Goal: Task Accomplishment & Management: Use online tool/utility

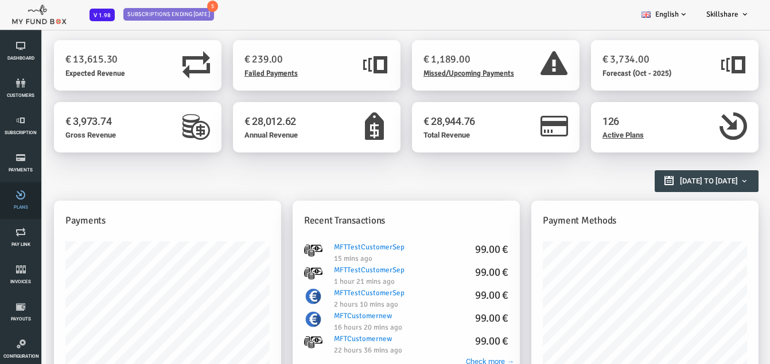
click at [0, 0] on span "Plans" at bounding box center [0, 0] width 0 height 0
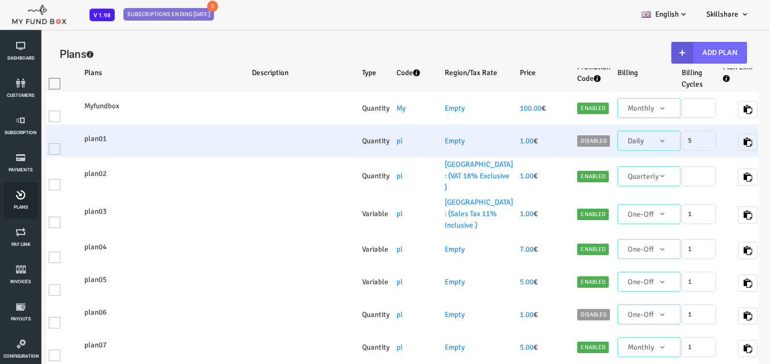
select select "100"
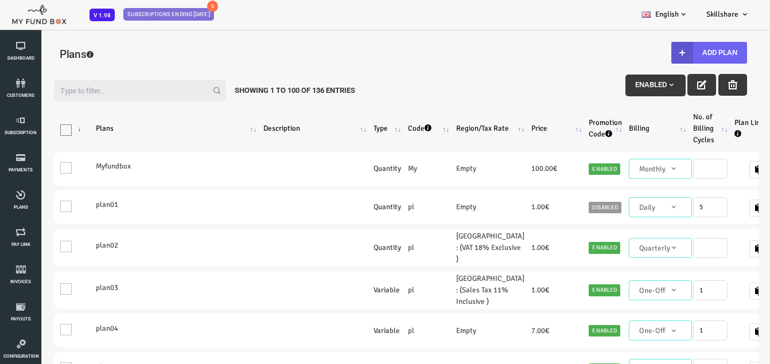
click at [681, 53] on button "Add Plan" at bounding box center [678, 53] width 76 height 22
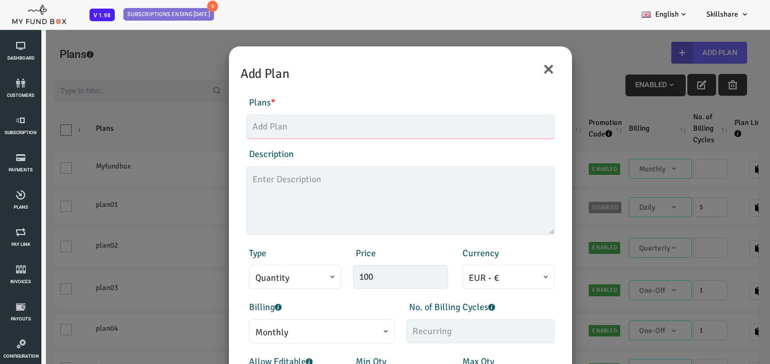
click at [351, 128] on input "text" at bounding box center [369, 127] width 309 height 24
type input "H"
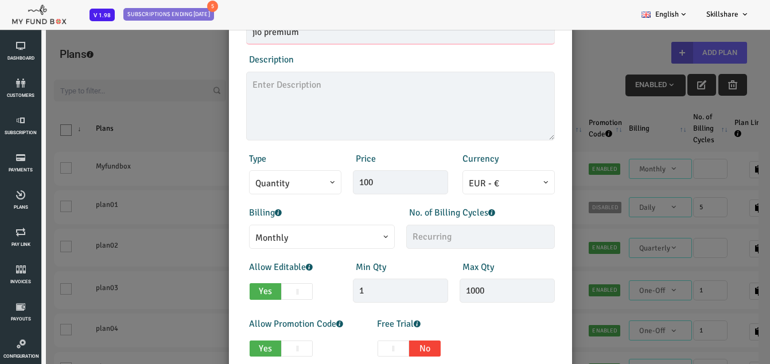
scroll to position [115, 0]
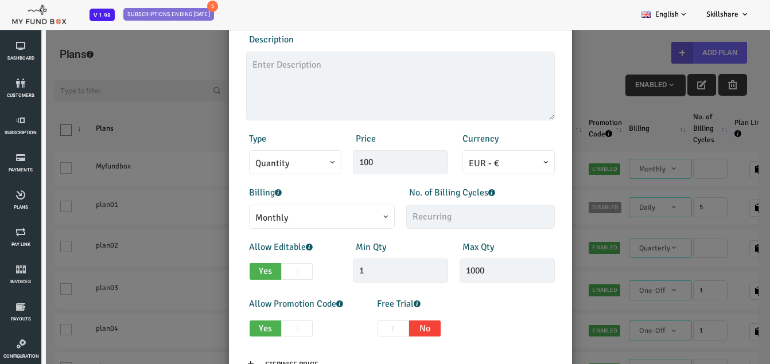
type input "jio premium"
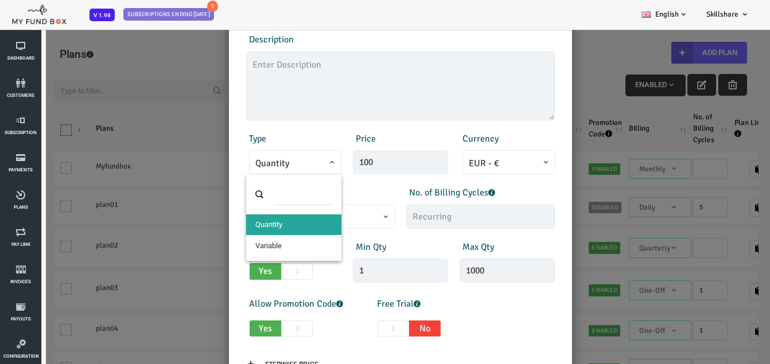
click at [295, 162] on span "Quantity" at bounding box center [264, 164] width 80 height 14
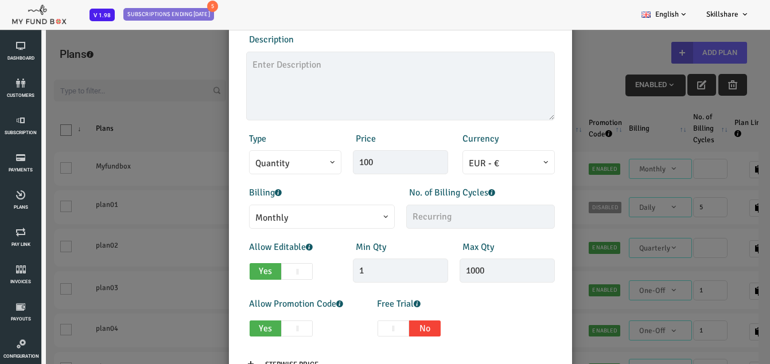
click at [388, 178] on div "Products Invoice Product is empty Plans * jio premium This field is required De…" at bounding box center [370, 195] width 332 height 451
click at [384, 159] on input "100" at bounding box center [369, 162] width 95 height 24
type input "1"
type input "349.00"
click at [491, 168] on span "EUR - €" at bounding box center [478, 164] width 80 height 14
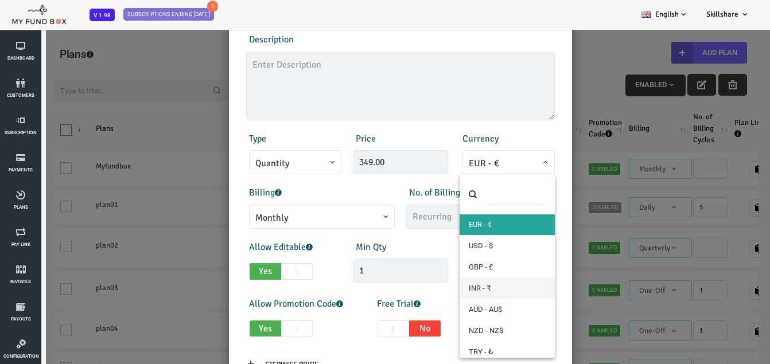
select select "1"
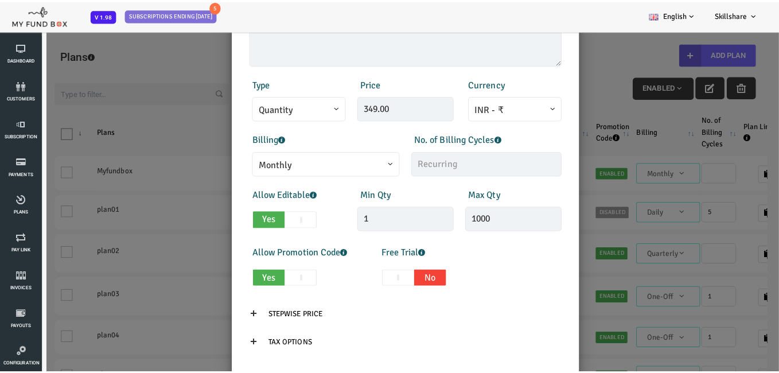
scroll to position [172, 0]
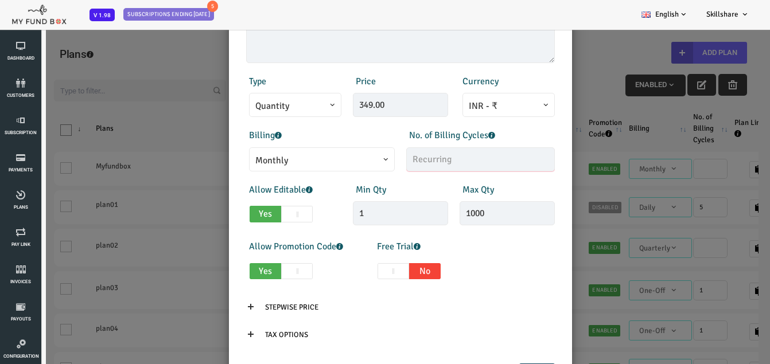
click at [432, 155] on input "text" at bounding box center [449, 159] width 149 height 24
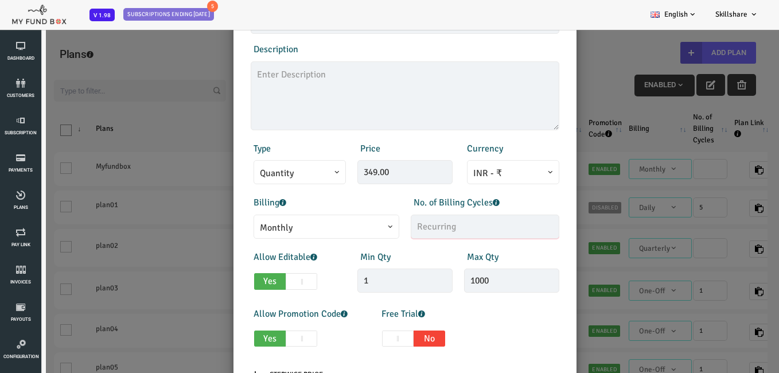
scroll to position [85, 0]
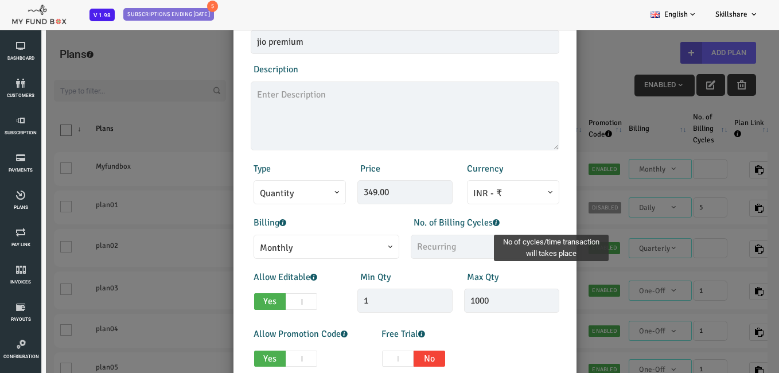
click at [464, 221] on icon at bounding box center [465, 222] width 7 height 7
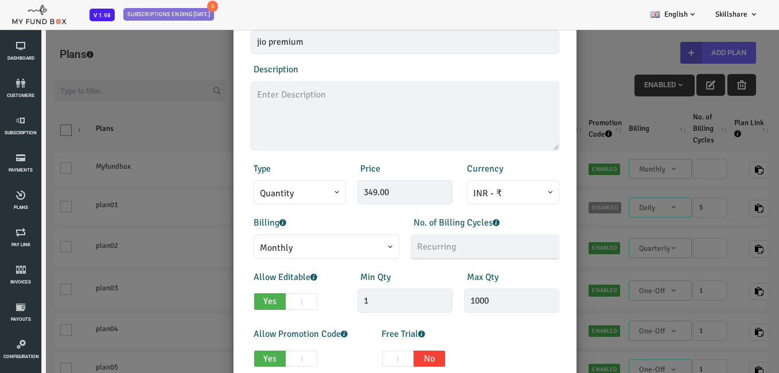
click at [442, 250] on input "text" at bounding box center [454, 247] width 149 height 24
click at [416, 253] on input "text" at bounding box center [454, 247] width 149 height 24
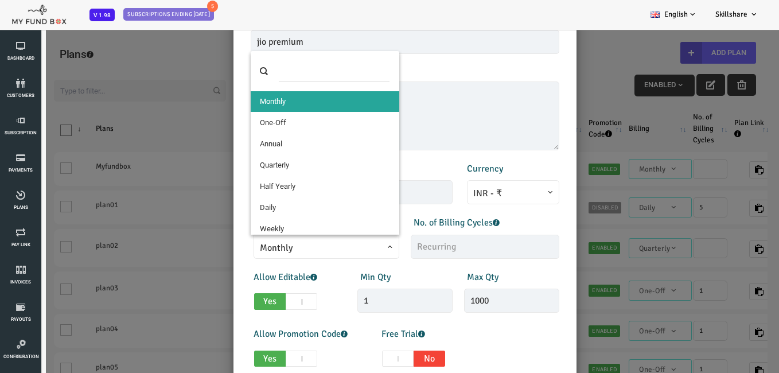
click at [229, 255] on span at bounding box center [229, 255] width 0 height 0
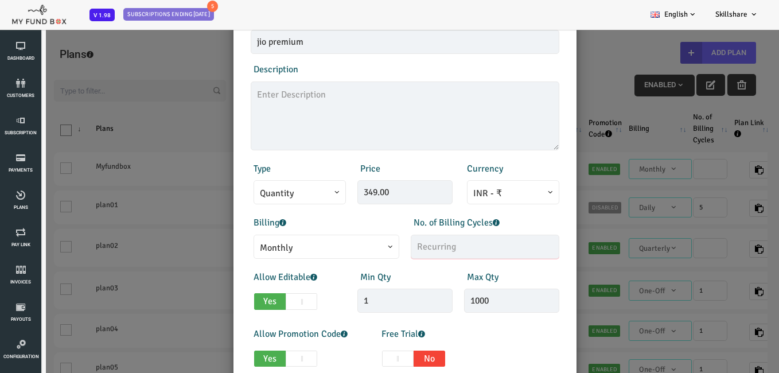
click at [442, 244] on input "text" at bounding box center [454, 247] width 149 height 24
click at [395, 271] on div "Min Qty 1 Invalid min qty" at bounding box center [374, 291] width 107 height 43
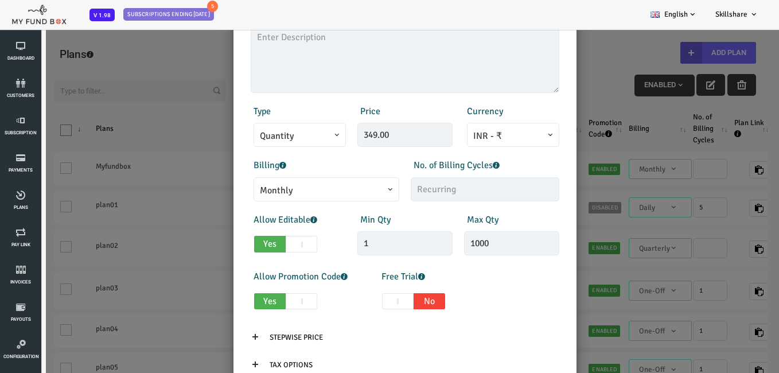
scroll to position [200, 0]
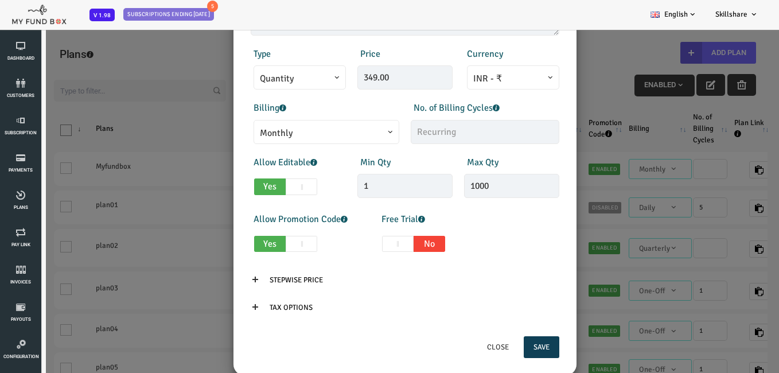
click at [512, 350] on button "Save" at bounding box center [511, 347] width 36 height 22
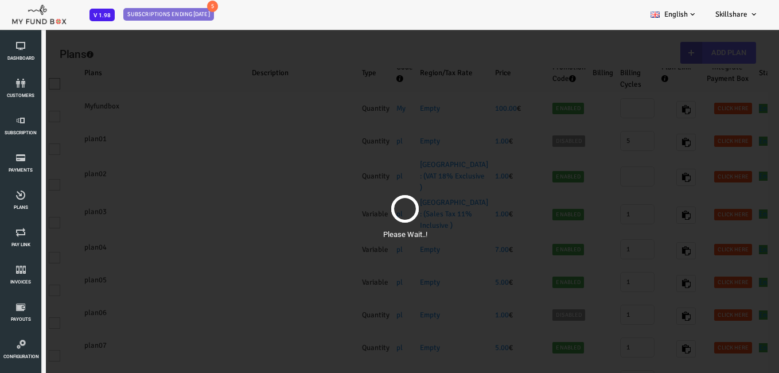
scroll to position [0, 0]
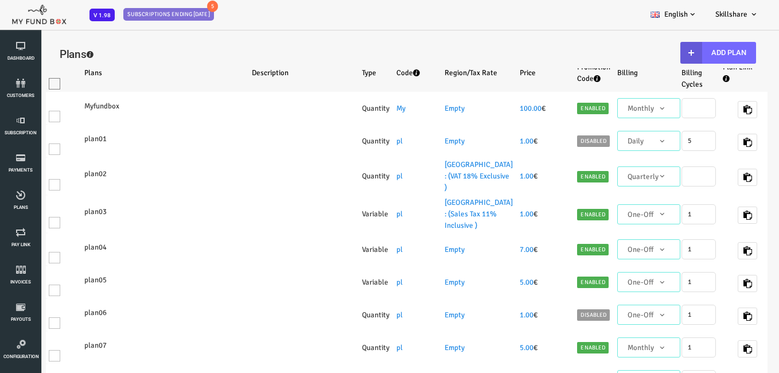
select select "100"
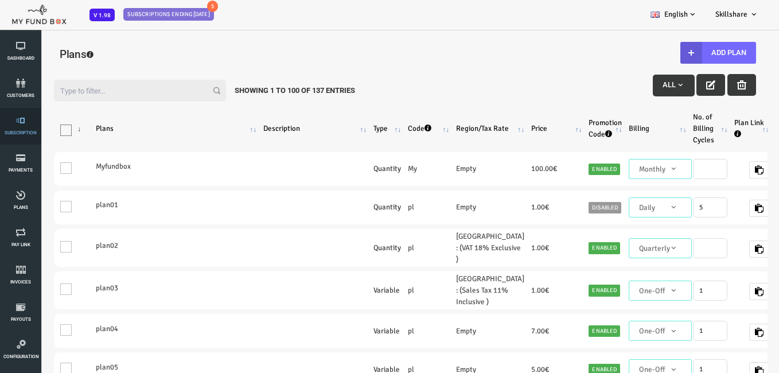
click at [24, 129] on link "Subscription" at bounding box center [20, 126] width 34 height 37
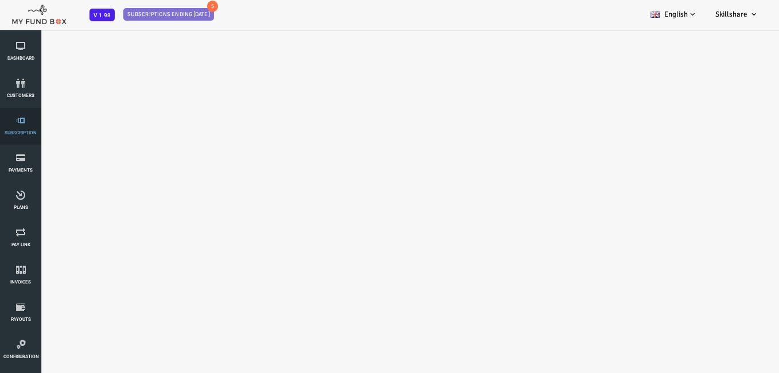
select select "100"
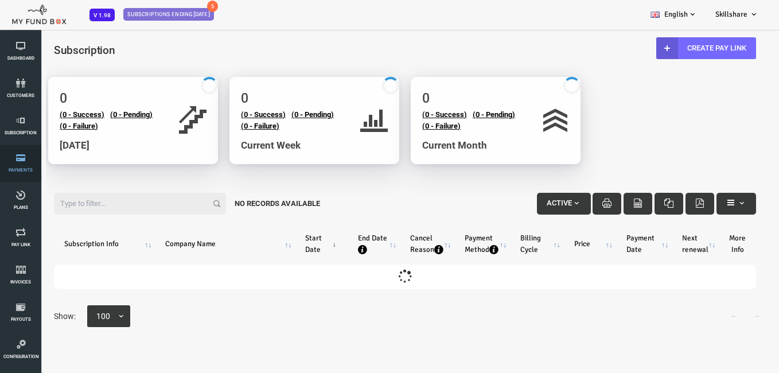
click at [21, 164] on link "Payments" at bounding box center [20, 163] width 34 height 37
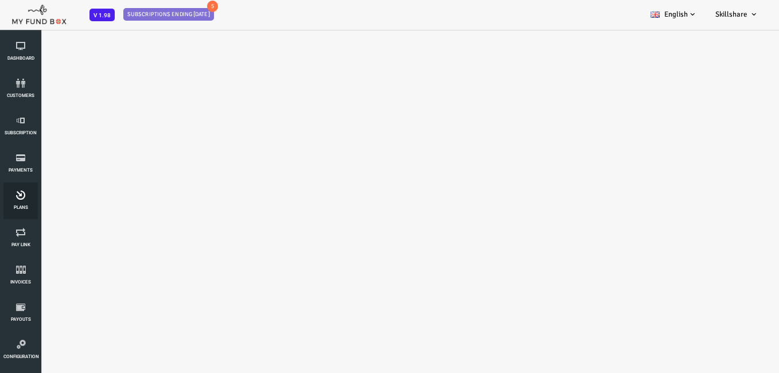
click at [0, 0] on span "Plans" at bounding box center [0, 0] width 0 height 0
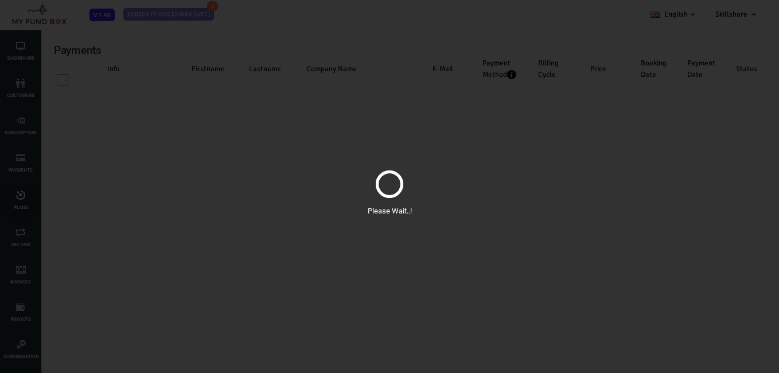
select select "100"
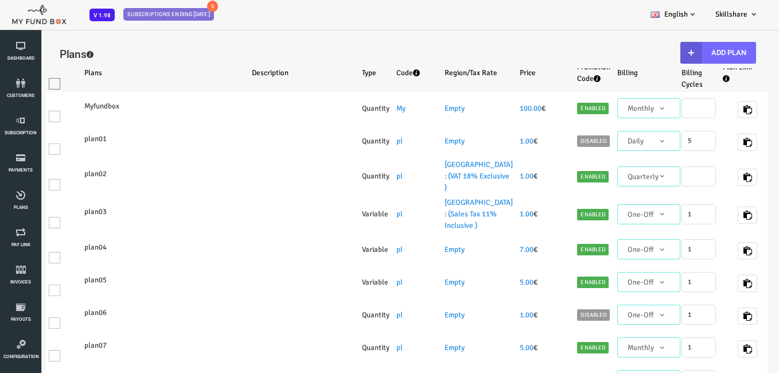
select select "100"
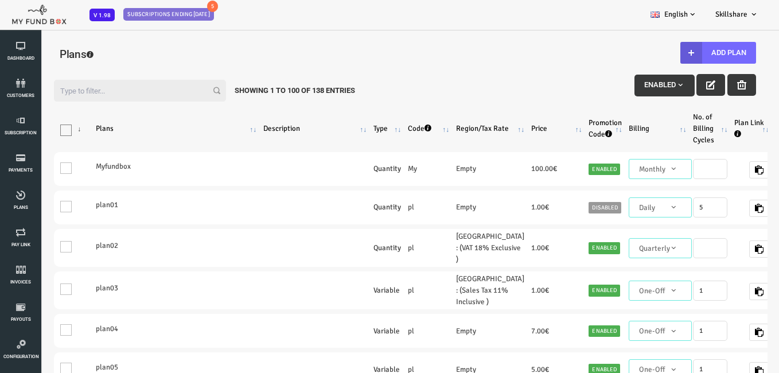
click at [49, 132] on th "\a\9\9\9\9\9\9\9\9\9\9\9\a\9\9\9\9\9\9\9\9\9\9 \9\9\a\9\9\9\9\9\9\9\9\9\9 \9\9\…" at bounding box center [42, 129] width 38 height 38
click at [59, 129] on th "\a\9\9\9\9\9\9\9\9\9\9\9\a\9\9\9\9\9\9\9\9\9\9 \9\9\a\9\9\9\9\9\9\9\9\9\9 \9\9\…" at bounding box center [42, 129] width 38 height 38
click at [58, 131] on th "\a\9\9\9\9\9\9\9\9\9\9\9\a\9\9\9\9\9\9\9\9\9\9 \9\9\a\9\9\9\9\9\9\9\9\9\9 \9\9\…" at bounding box center [42, 129] width 38 height 38
click at [101, 90] on input "Filter:" at bounding box center [109, 91] width 172 height 22
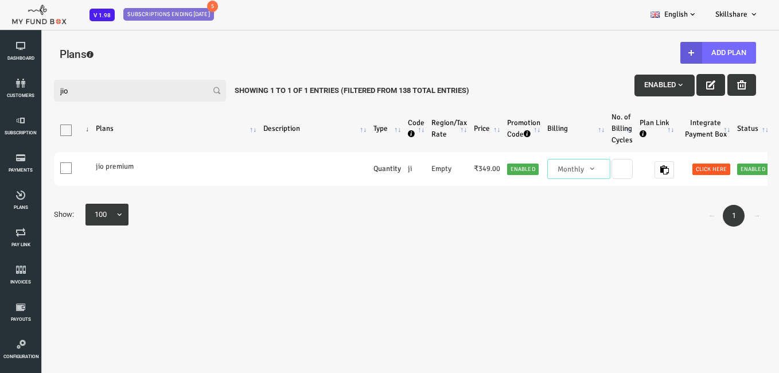
type input "jio"
click at [686, 84] on button "button" at bounding box center [680, 85] width 29 height 22
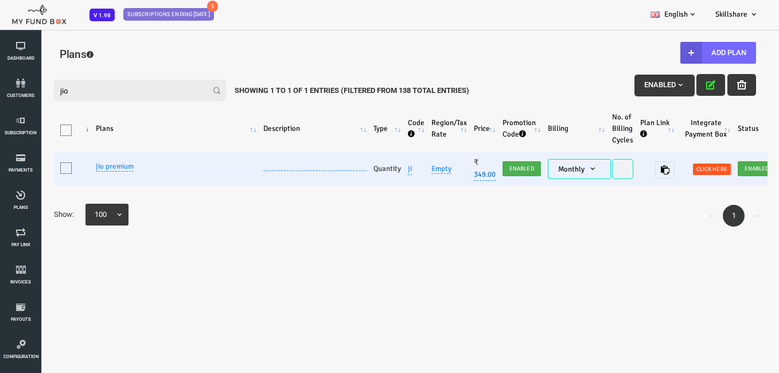
click at [455, 170] on link "349.00" at bounding box center [454, 174] width 22 height 13
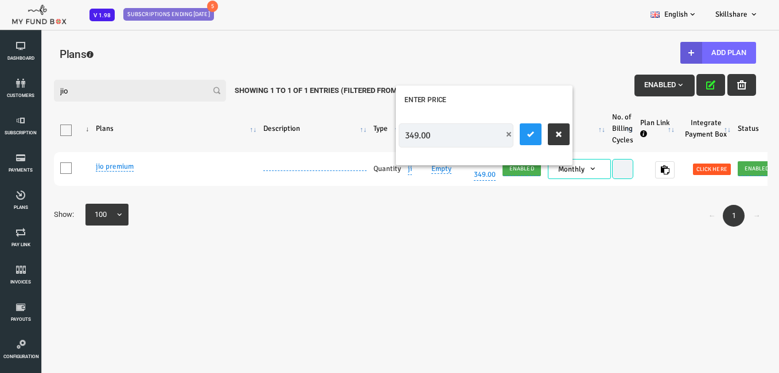
click at [446, 205] on div "Filter: jio Enabled Showing 1 to 1 of 1 Entries (Filtered From 138 Total Entrie…" at bounding box center [373, 148] width 725 height 161
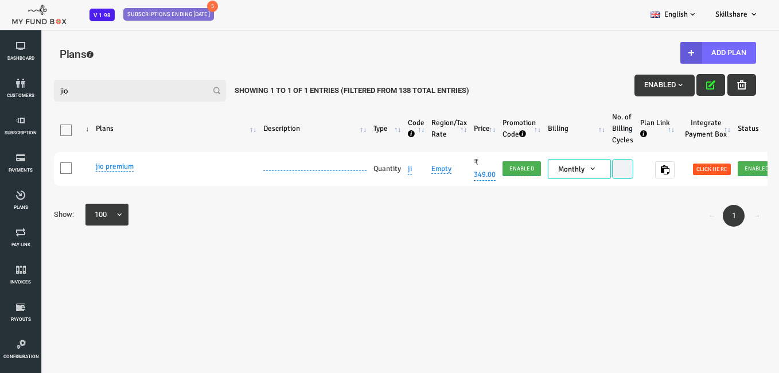
drag, startPoint x: 446, startPoint y: 205, endPoint x: 413, endPoint y: 175, distance: 45.1
click at [405, 170] on link "Empty" at bounding box center [411, 169] width 20 height 10
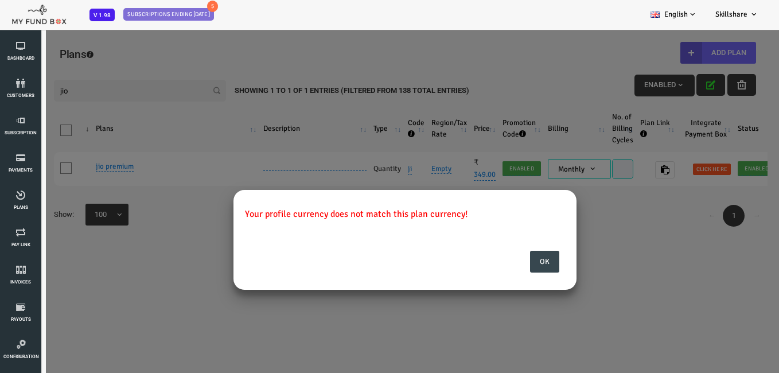
drag, startPoint x: 554, startPoint y: 232, endPoint x: 543, endPoint y: 234, distance: 11.6
click at [549, 233] on div "Your profile currency does not match this plan currency! Include Tax Inclusive …" at bounding box center [374, 287] width 748 height 230
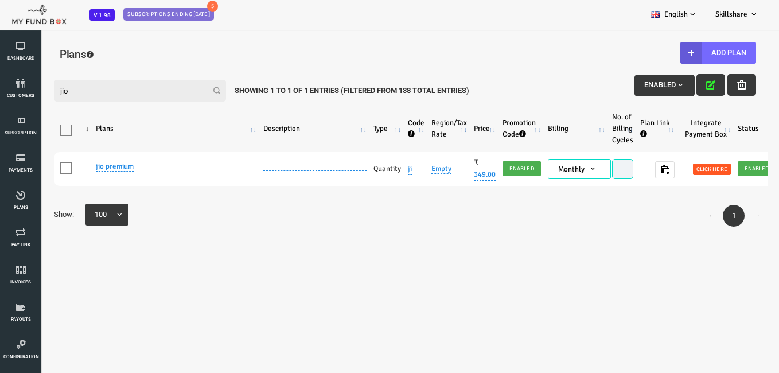
click at [678, 64] on div "Filter: jio Enabled Showing 1 to 1 of 1 Entries (Filtered From 138 Total Entrie…" at bounding box center [374, 228] width 748 height 336
click at [702, 48] on button "Add Plan" at bounding box center [688, 53] width 76 height 22
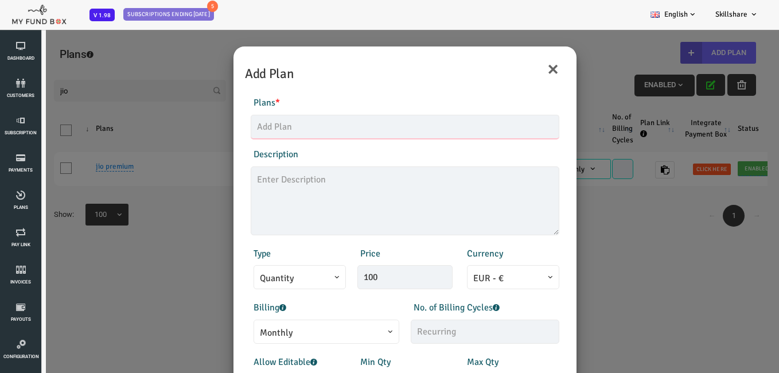
click at [325, 134] on input "text" at bounding box center [374, 127] width 309 height 24
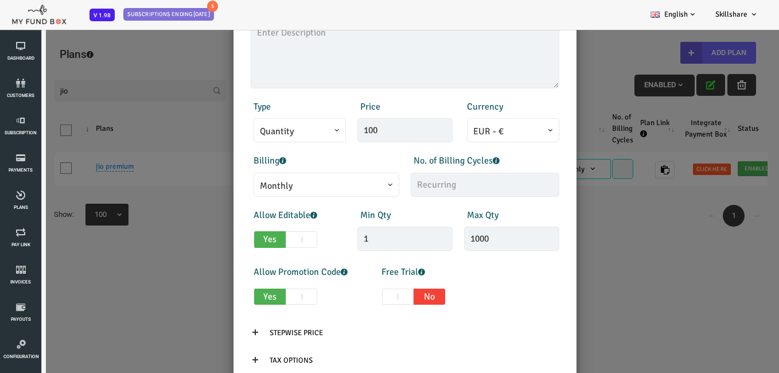
scroll to position [172, 0]
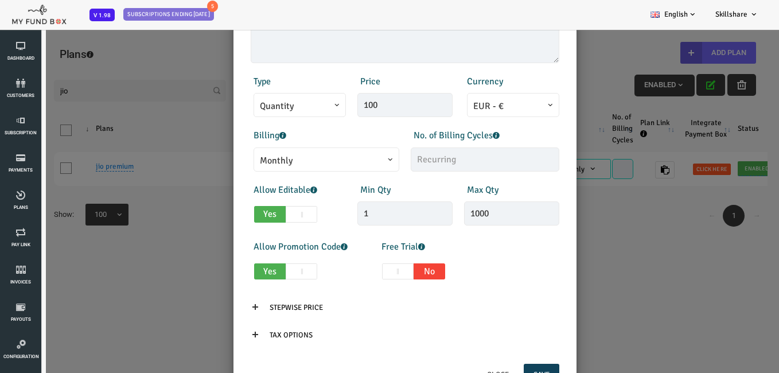
type input "Aitel"
click at [382, 107] on input "100" at bounding box center [374, 105] width 95 height 24
type input "1"
type input "399.00"
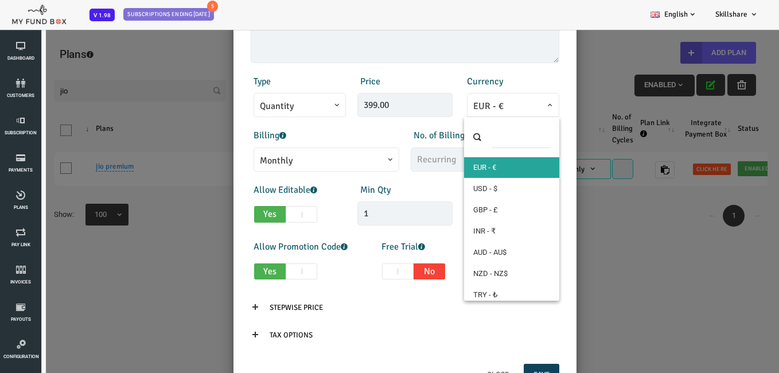
click at [456, 100] on span "EUR - €" at bounding box center [482, 106] width 80 height 14
select select "1"
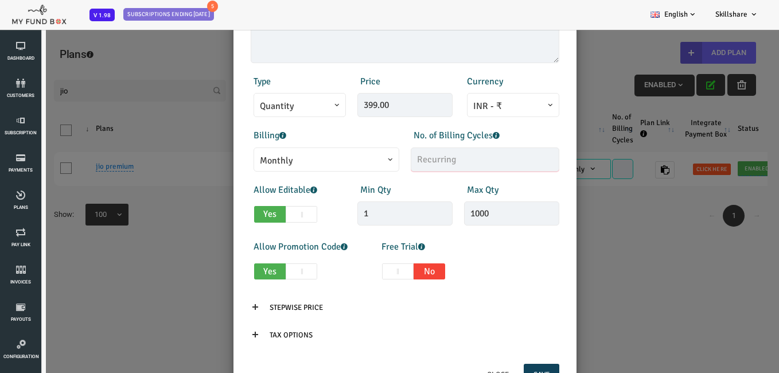
click at [404, 165] on input "text" at bounding box center [454, 159] width 149 height 24
type input "12"
click at [479, 209] on input "1000" at bounding box center [480, 213] width 95 height 24
click at [557, 184] on div "× Add Plan Products Invoice Product is empty Plans * Aitel This field is requir…" at bounding box center [374, 215] width 748 height 373
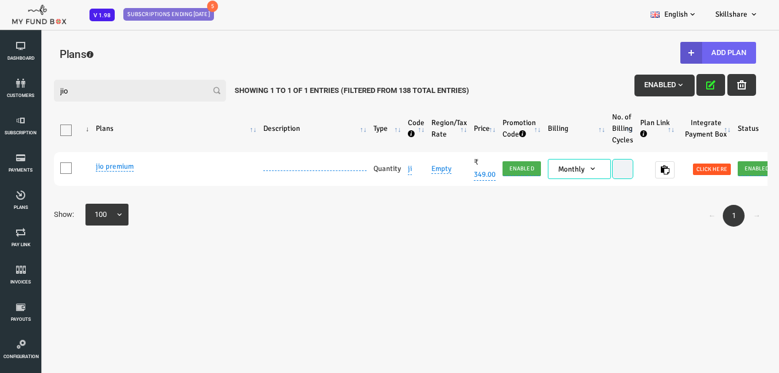
click at [659, 54] on icon "button" at bounding box center [660, 52] width 9 height 9
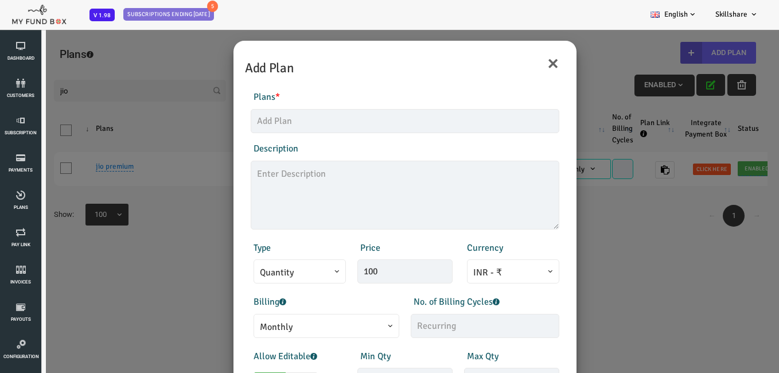
scroll to position [0, 0]
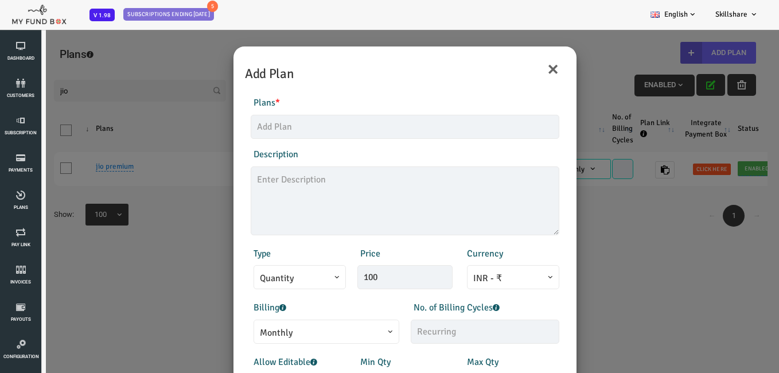
click at [638, 112] on div "× Add Plan Products Invoice Product is empty Plans * This field is required Des…" at bounding box center [374, 215] width 748 height 373
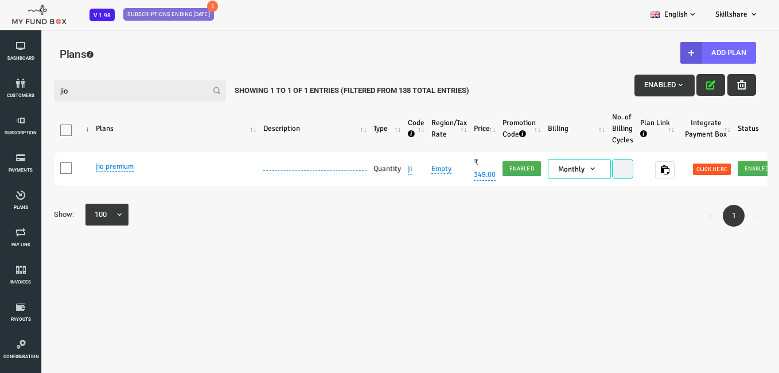
click at [501, 209] on div "← 1 → Show: 25 50 75 100 100" at bounding box center [373, 216] width 725 height 28
drag, startPoint x: 554, startPoint y: 141, endPoint x: 679, endPoint y: 332, distance: 228.9
click at [348, 236] on div "Filter: jio Enabled Showing 1 to 1 of 1 Entries (Filtered From 138 Total Entrie…" at bounding box center [373, 226] width 725 height 316
drag, startPoint x: 632, startPoint y: 341, endPoint x: 485, endPoint y: 313, distance: 148.9
click at [485, 313] on div "Filter: jio Enabled Showing 1 to 1 of 1 Entries (Filtered From 138 Total Entrie…" at bounding box center [373, 226] width 725 height 316
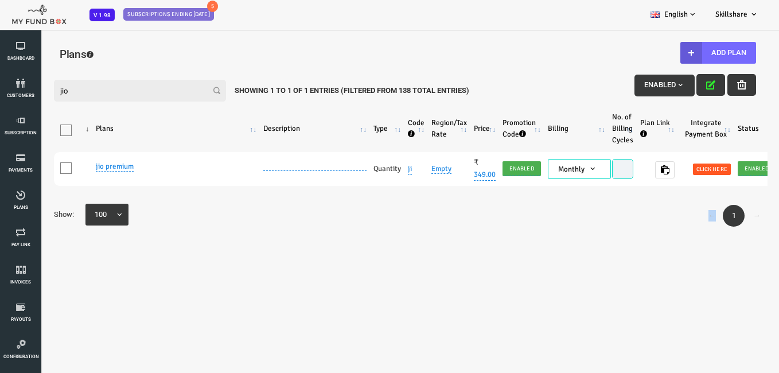
drag, startPoint x: 678, startPoint y: 251, endPoint x: 515, endPoint y: 248, distance: 162.4
click at [515, 248] on div "Filter: jio Enabled Showing 1 to 1 of 1 Entries (Filtered From 138 Total Entrie…" at bounding box center [373, 226] width 725 height 316
click at [678, 217] on link "←" at bounding box center [681, 216] width 22 height 22
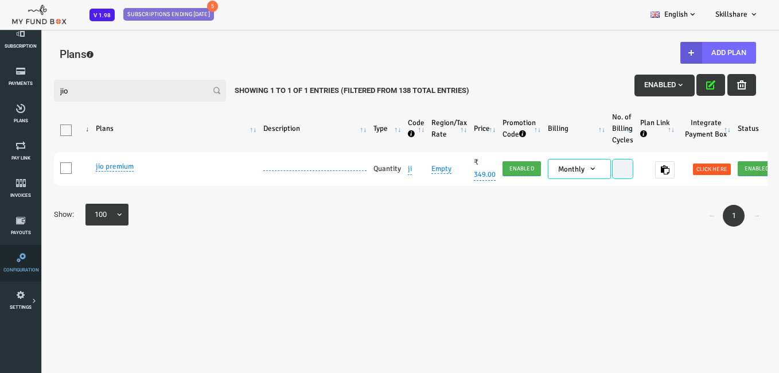
scroll to position [115, 0]
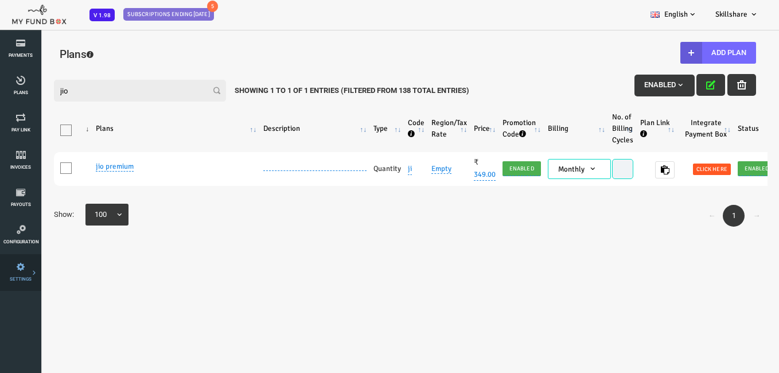
click at [25, 275] on link "SETTINGS" at bounding box center [20, 272] width 34 height 37
click at [24, 88] on link "Plans" at bounding box center [20, 86] width 34 height 37
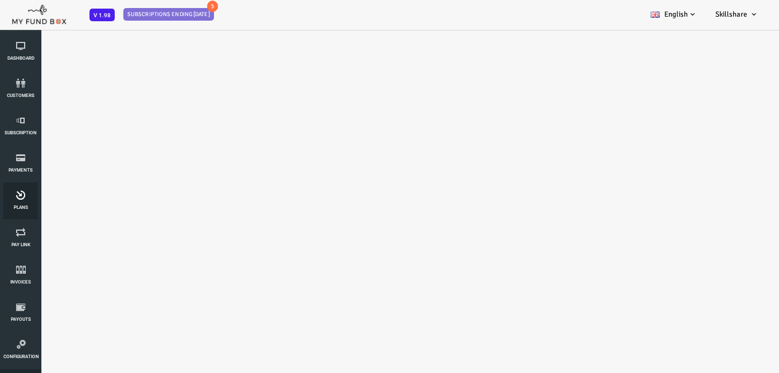
scroll to position [0, 0]
select select "100"
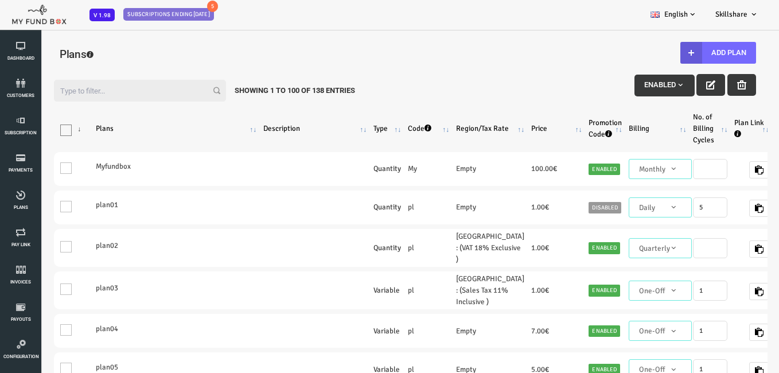
drag, startPoint x: 776, startPoint y: 30, endPoint x: 444, endPoint y: 42, distance: 331.9
click at [444, 42] on div "Plans" at bounding box center [374, 56] width 691 height 38
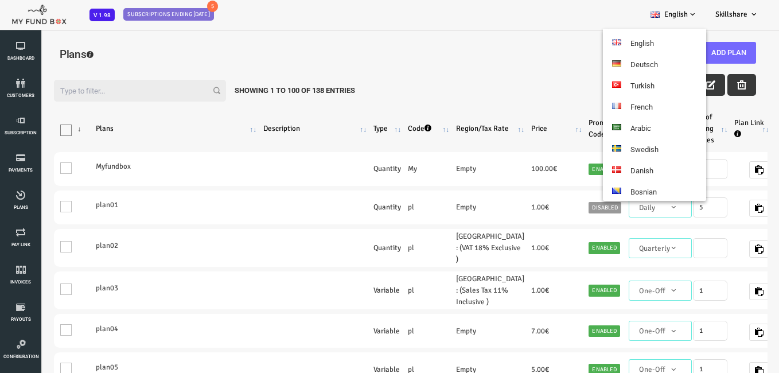
click at [687, 13] on link "English" at bounding box center [674, 14] width 65 height 29
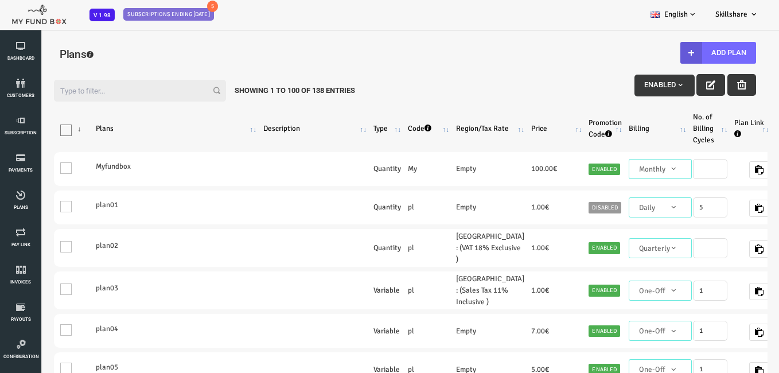
click at [687, 13] on link "English" at bounding box center [674, 14] width 65 height 29
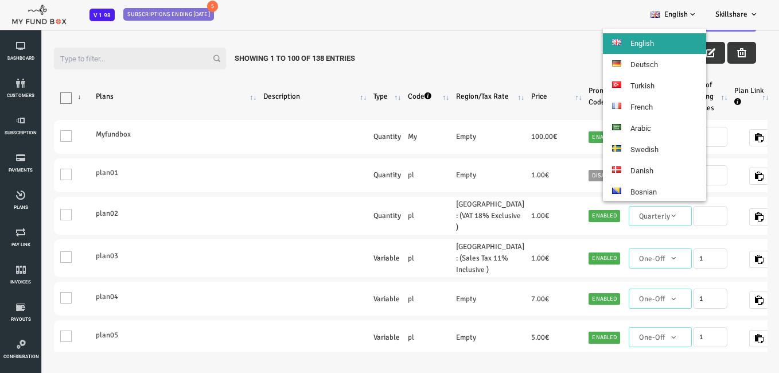
click at [662, 48] on link "English" at bounding box center [654, 43] width 103 height 21
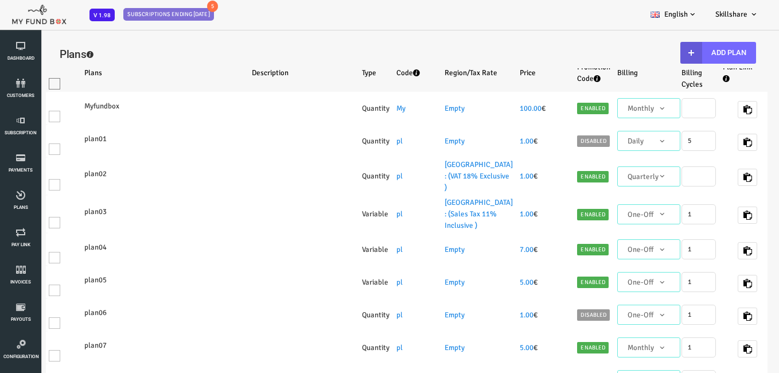
select select "100"
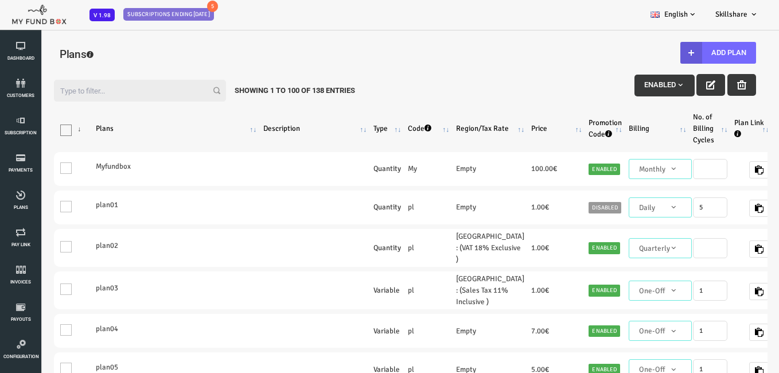
click at [648, 88] on span "button" at bounding box center [649, 84] width 9 height 9
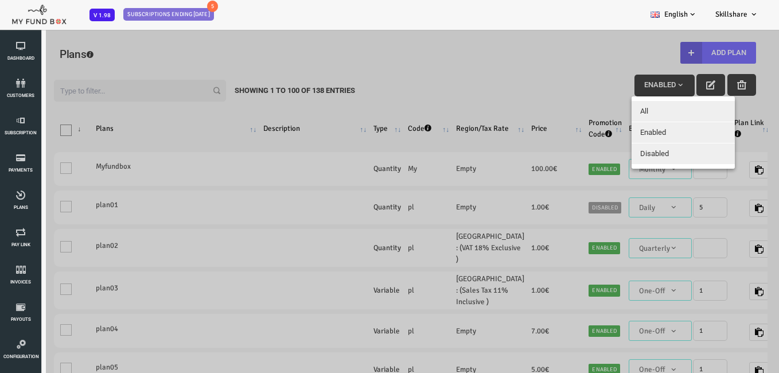
click at [648, 88] on div at bounding box center [374, 215] width 748 height 373
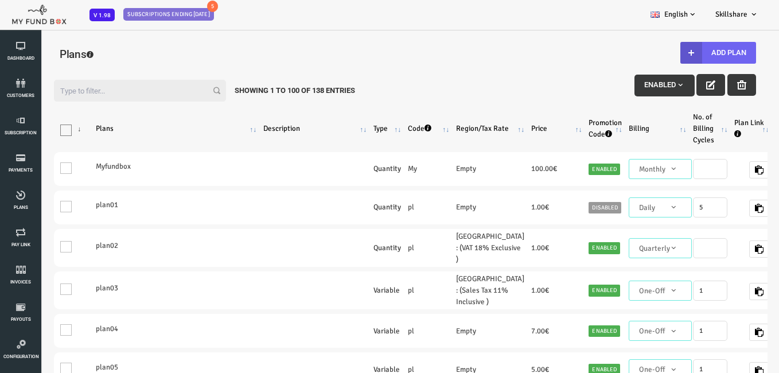
click at [692, 57] on button "Add Plan" at bounding box center [688, 53] width 76 height 22
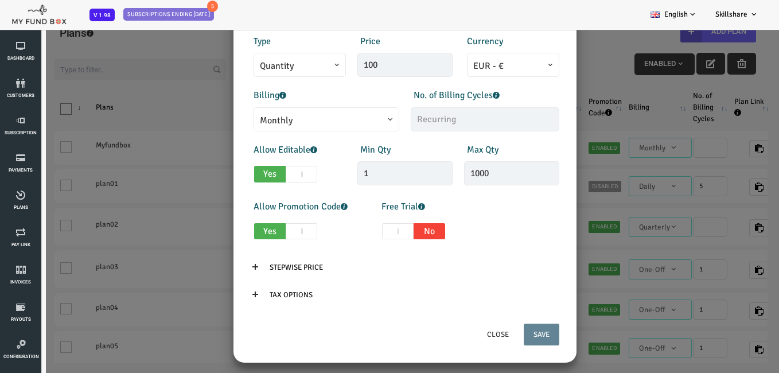
scroll to position [32, 0]
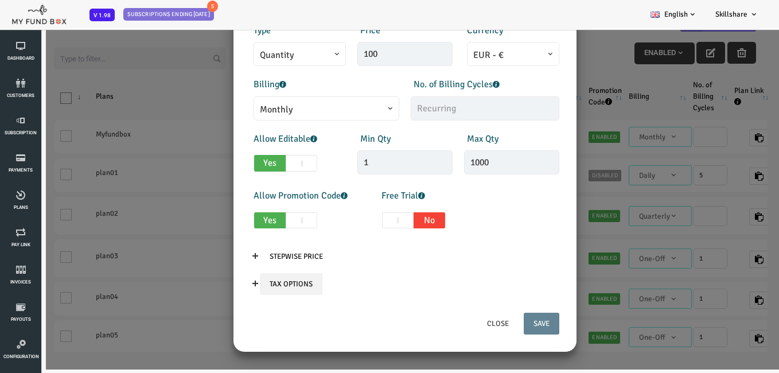
click at [243, 282] on input "Tax Options" at bounding box center [260, 284] width 63 height 22
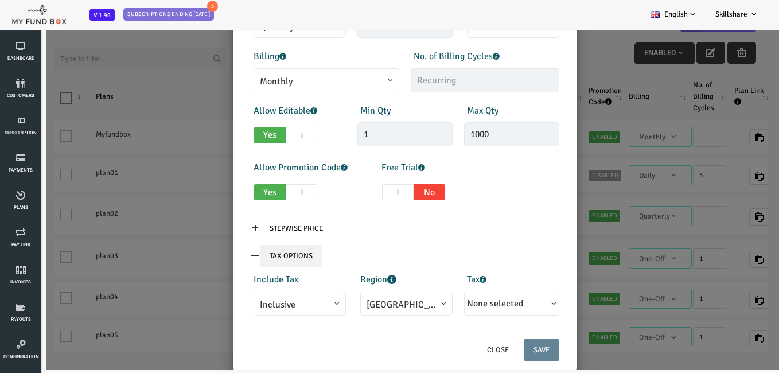
scroll to position [246, 0]
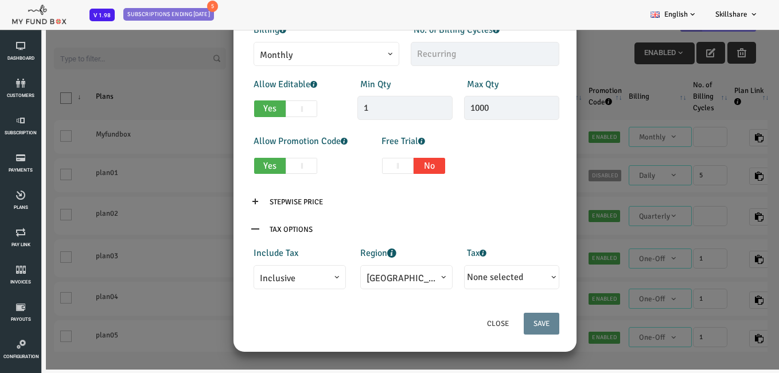
click at [514, 271] on button "None selected" at bounding box center [481, 277] width 90 height 19
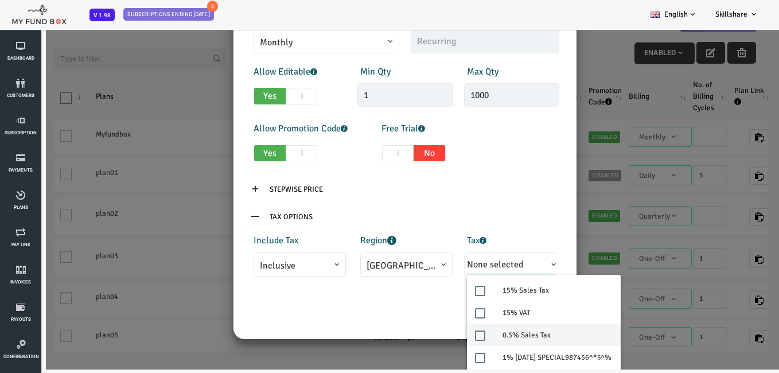
scroll to position [262, 0]
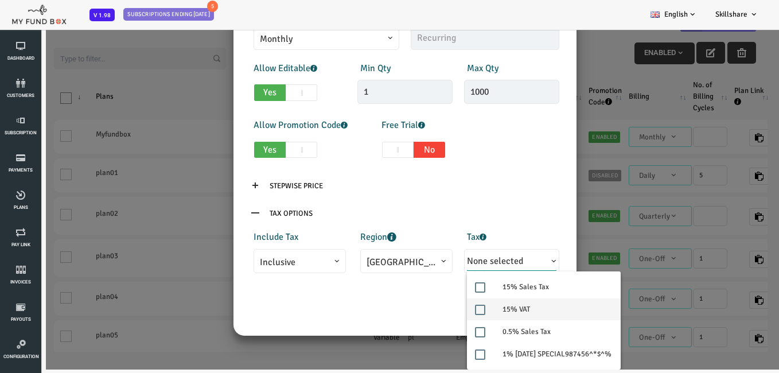
click at [469, 308] on label "15% VAT" at bounding box center [513, 309] width 154 height 22
click at [464, 308] on input "15% VAT" at bounding box center [459, 310] width 10 height 10
checkbox input "true"
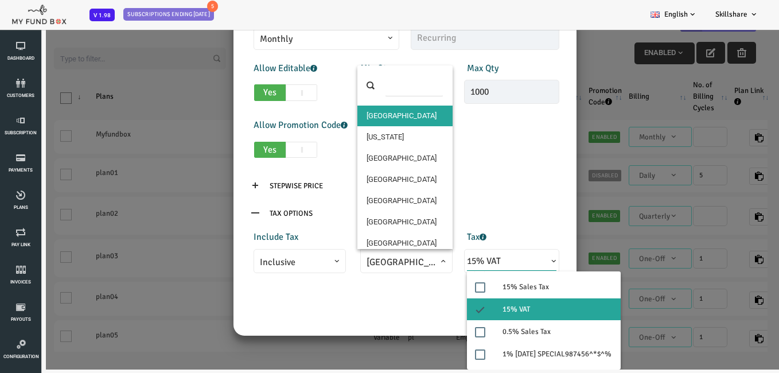
click at [354, 266] on span "[GEOGRAPHIC_DATA]" at bounding box center [376, 262] width 80 height 14
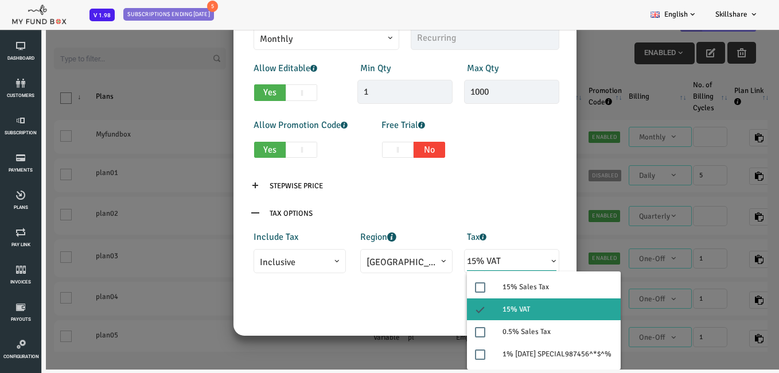
select select "99"
click at [278, 261] on span "Inclusive" at bounding box center [269, 262] width 80 height 14
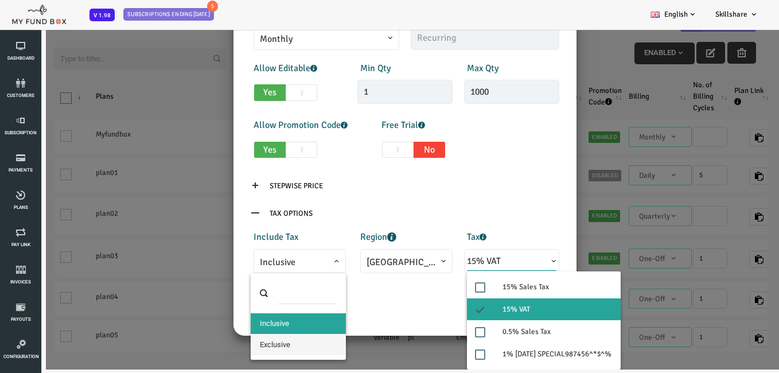
select select "true"
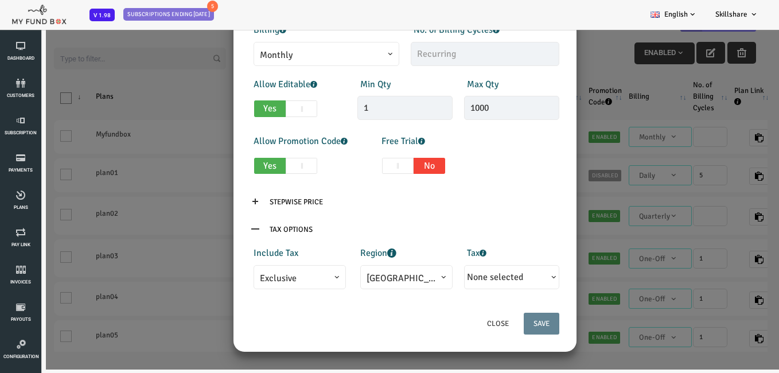
scroll to position [246, 0]
click at [389, 271] on span "[GEOGRAPHIC_DATA]" at bounding box center [376, 278] width 80 height 14
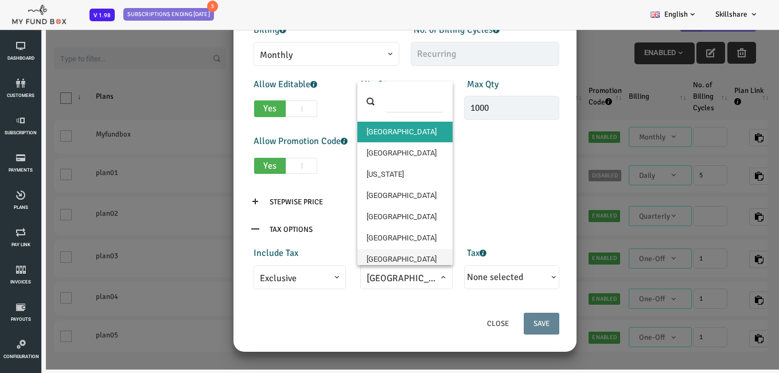
select select "99"
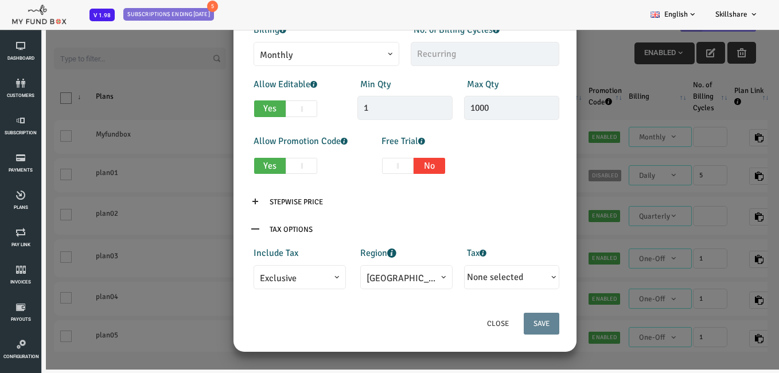
click at [450, 277] on span "None selected" at bounding box center [464, 276] width 56 height 11
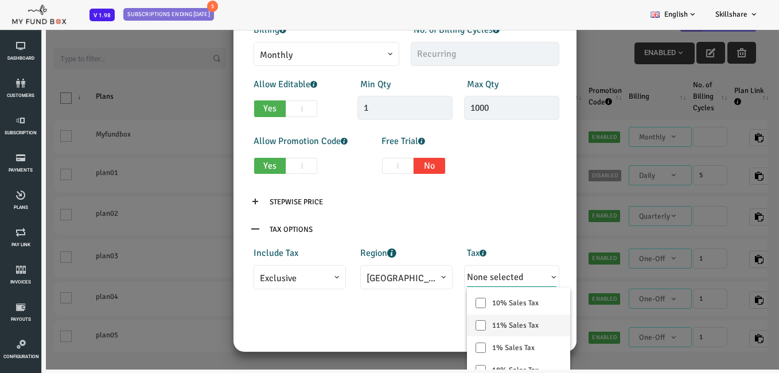
scroll to position [284, 0]
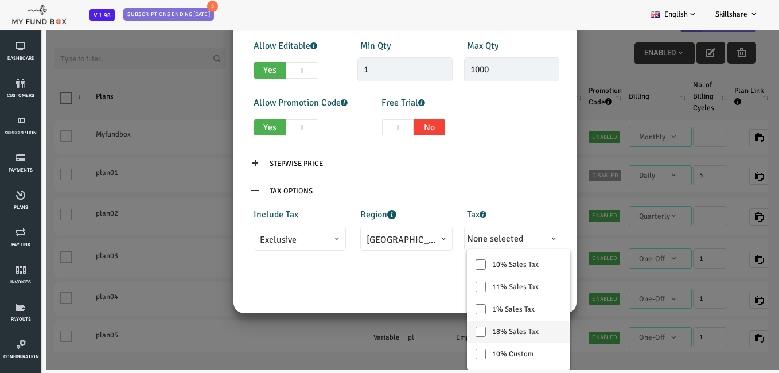
click at [452, 332] on input "18% Sales Tax" at bounding box center [450, 332] width 10 height 10
checkbox input "true"
click at [341, 290] on div "Close Save" at bounding box center [374, 291] width 332 height 34
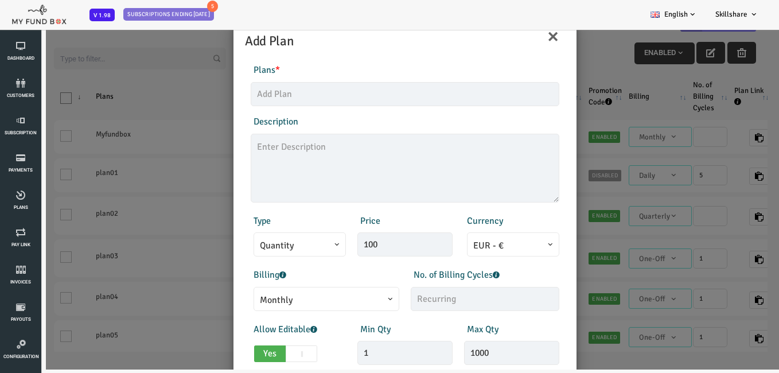
scroll to position [0, 0]
click at [342, 91] on input "text" at bounding box center [374, 95] width 309 height 24
type input "m"
type input "b"
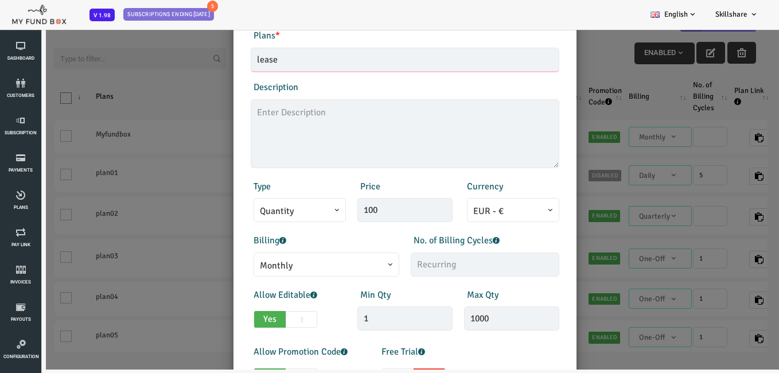
scroll to position [115, 0]
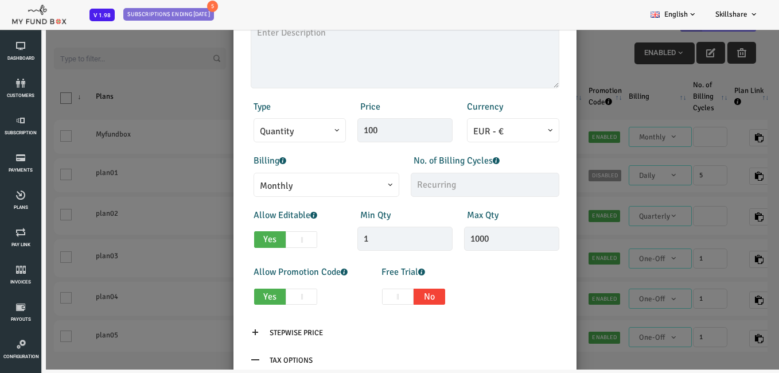
type input "lease"
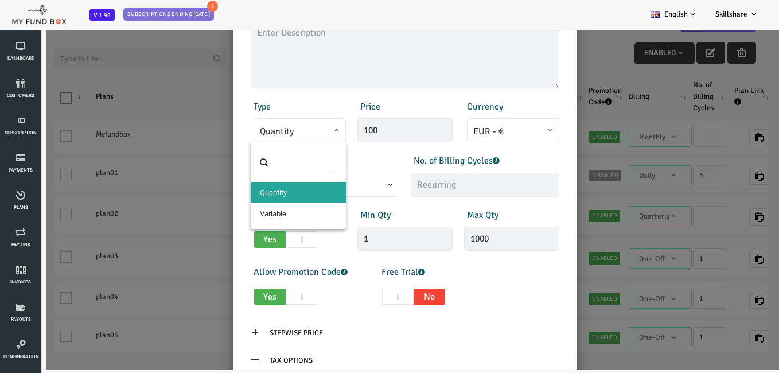
click at [298, 134] on span "Quantity" at bounding box center [269, 132] width 80 height 14
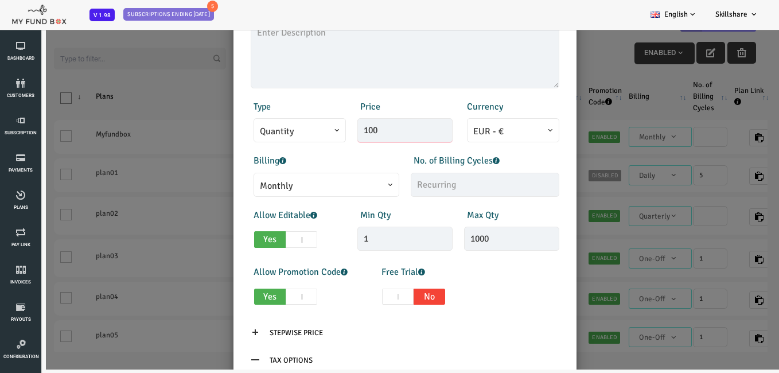
click at [371, 123] on input "100" at bounding box center [374, 130] width 95 height 24
type input "1"
type input "6000.00"
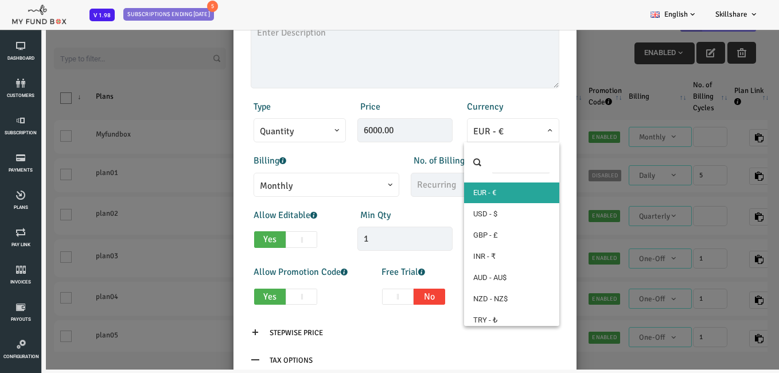
click at [504, 127] on span "EUR - €" at bounding box center [482, 132] width 80 height 14
select select "1"
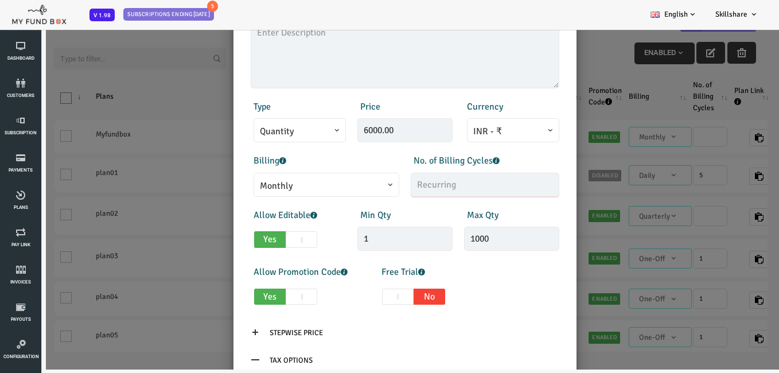
click at [441, 187] on input "text" at bounding box center [454, 185] width 149 height 24
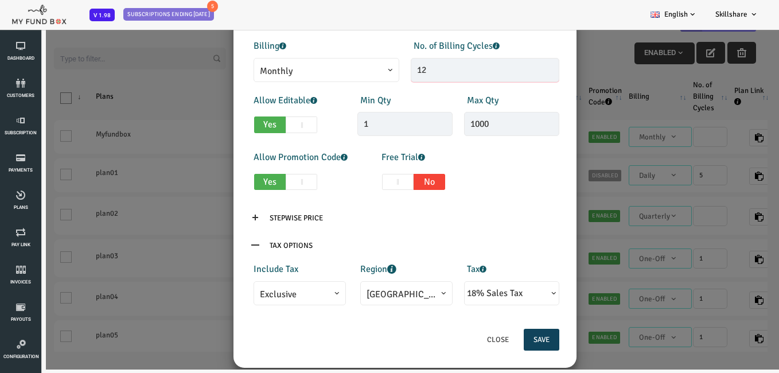
scroll to position [246, 0]
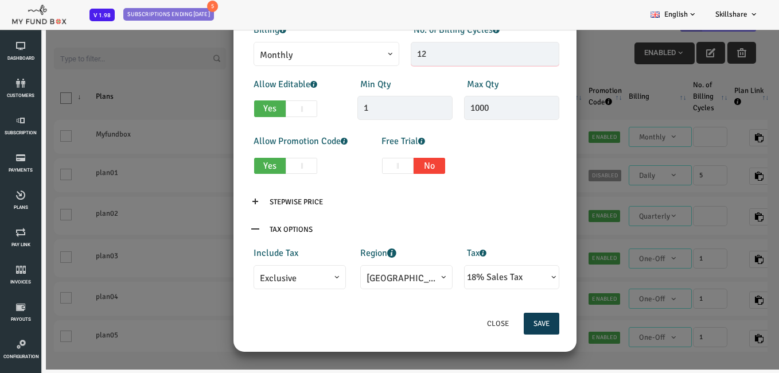
type input "12"
click at [502, 320] on button "Save" at bounding box center [511, 324] width 36 height 22
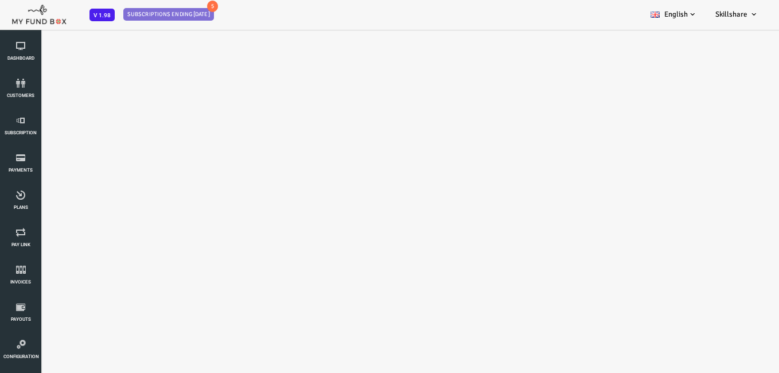
scroll to position [0, 0]
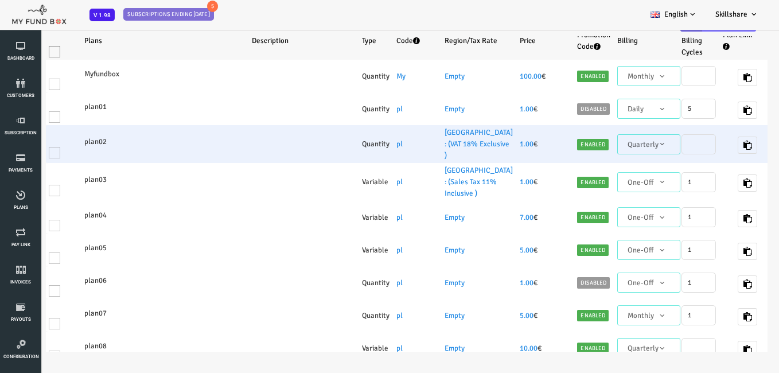
select select "100"
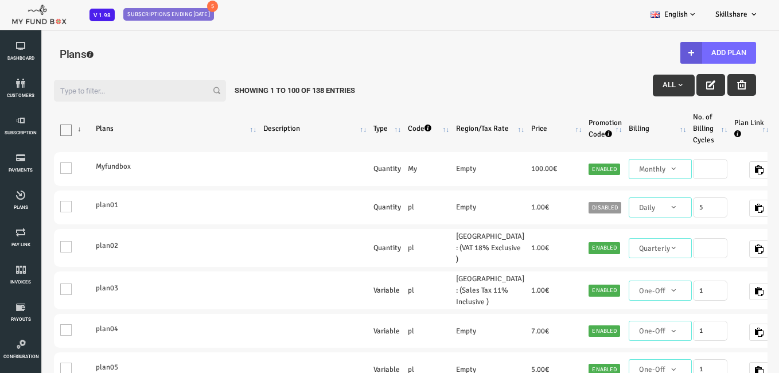
click at [111, 96] on input "Filter:" at bounding box center [109, 91] width 172 height 22
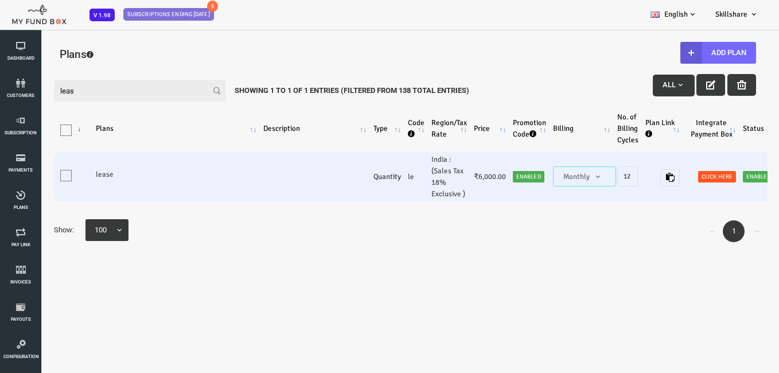
type input "leas"
click at [413, 178] on td "India : (Sales Tax 18% Exclusive )" at bounding box center [418, 176] width 42 height 49
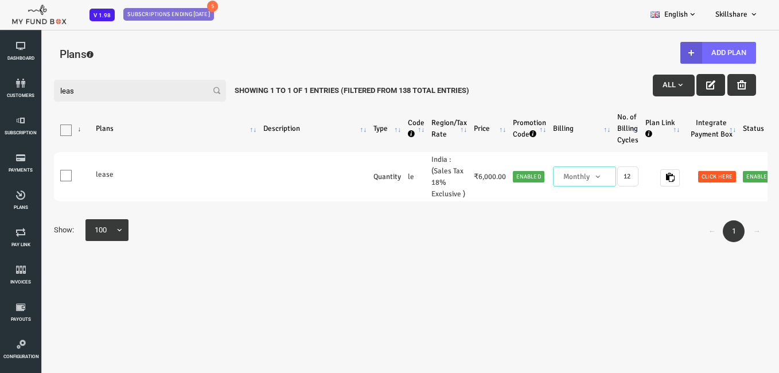
click at [684, 88] on icon "button" at bounding box center [679, 84] width 9 height 9
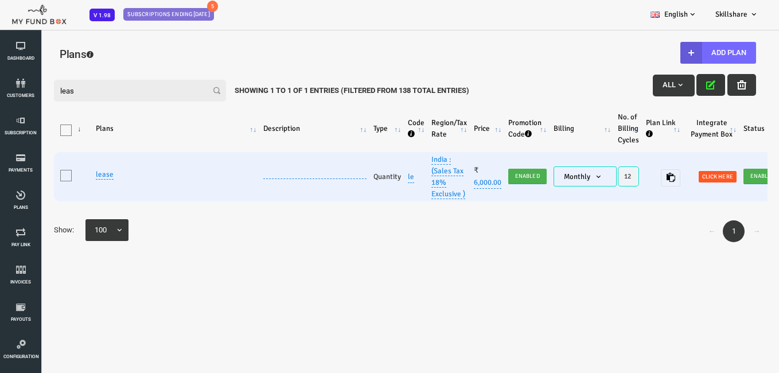
click at [426, 181] on td "India : (Sales Tax 18% Exclusive )" at bounding box center [418, 176] width 42 height 49
click at [413, 193] on link "India : (Sales Tax 18% Exclusive )" at bounding box center [418, 177] width 34 height 44
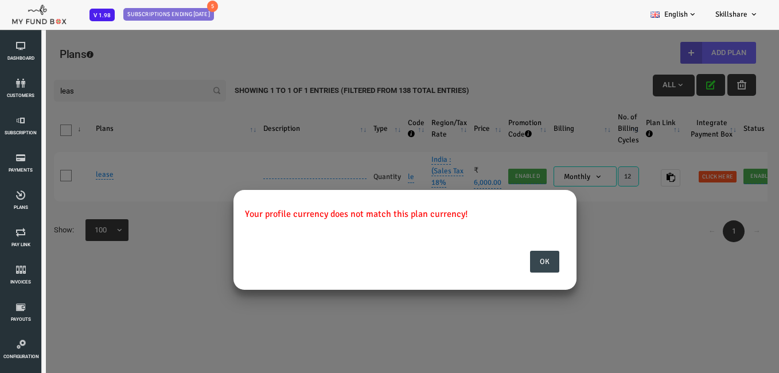
click at [508, 273] on div "Ok" at bounding box center [374, 267] width 332 height 34
click at [495, 265] on div "Ok" at bounding box center [374, 267] width 332 height 34
click at [504, 262] on button "Ok" at bounding box center [513, 262] width 29 height 22
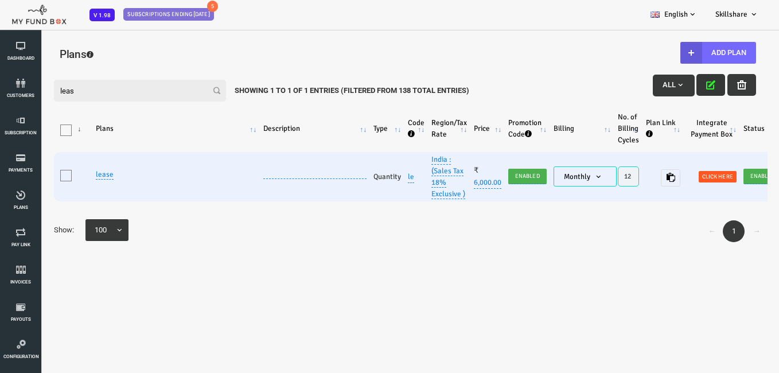
drag, startPoint x: 400, startPoint y: 169, endPoint x: 399, endPoint y: 177, distance: 8.1
click at [401, 169] on link "India : (Sales Tax 18% Exclusive )" at bounding box center [418, 177] width 34 height 44
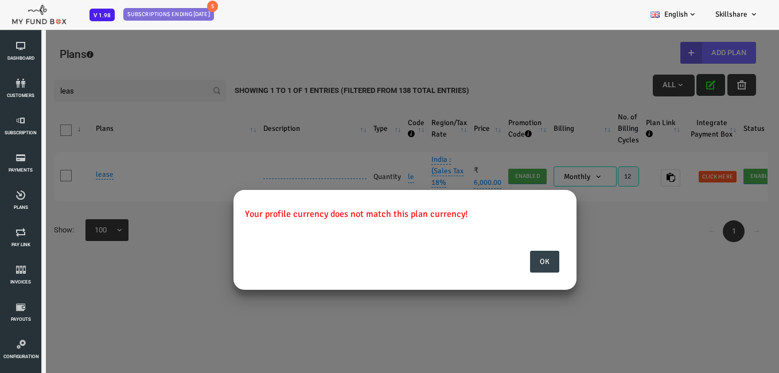
click at [516, 263] on button "Ok" at bounding box center [513, 262] width 29 height 22
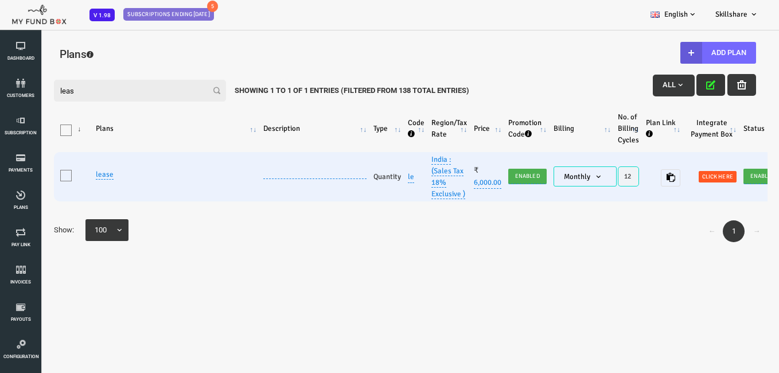
click at [411, 189] on td "India : (Sales Tax 18% Exclusive )" at bounding box center [418, 176] width 42 height 49
click at [407, 166] on link "India : (Sales Tax 18% Exclusive )" at bounding box center [418, 177] width 34 height 44
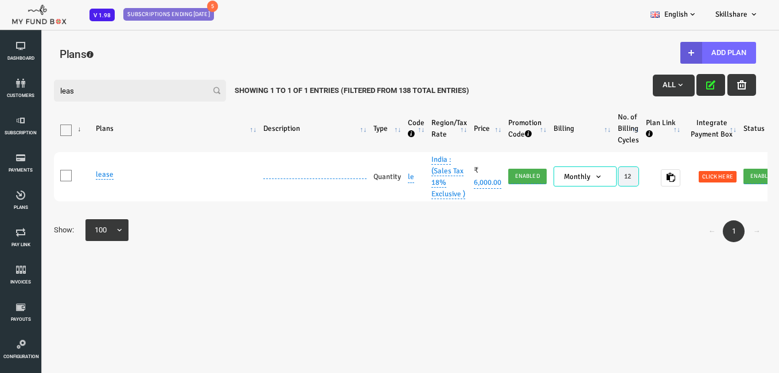
click at [0, 29] on div "Your profile currency does not match this plan currency! Include Tax Inclusive …" at bounding box center [0, 29] width 0 height 0
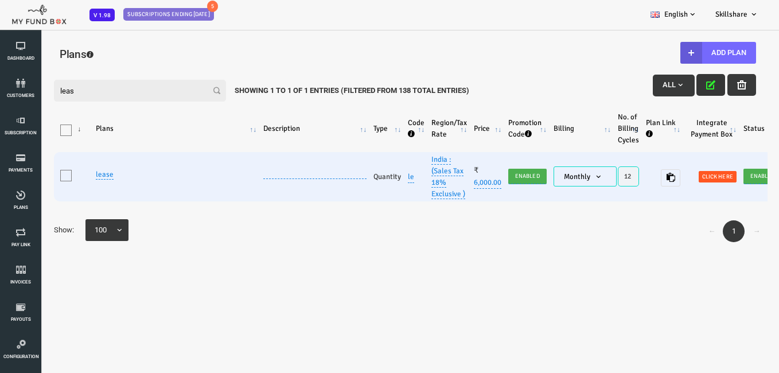
click at [414, 168] on link "India : (Sales Tax 18% Exclusive )" at bounding box center [418, 177] width 34 height 44
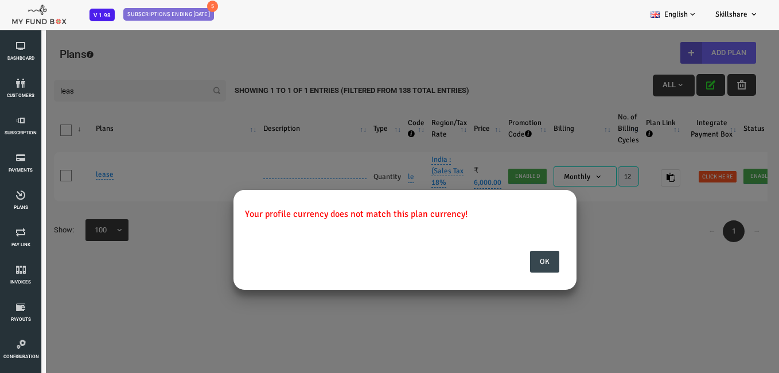
drag, startPoint x: 66, startPoint y: 235, endPoint x: 309, endPoint y: 215, distance: 244.1
click at [94, 246] on div "Your profile currency does not match this plan currency! Include Tax Inclusive …" at bounding box center [374, 287] width 748 height 230
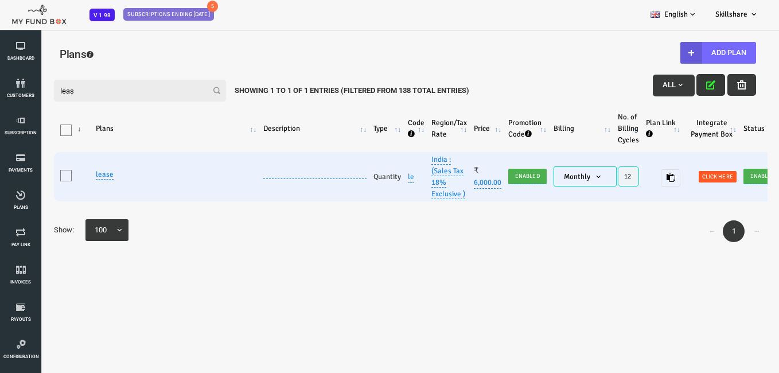
click at [379, 181] on link "le" at bounding box center [380, 176] width 6 height 13
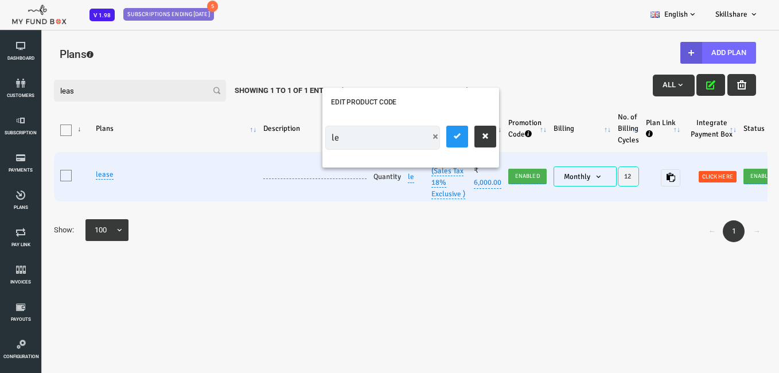
type input "l"
click at [425, 145] on button "submit" at bounding box center [426, 137] width 22 height 22
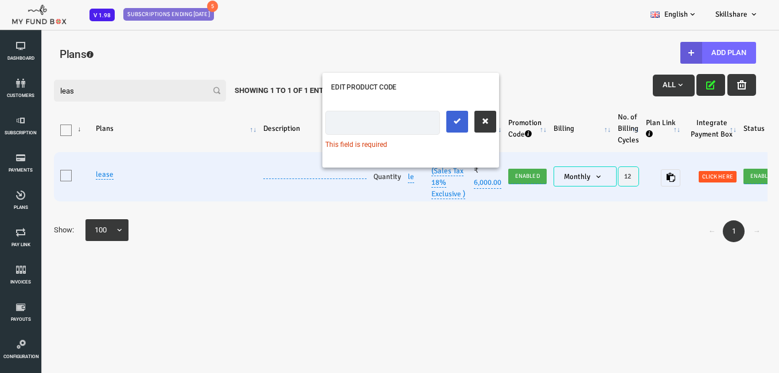
click at [425, 145] on div "This field is required" at bounding box center [379, 144] width 171 height 10
drag, startPoint x: 422, startPoint y: 140, endPoint x: 415, endPoint y: 160, distance: 20.7
click at [422, 147] on div "This field is required" at bounding box center [379, 130] width 171 height 57
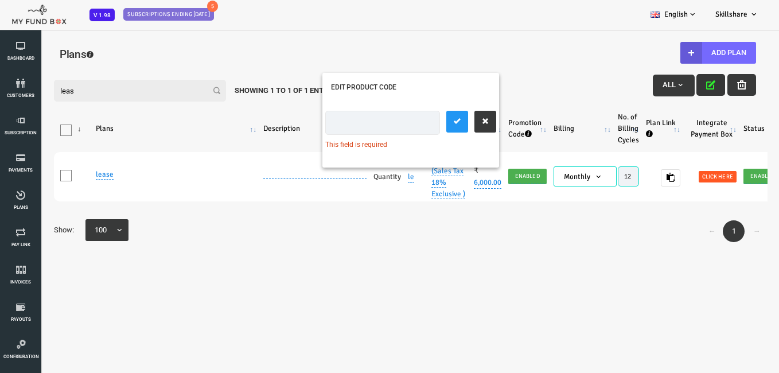
click at [317, 230] on div "← 1 → Show: 25 50 75 100 100" at bounding box center [373, 231] width 725 height 28
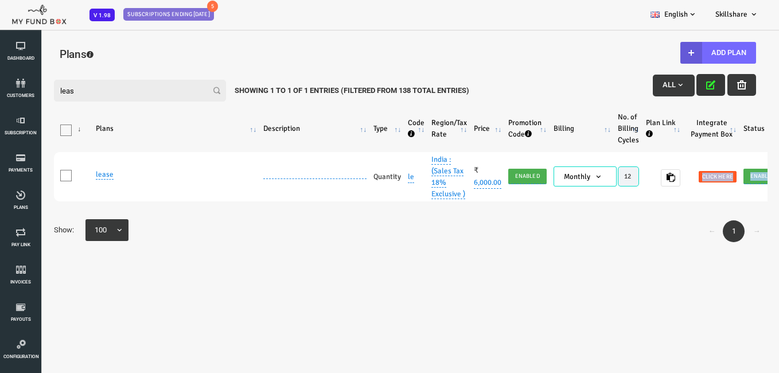
drag, startPoint x: 683, startPoint y: 199, endPoint x: 576, endPoint y: 222, distance: 110.4
click at [576, 222] on div "Filter: leas All Showing 1 to 1 of 1 Entries (Filtered From 138 Total Entries) …" at bounding box center [373, 156] width 725 height 176
drag, startPoint x: 576, startPoint y: 222, endPoint x: 635, endPoint y: 240, distance: 62.3
click at [635, 240] on div "← 1 → Show: 25 50 75 100 100" at bounding box center [373, 231] width 725 height 28
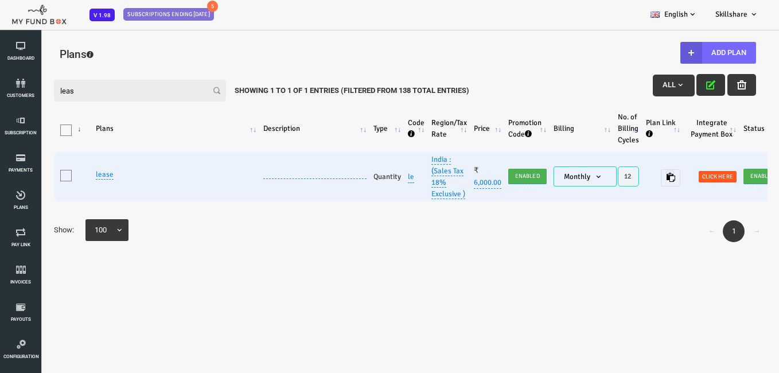
click at [681, 178] on span "Click here" at bounding box center [687, 176] width 38 height 11
type textarea "<iframe height="700px" width="100%" allowfullscreen="" frameborder="0" mozallow…"
type textarea "https://subscription.myfundbox.com/OVP.jsf?orgid=1313&projectId=3696&projProdId…"
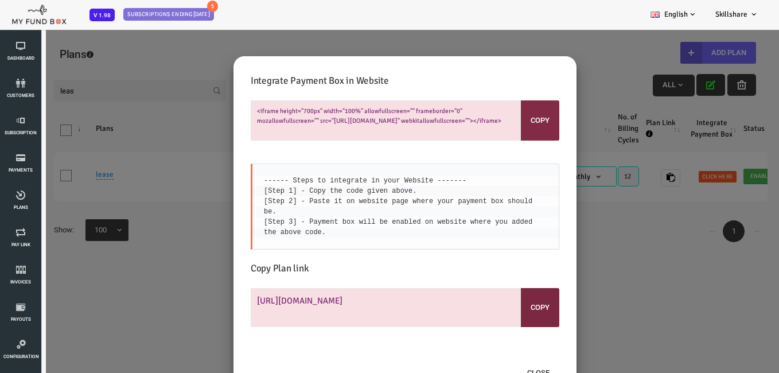
click at [512, 297] on button "Copy" at bounding box center [509, 307] width 38 height 39
click at [515, 300] on button "Copy" at bounding box center [509, 307] width 38 height 39
click at [600, 205] on div "Integrate Payment Box in Website <iframe height="700px" width="100%" allowfulls…" at bounding box center [374, 219] width 748 height 363
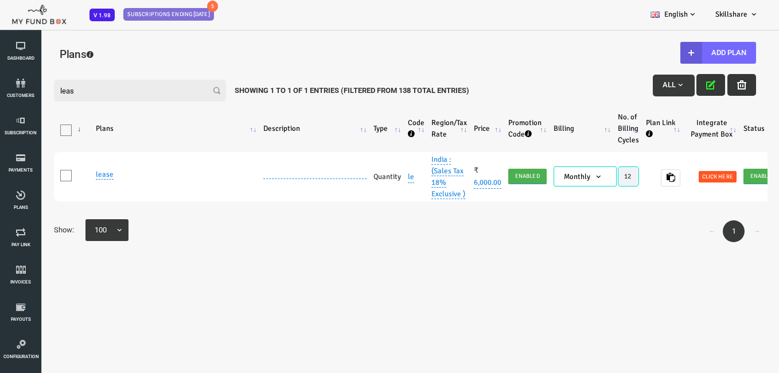
click at [707, 80] on icon "button" at bounding box center [710, 84] width 9 height 9
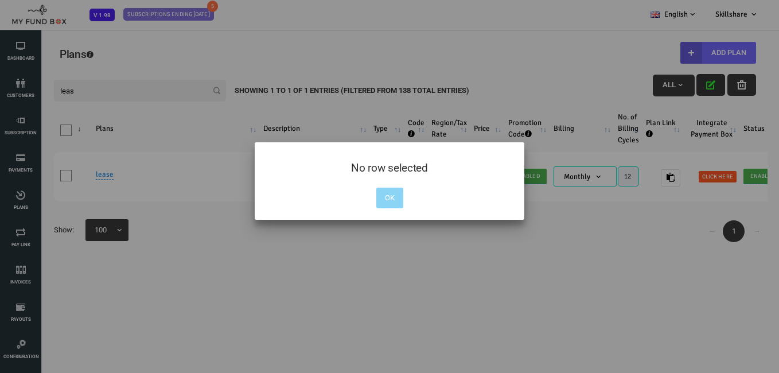
click at [545, 235] on div at bounding box center [389, 186] width 779 height 373
click at [393, 197] on button "OK" at bounding box center [389, 198] width 27 height 21
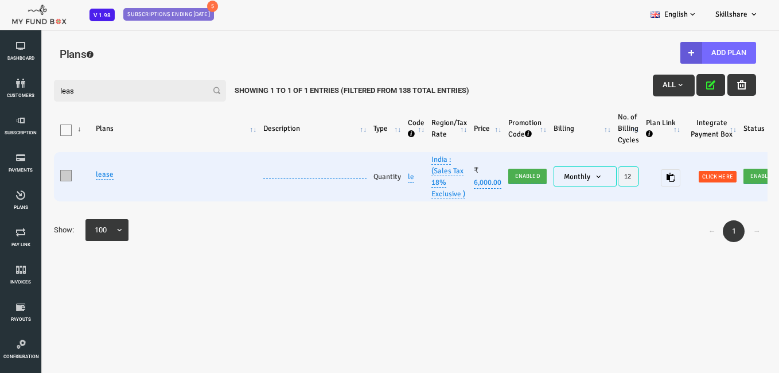
click at [33, 179] on span at bounding box center [34, 175] width 11 height 11
click at [49, 178] on input "One" at bounding box center [49, 178] width 0 height 0
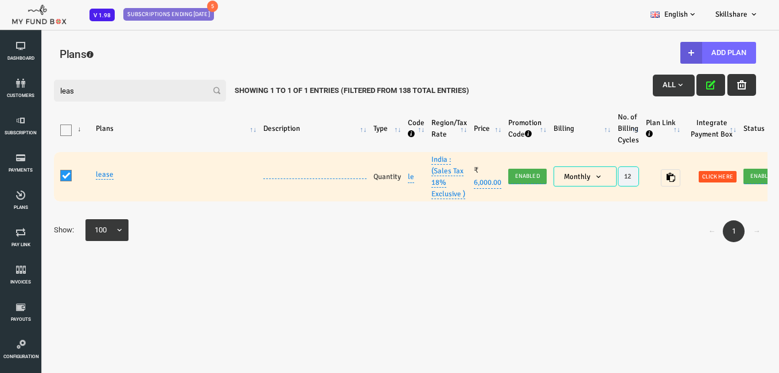
click at [713, 76] on button "button" at bounding box center [711, 85] width 29 height 22
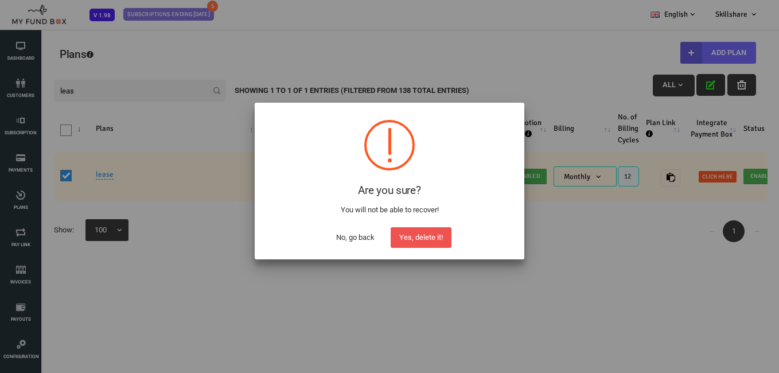
click at [364, 234] on button "No, go back" at bounding box center [356, 237] width 56 height 21
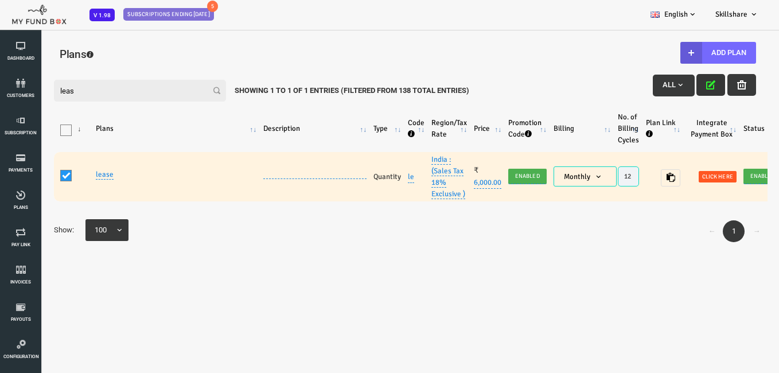
click at [137, 81] on input "leas" at bounding box center [109, 91] width 172 height 22
drag, startPoint x: 714, startPoint y: 91, endPoint x: 743, endPoint y: 111, distance: 35.0
click at [714, 92] on button "button" at bounding box center [711, 85] width 29 height 22
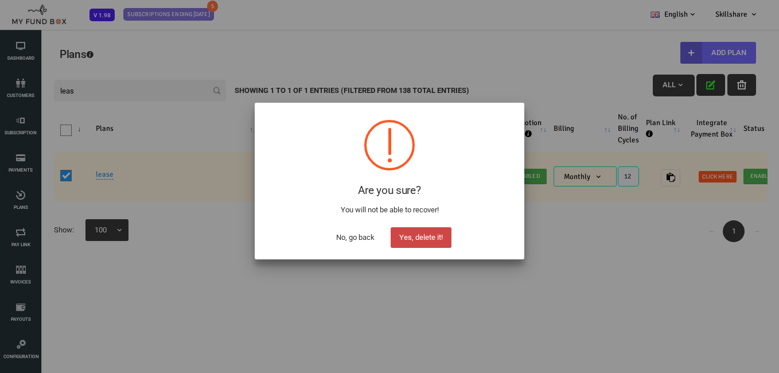
click at [425, 239] on button "Yes, delete it!" at bounding box center [421, 237] width 61 height 21
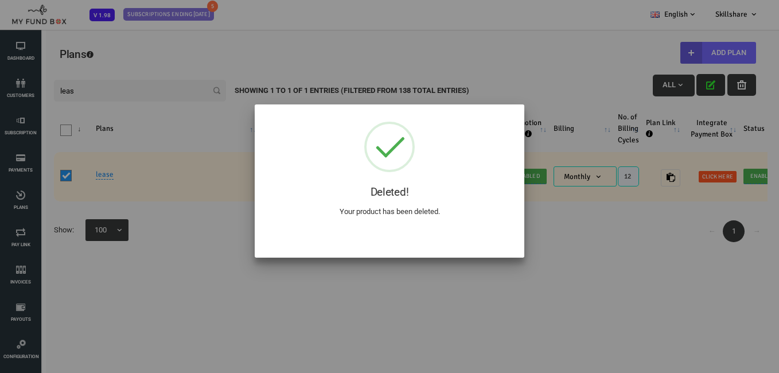
click at [440, 235] on div "Deleted! Your product has been deleted. ! Not valid! Cancel OK" at bounding box center [390, 180] width 270 height 153
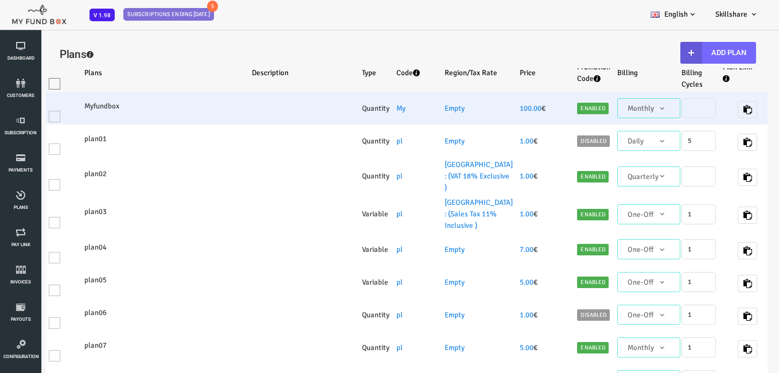
select select "100"
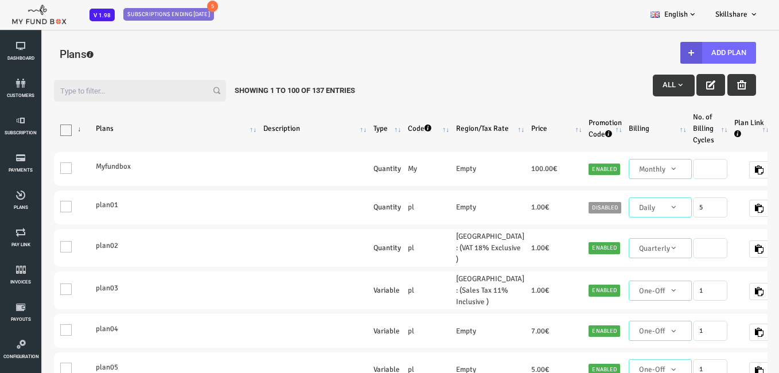
click at [146, 85] on input "Filter:" at bounding box center [109, 91] width 172 height 22
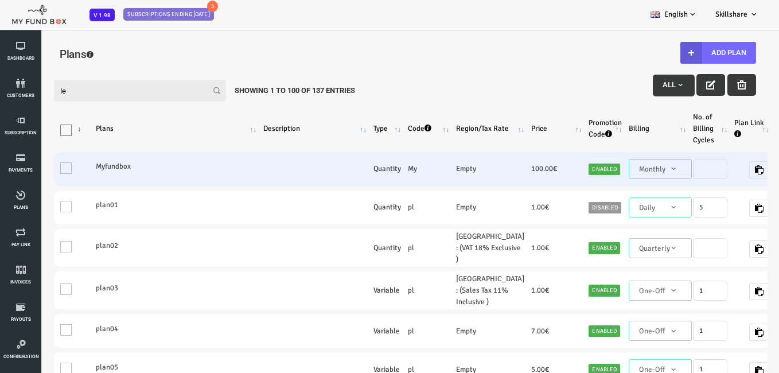
type input "l"
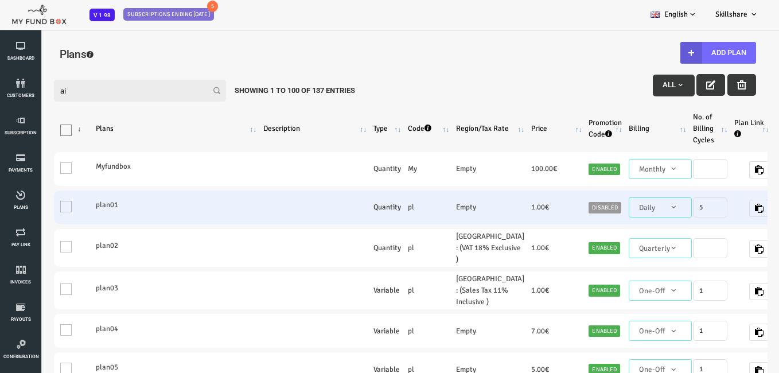
type input "a"
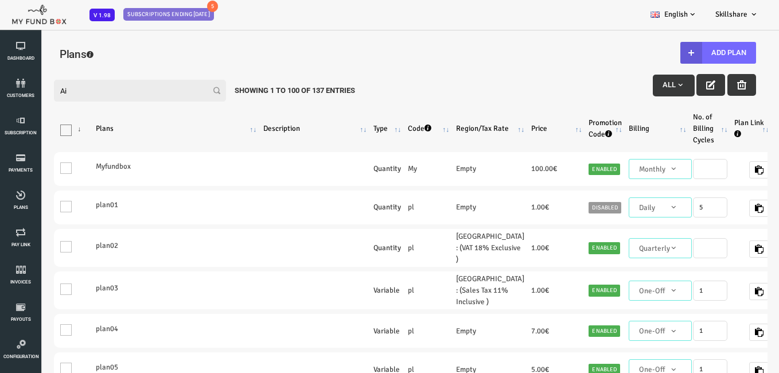
type input "A"
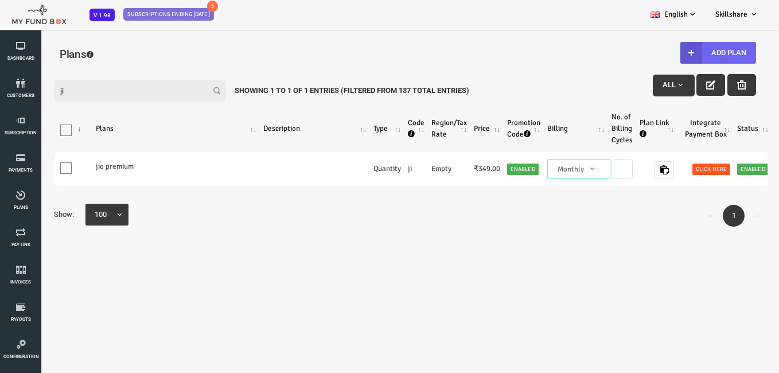
type input "ji"
click at [703, 57] on button "Add Plan" at bounding box center [688, 53] width 76 height 22
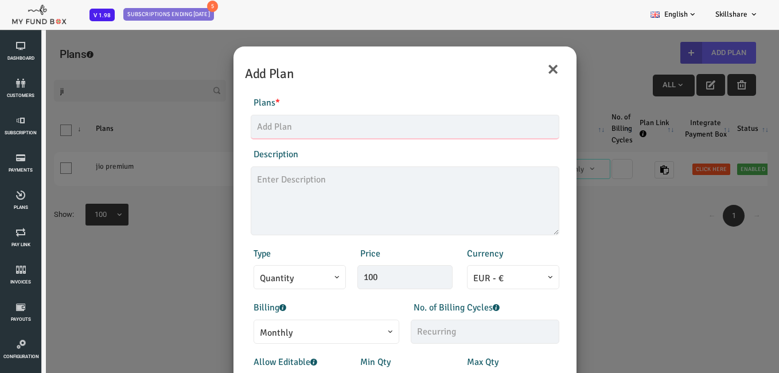
drag, startPoint x: 356, startPoint y: 117, endPoint x: 356, endPoint y: 125, distance: 7.5
click at [356, 124] on input "text" at bounding box center [374, 127] width 309 height 24
type input "a"
click at [546, 196] on div "× Add Plan Products Invoice Product is empty Plans * a This field is required D…" at bounding box center [374, 215] width 748 height 373
click at [522, 72] on button "×" at bounding box center [522, 69] width 13 height 24
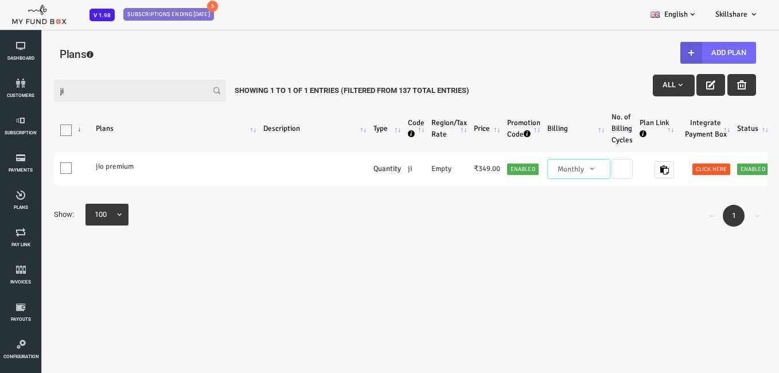
click at [133, 91] on input "ji" at bounding box center [109, 91] width 172 height 22
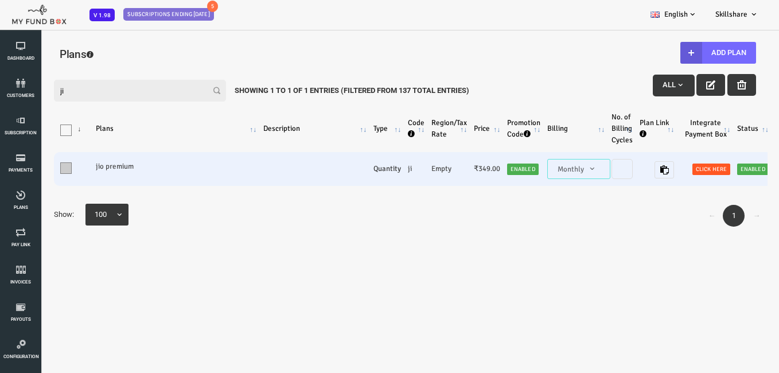
click at [40, 167] on span at bounding box center [34, 167] width 11 height 11
click at [49, 170] on input "One" at bounding box center [49, 170] width 0 height 0
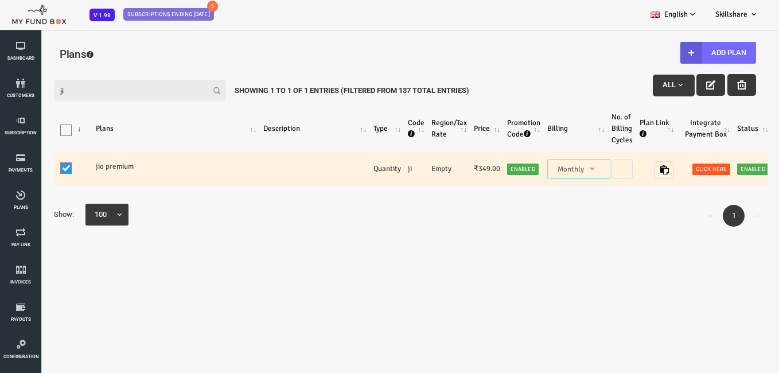
drag, startPoint x: 104, startPoint y: 92, endPoint x: 98, endPoint y: 96, distance: 6.7
click at [103, 92] on input "ji" at bounding box center [109, 91] width 172 height 22
type input "j"
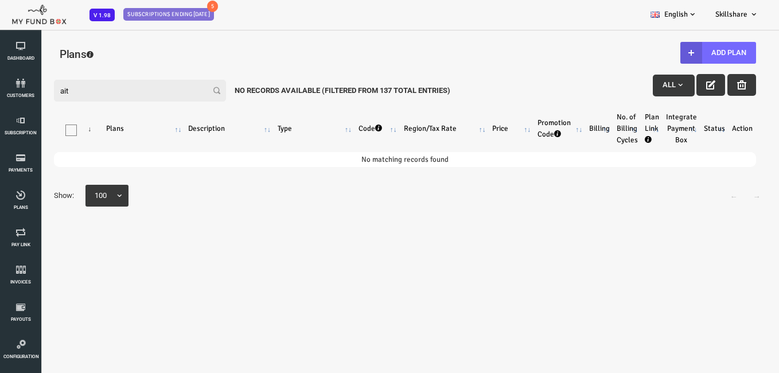
click at [192, 239] on div "Filter: ait All No records available (Filtered From 137 Total Entries) Products…" at bounding box center [373, 226] width 725 height 316
click at [139, 90] on input "ait" at bounding box center [109, 91] width 172 height 22
type input "a"
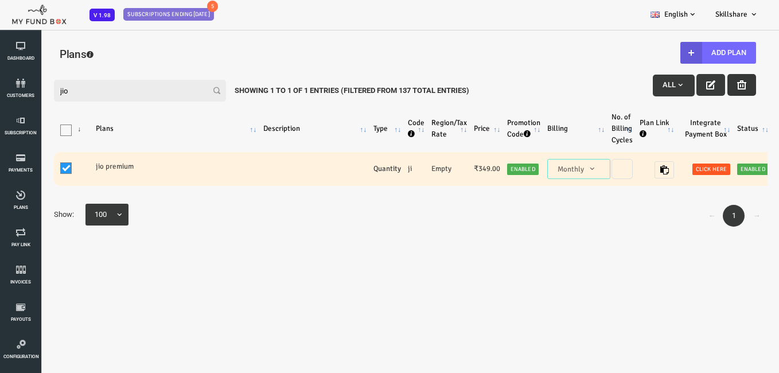
type input "jio"
click at [704, 81] on button "button" at bounding box center [711, 85] width 29 height 22
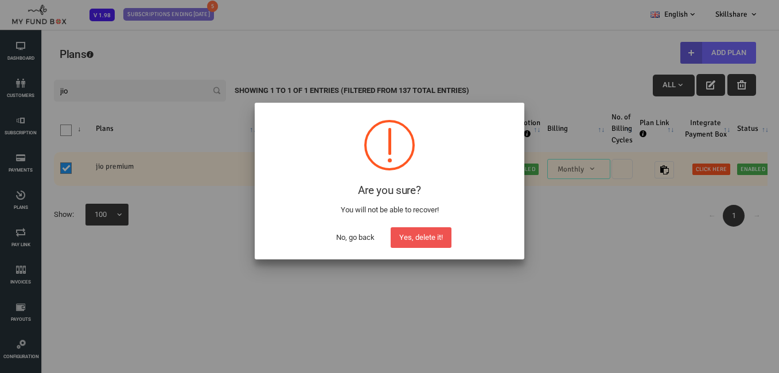
drag, startPoint x: 343, startPoint y: 231, endPoint x: 519, endPoint y: 270, distance: 179.9
click at [346, 231] on button "No, go back" at bounding box center [356, 237] width 56 height 21
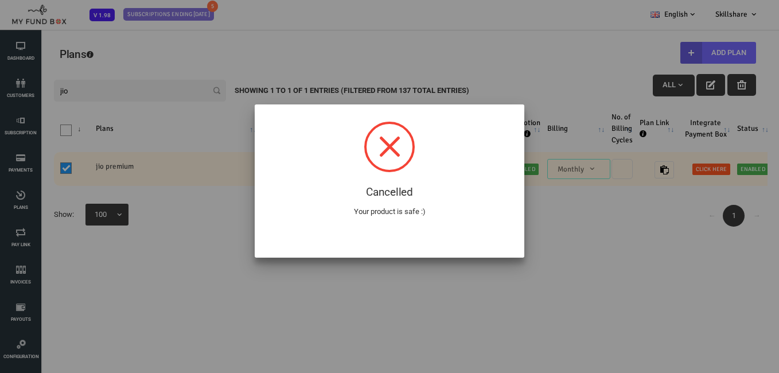
click at [644, 234] on div at bounding box center [389, 186] width 779 height 373
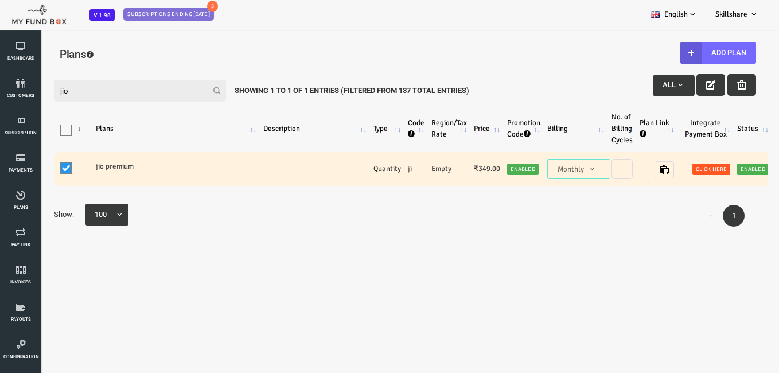
click at [564, 78] on div "Filter: jio All Showing 1 to 1 of 1 Entries (Filtered From 137 Total Entries)" at bounding box center [373, 87] width 725 height 39
click at [278, 221] on div "← 1 → Show: 25 50 75 100 100" at bounding box center [373, 216] width 725 height 28
click at [32, 171] on span at bounding box center [34, 167] width 11 height 11
click at [49, 170] on input "One" at bounding box center [49, 170] width 0 height 0
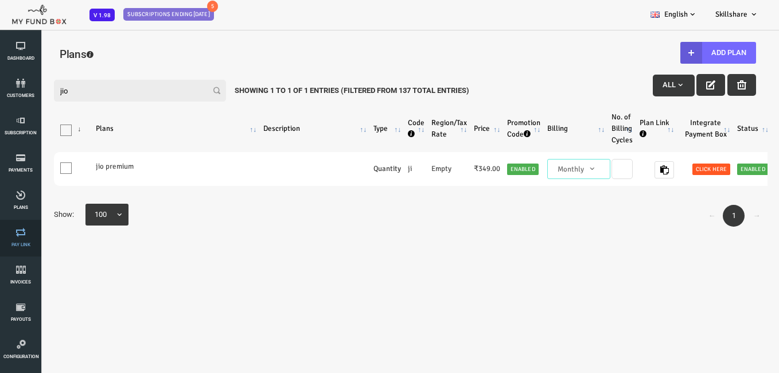
click at [19, 240] on link "Pay Link" at bounding box center [20, 238] width 34 height 37
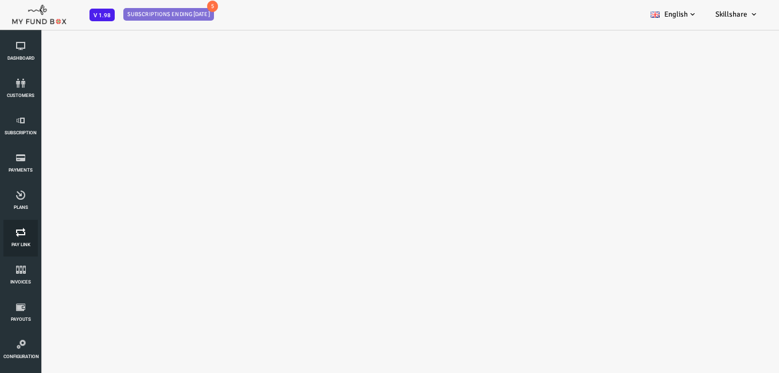
select select "100"
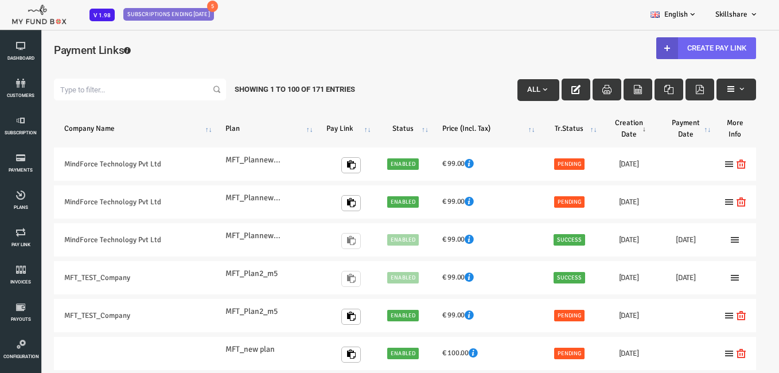
click at [689, 54] on link "Create Pay Link" at bounding box center [676, 48] width 100 height 22
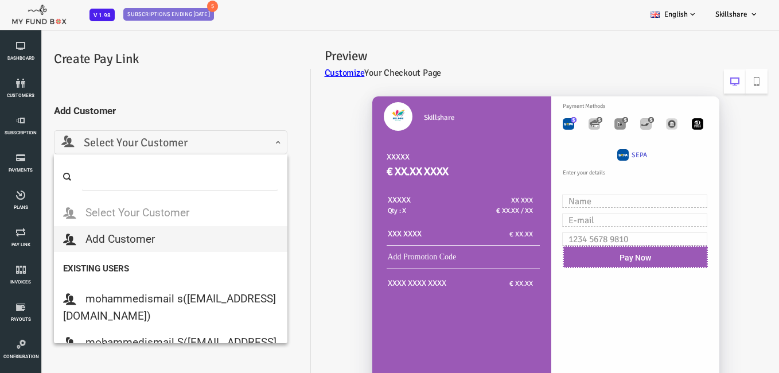
click at [198, 143] on span "Select Your Customer" at bounding box center [139, 143] width 219 height 18
select select
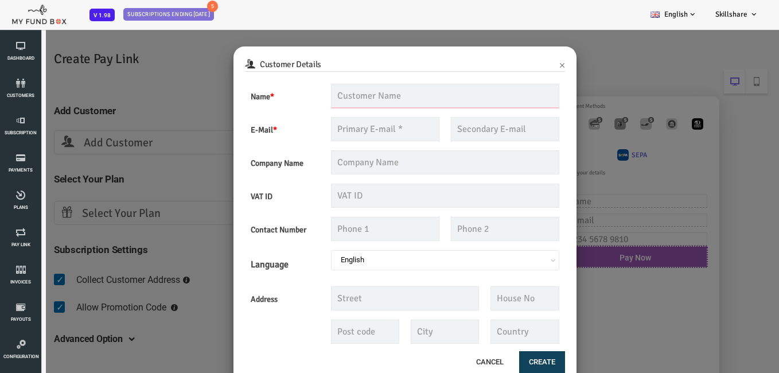
click at [395, 98] on input "text" at bounding box center [414, 96] width 229 height 24
type input "Amarneethi"
click at [352, 127] on input "text" at bounding box center [354, 129] width 108 height 24
type input "A"
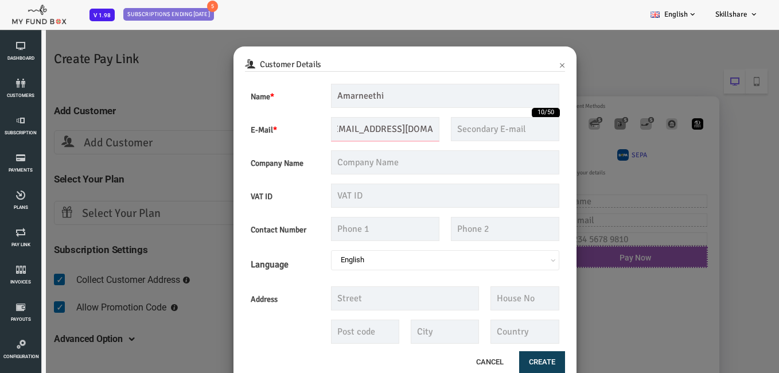
type input "[EMAIL_ADDRESS][DOMAIN_NAME]"
click at [347, 168] on input "text" at bounding box center [414, 162] width 229 height 24
type input "SM Groups"
click at [364, 200] on input "text" at bounding box center [414, 196] width 229 height 24
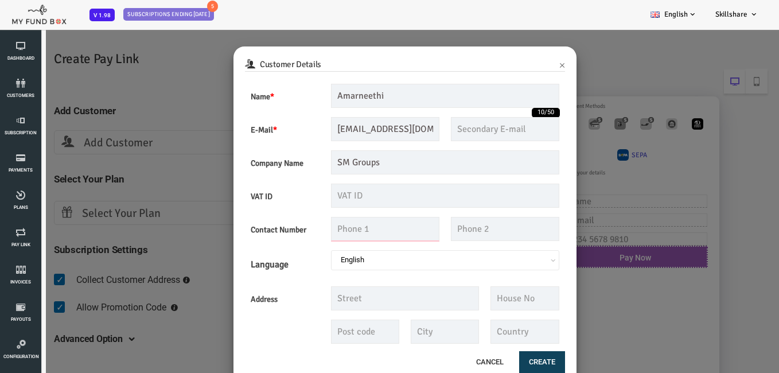
click at [349, 231] on input "text" at bounding box center [354, 229] width 108 height 24
click at [348, 200] on input "text" at bounding box center [414, 196] width 229 height 24
type input "134688"
click at [329, 231] on input "text" at bounding box center [354, 229] width 108 height 24
type input "7654467999"
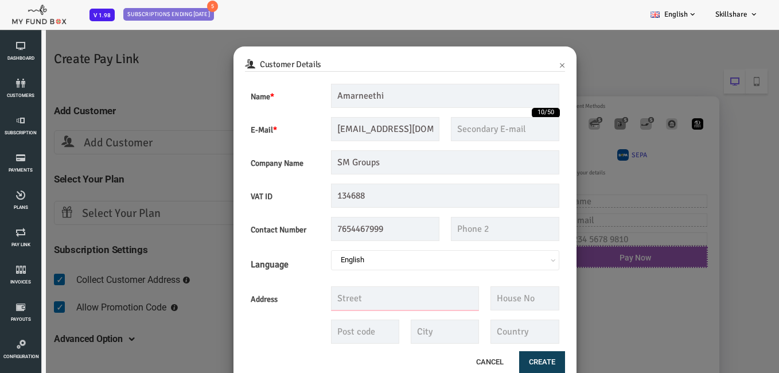
click at [370, 304] on input "text" at bounding box center [374, 298] width 149 height 24
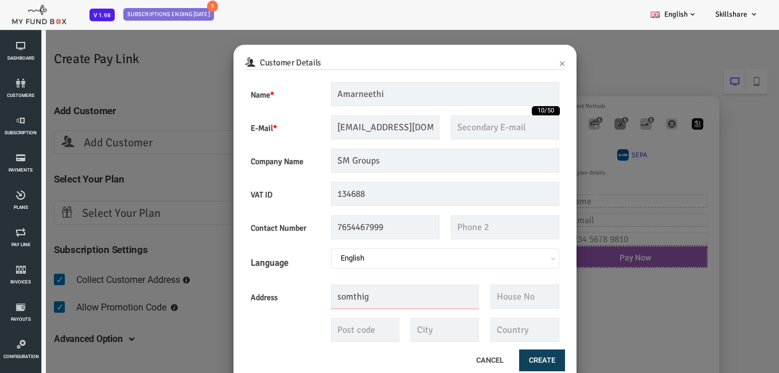
type input "somthig"
click at [476, 299] on input "text" at bounding box center [494, 297] width 68 height 24
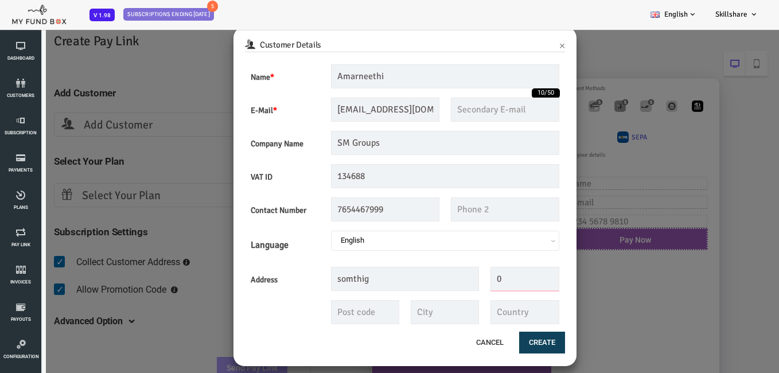
scroll to position [32, 0]
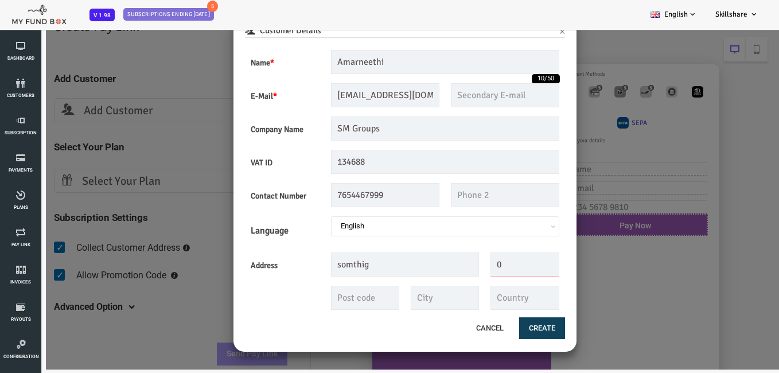
type input "0"
click at [343, 290] on input "text" at bounding box center [334, 298] width 68 height 24
type input "534341"
click at [399, 304] on input "text" at bounding box center [414, 298] width 68 height 24
type input "notjing"
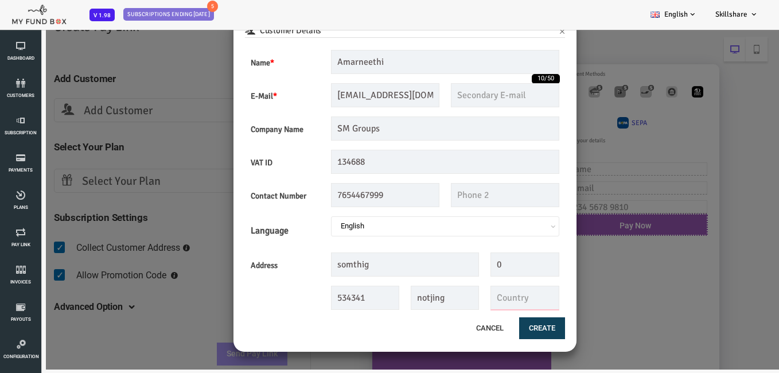
click at [485, 301] on input "text" at bounding box center [494, 298] width 68 height 24
type input "world"
click at [504, 329] on button "Create" at bounding box center [511, 328] width 46 height 22
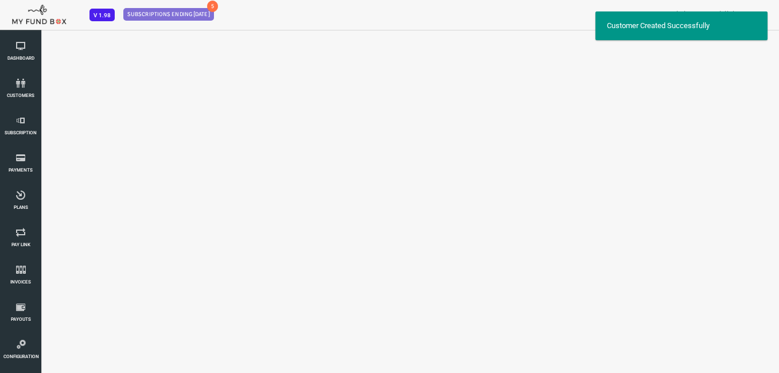
scroll to position [0, 0]
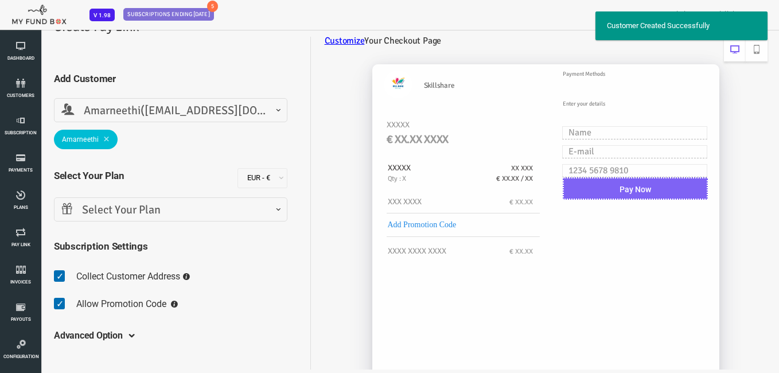
select select "[EMAIL_ADDRESS][DOMAIN_NAME]"
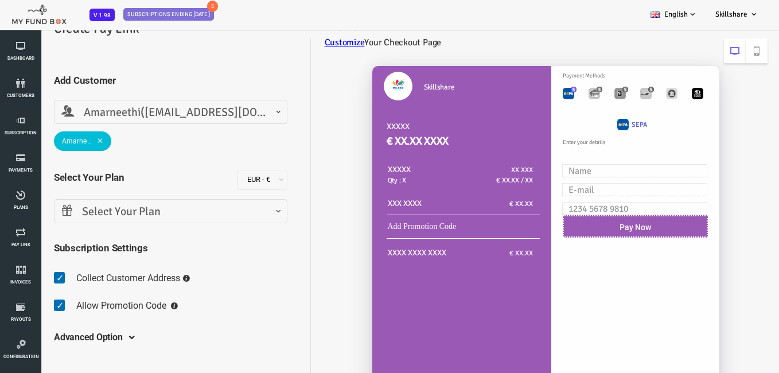
scroll to position [57, 0]
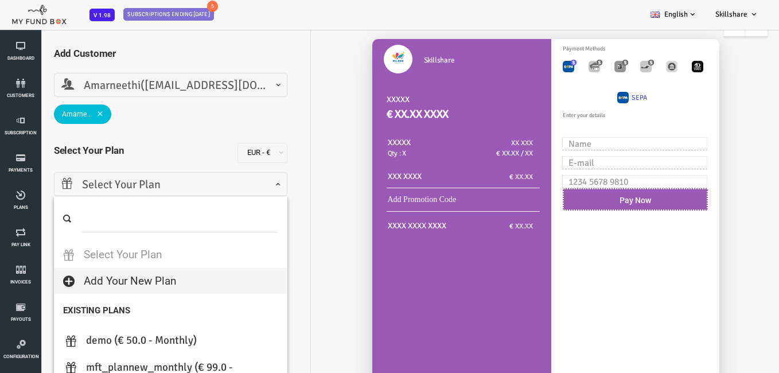
click at [141, 187] on span "Select Your Plan" at bounding box center [139, 185] width 219 height 18
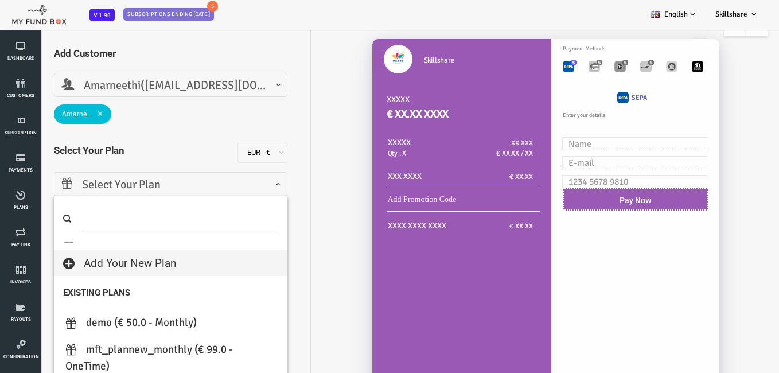
scroll to position [0, 0]
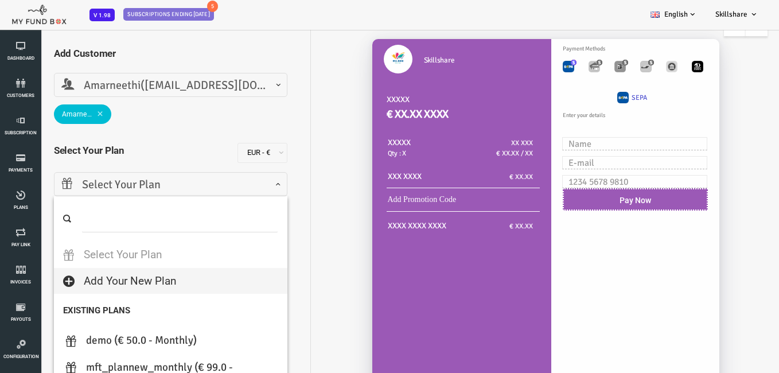
select select
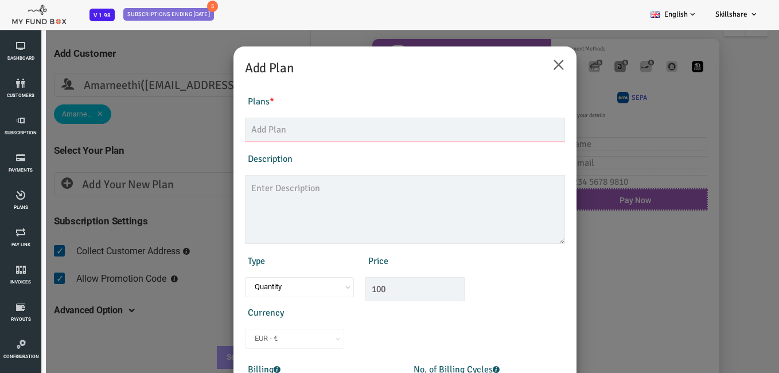
drag, startPoint x: 367, startPoint y: 121, endPoint x: 360, endPoint y: 138, distance: 18.5
click at [363, 123] on input "text" at bounding box center [374, 130] width 320 height 24
type input "Aitel"
type input "12"
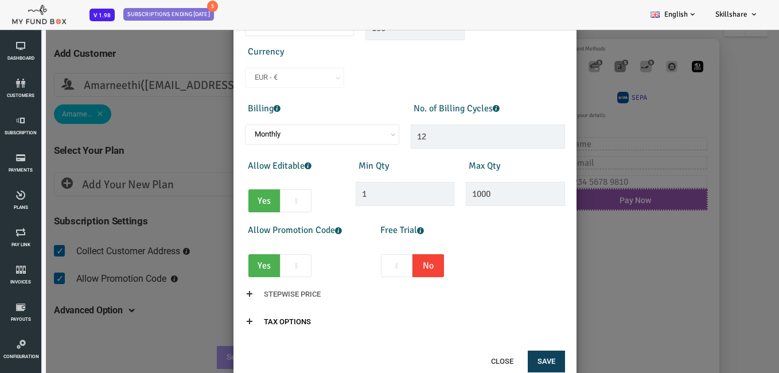
scroll to position [32, 0]
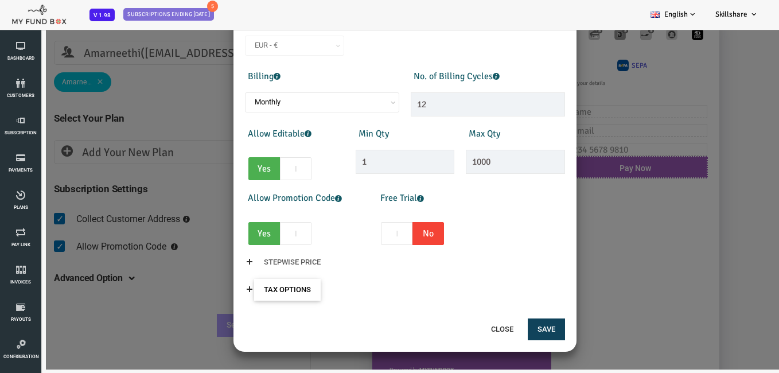
click at [270, 295] on input "Tax Options" at bounding box center [256, 290] width 67 height 22
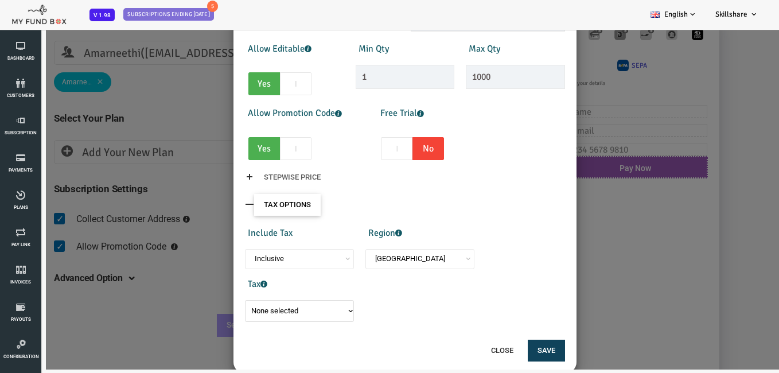
scroll to position [367, 0]
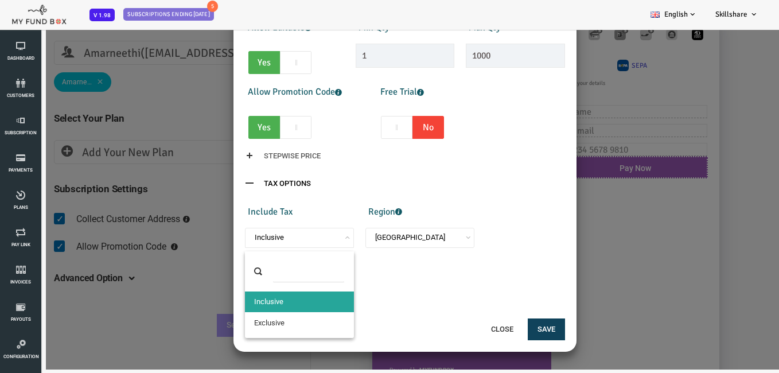
click at [303, 243] on span "Inclusive" at bounding box center [268, 237] width 101 height 11
click at [278, 320] on div "Close Save" at bounding box center [374, 335] width 343 height 34
select select "true"
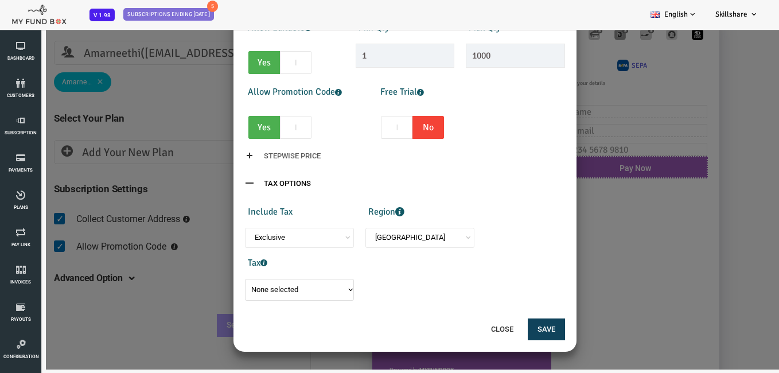
click at [403, 250] on span "[GEOGRAPHIC_DATA]" at bounding box center [389, 240] width 109 height 24
click at [317, 297] on button "None selected" at bounding box center [268, 290] width 109 height 22
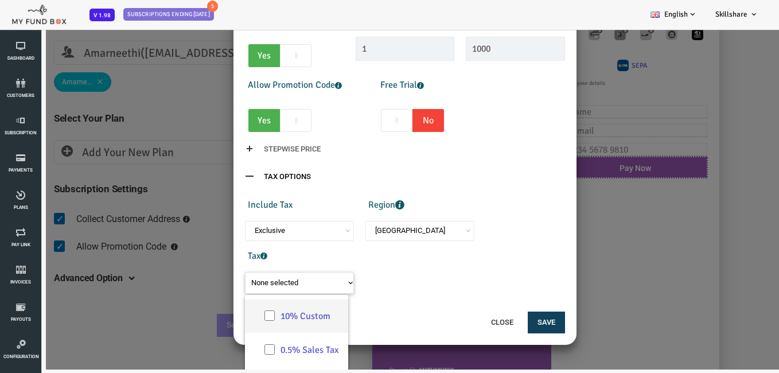
scroll to position [376, 0]
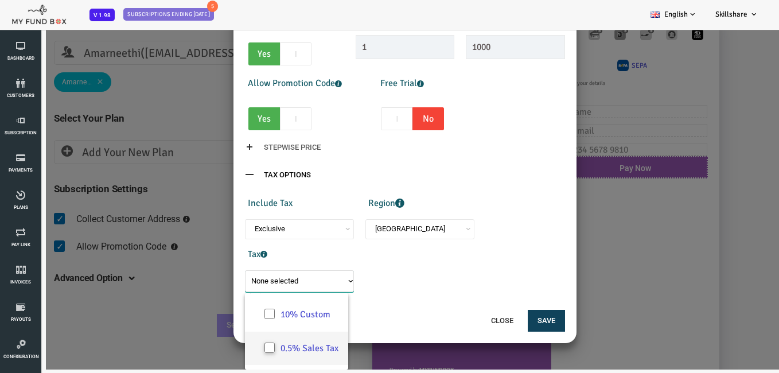
click at [243, 347] on input "0.5% Sales Tax" at bounding box center [239, 348] width 10 height 10
checkbox input "true"
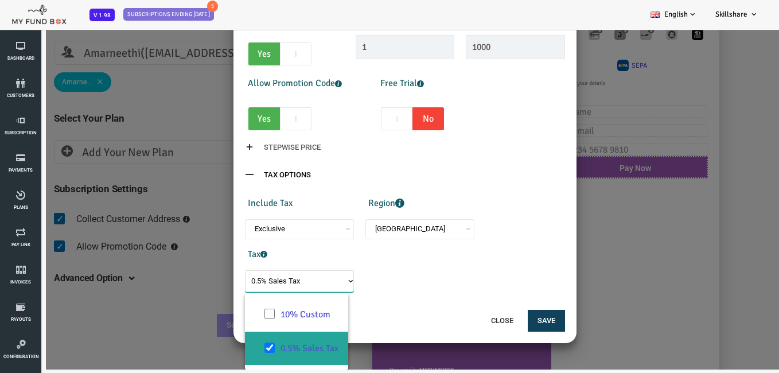
scroll to position [18, 0]
click at [406, 245] on div "Include Tax Inclusive Exclusive Exclusive Region United Kingdom American Samoa …" at bounding box center [374, 242] width 332 height 100
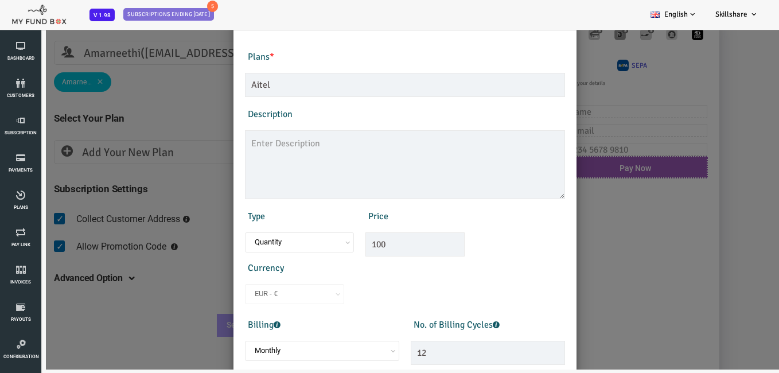
scroll to position [0, 0]
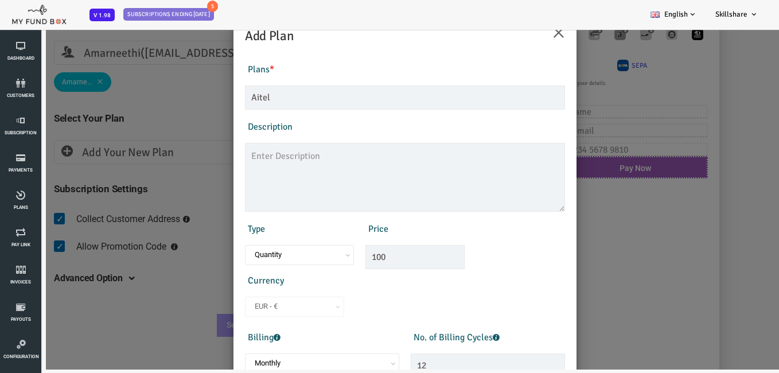
click at [249, 310] on span "EUR - €" at bounding box center [263, 306] width 91 height 11
click at [250, 314] on span "EUR - €" at bounding box center [263, 307] width 99 height 20
click at [384, 306] on div "Type Quantity Variable Quantity Price 100 Currency EUR - € USD - $ GBP - £ INR …" at bounding box center [374, 268] width 332 height 103
click at [336, 316] on div "Type Quantity Variable Quantity Price 100 Currency EUR - € USD - $ GBP - £ INR …" at bounding box center [374, 268] width 332 height 103
drag, startPoint x: 227, startPoint y: 297, endPoint x: 261, endPoint y: 302, distance: 34.3
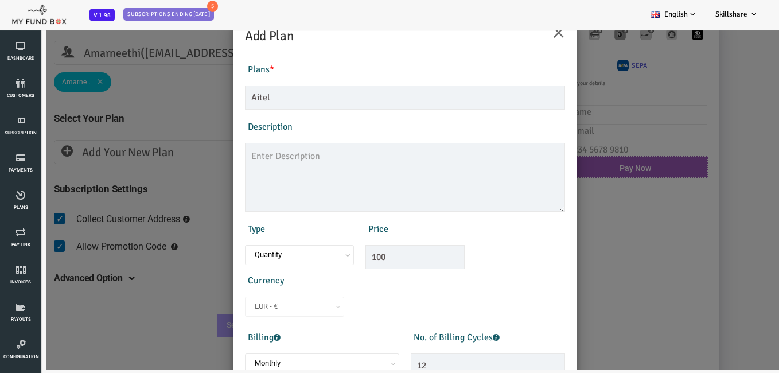
click at [243, 301] on span "EUR - €" at bounding box center [263, 307] width 99 height 20
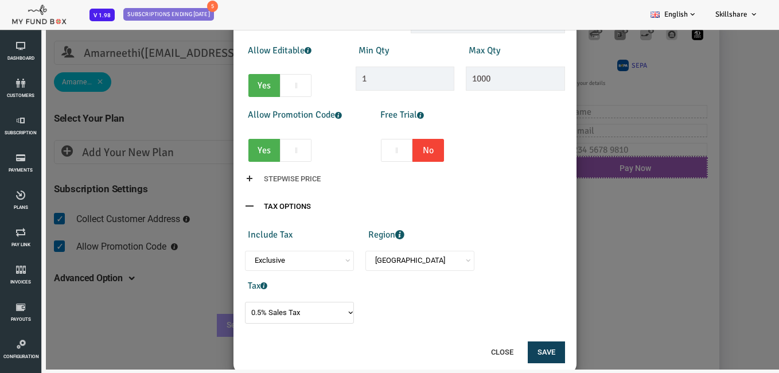
scroll to position [367, 0]
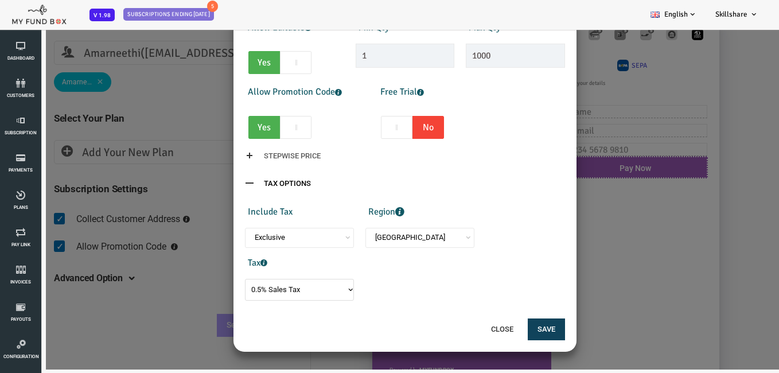
click at [534, 327] on div "Close Save" at bounding box center [374, 335] width 343 height 34
click at [519, 335] on button "Save" at bounding box center [515, 329] width 37 height 22
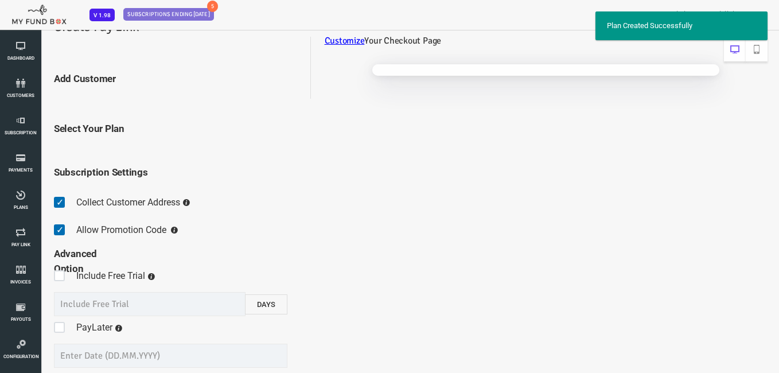
scroll to position [57, 0]
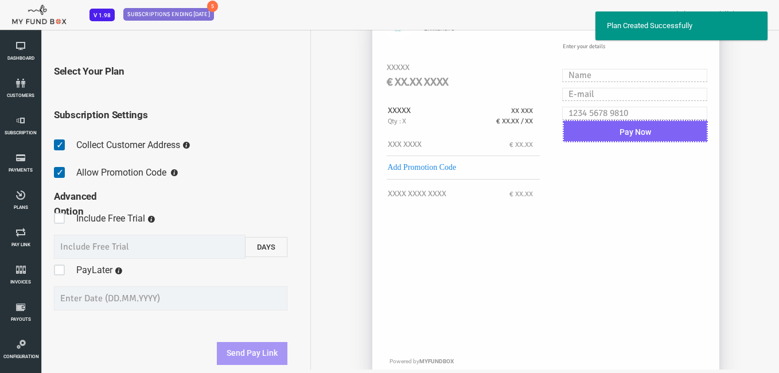
select select "Aitel"
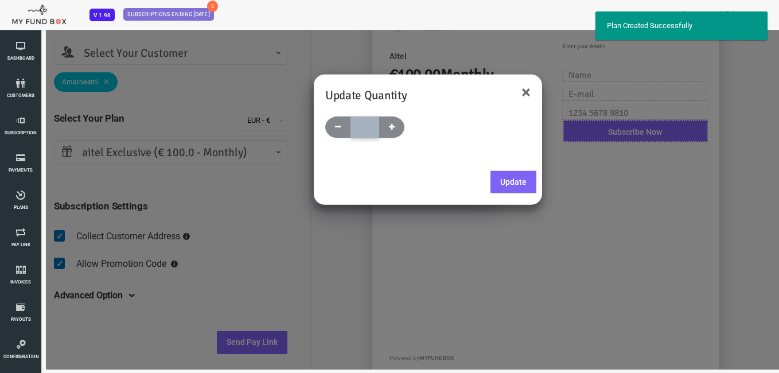
type input "1"
select select "textPlanName"
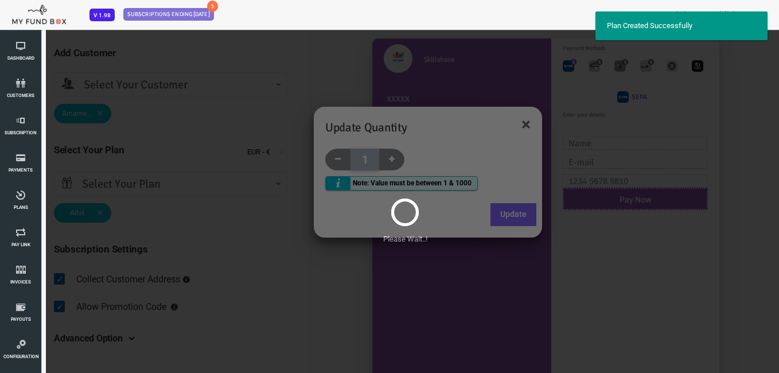
scroll to position [0, 0]
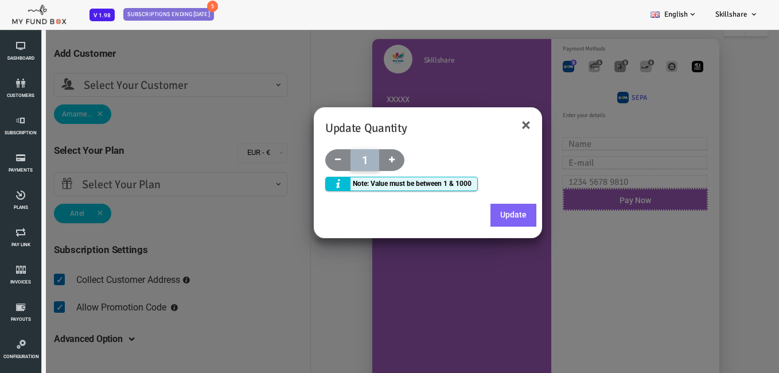
click at [502, 125] on div "Update Quantity ×" at bounding box center [397, 122] width 228 height 30
click at [493, 129] on button "×" at bounding box center [495, 124] width 9 height 17
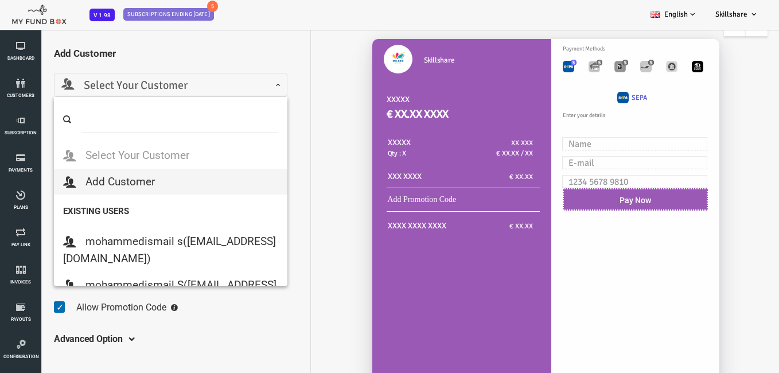
click at [206, 88] on span "Select Your Customer" at bounding box center [139, 86] width 219 height 18
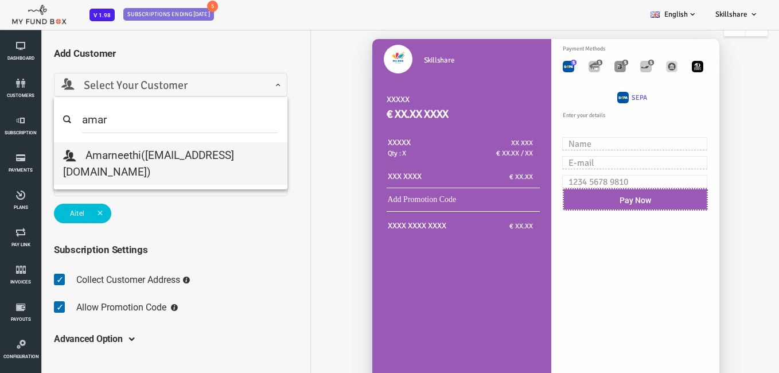
type input "amar"
select select "[EMAIL_ADDRESS][DOMAIN_NAME]"
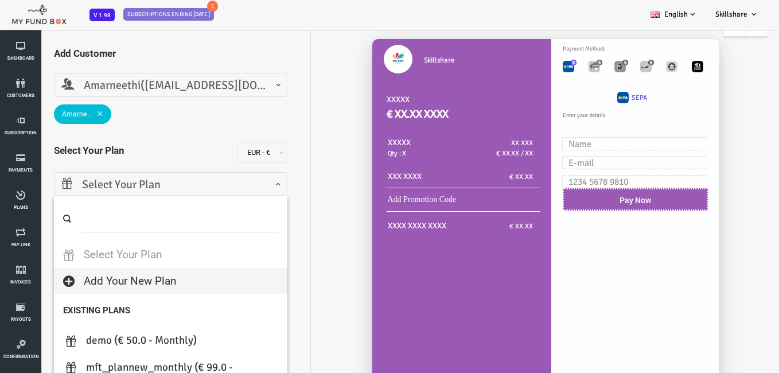
click at [147, 188] on span "Select Your Plan" at bounding box center [139, 185] width 219 height 18
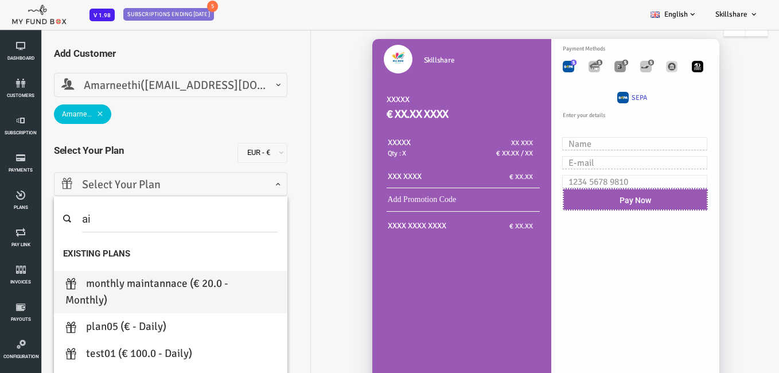
type input "a"
type input "A"
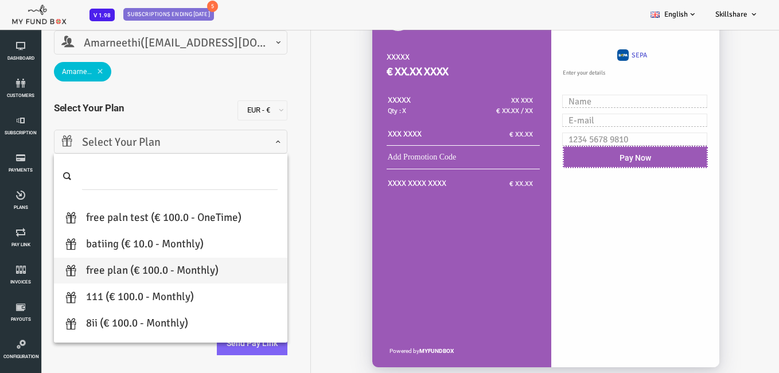
scroll to position [1547, 0]
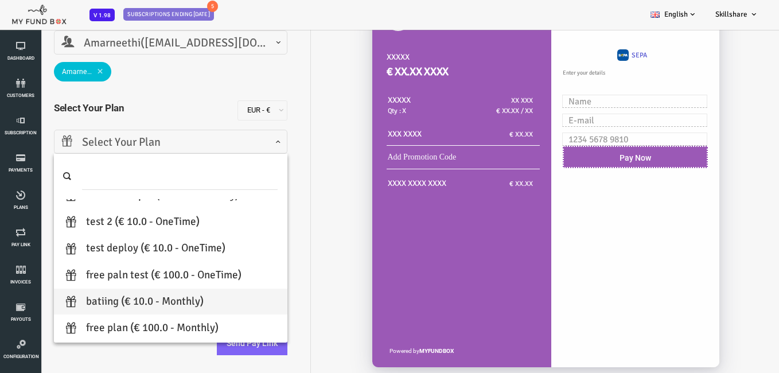
select select "batiing"
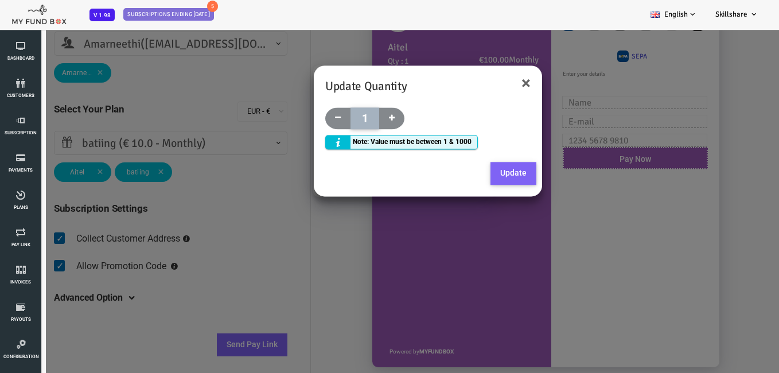
click at [473, 174] on button "Update" at bounding box center [483, 173] width 46 height 23
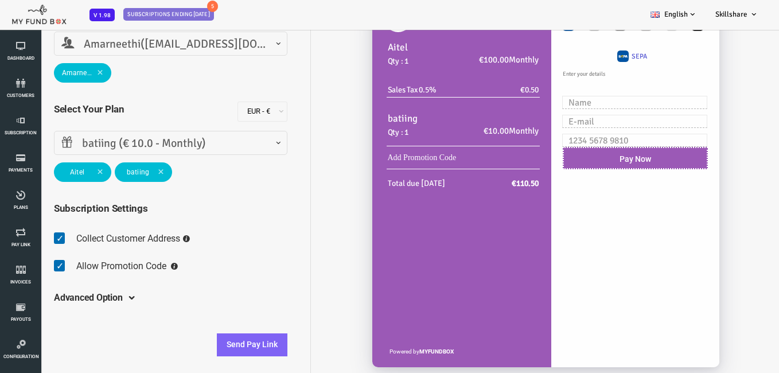
click at [130, 169] on span at bounding box center [130, 172] width 6 height 6
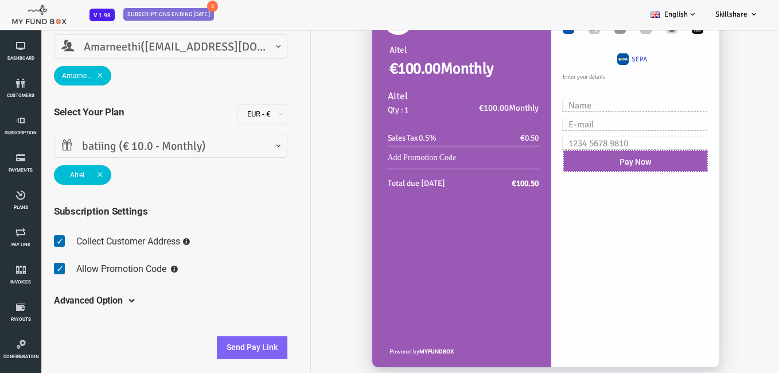
click at [41, 178] on span "Aitel" at bounding box center [51, 175] width 57 height 20
click at [229, 344] on button "Send Pay Link" at bounding box center [221, 347] width 71 height 23
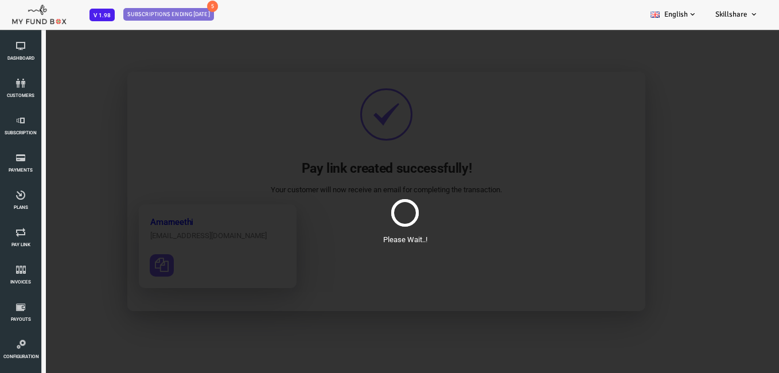
scroll to position [0, 0]
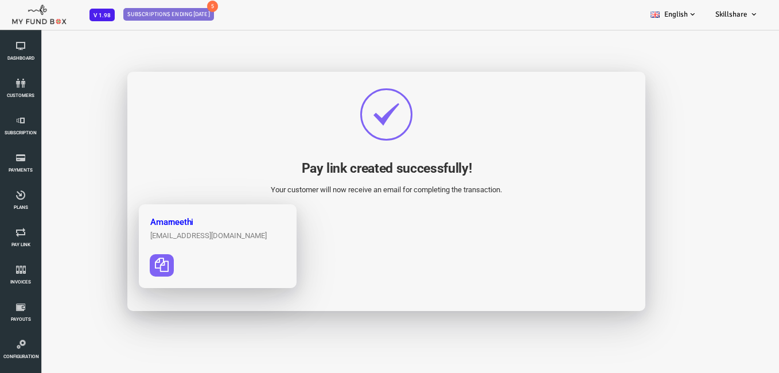
click at [204, 266] on span at bounding box center [177, 265] width 116 height 22
click at [26, 236] on icon at bounding box center [20, 232] width 34 height 9
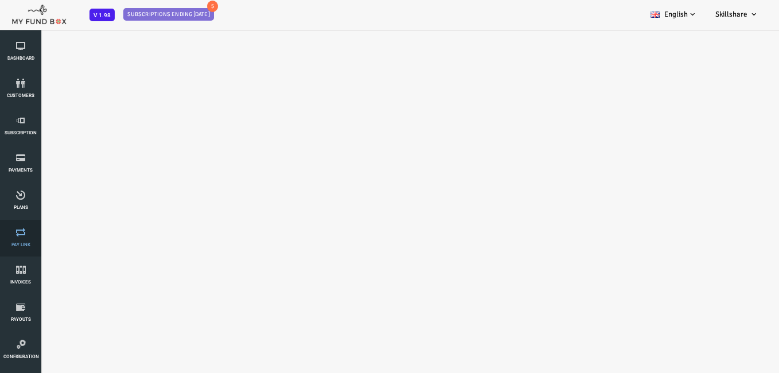
select select "100"
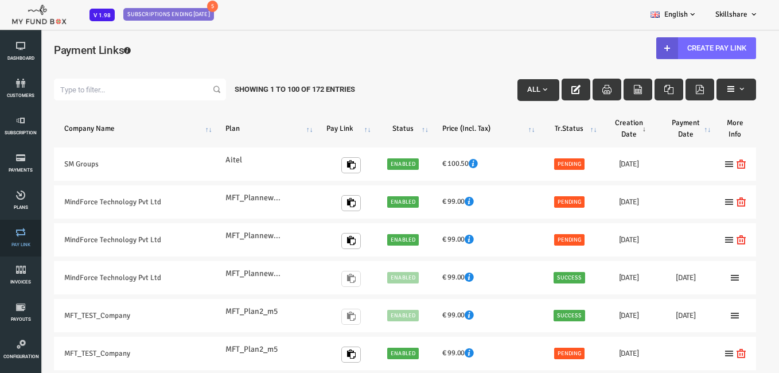
click at [22, 239] on link "Pay Link" at bounding box center [20, 238] width 34 height 37
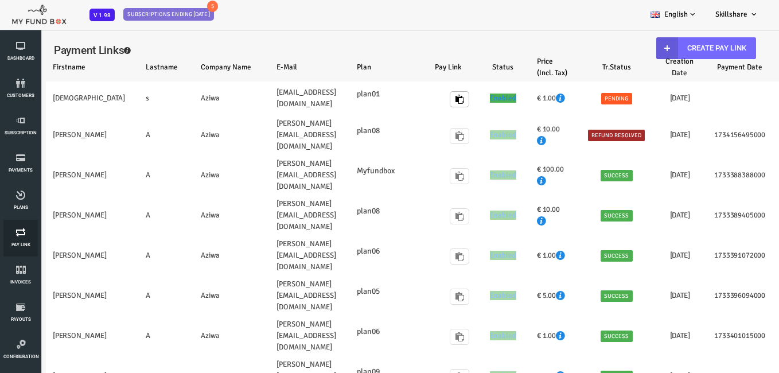
select select "100"
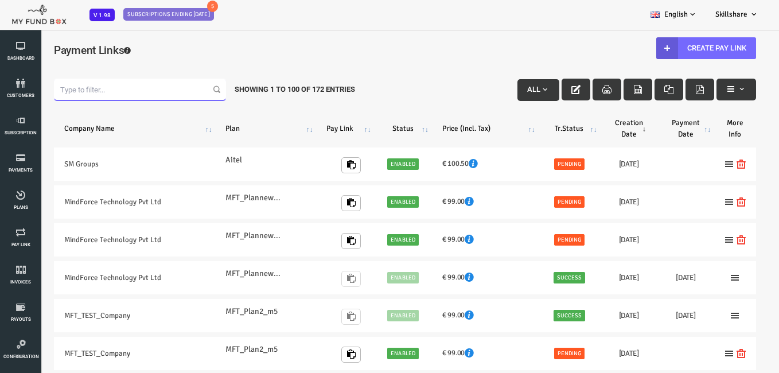
click at [76, 92] on input "Filter:" at bounding box center [109, 90] width 172 height 22
type input "a"
type input "A"
click at [663, 53] on link "Create Pay Link" at bounding box center [676, 48] width 100 height 22
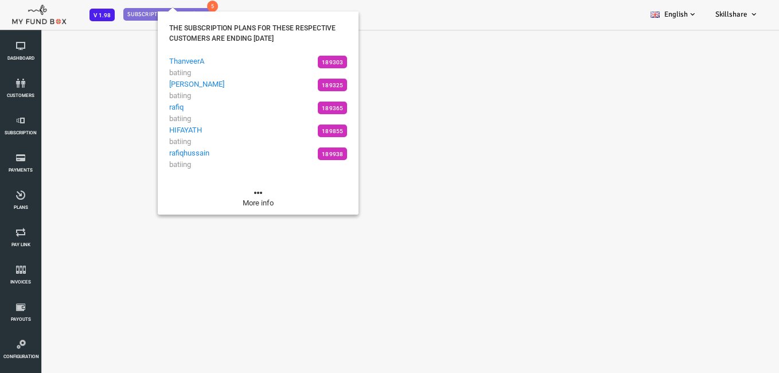
select select "100"
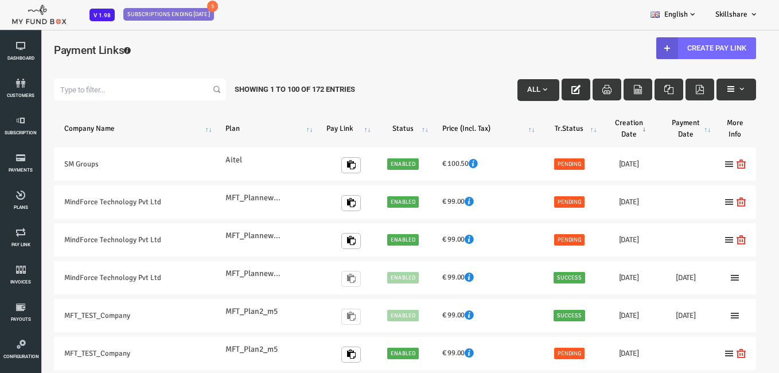
click at [546, 88] on icon "button" at bounding box center [545, 89] width 9 height 9
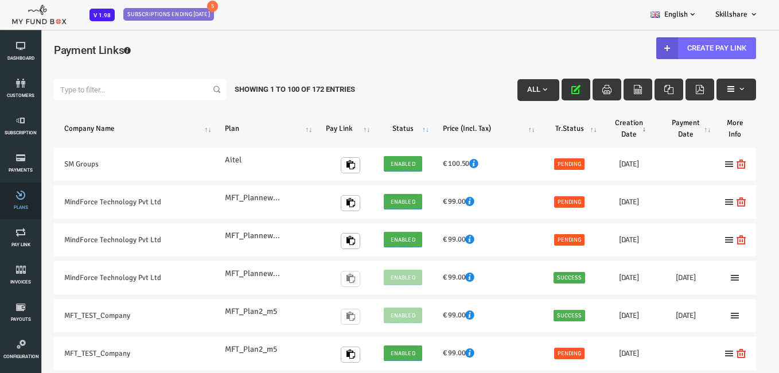
click at [33, 204] on link "Plans" at bounding box center [20, 200] width 34 height 37
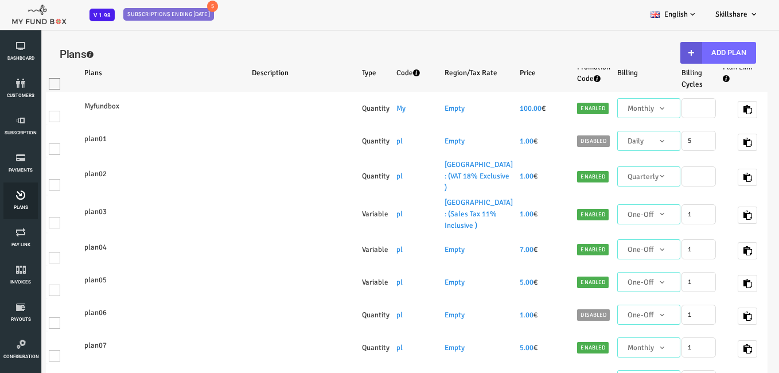
select select "100"
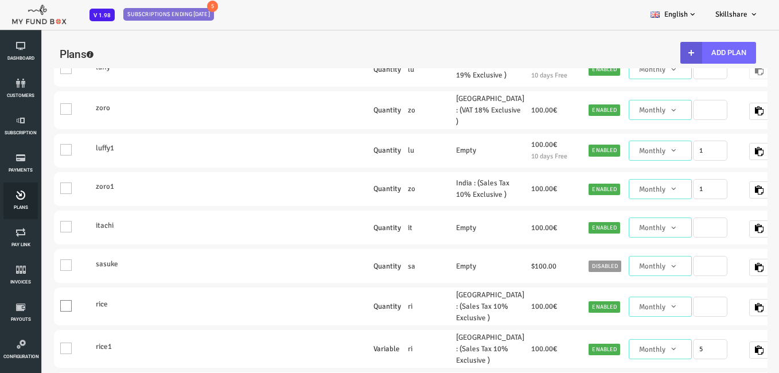
scroll to position [689, 0]
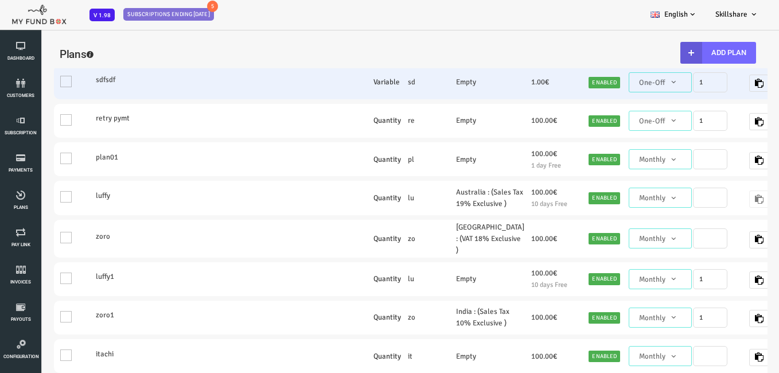
drag, startPoint x: 414, startPoint y: 150, endPoint x: 134, endPoint y: 163, distance: 279.8
click at [131, 99] on tr "One Invoice sdfsdf Variable sd Empty 1.00 € Enabled Monthly One-Off Annual Quar…" at bounding box center [444, 82] width 842 height 34
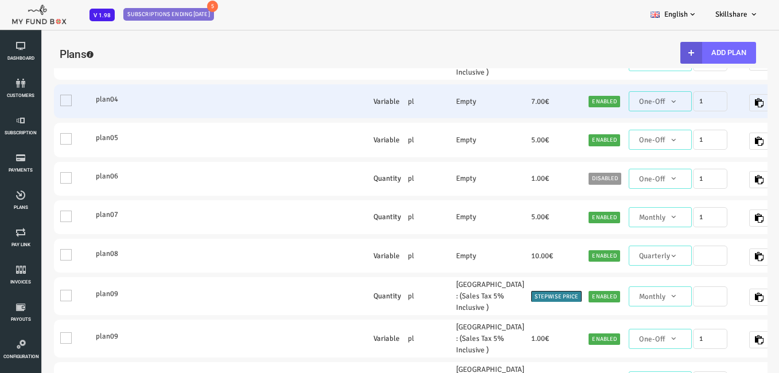
scroll to position [0, 0]
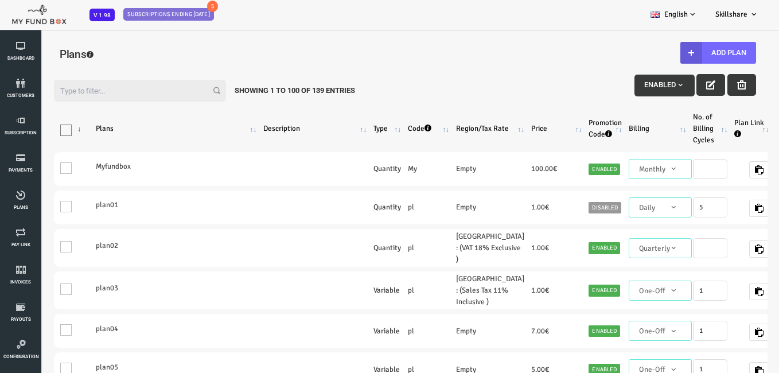
drag, startPoint x: 708, startPoint y: 115, endPoint x: 634, endPoint y: 110, distance: 74.2
click at [503, 120] on tr "Products Plans Description Type Code Region/Tax Rate Price Promotion Code Billi…" at bounding box center [444, 129] width 842 height 38
drag, startPoint x: 634, startPoint y: 110, endPoint x: 409, endPoint y: 137, distance: 226.0
click at [369, 121] on tr "Products Plans Description Type Code Region/Tax Rate Price Promotion Code Billi…" at bounding box center [444, 129] width 842 height 38
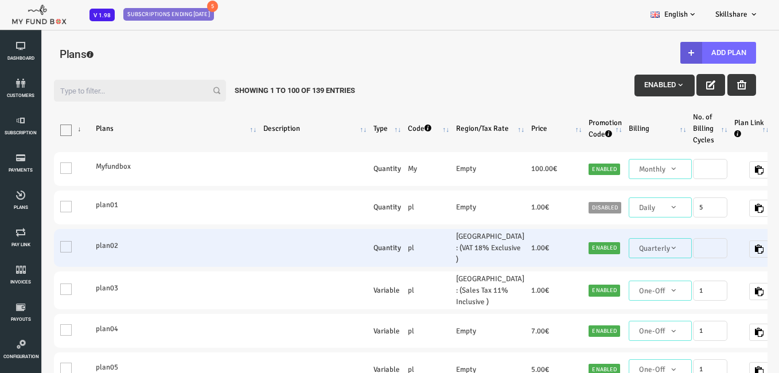
drag, startPoint x: 438, startPoint y: 150, endPoint x: 142, endPoint y: 234, distance: 308.5
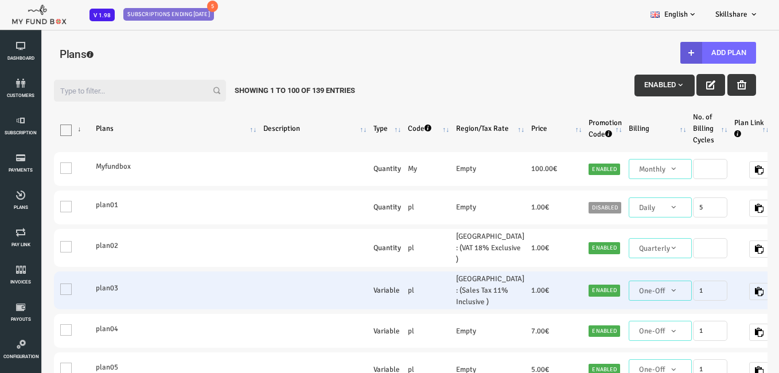
drag, startPoint x: 664, startPoint y: 273, endPoint x: 247, endPoint y: 300, distance: 417.5
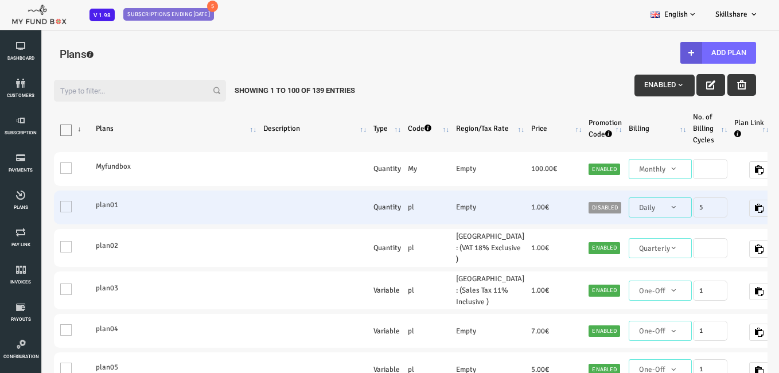
click at [206, 205] on label "plan01" at bounding box center [145, 204] width 161 height 11
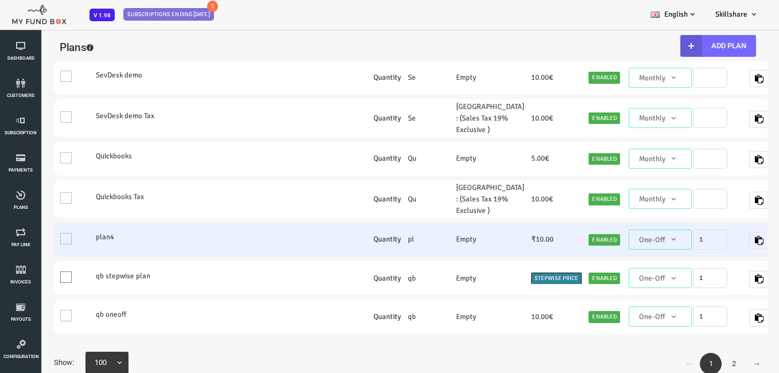
scroll to position [9, 0]
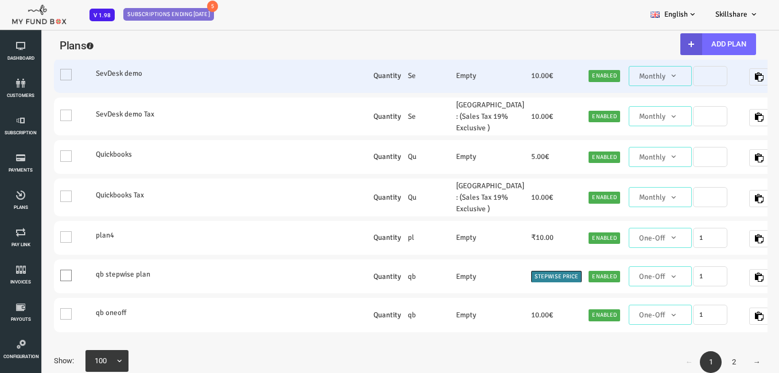
drag, startPoint x: 472, startPoint y: 371, endPoint x: 378, endPoint y: 61, distance: 323.9
click at [512, 352] on div "← 1 2 → Show: 25 50 75 100 100" at bounding box center [373, 362] width 725 height 28
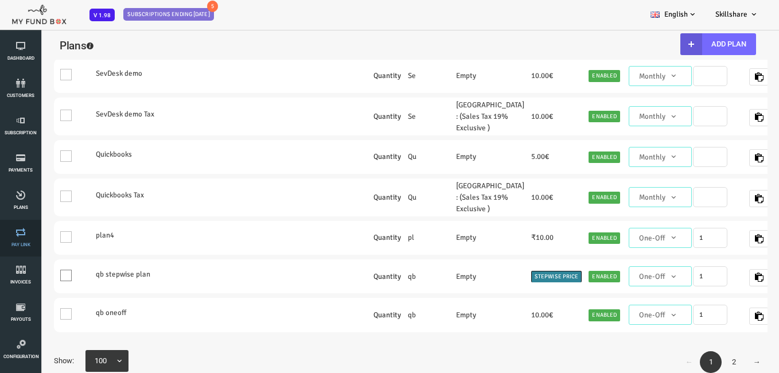
click at [22, 240] on link "Pay Link" at bounding box center [20, 238] width 34 height 37
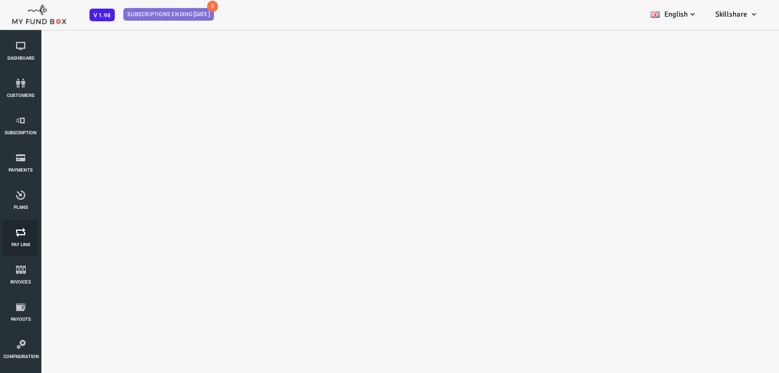
scroll to position [0, 0]
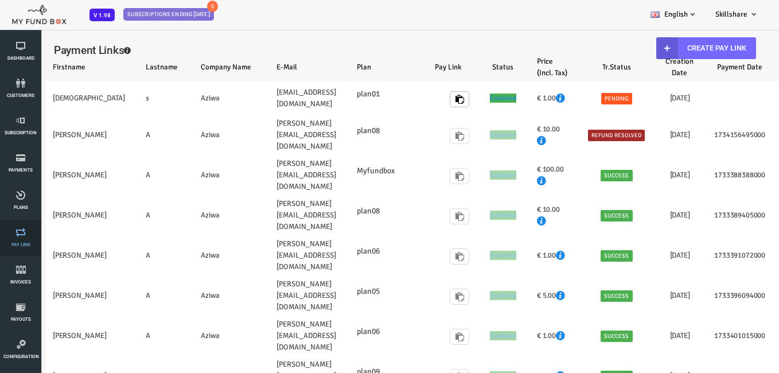
select select "100"
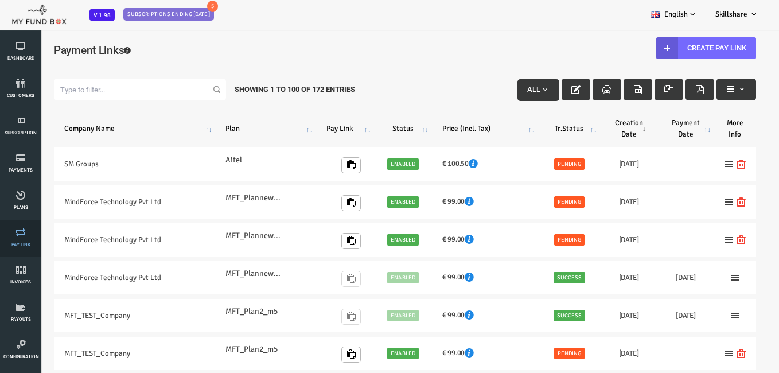
click at [17, 235] on icon at bounding box center [20, 232] width 34 height 9
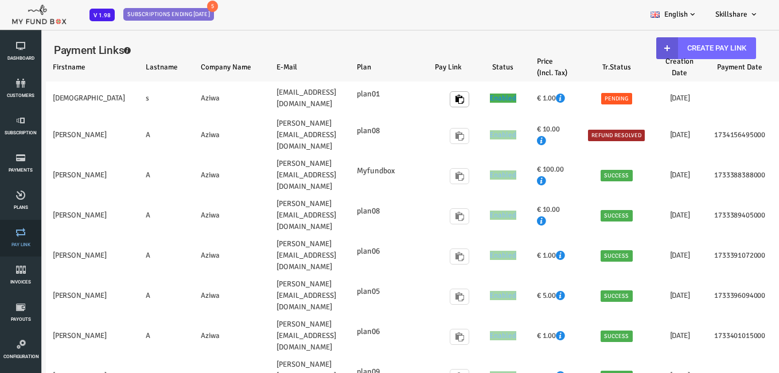
select select "100"
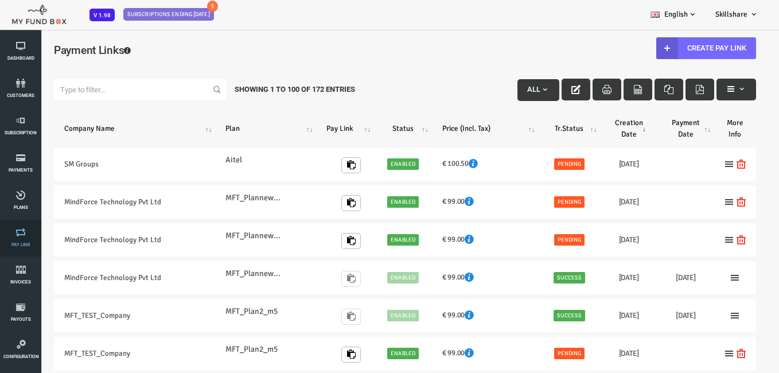
click at [5, 248] on link "Pay Link" at bounding box center [20, 238] width 34 height 37
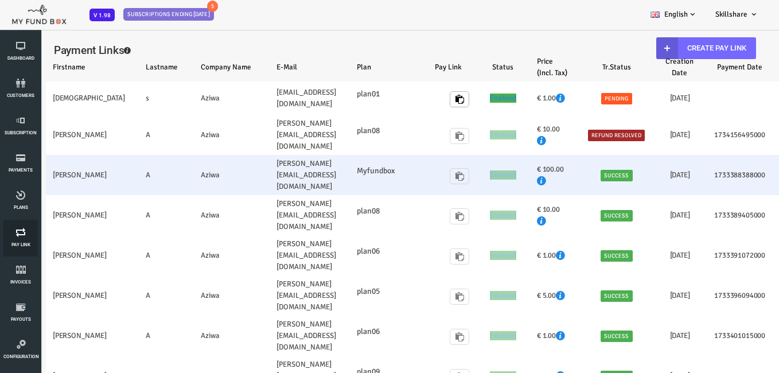
select select "100"
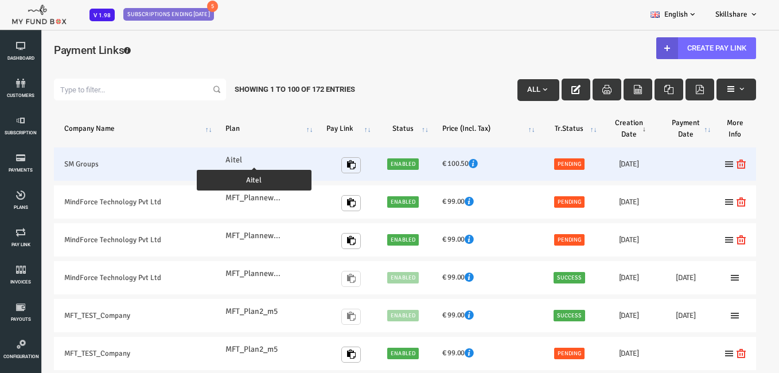
click at [239, 155] on label "Aitel" at bounding box center [223, 160] width 57 height 13
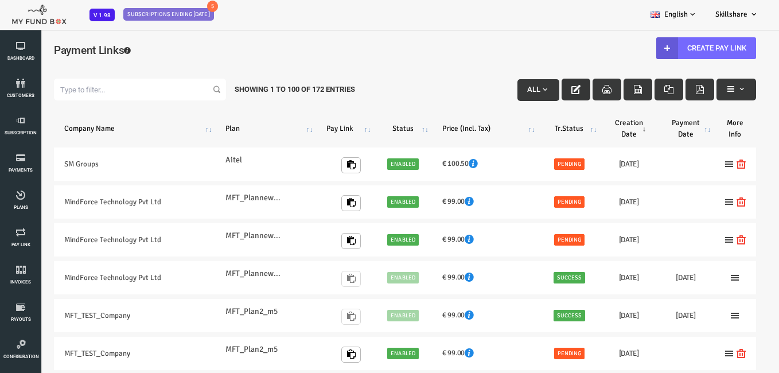
click at [542, 85] on icon "button" at bounding box center [545, 89] width 9 height 9
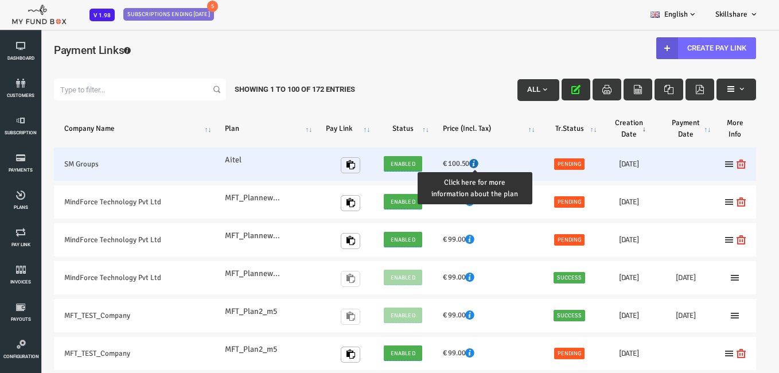
click at [442, 166] on icon at bounding box center [442, 163] width 9 height 9
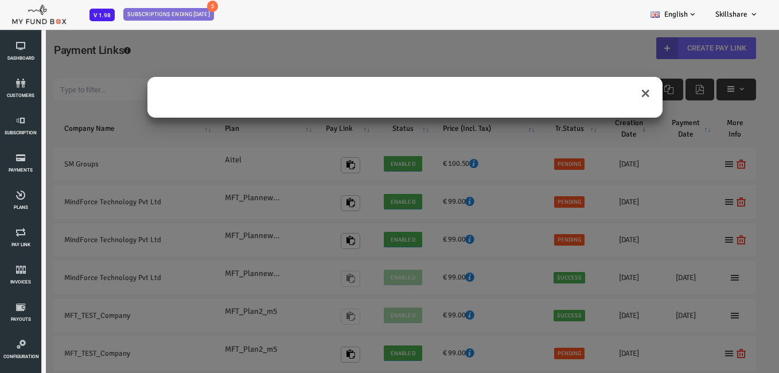
click at [278, 113] on div at bounding box center [373, 106] width 515 height 23
click at [290, 104] on div at bounding box center [373, 106] width 515 height 23
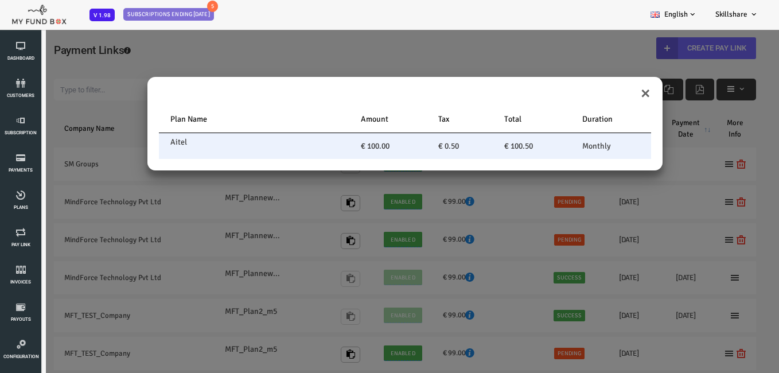
click at [368, 146] on td "€ 100.00" at bounding box center [357, 146] width 78 height 26
click at [359, 147] on td "€ 100.00" at bounding box center [357, 146] width 78 height 26
click at [343, 147] on span "€ 100.00" at bounding box center [344, 146] width 29 height 10
click at [347, 145] on span "€ 100.00" at bounding box center [344, 146] width 29 height 10
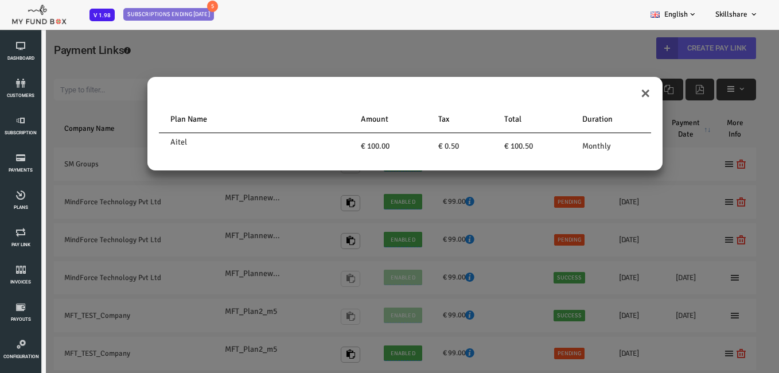
click at [622, 94] on div "×" at bounding box center [373, 90] width 515 height 26
click at [611, 98] on div "Plan Name Amount Tax Total Duration Aitel € 100.00 € 0.50 € 100.50 Monthly" at bounding box center [373, 133] width 515 height 76
click at [614, 102] on div "Plan Name Amount Tax Total Duration Aitel € 100.00 € 0.50 € 100.50 Monthly" at bounding box center [373, 133] width 515 height 76
click at [616, 95] on div "Plan Name Amount Tax Total Duration Aitel € 100.00 € 0.50 € 100.50 Monthly" at bounding box center [373, 133] width 515 height 76
click at [612, 90] on button "×" at bounding box center [614, 93] width 11 height 20
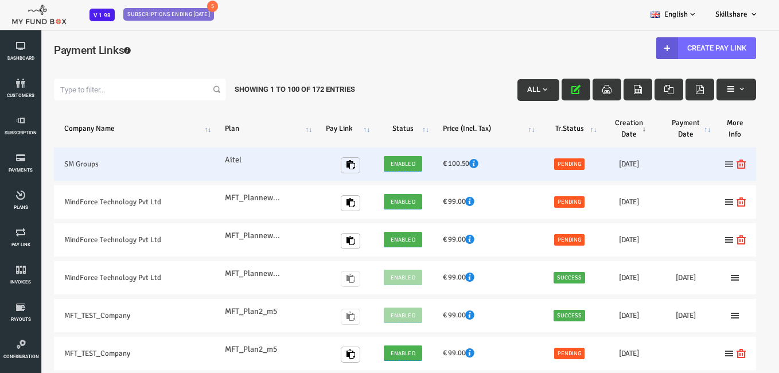
click at [697, 164] on icon at bounding box center [698, 164] width 9 height 9
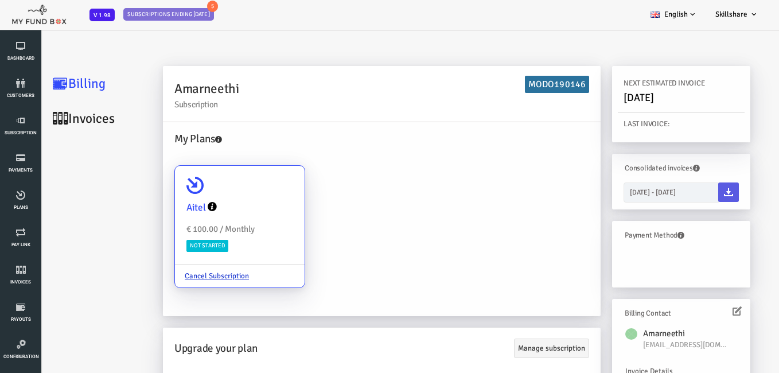
click at [206, 220] on div "Aitel" at bounding box center [209, 208] width 107 height 26
click at [248, 193] on input "Aitel € 100.00 / Monthly Not Started Cancel Subscription" at bounding box center [259, 181] width 23 height 23
radio input "true"
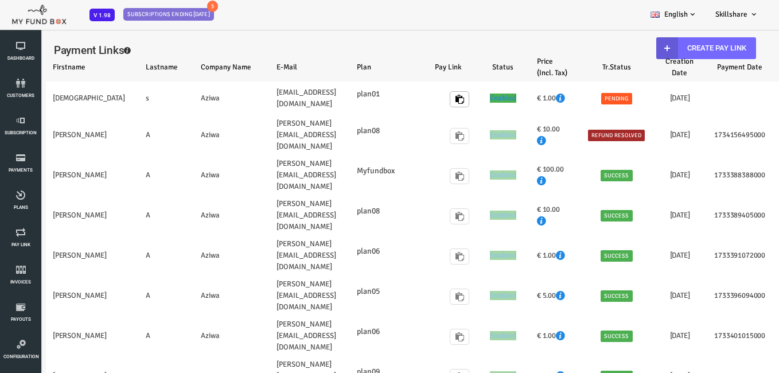
select select "100"
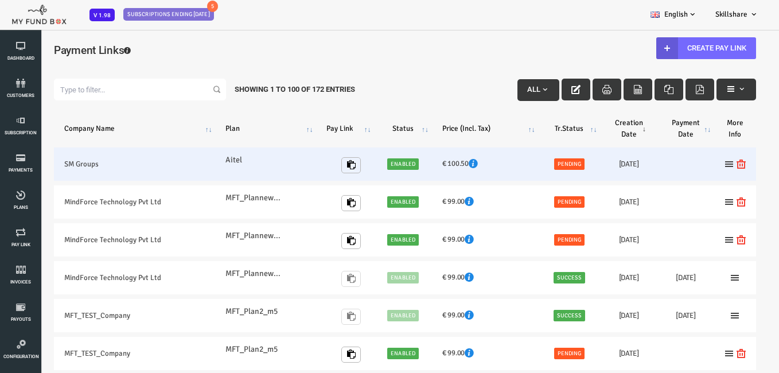
click at [393, 163] on td "Enabled" at bounding box center [371, 163] width 57 height 33
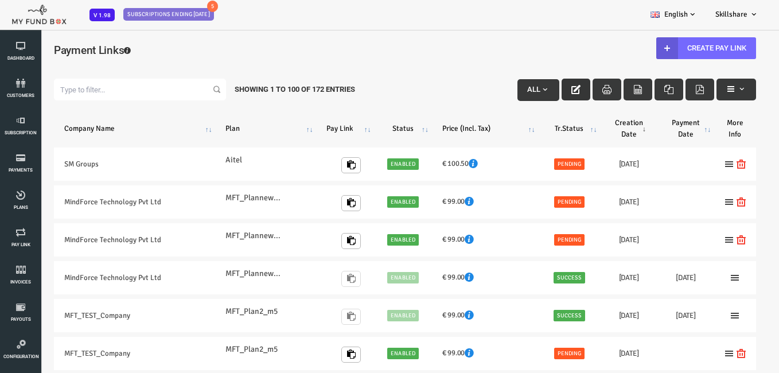
click at [541, 88] on icon "button" at bounding box center [545, 89] width 9 height 9
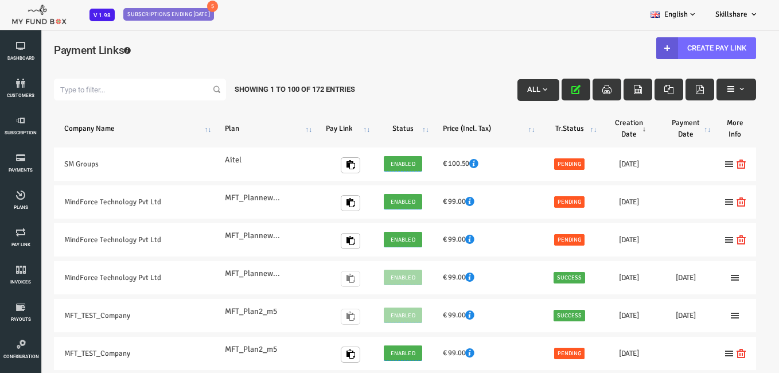
click at [545, 92] on icon "button" at bounding box center [545, 89] width 9 height 9
click at [544, 92] on icon "button" at bounding box center [545, 89] width 9 height 9
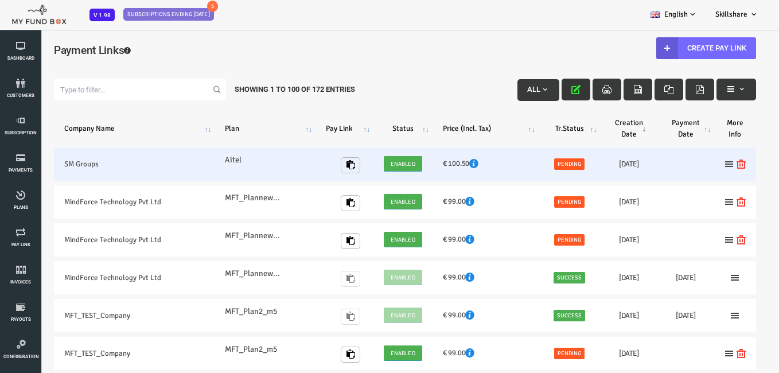
click at [543, 161] on span "Pending" at bounding box center [538, 163] width 31 height 11
click at [539, 165] on span "Pending" at bounding box center [538, 163] width 31 height 11
click at [429, 158] on h6 "€ 100.50" at bounding box center [455, 163] width 86 height 11
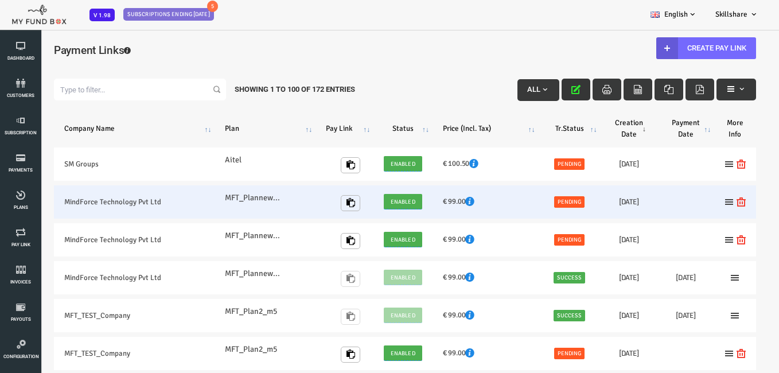
click at [413, 201] on h6 "€ 99.00" at bounding box center [455, 201] width 86 height 11
click at [432, 202] on h6 "€ 99.00" at bounding box center [455, 201] width 86 height 11
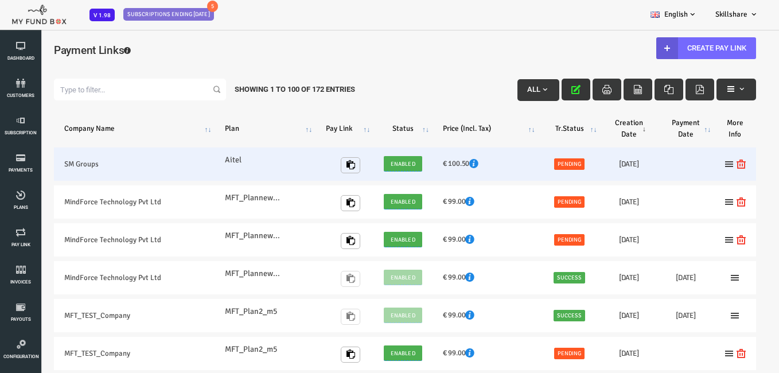
click at [374, 168] on span "Enabled" at bounding box center [372, 163] width 32 height 11
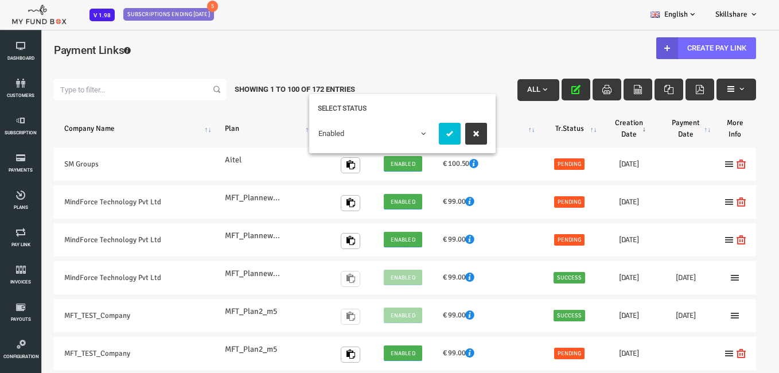
drag, startPoint x: 557, startPoint y: 12, endPoint x: 555, endPoint y: 21, distance: 9.3
click at [555, 21] on div "BID OBID Orphan GID OGID Payment Status Partner OID Subscription Customers Invo…" at bounding box center [384, 15] width 768 height 30
click at [501, 45] on h4 "Payment Links" at bounding box center [373, 50] width 725 height 17
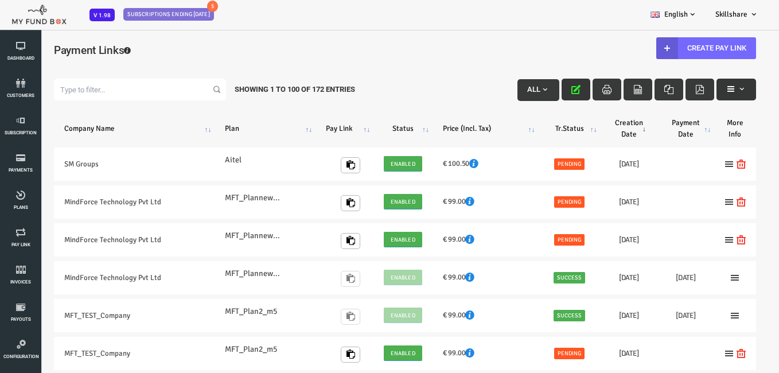
click at [714, 90] on span "button" at bounding box center [710, 88] width 9 height 9
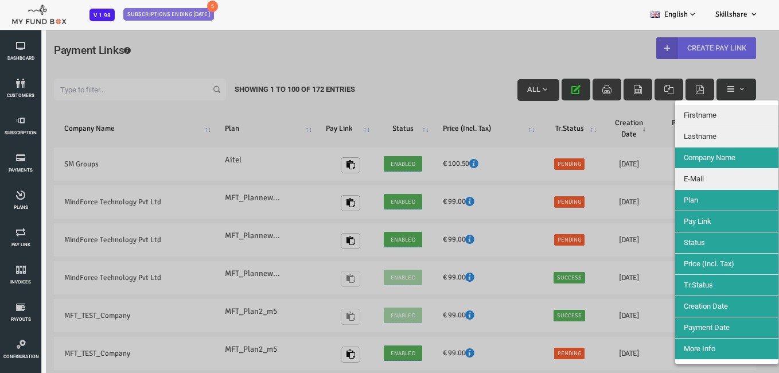
click at [714, 90] on div at bounding box center [374, 215] width 748 height 373
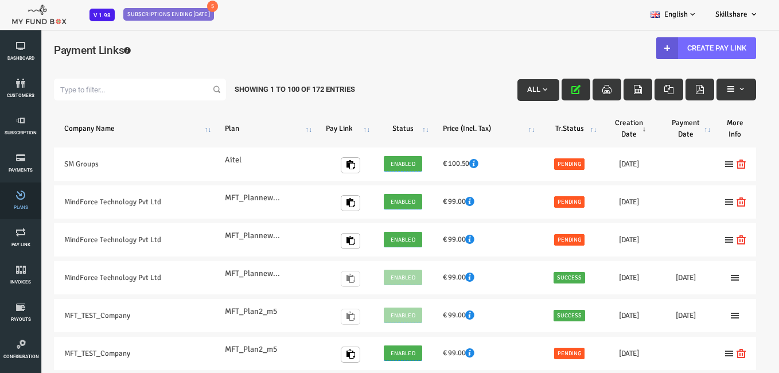
click at [23, 201] on link "Plans" at bounding box center [20, 200] width 34 height 37
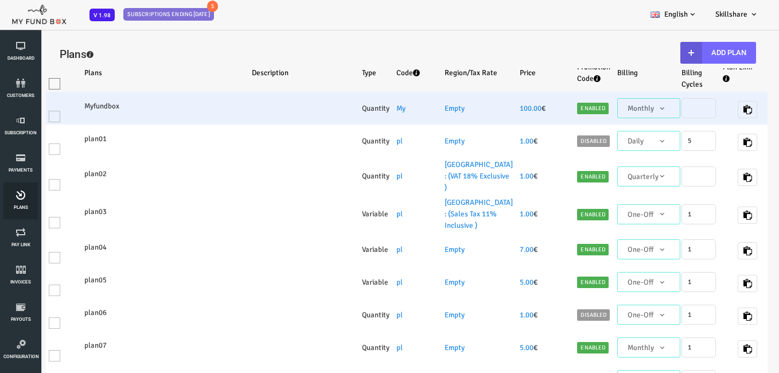
select select "100"
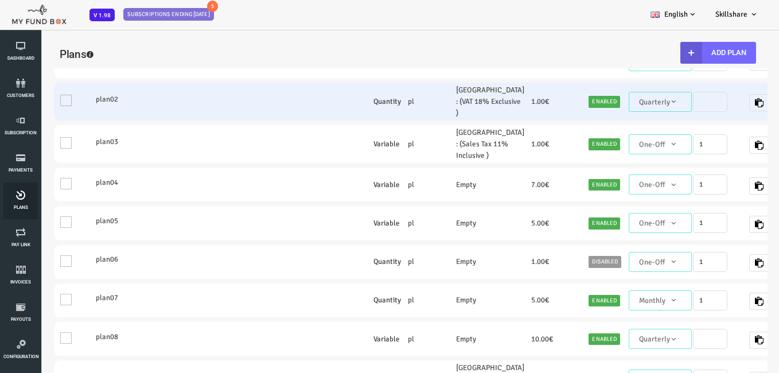
scroll to position [172, 0]
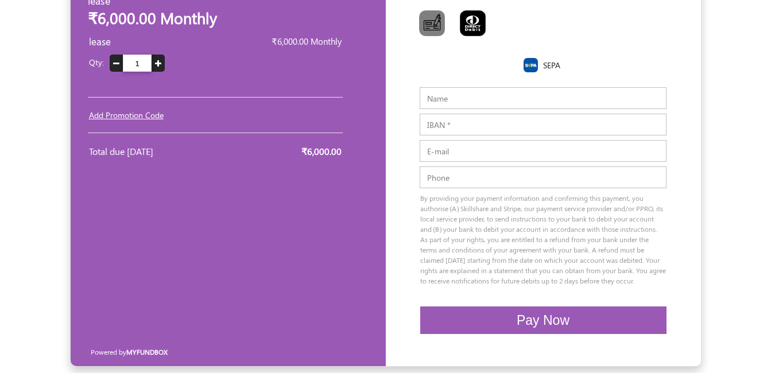
scroll to position [121, 0]
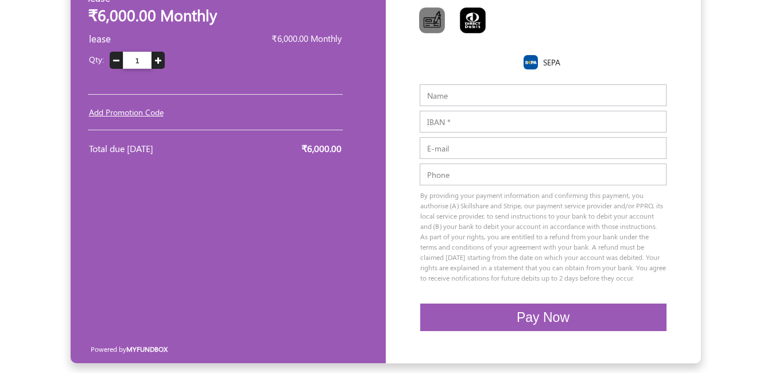
click at [531, 320] on span "Pay Now" at bounding box center [542, 317] width 53 height 15
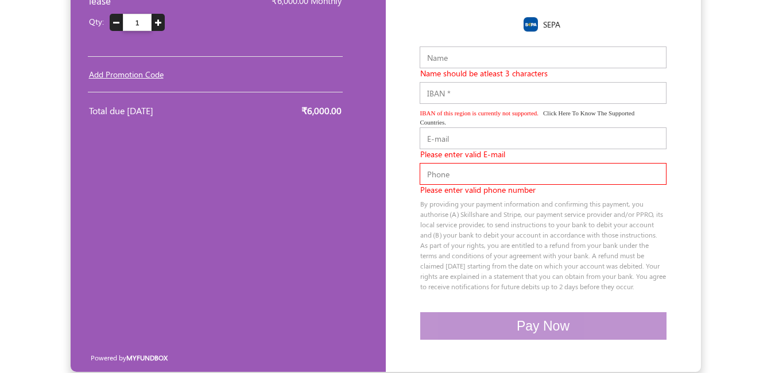
click at [519, 59] on input "Name" at bounding box center [542, 57] width 247 height 22
type input "amar"
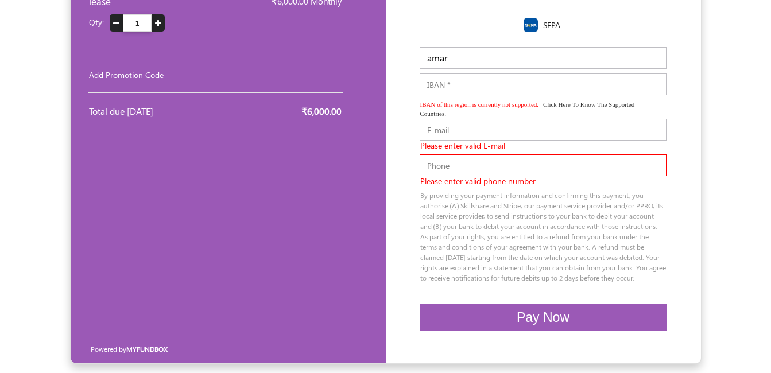
drag, startPoint x: 691, startPoint y: 1, endPoint x: 416, endPoint y: 25, distance: 275.9
click at [416, 25] on div "SEPA" at bounding box center [543, 26] width 269 height 17
click at [471, 90] on input "IBAN" at bounding box center [542, 84] width 247 height 22
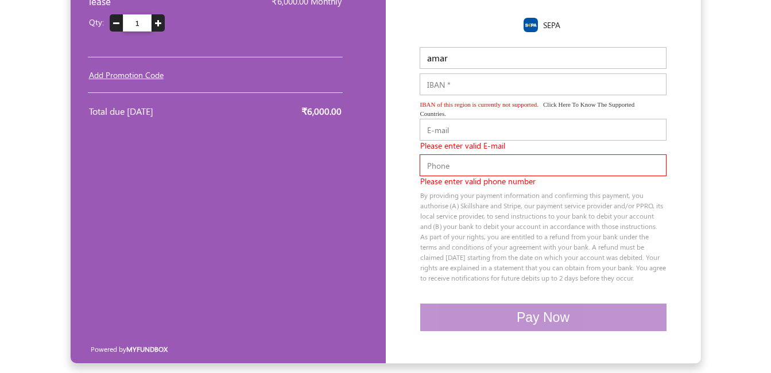
click at [457, 130] on input "E-mail" at bounding box center [542, 130] width 247 height 22
type input "aaaaaaaaaaaaaaaaaaaam"
click at [490, 166] on input "text" at bounding box center [542, 165] width 247 height 22
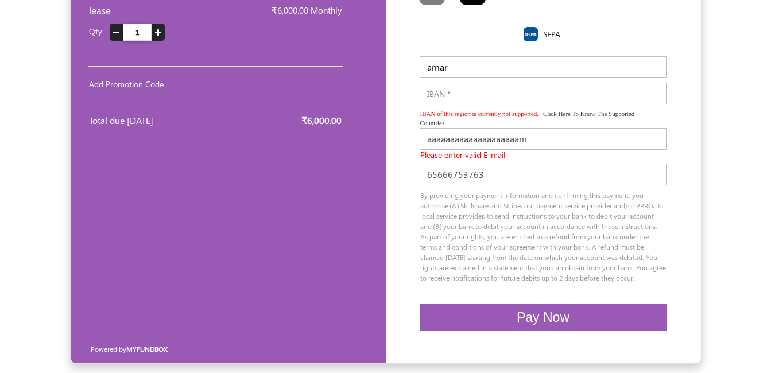
type input "65666753763"
click at [491, 316] on button "Pay Now" at bounding box center [543, 318] width 246 height 28
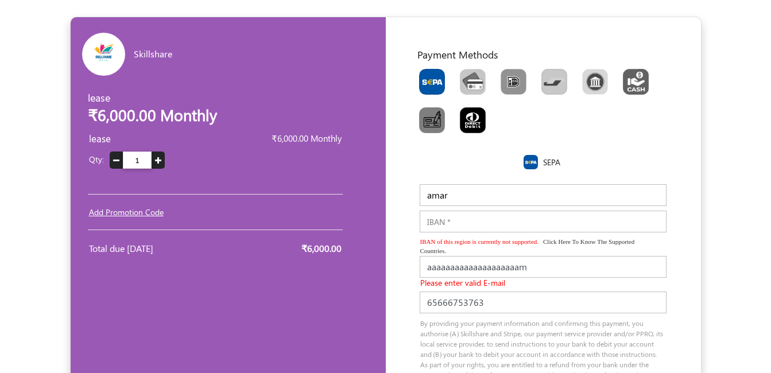
scroll to position [0, 0]
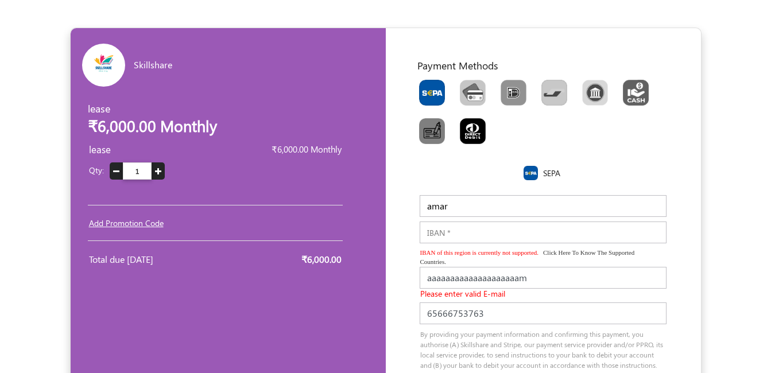
click at [424, 92] on img "Toolbar with button groups" at bounding box center [432, 93] width 26 height 26
click at [424, 87] on input "Toolbar with button groups" at bounding box center [422, 83] width 7 height 7
radio input "true"
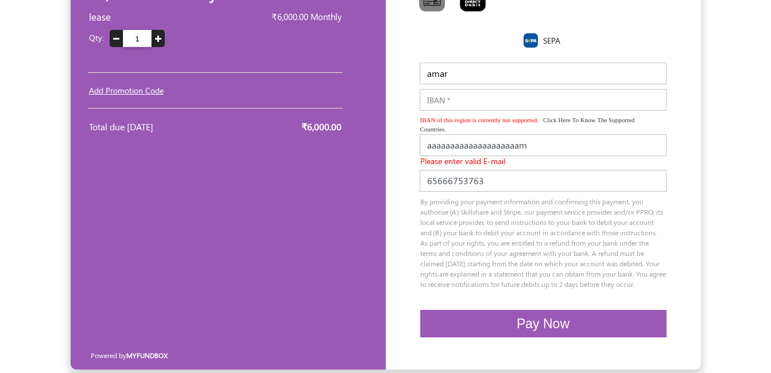
scroll to position [149, 0]
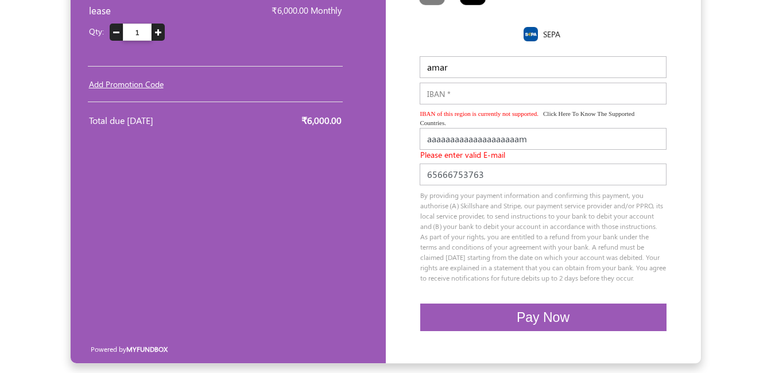
click at [495, 308] on button "Pay Now" at bounding box center [543, 318] width 246 height 28
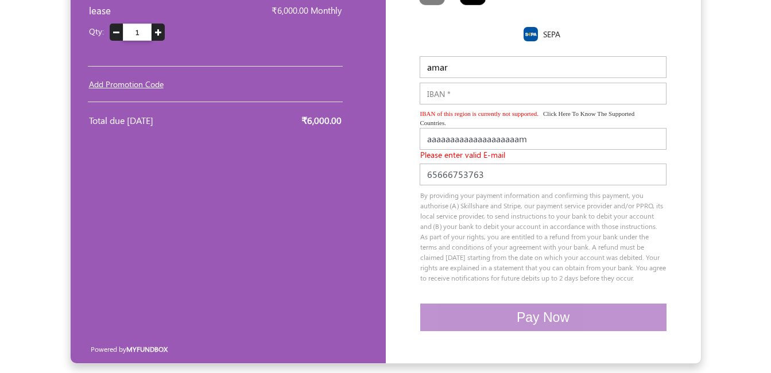
click at [562, 129] on input "aaaaaaaaaaaaaaaaaaaam" at bounding box center [542, 139] width 247 height 22
click at [496, 164] on input "65666753763" at bounding box center [542, 175] width 247 height 22
click at [476, 84] on input "IBAN" at bounding box center [542, 94] width 247 height 22
type input "e633"
click at [539, 131] on input "aaaaaaaaaaaaaaaaaaaam" at bounding box center [542, 139] width 247 height 22
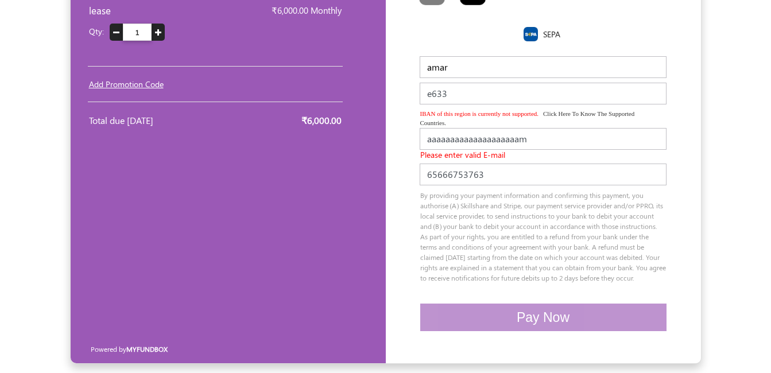
click at [539, 131] on input "aaaaaaaaaaaaaaaaaaaam" at bounding box center [542, 139] width 247 height 22
click at [560, 128] on input "aaaaaaaaaaaaaaaaaaaam@.com" at bounding box center [542, 139] width 247 height 22
click at [529, 135] on input "aaaaaaaaaaaaaaaaaaaam@.com" at bounding box center [542, 139] width 247 height 22
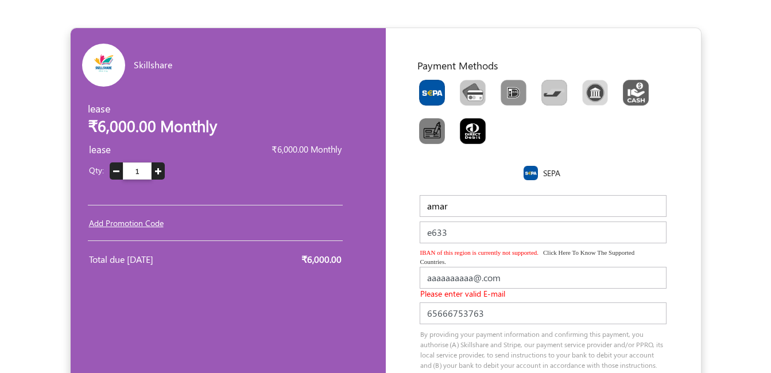
type input "aaaaaaaaaa@.com"
click at [419, 96] on img "Toolbar with button groups" at bounding box center [432, 93] width 26 height 26
click at [419, 87] on input "Toolbar with button groups" at bounding box center [422, 83] width 7 height 7
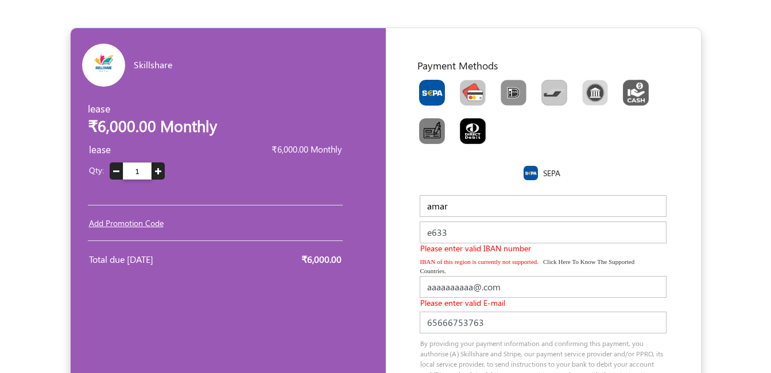
click at [481, 82] on img "Toolbar with button groups" at bounding box center [473, 93] width 26 height 26
click at [467, 82] on input "Toolbar with button groups" at bounding box center [463, 83] width 7 height 7
radio input "true"
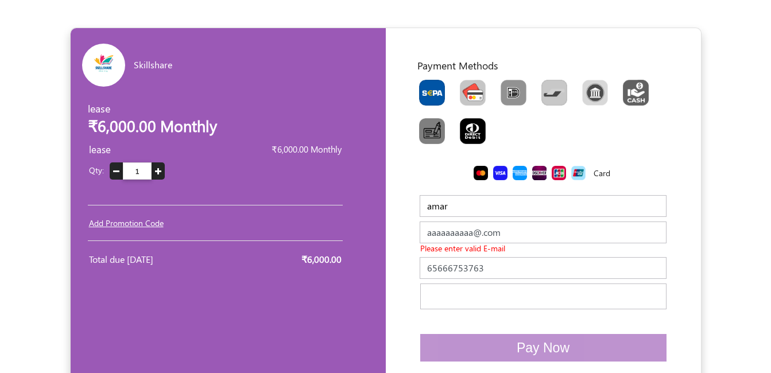
click at [435, 101] on img "Toolbar with button groups" at bounding box center [432, 93] width 26 height 26
click at [426, 87] on input "Toolbar with button groups" at bounding box center [422, 83] width 7 height 7
radio input "true"
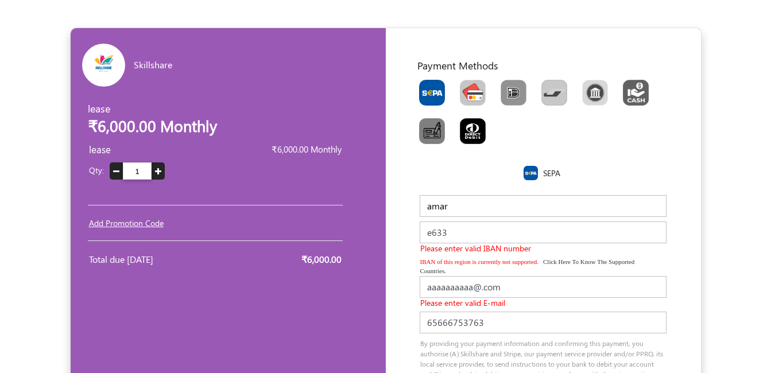
click at [472, 105] on img "Toolbar with button groups" at bounding box center [473, 93] width 26 height 26
click at [467, 87] on input "Toolbar with button groups" at bounding box center [463, 83] width 7 height 7
radio input "true"
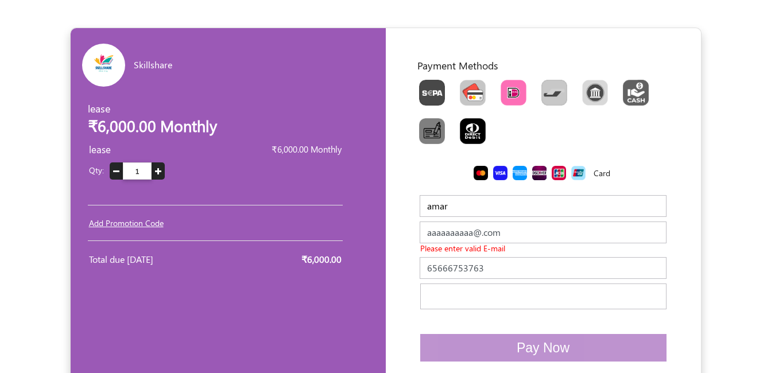
click at [519, 97] on img "Toolbar with button groups" at bounding box center [513, 93] width 26 height 26
click at [508, 87] on input "Toolbar with button groups" at bounding box center [503, 83] width 7 height 7
radio input "true"
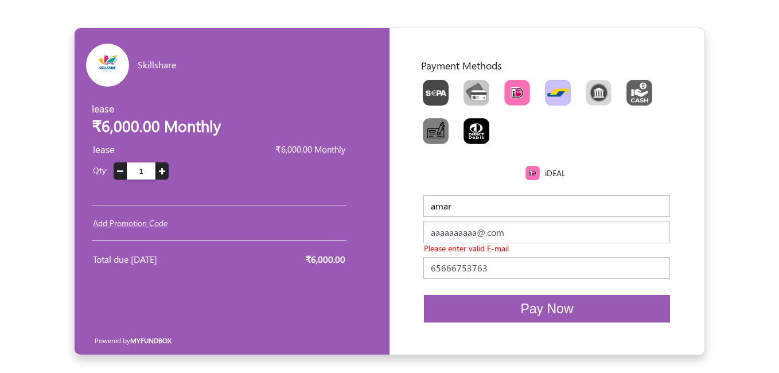
click at [553, 90] on img "Toolbar with button groups" at bounding box center [558, 93] width 26 height 26
click at [553, 87] on input "Toolbar with button groups" at bounding box center [548, 83] width 7 height 7
radio input "true"
click at [592, 88] on img "Toolbar with button groups" at bounding box center [599, 93] width 26 height 26
click at [592, 87] on input "Toolbar with button groups" at bounding box center [589, 83] width 7 height 7
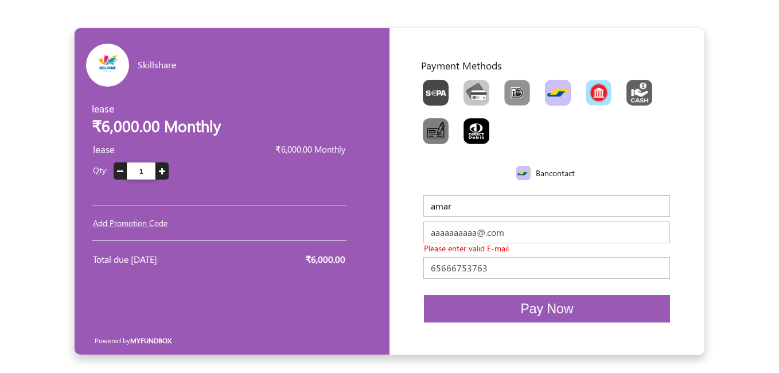
radio input "true"
click at [642, 81] on img "Toolbar with button groups" at bounding box center [640, 93] width 26 height 26
click at [634, 81] on input "Toolbar with button groups" at bounding box center [630, 83] width 7 height 7
radio input "true"
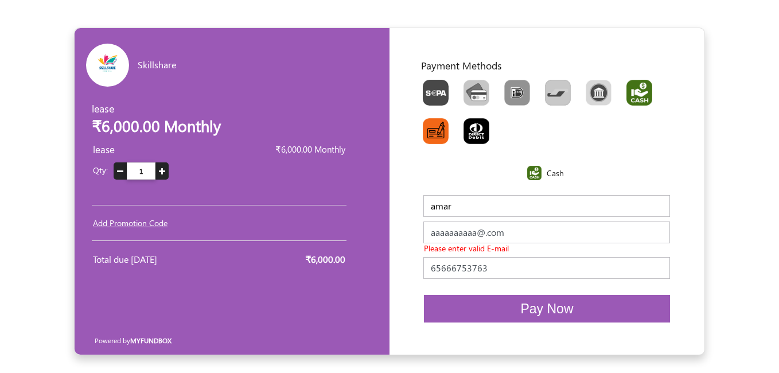
click at [432, 143] on img "Toolbar with button groups" at bounding box center [436, 131] width 26 height 26
click at [430, 126] on input "Toolbar with button groups" at bounding box center [426, 121] width 7 height 7
radio input "true"
drag, startPoint x: 499, startPoint y: 118, endPoint x: 488, endPoint y: 125, distance: 12.4
click at [495, 121] on div "Toolbar with button groups" at bounding box center [548, 114] width 266 height 77
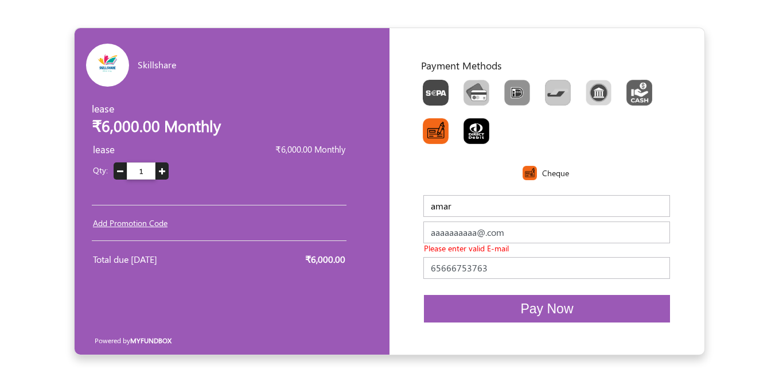
click at [488, 125] on img "Toolbar with button groups" at bounding box center [477, 131] width 26 height 26
click at [471, 125] on input "Toolbar with button groups" at bounding box center [467, 121] width 7 height 7
radio input "true"
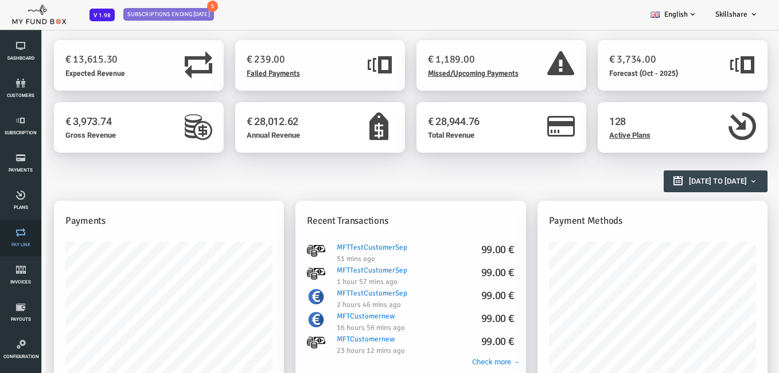
click at [15, 238] on link "Pay Link" at bounding box center [20, 238] width 34 height 37
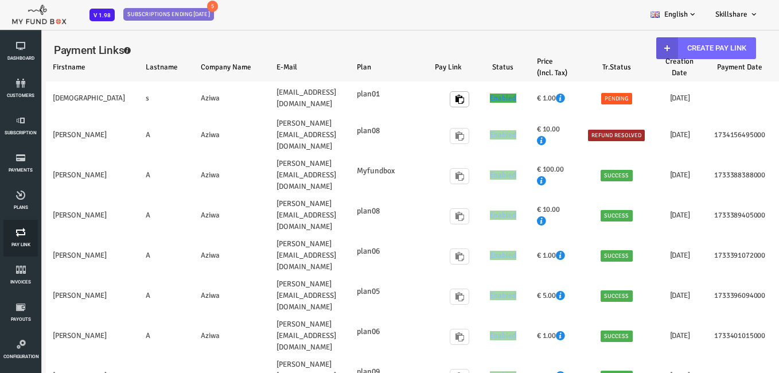
select select "100"
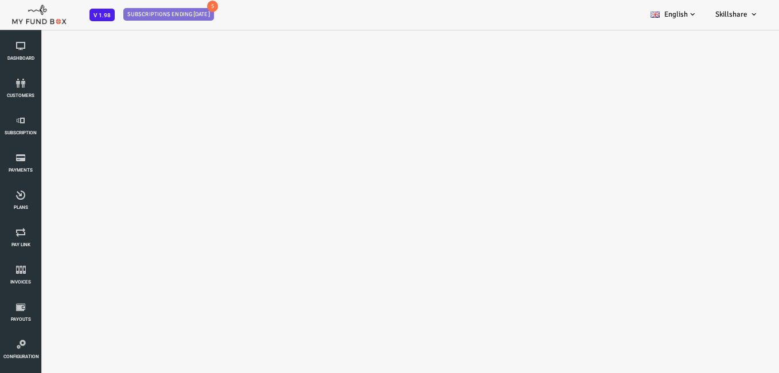
select select "100"
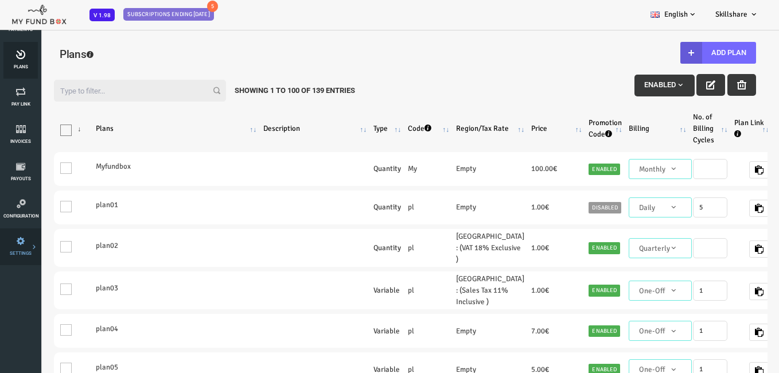
scroll to position [115, 0]
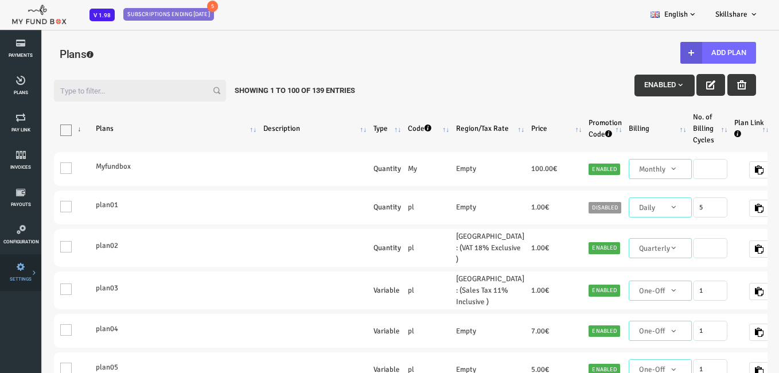
click at [0, 0] on icon at bounding box center [0, 0] width 0 height 0
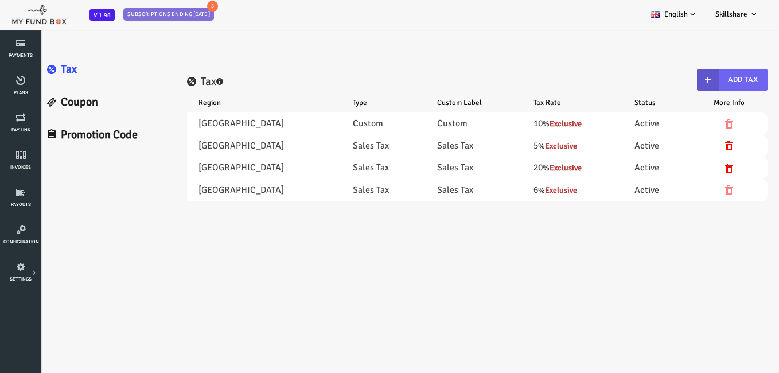
scroll to position [0, 0]
select select "100"
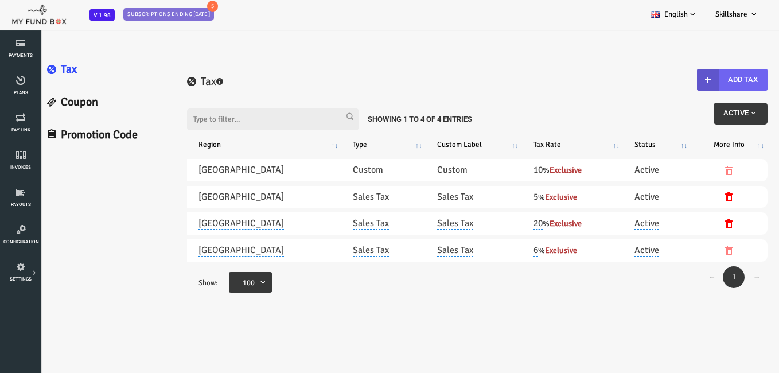
click at [698, 82] on button "Add Tax" at bounding box center [701, 80] width 71 height 22
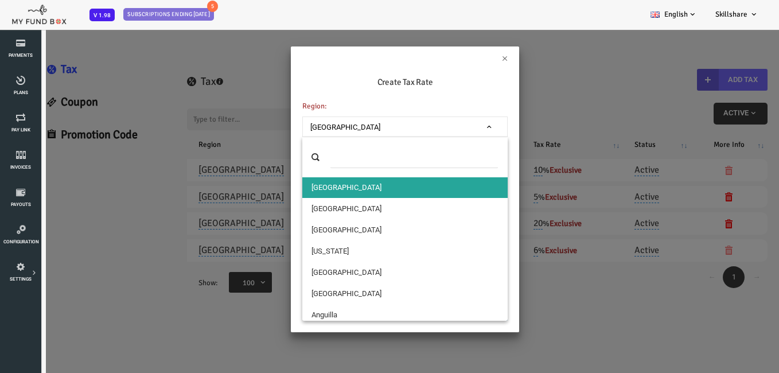
click at [386, 133] on span "[GEOGRAPHIC_DATA]" at bounding box center [374, 127] width 195 height 11
select select "2"
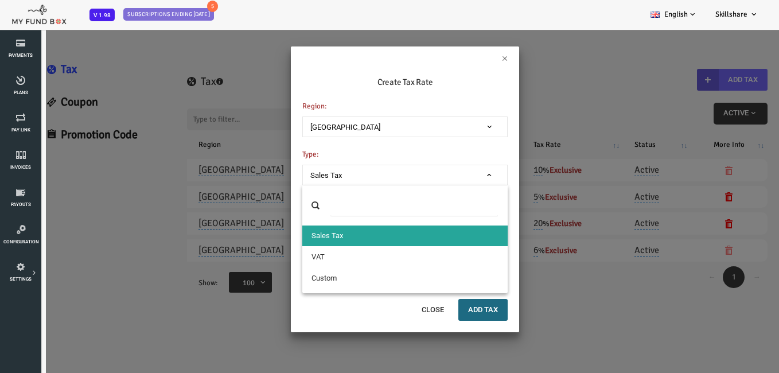
click at [374, 181] on span "Sales Tax" at bounding box center [374, 175] width 195 height 11
select select "VAT"
type input "VAT"
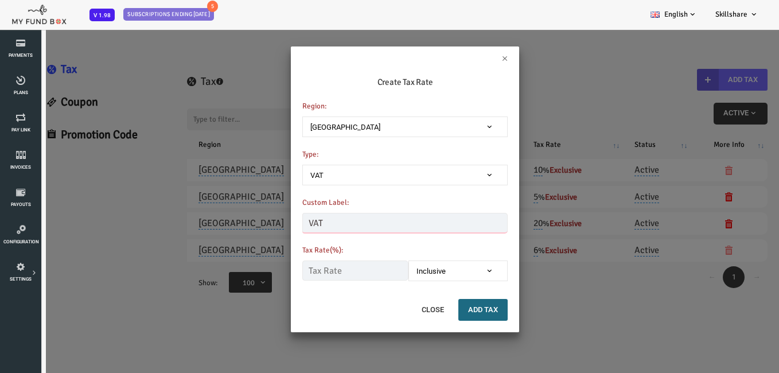
click at [374, 217] on input "VAT" at bounding box center [373, 223] width 205 height 20
click at [336, 269] on input "text" at bounding box center [324, 271] width 106 height 20
type input "12.00"
click at [436, 263] on span "Inclusive" at bounding box center [427, 271] width 99 height 21
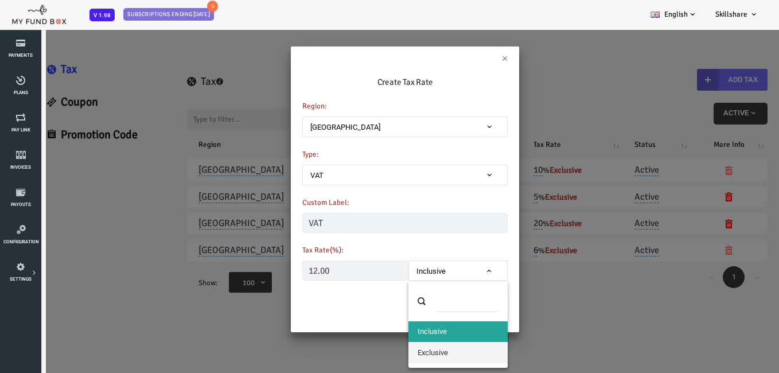
select select "true"
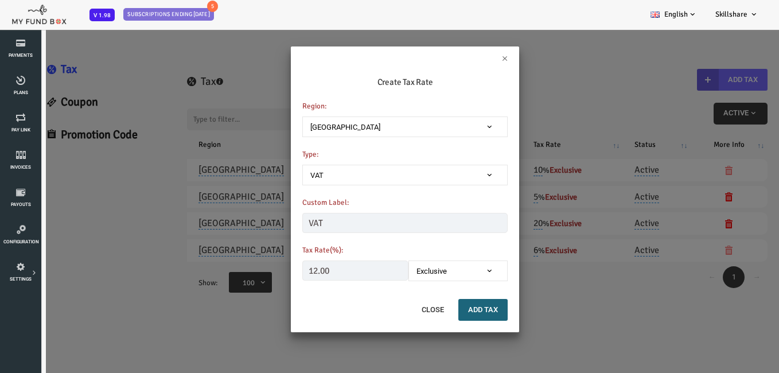
click at [453, 309] on button "Add Tax" at bounding box center [452, 310] width 49 height 22
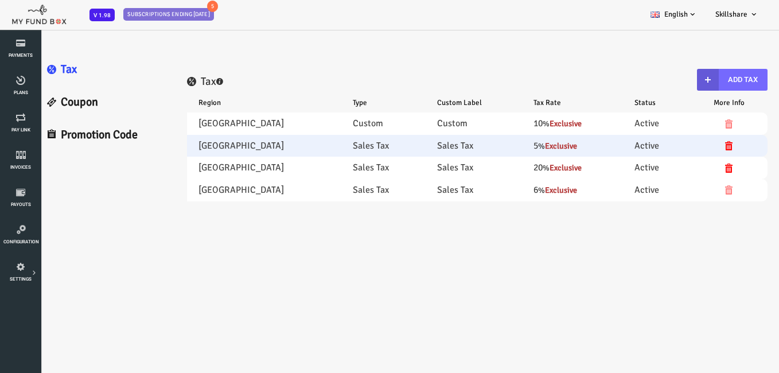
select select "100"
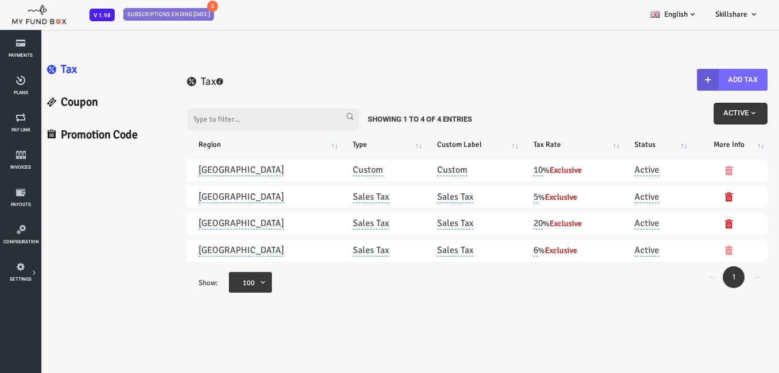
click at [717, 106] on button "Active" at bounding box center [710, 114] width 54 height 22
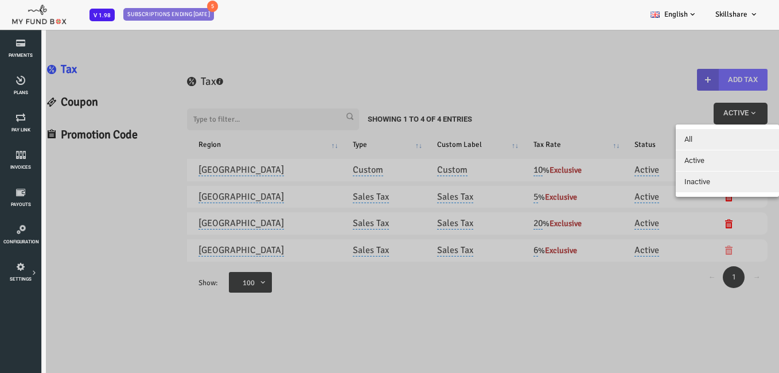
click at [702, 139] on button "All" at bounding box center [696, 139] width 103 height 21
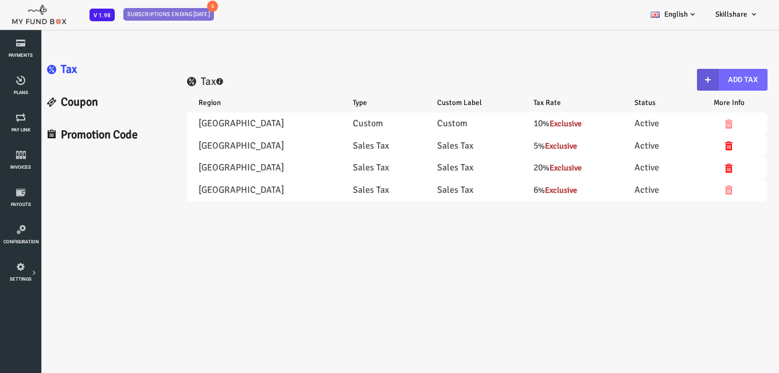
select select "100"
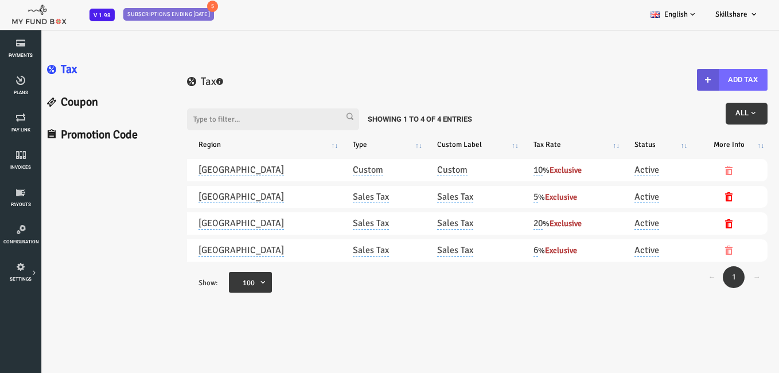
click at [698, 114] on button "All" at bounding box center [716, 114] width 42 height 22
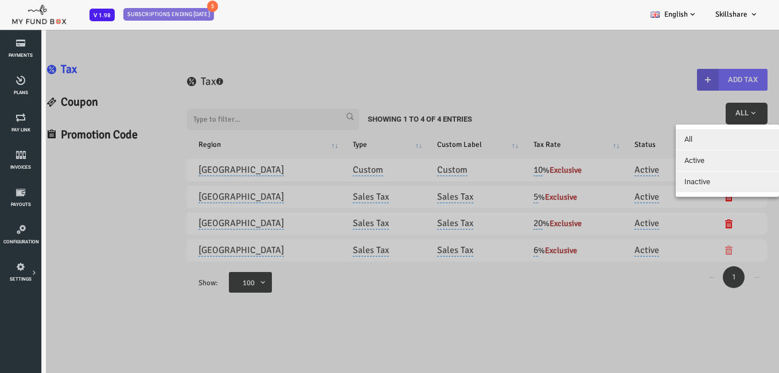
click at [692, 182] on button "Inactive" at bounding box center [696, 182] width 103 height 21
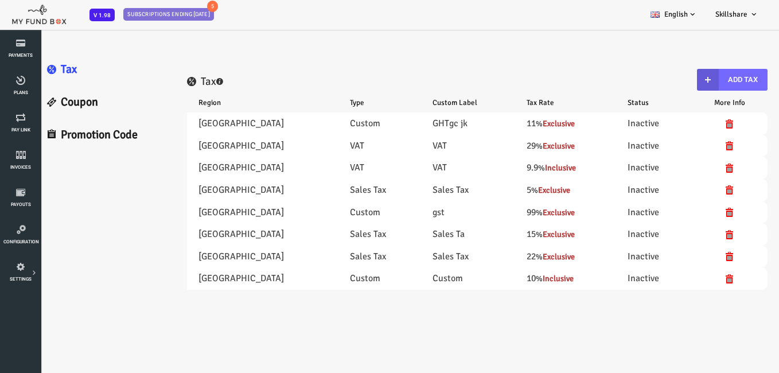
select select "100"
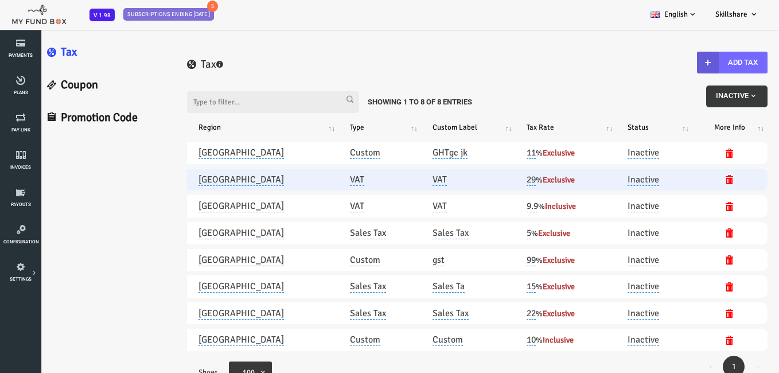
scroll to position [22, 0]
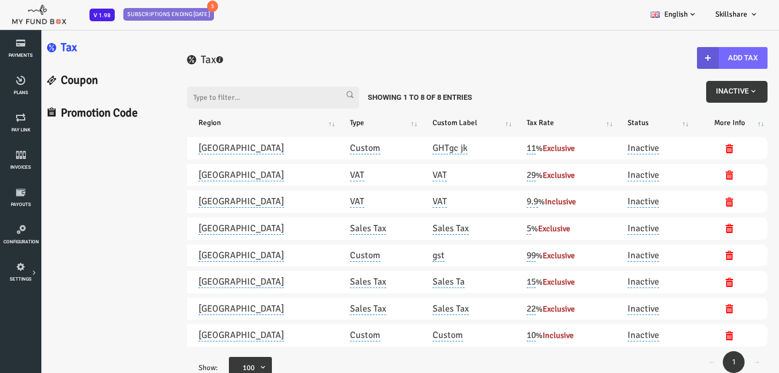
click at [699, 87] on span "Inactive" at bounding box center [706, 91] width 42 height 9
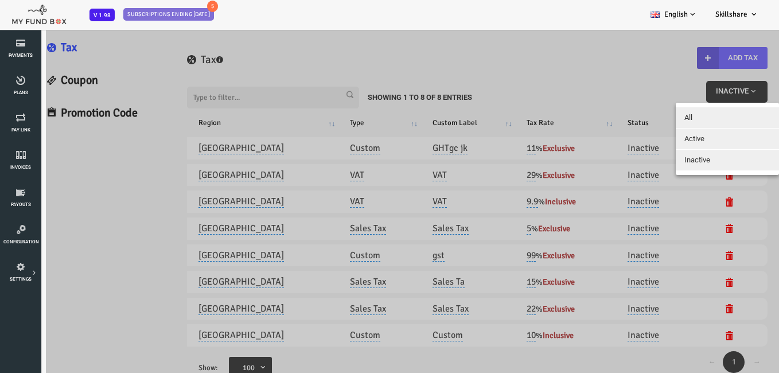
click at [690, 134] on button "Active" at bounding box center [696, 139] width 103 height 21
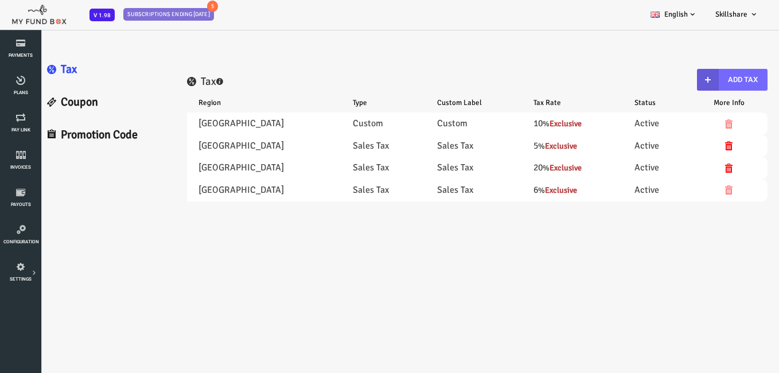
scroll to position [0, 0]
select select "100"
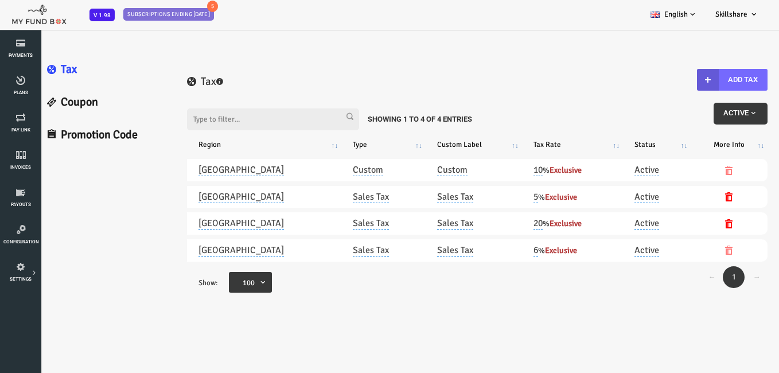
click at [712, 110] on span "Active" at bounding box center [710, 112] width 34 height 9
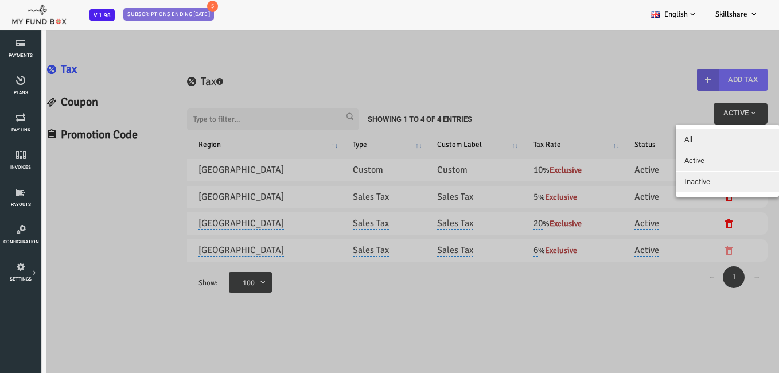
click at [692, 135] on button "All" at bounding box center [696, 139] width 103 height 21
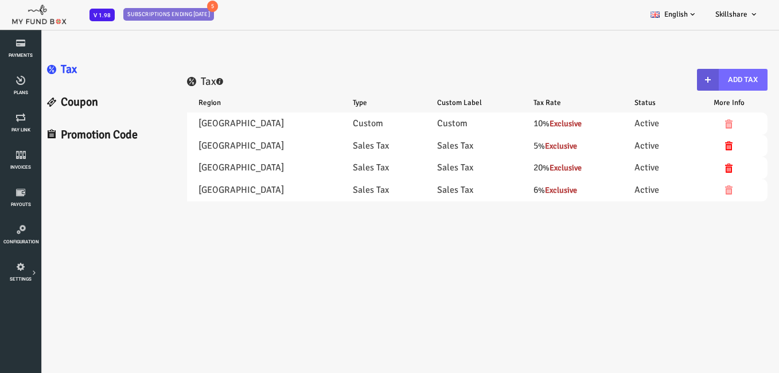
select select "100"
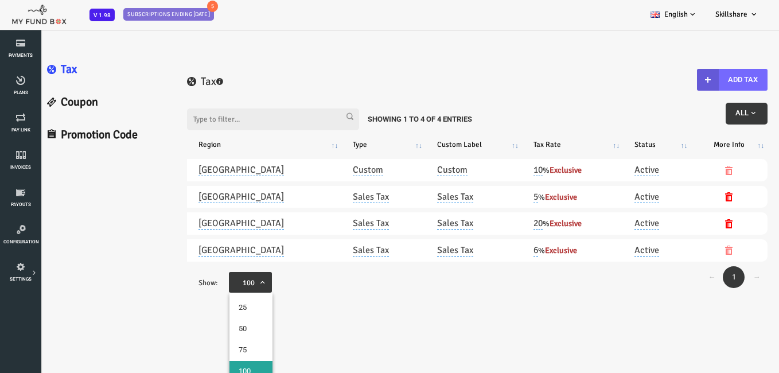
click at [222, 285] on span "100" at bounding box center [224, 282] width 24 height 11
click at [198, 272] on select "25 50 75 100" at bounding box center [197, 271] width 1 height 1
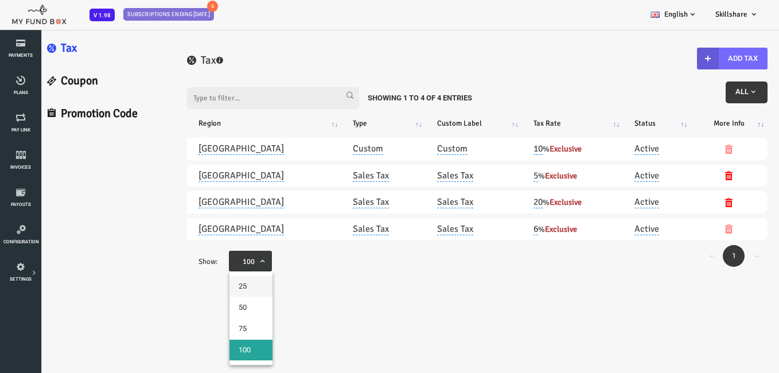
scroll to position [32, 0]
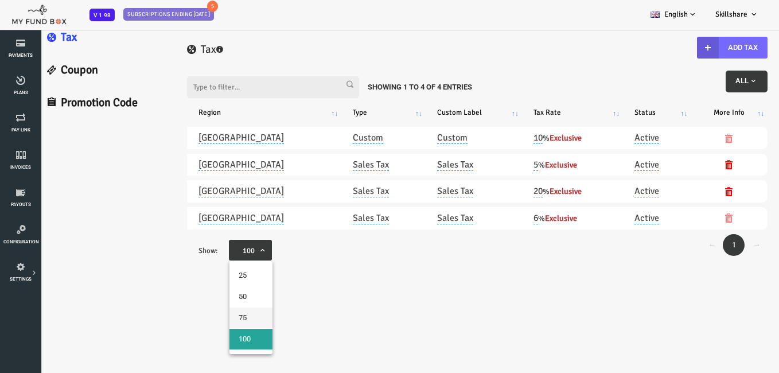
drag, startPoint x: 231, startPoint y: 328, endPoint x: 281, endPoint y: 331, distance: 50.0
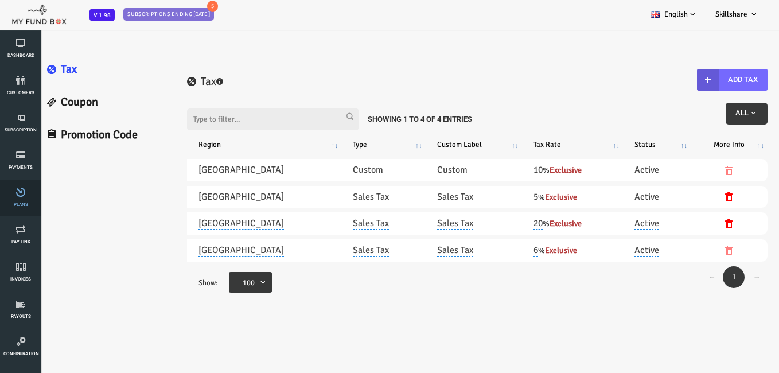
scroll to position [0, 0]
click at [20, 197] on icon at bounding box center [20, 195] width 34 height 9
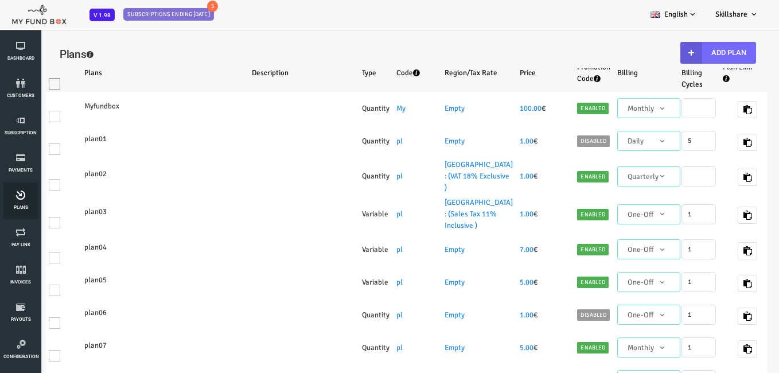
select select "100"
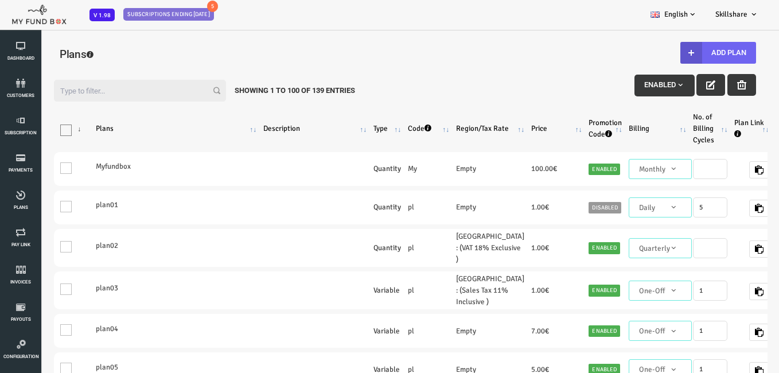
click at [698, 53] on button "Add Plan" at bounding box center [688, 53] width 76 height 22
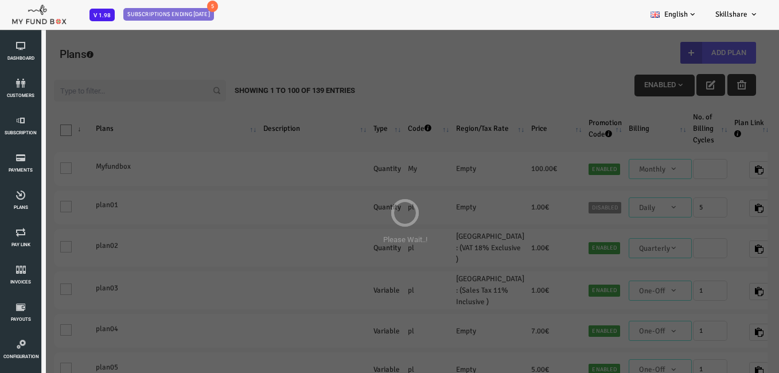
type input "100"
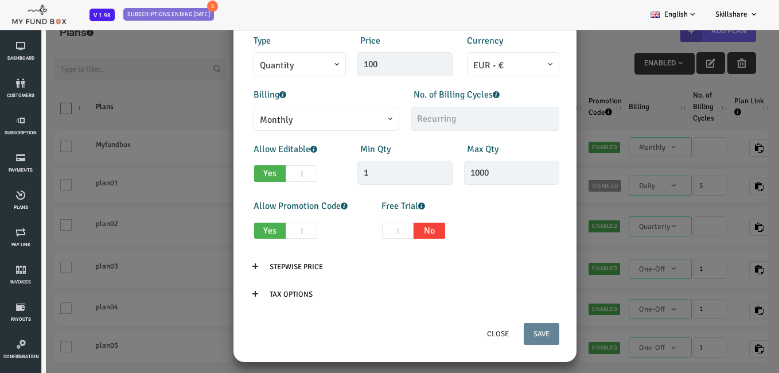
scroll to position [32, 0]
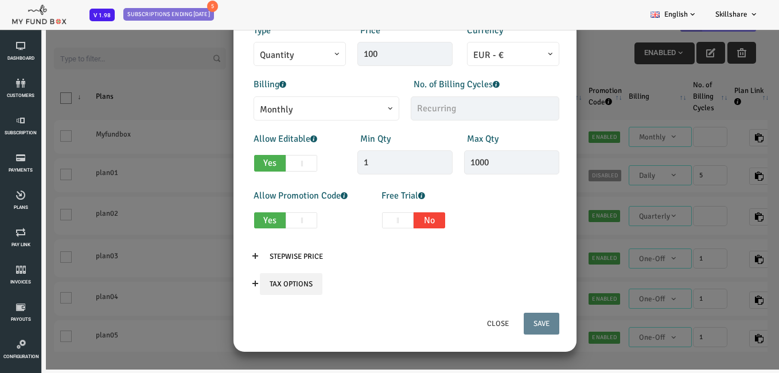
click at [263, 284] on input "Tax Options" at bounding box center [260, 284] width 63 height 22
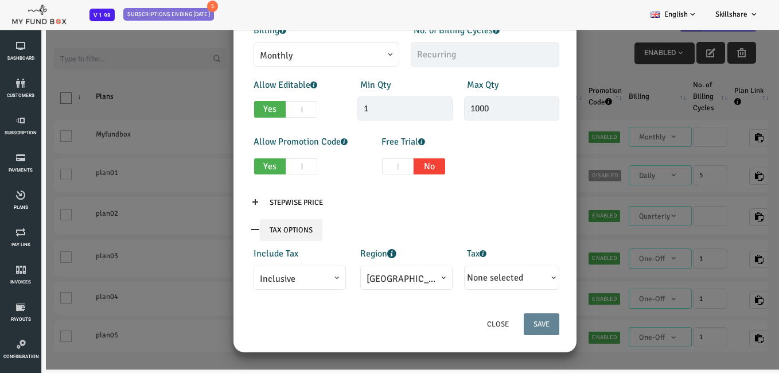
scroll to position [246, 0]
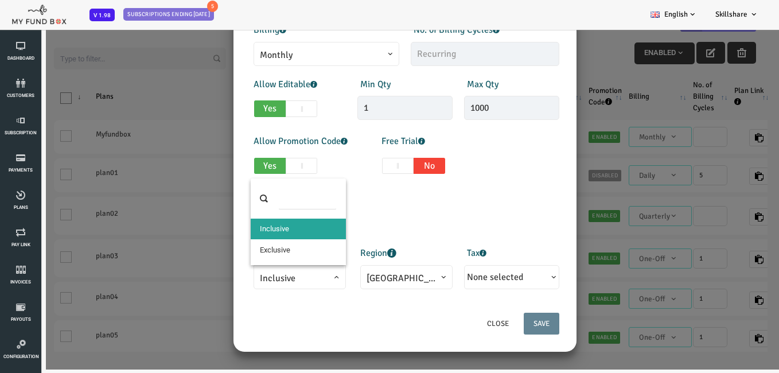
click at [301, 286] on span "Inclusive" at bounding box center [269, 277] width 92 height 24
click at [290, 261] on ul "Inclusive Exclusive" at bounding box center [267, 242] width 95 height 46
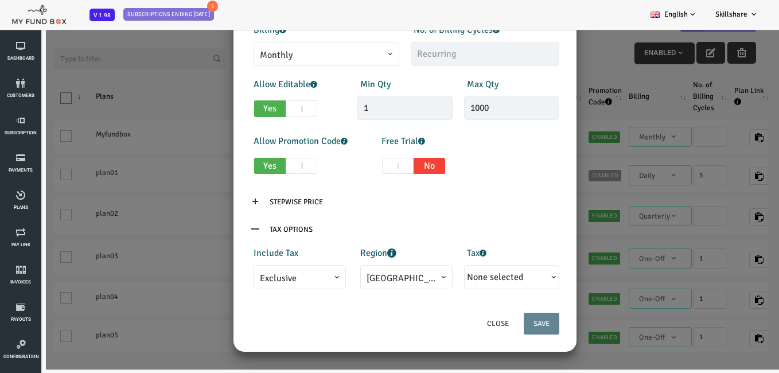
select select "true"
click at [262, 255] on label "Include Tax" at bounding box center [245, 253] width 45 height 14
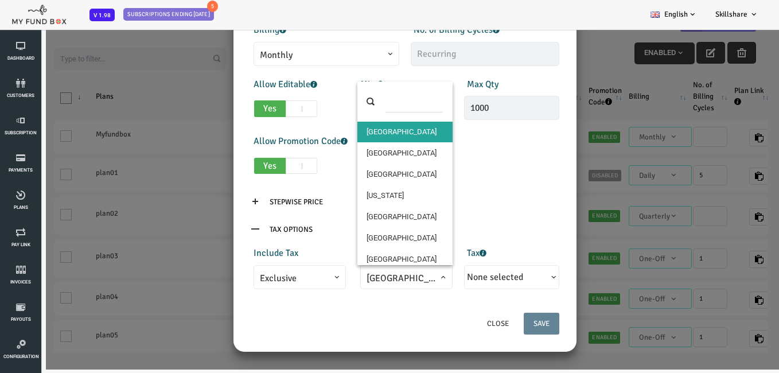
click at [376, 276] on span "[GEOGRAPHIC_DATA]" at bounding box center [376, 278] width 80 height 14
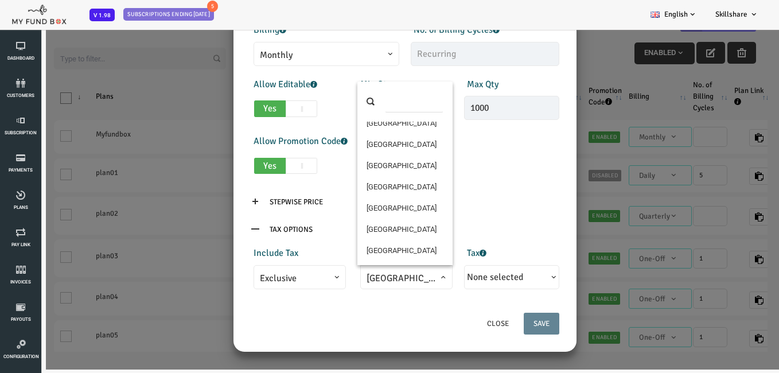
scroll to position [172, 0]
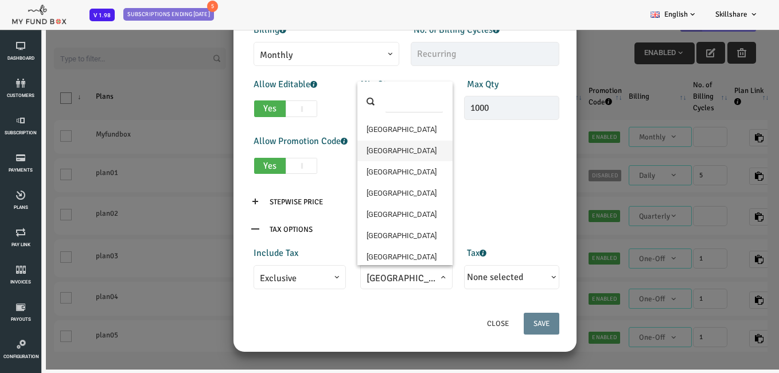
select select "2"
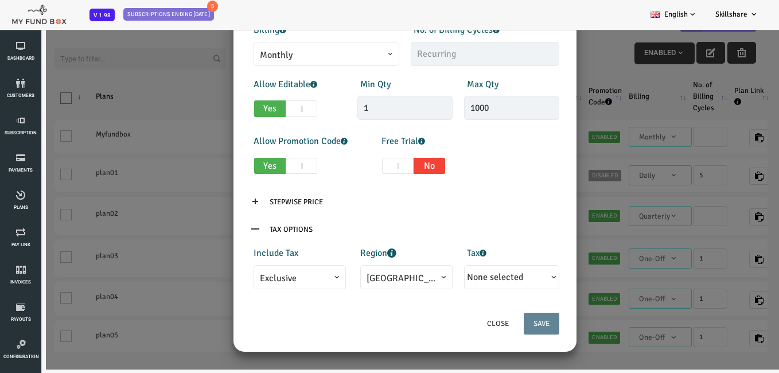
click at [508, 273] on button "None selected" at bounding box center [481, 277] width 90 height 19
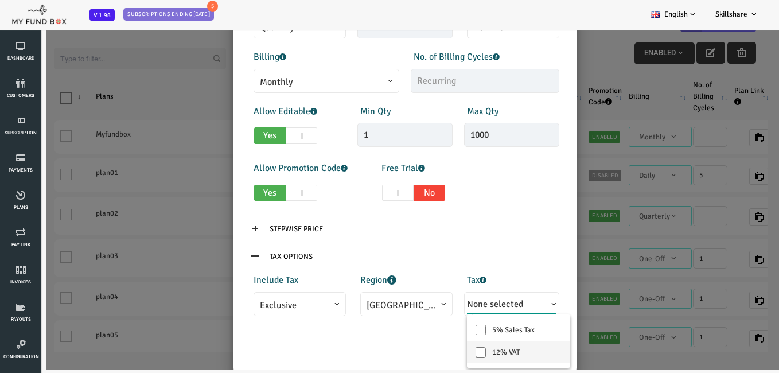
scroll to position [246, 0]
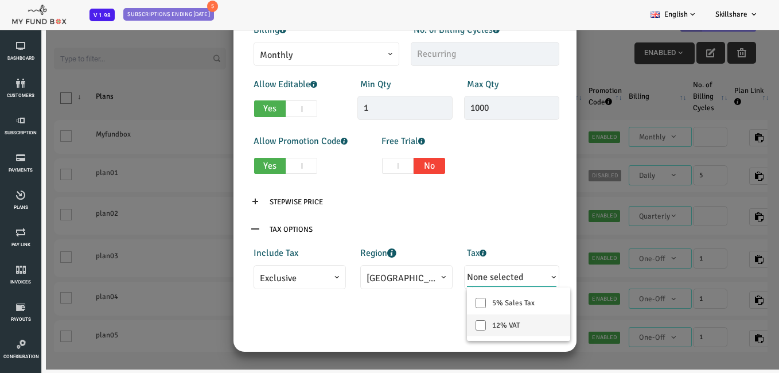
click at [454, 325] on input "12% VAT" at bounding box center [450, 325] width 10 height 10
checkbox input "true"
click at [406, 324] on div "Close Save" at bounding box center [374, 329] width 332 height 34
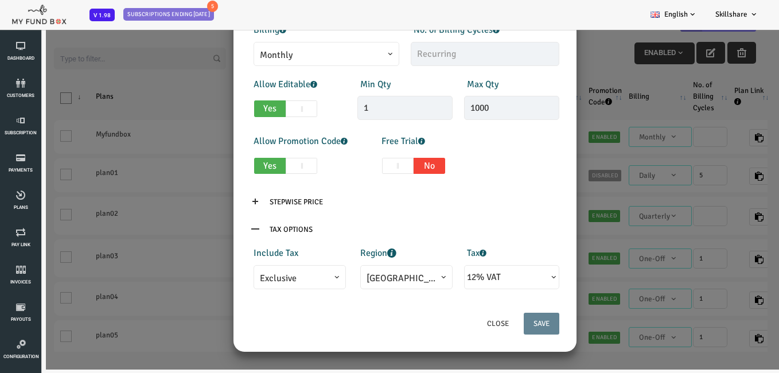
click at [713, 165] on div "× Add Plan Products Invoice Product is empty Plans * This field is required Des…" at bounding box center [374, 183] width 748 height 373
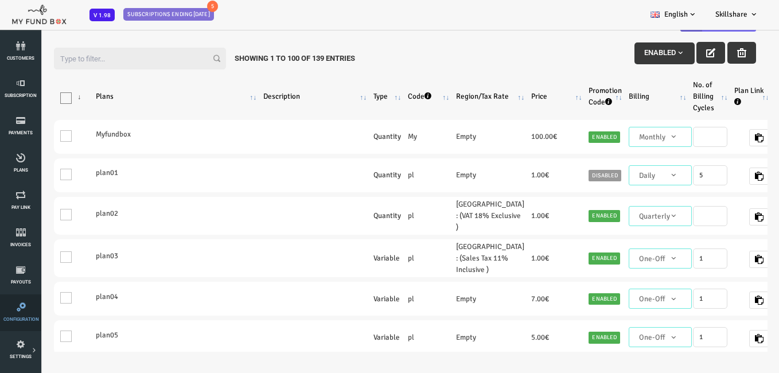
scroll to position [57, 0]
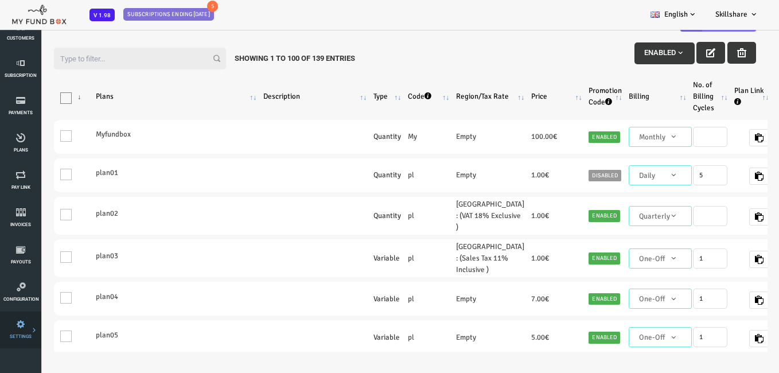
click at [0, 0] on span "SETTINGS" at bounding box center [0, 0] width 0 height 0
click at [0, 0] on link "Tax & Coupons" at bounding box center [0, 0] width 0 height 0
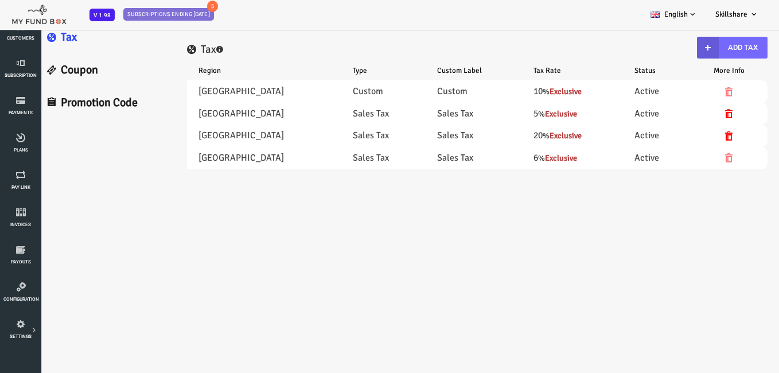
select select "100"
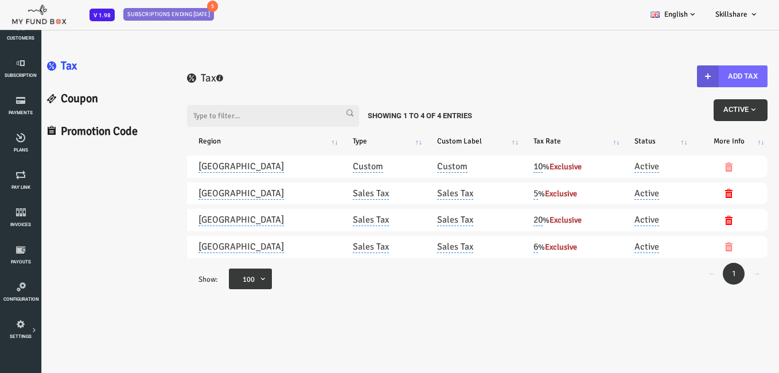
scroll to position [0, 0]
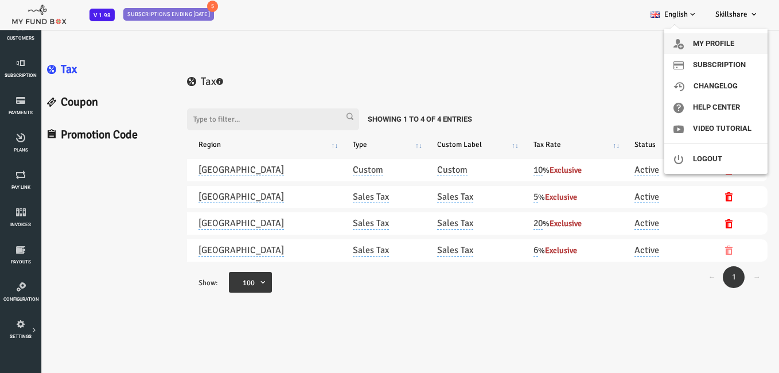
click at [731, 44] on link "My profile" at bounding box center [716, 43] width 103 height 21
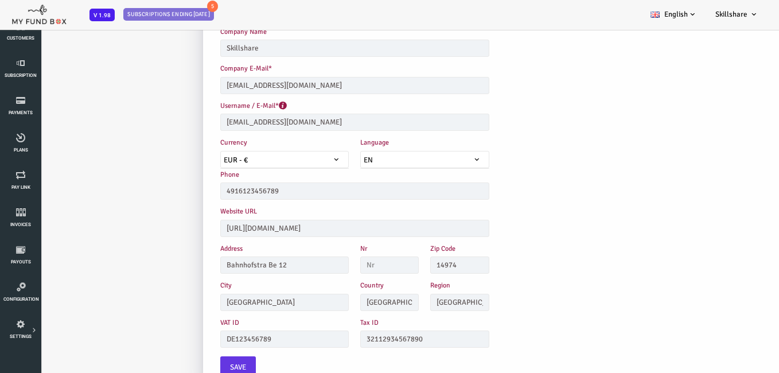
scroll to position [32, 0]
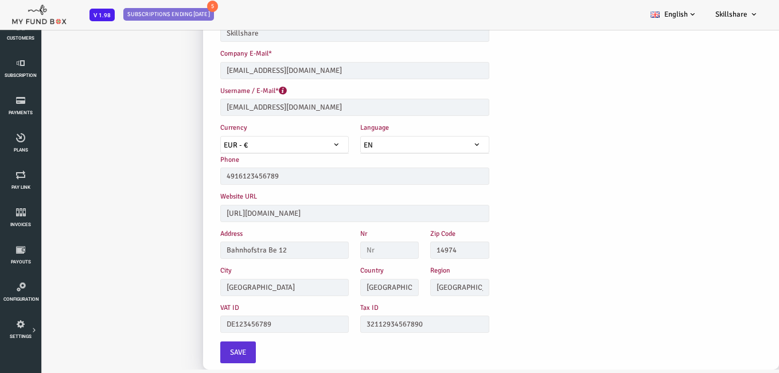
click at [213, 359] on button "Save" at bounding box center [207, 352] width 36 height 22
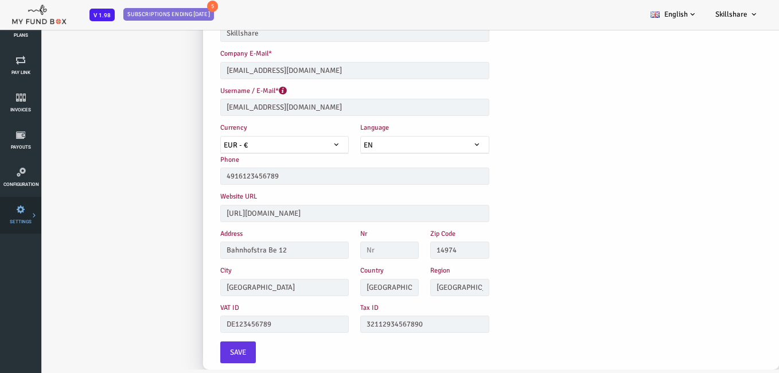
click at [0, 0] on span "SETTINGS" at bounding box center [0, 0] width 0 height 0
click at [0, 0] on link "Tax & Coupons" at bounding box center [0, 0] width 0 height 0
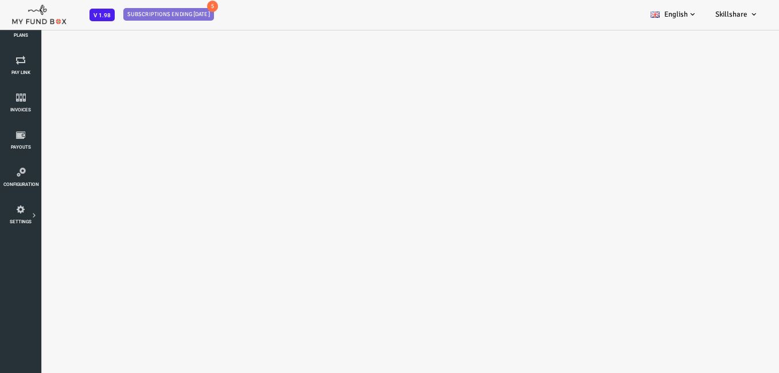
scroll to position [0, 0]
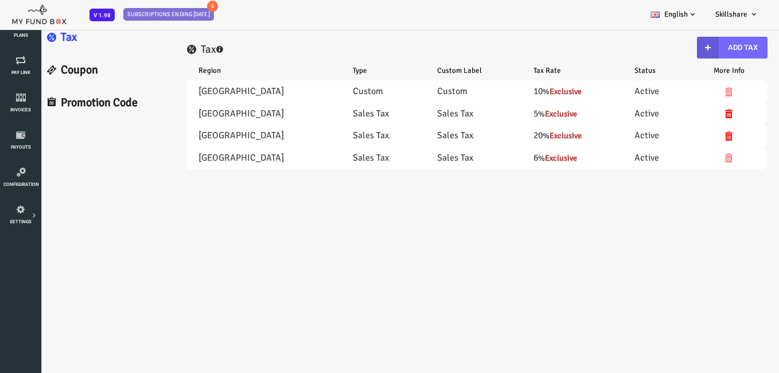
click at [63, 68] on link "Coupon" at bounding box center [75, 70] width 139 height 33
select select "100"
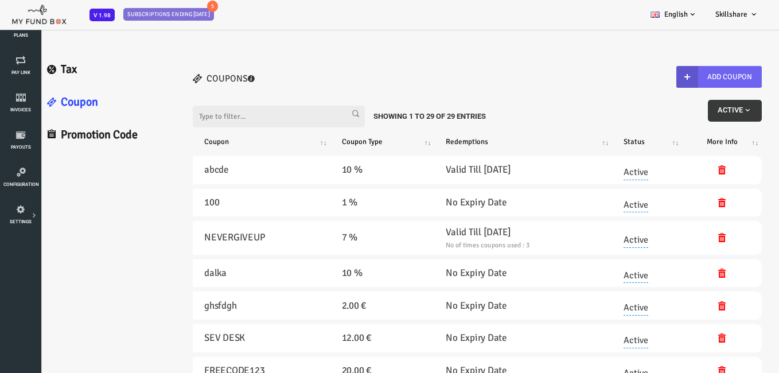
click at [700, 79] on button "Add Coupon" at bounding box center [689, 77] width 86 height 22
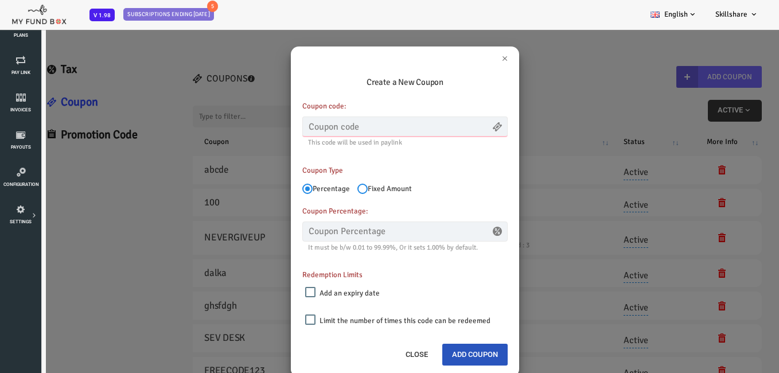
click at [376, 128] on input "text" at bounding box center [373, 126] width 205 height 20
type input "786687"
click at [316, 230] on input "text" at bounding box center [373, 232] width 205 height 20
type input "10.00"
click at [443, 351] on button "Add Coupon" at bounding box center [443, 355] width 65 height 22
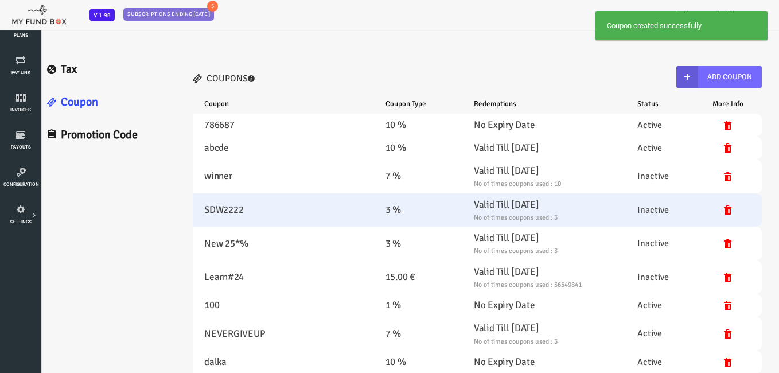
select select "100"
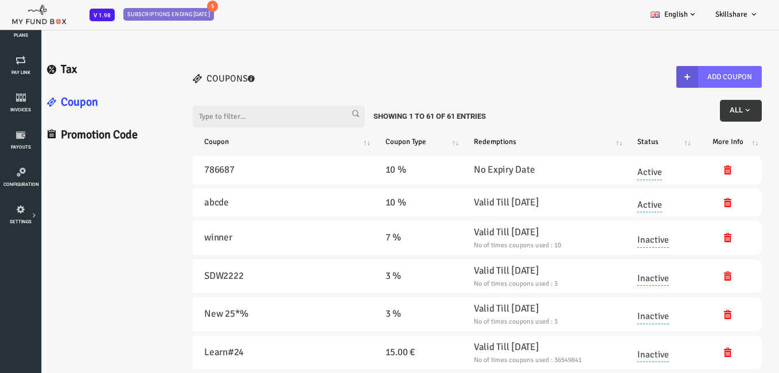
click at [48, 68] on link "Tax" at bounding box center [75, 69] width 139 height 33
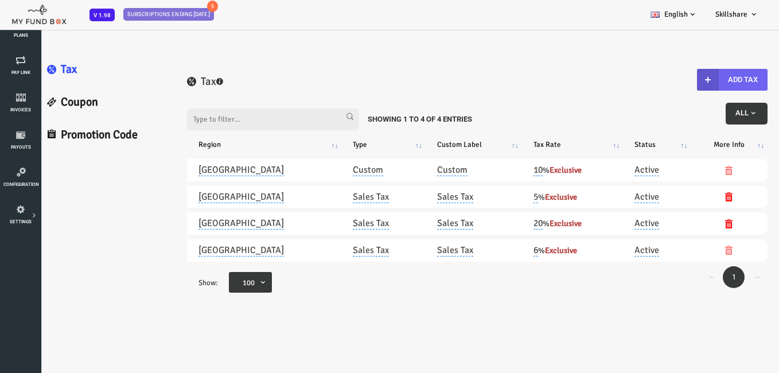
click at [724, 77] on button "Add Tax" at bounding box center [701, 80] width 71 height 22
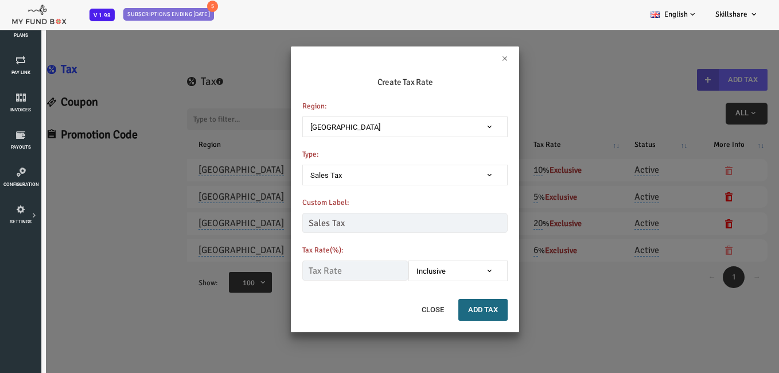
click at [534, 164] on div "× Create Tax Rate Region: Afghanistan Albania Algeria American Samoa Andorra An…" at bounding box center [374, 215] width 748 height 373
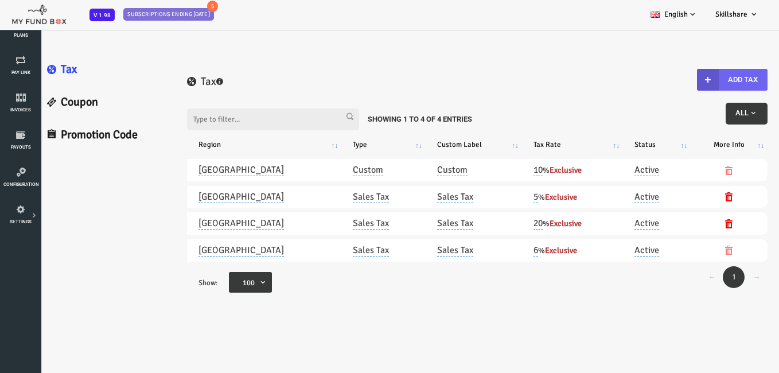
click at [682, 80] on b "button" at bounding box center [677, 80] width 22 height 22
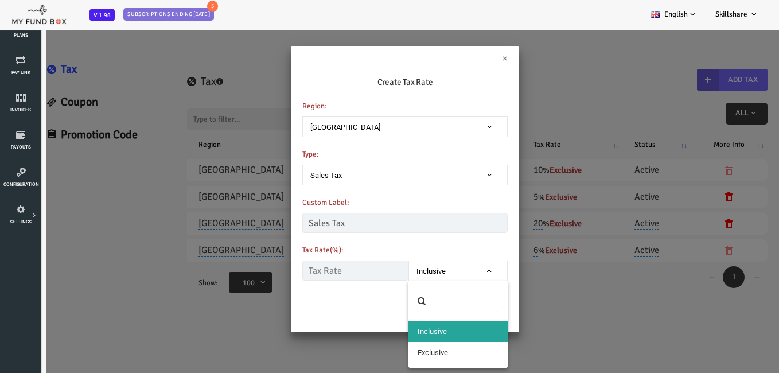
click at [436, 267] on span "Inclusive" at bounding box center [427, 271] width 89 height 11
select select "true"
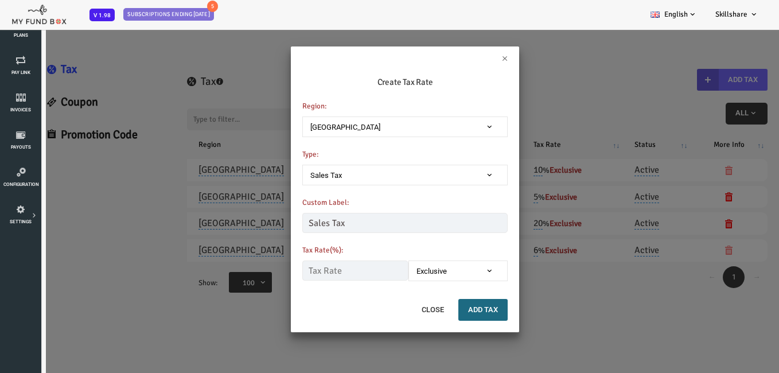
click at [554, 252] on div "× Create Tax Rate Region: Afghanistan Albania Algeria American Samoa Andorra An…" at bounding box center [374, 215] width 748 height 373
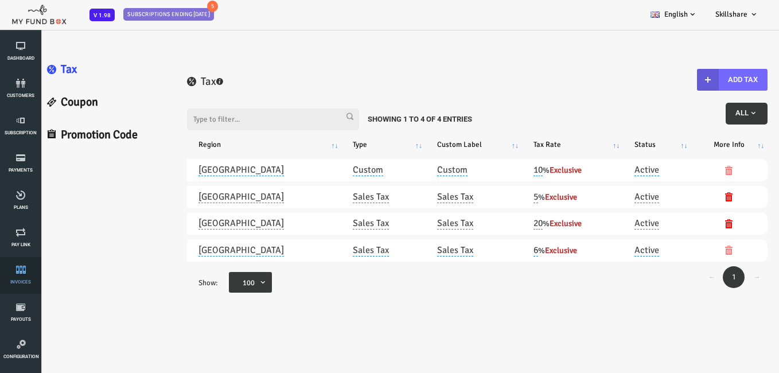
click at [1, 281] on li "Invoices" at bounding box center [20, 275] width 41 height 37
click at [10, 273] on icon at bounding box center [20, 269] width 34 height 9
click at [689, 77] on button "Add Tax" at bounding box center [701, 80] width 71 height 22
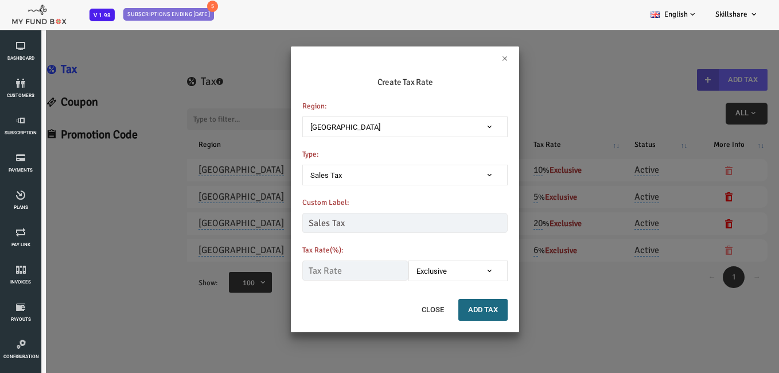
click at [617, 138] on div "× Create Tax Rate Region: Afghanistan Albania Algeria American Samoa Andorra An…" at bounding box center [374, 215] width 748 height 373
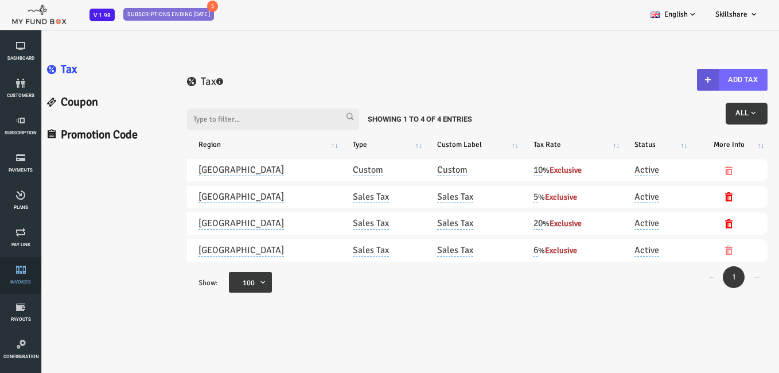
click at [34, 269] on icon at bounding box center [20, 269] width 34 height 9
click at [675, 81] on icon "button" at bounding box center [677, 79] width 9 height 9
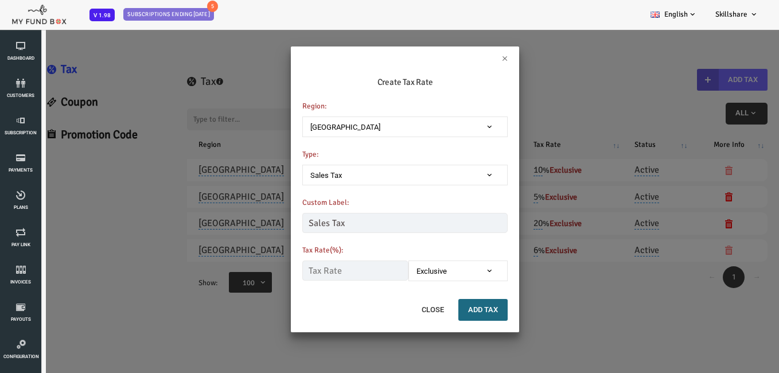
click at [150, 275] on div "× Create Tax Rate Region: Afghanistan Albania Algeria American Samoa Andorra An…" at bounding box center [374, 215] width 748 height 373
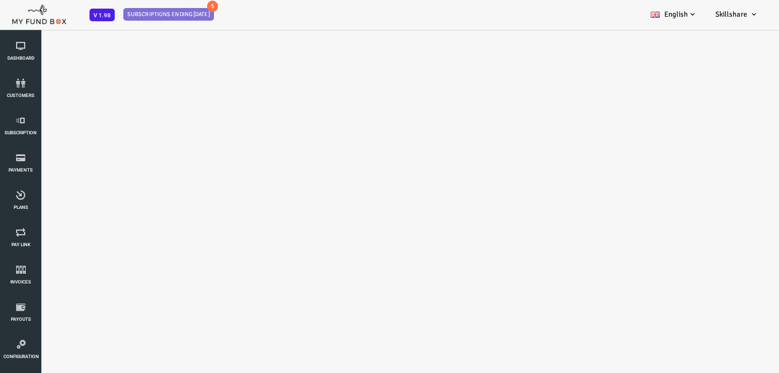
select select "100"
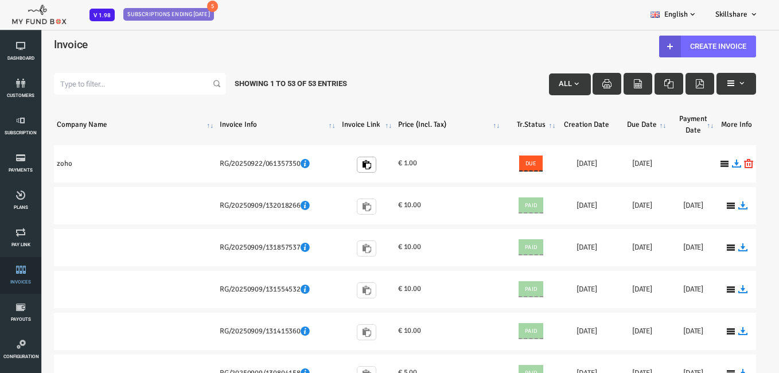
click at [21, 273] on icon at bounding box center [20, 269] width 34 height 9
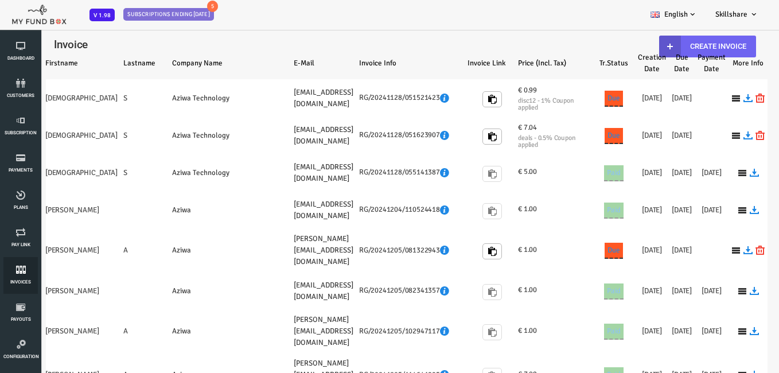
select select "100"
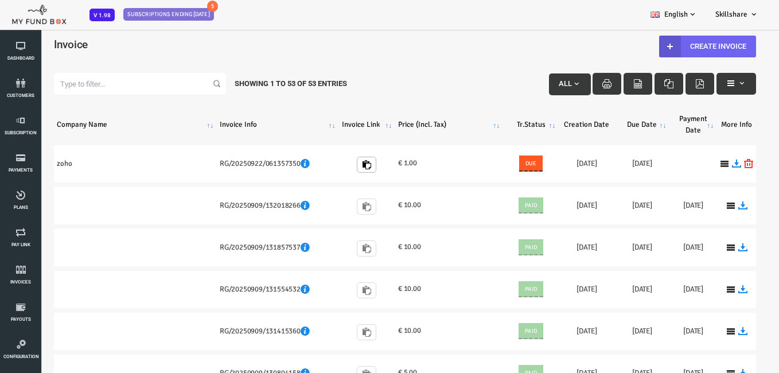
click at [697, 40] on link "Create Invoice" at bounding box center [676, 47] width 97 height 22
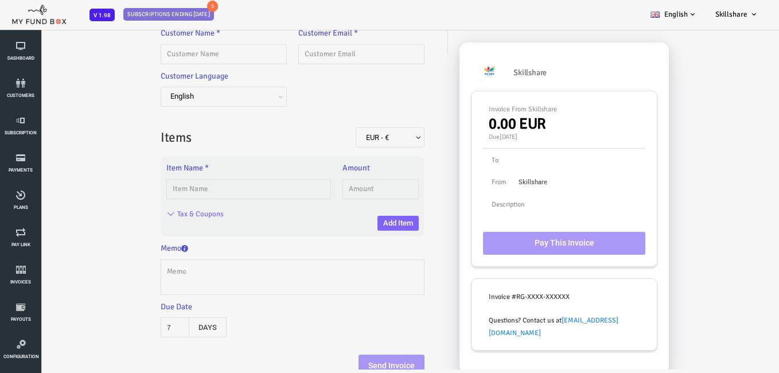
scroll to position [18, 0]
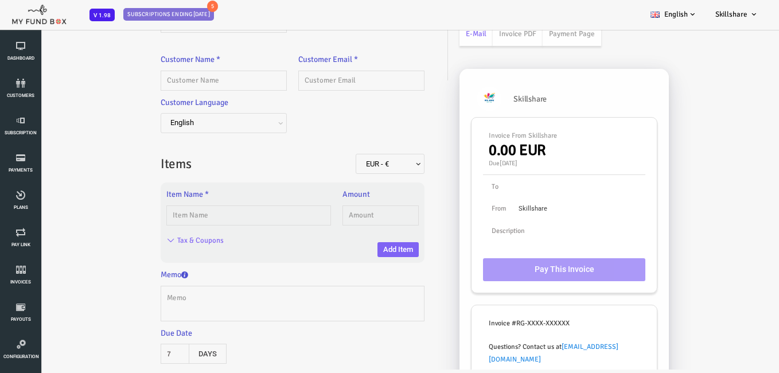
click at [139, 236] on icon at bounding box center [139, 240] width 9 height 9
click at [146, 236] on input "Tax & Coupons" at bounding box center [169, 241] width 47 height 14
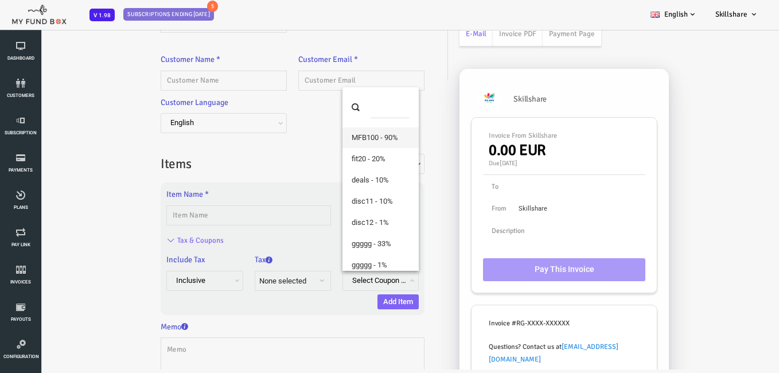
click at [374, 281] on span "Select Coupon code" at bounding box center [353, 280] width 65 height 9
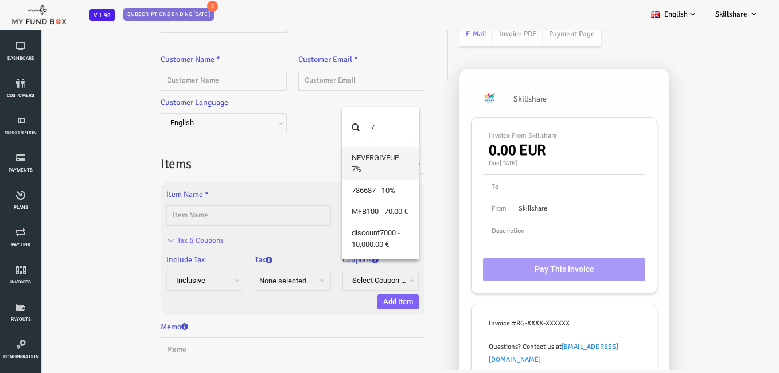
scroll to position [0, 0]
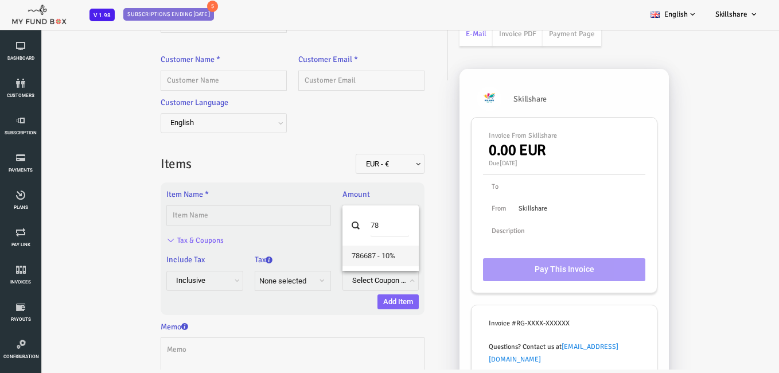
type input "78"
select select "828 !&@ 786687 !&@ 10% !&@ 10.0 % + 0.0"
click at [291, 281] on b "button" at bounding box center [289, 280] width 9 height 9
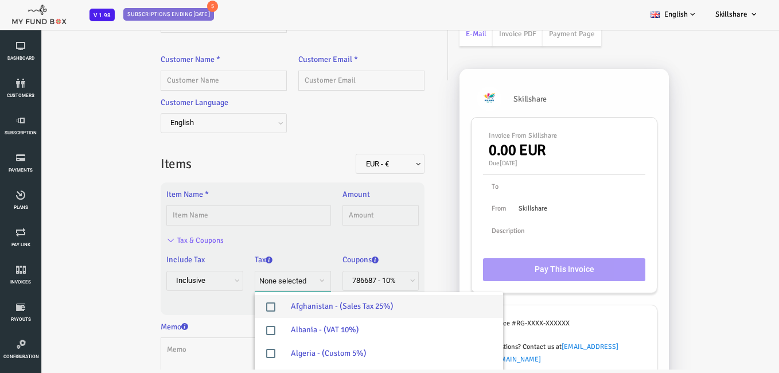
scroll to position [344, 0]
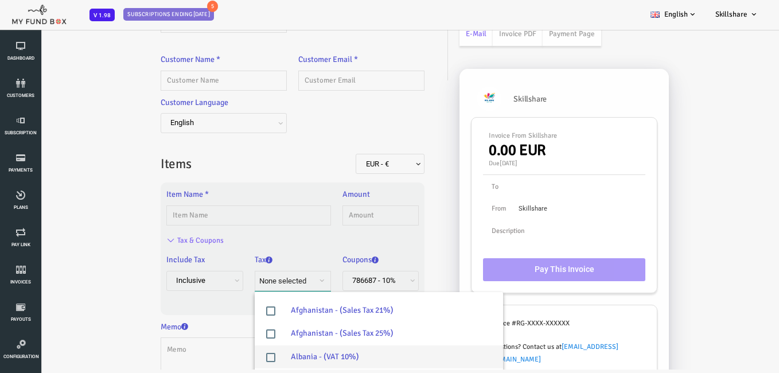
click at [320, 359] on label "Albania - (VAT 10%)" at bounding box center [348, 356] width 248 height 23
click at [257, 359] on input "Albania - (VAT 10%)" at bounding box center [252, 357] width 10 height 10
checkbox input "true"
select select "Albania - 540363"
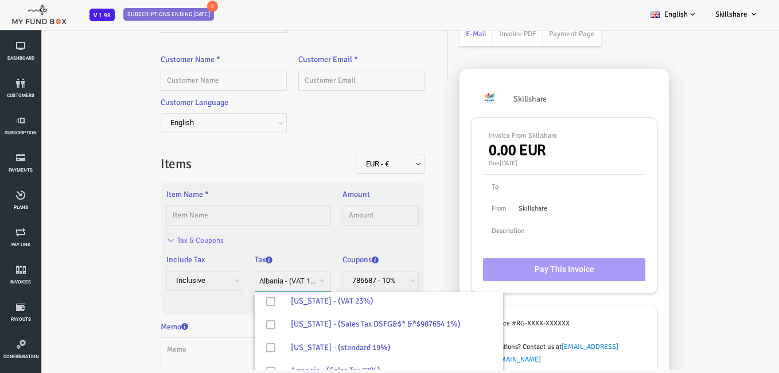
scroll to position [574, 0]
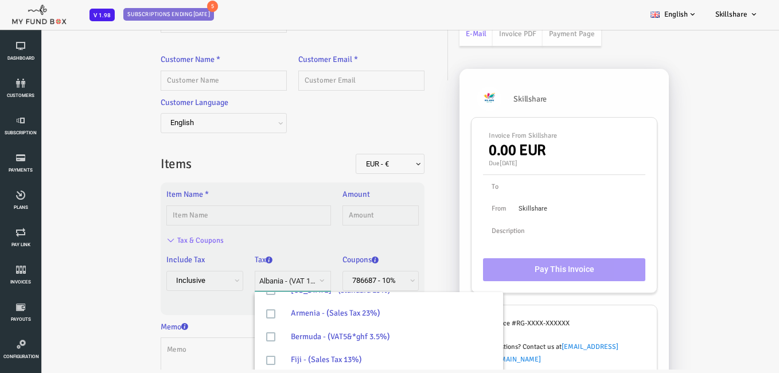
click at [191, 308] on div "Item Name *" at bounding box center [262, 248] width 264 height 121
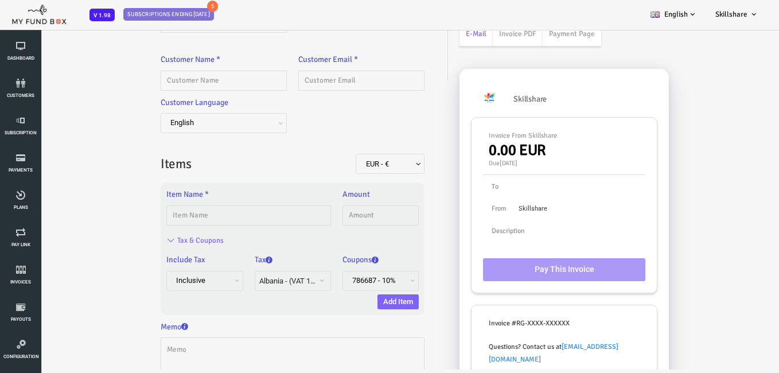
click at [139, 286] on span at bounding box center [139, 286] width 0 height 0
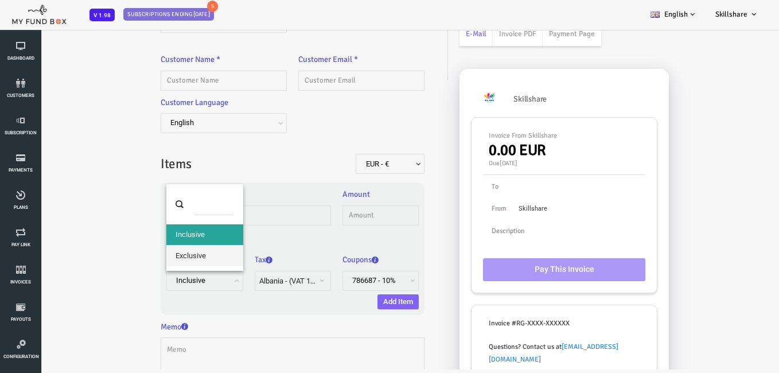
select select "true"
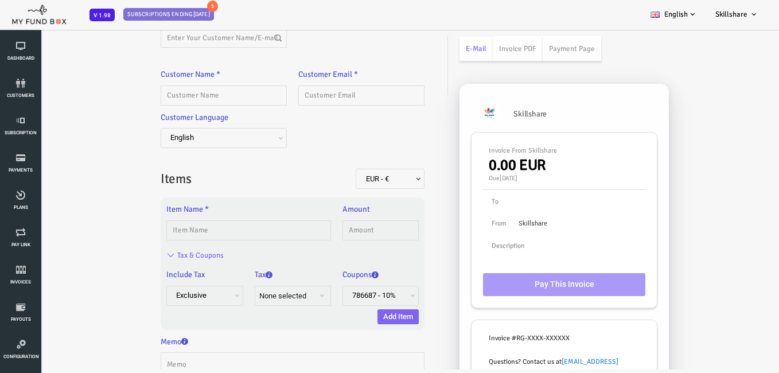
scroll to position [0, 0]
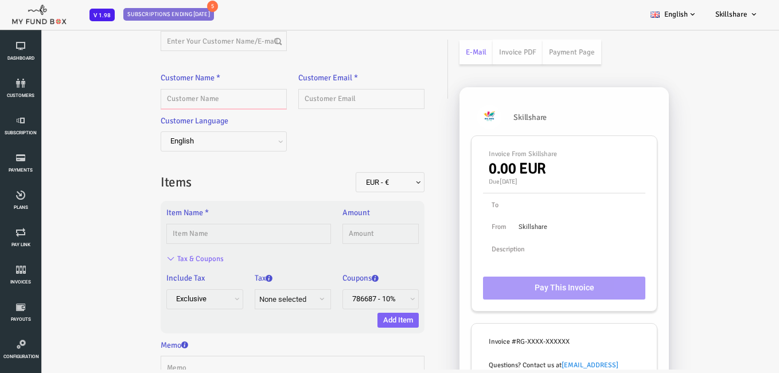
click at [173, 101] on input "text" at bounding box center [193, 99] width 126 height 20
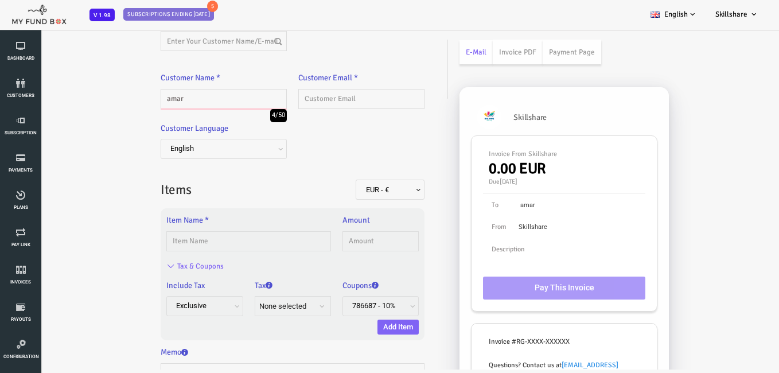
type input "amar"
click at [333, 101] on input "text" at bounding box center [330, 99] width 126 height 20
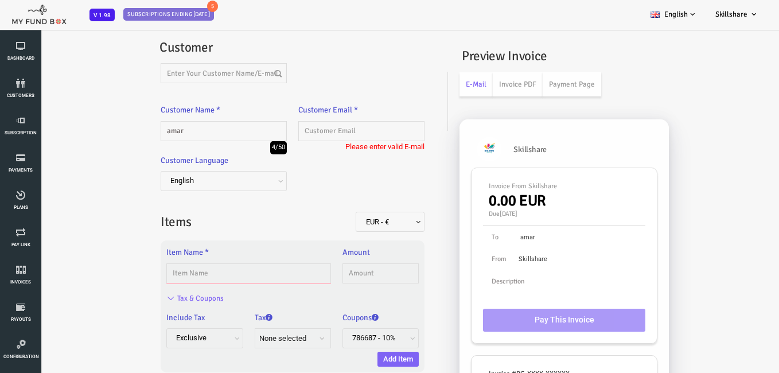
click at [222, 268] on input "text" at bounding box center [217, 273] width 165 height 20
type input "dall"
type input "1.00"
select select "false"
type input "d"
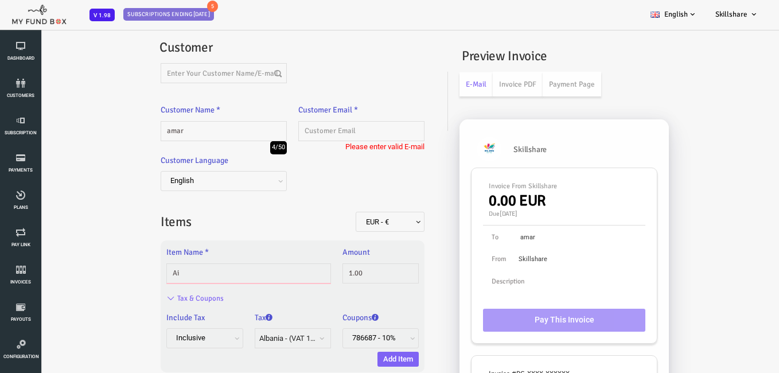
type input "A"
type input "jio"
select select
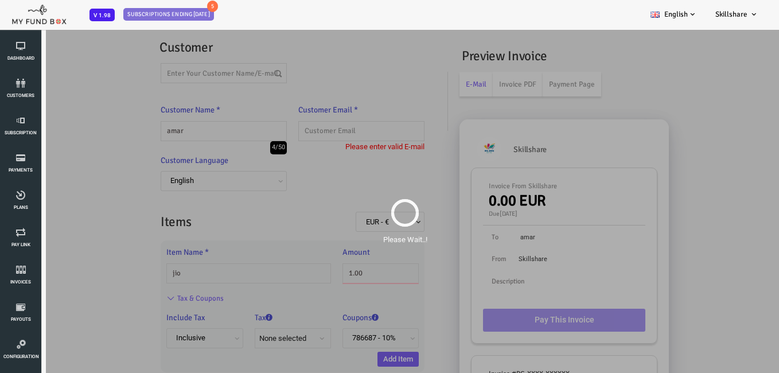
click at [340, 279] on body "Subscriber not found Beneficiary Not Found Partner Not Found!!!! Please Fill ou…" at bounding box center [374, 283] width 748 height 508
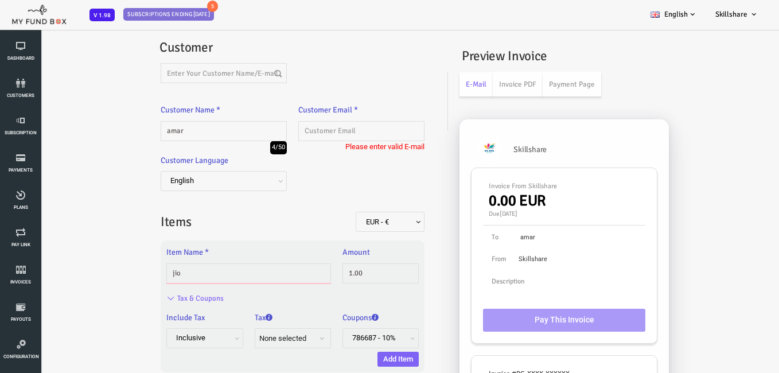
click at [199, 271] on input "jio" at bounding box center [217, 273] width 165 height 20
type input "j"
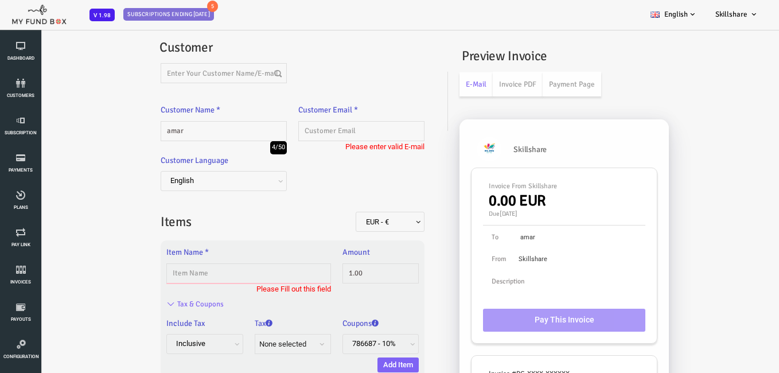
click at [201, 270] on input "text" at bounding box center [217, 273] width 165 height 20
type input "plan09"
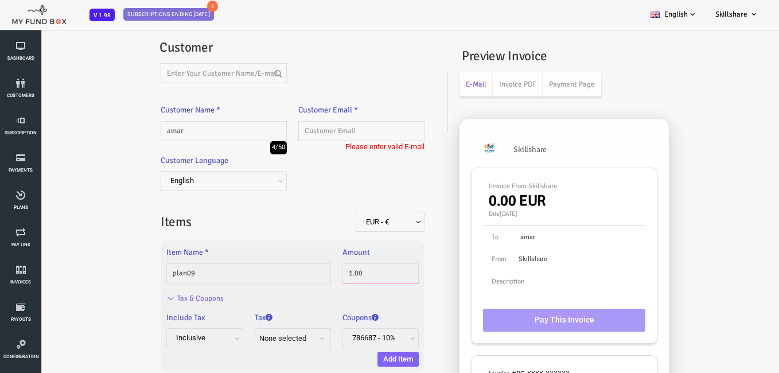
click at [339, 277] on input "1.00" at bounding box center [350, 273] width 76 height 20
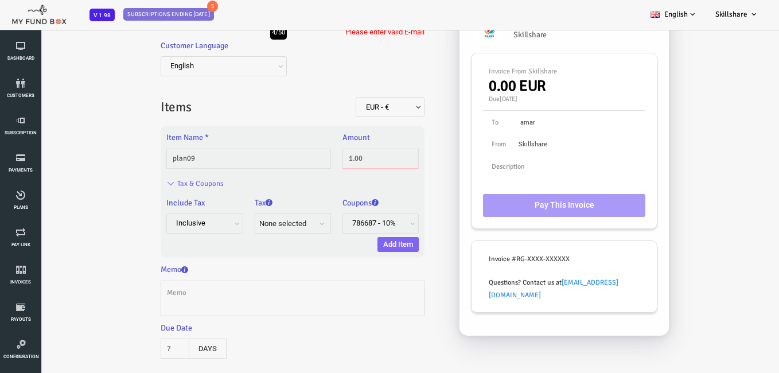
scroll to position [135, 0]
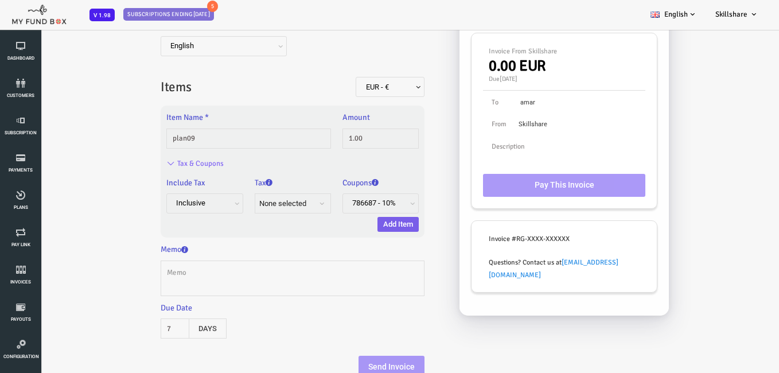
click at [375, 218] on button "Add Item" at bounding box center [367, 224] width 41 height 15
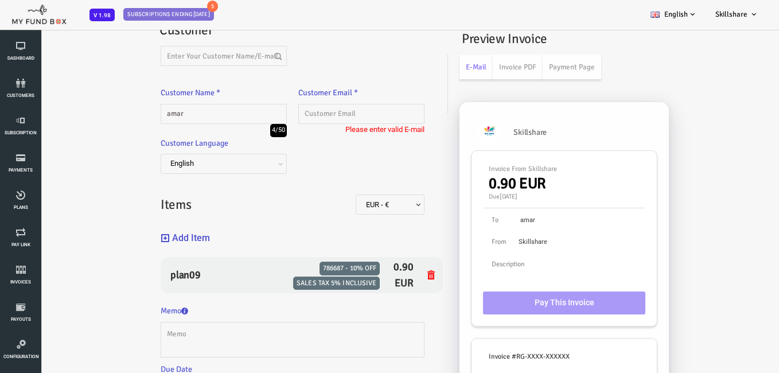
scroll to position [0, 0]
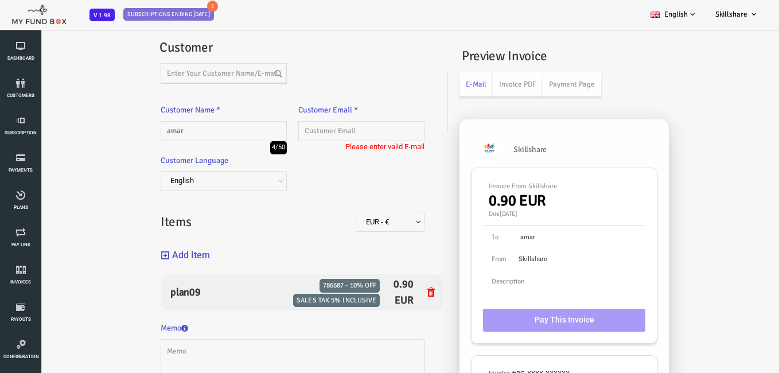
click at [230, 68] on input "text" at bounding box center [193, 73] width 126 height 20
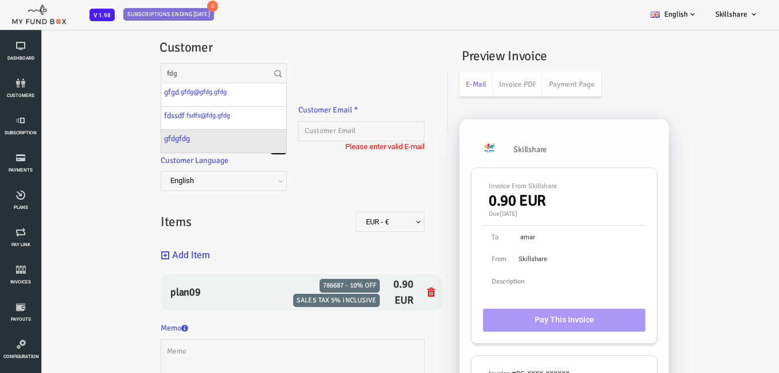
click at [212, 149] on div "gfdgfdg" at bounding box center [192, 142] width 125 height 24
type input "gfdgfdg"
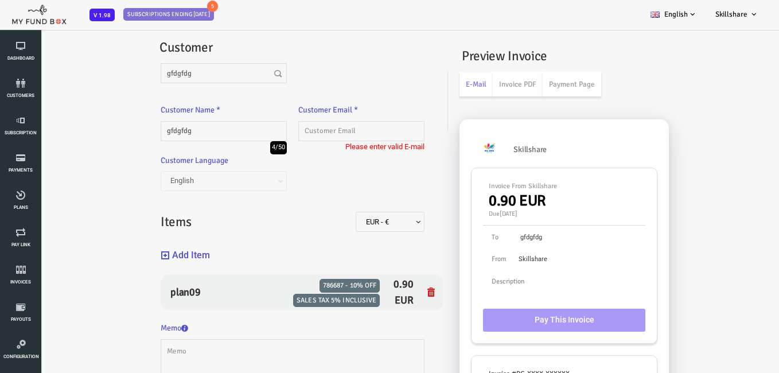
click at [175, 256] on button "Add Item" at bounding box center [154, 255] width 49 height 25
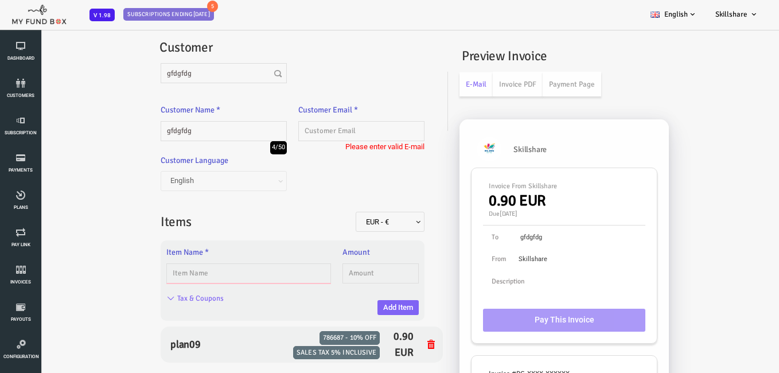
click at [257, 274] on input "text" at bounding box center [217, 273] width 165 height 20
type input "plan06"
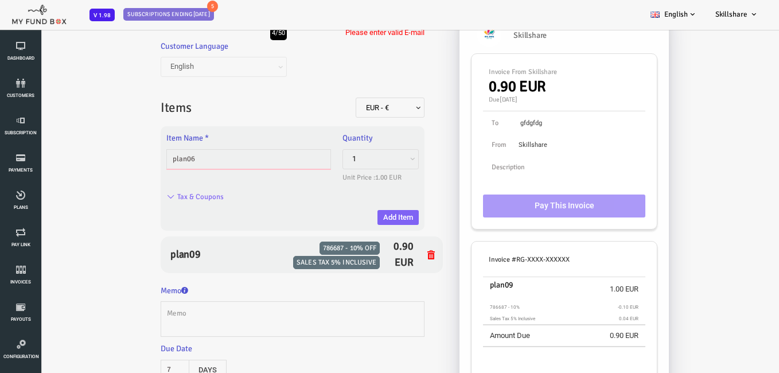
scroll to position [115, 0]
click at [356, 216] on button "Add Item" at bounding box center [367, 216] width 41 height 15
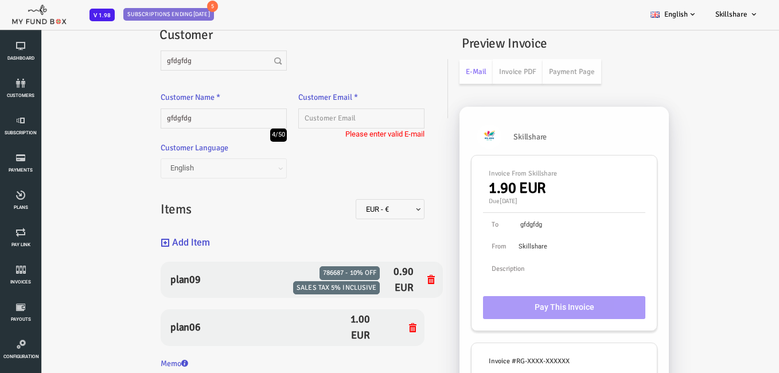
scroll to position [0, 0]
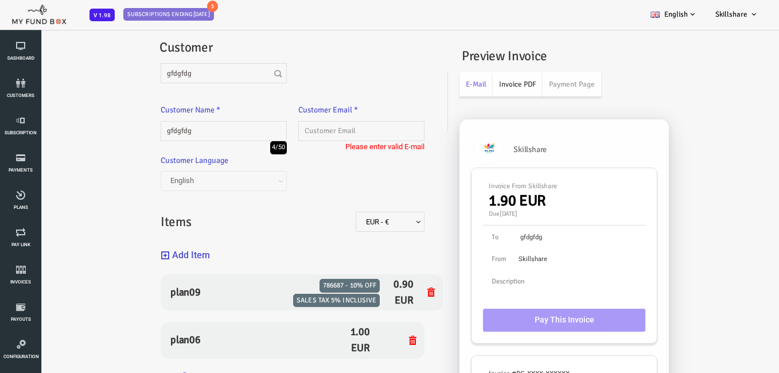
click at [490, 80] on link "Invoice PDF" at bounding box center [487, 84] width 50 height 25
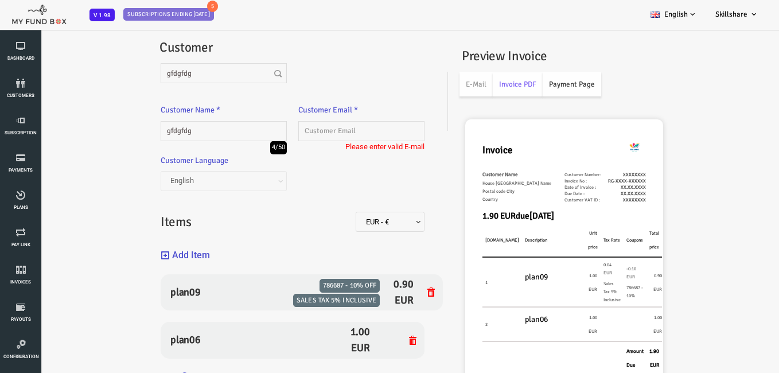
click at [549, 80] on link "Payment Page" at bounding box center [541, 84] width 59 height 25
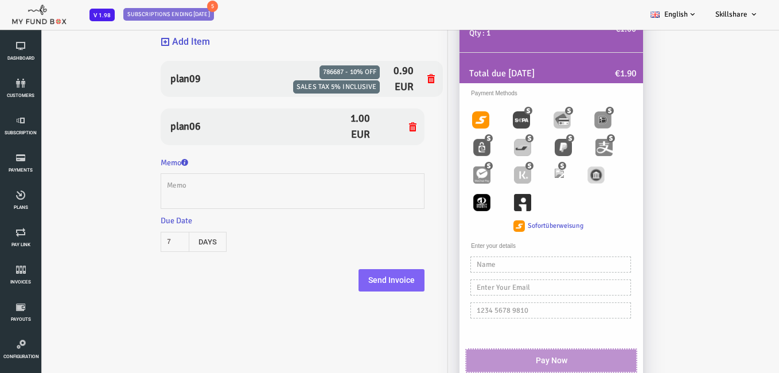
scroll to position [258, 0]
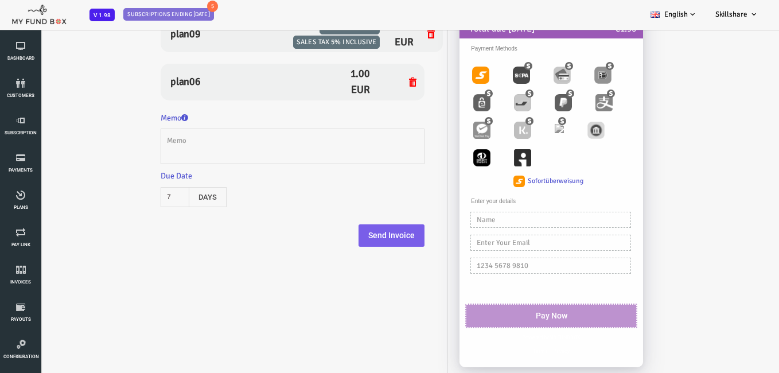
click at [384, 234] on button "Send Invoice" at bounding box center [361, 235] width 66 height 23
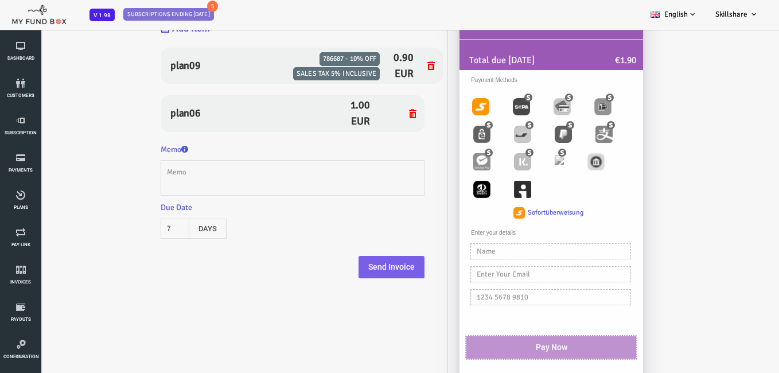
scroll to position [201, 0]
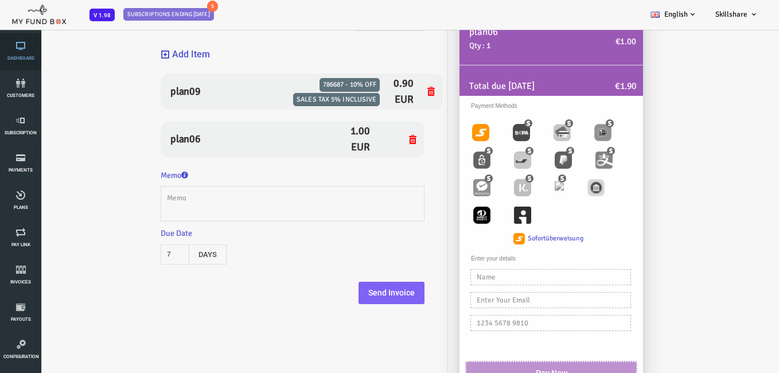
click at [25, 35] on link "Dashboard" at bounding box center [20, 51] width 34 height 37
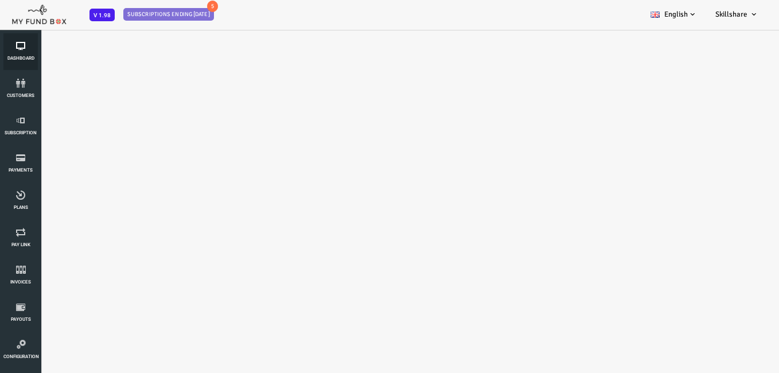
scroll to position [0, 0]
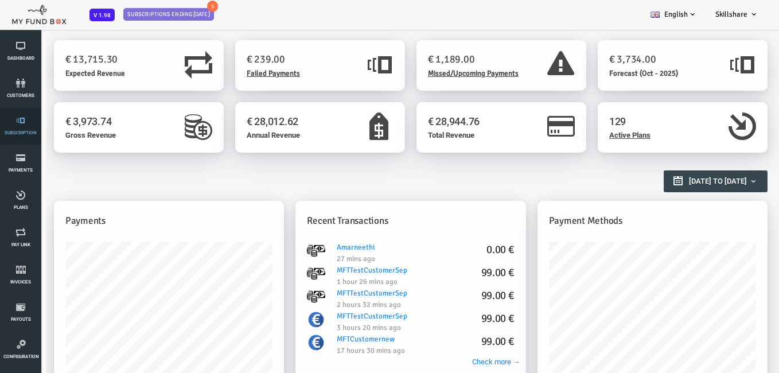
click at [16, 116] on icon at bounding box center [20, 120] width 34 height 9
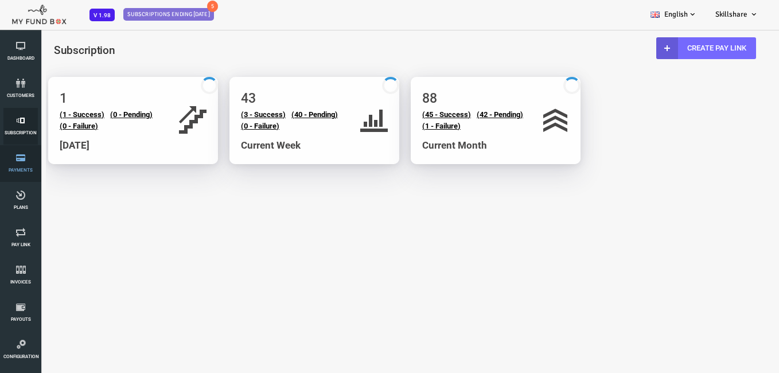
select select "100"
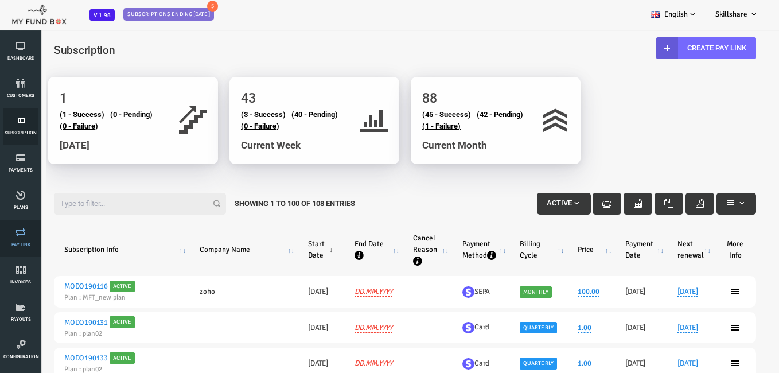
scroll to position [57, 0]
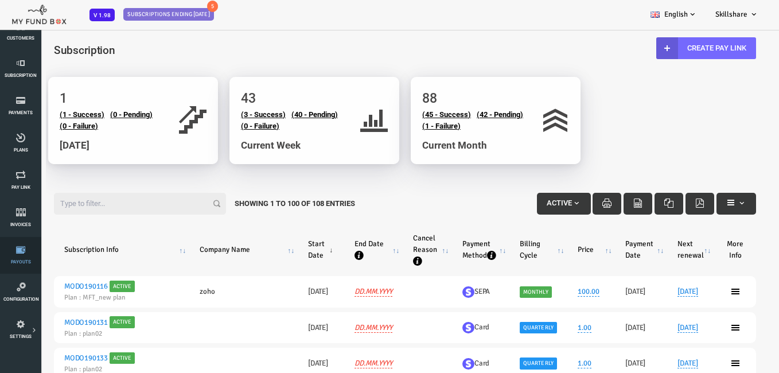
click at [0, 0] on span "Payouts" at bounding box center [0, 0] width 0 height 0
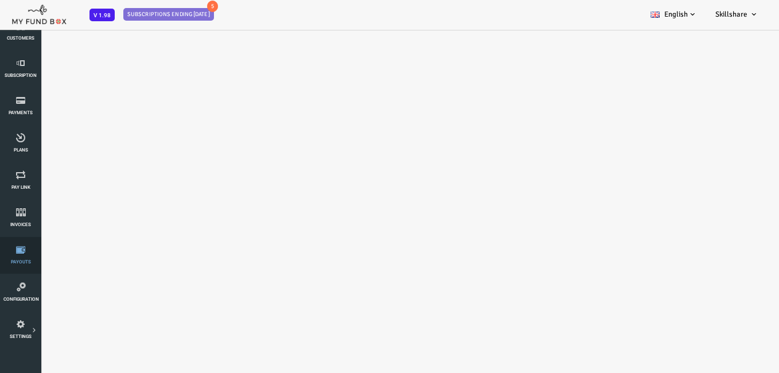
scroll to position [0, 0]
select select "100"
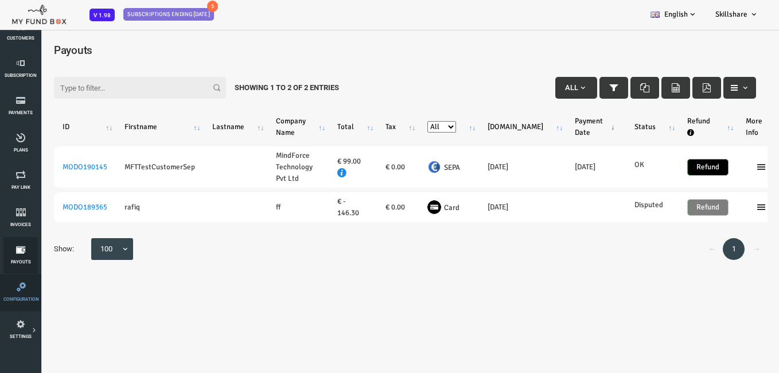
scroll to position [115, 0]
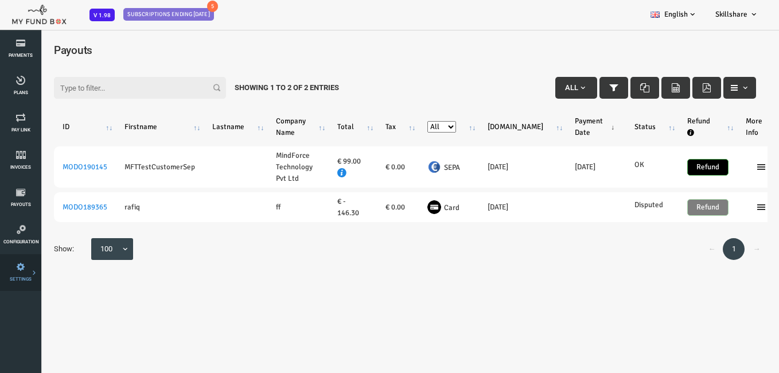
click at [0, 0] on icon at bounding box center [0, 0] width 0 height 0
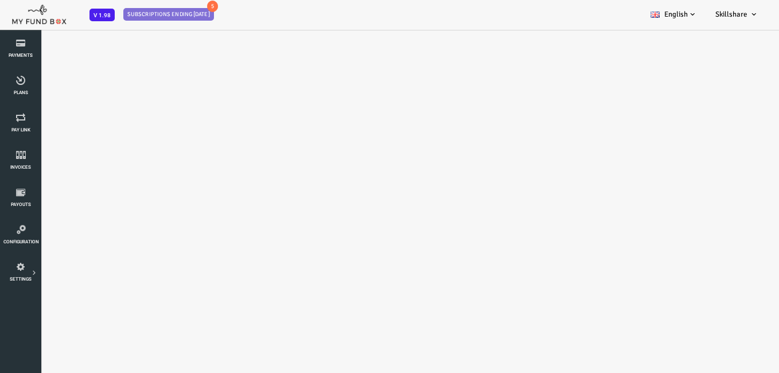
scroll to position [0, 0]
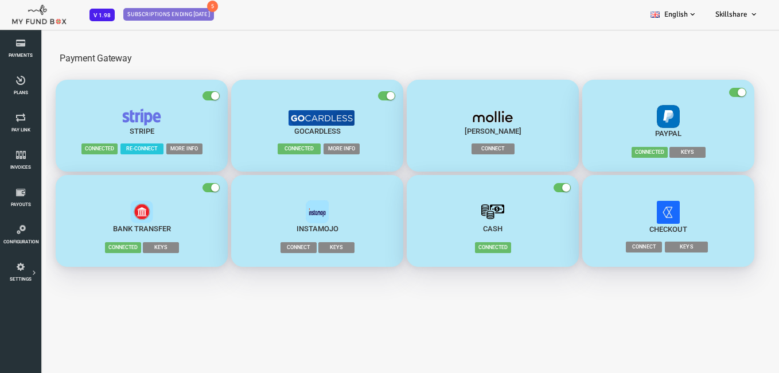
drag, startPoint x: 137, startPoint y: 142, endPoint x: 140, endPoint y: 147, distance: 6.4
click at [138, 143] on button "Stripe Connected Re-connect More Info" at bounding box center [111, 126] width 172 height 92
click at [153, 152] on span "More Info" at bounding box center [153, 148] width 36 height 11
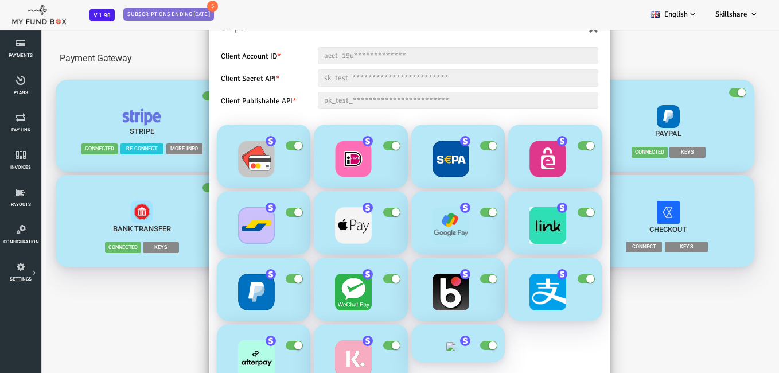
scroll to position [57, 0]
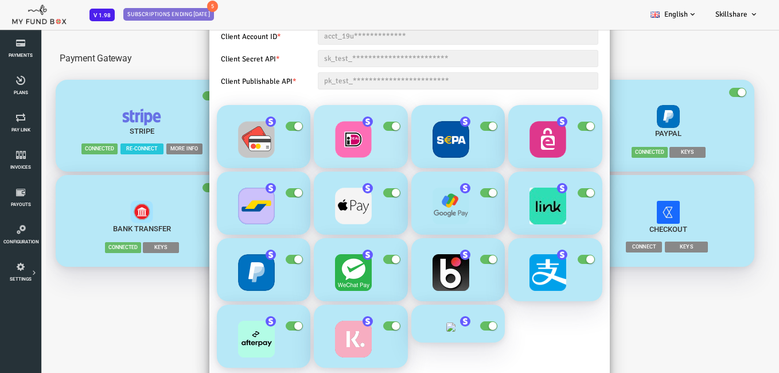
click at [356, 122] on span "button" at bounding box center [360, 126] width 17 height 9
click at [0, 29] on input "checkbox" at bounding box center [0, 29] width 0 height 0
click at [353, 125] on small "button" at bounding box center [357, 126] width 8 height 8
click at [0, 29] on input "checkbox" at bounding box center [0, 29] width 0 height 0
click at [361, 193] on small "button" at bounding box center [365, 193] width 8 height 8
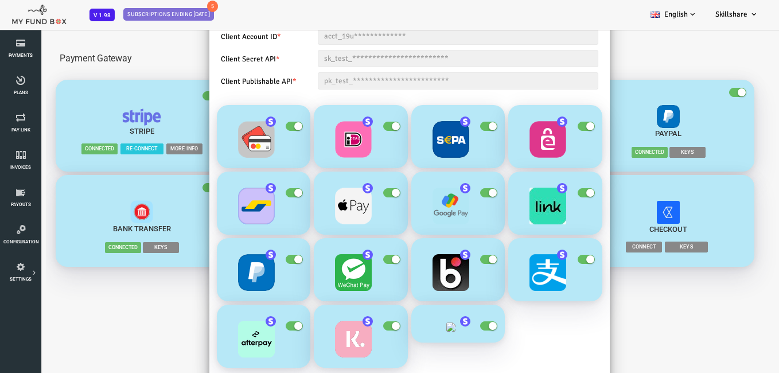
click at [0, 29] on input "checkbox" at bounding box center [0, 29] width 0 height 0
click at [355, 195] on small "button" at bounding box center [357, 193] width 8 height 8
click at [0, 29] on input "checkbox" at bounding box center [0, 29] width 0 height 0
click at [458, 193] on small "button" at bounding box center [462, 193] width 8 height 8
click at [0, 29] on input "checkbox" at bounding box center [0, 29] width 0 height 0
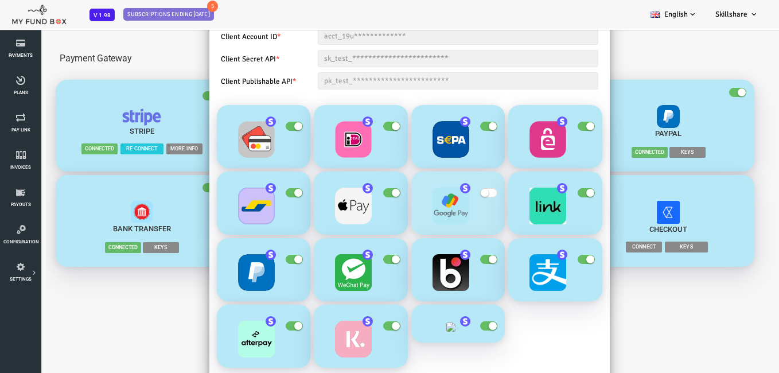
click at [450, 195] on small "button" at bounding box center [454, 193] width 8 height 8
click at [0, 29] on input "checkbox" at bounding box center [0, 29] width 0 height 0
click at [458, 261] on small "button" at bounding box center [462, 259] width 8 height 8
click at [0, 29] on input "checkbox" at bounding box center [0, 29] width 0 height 0
click at [455, 261] on span "button" at bounding box center [457, 259] width 17 height 9
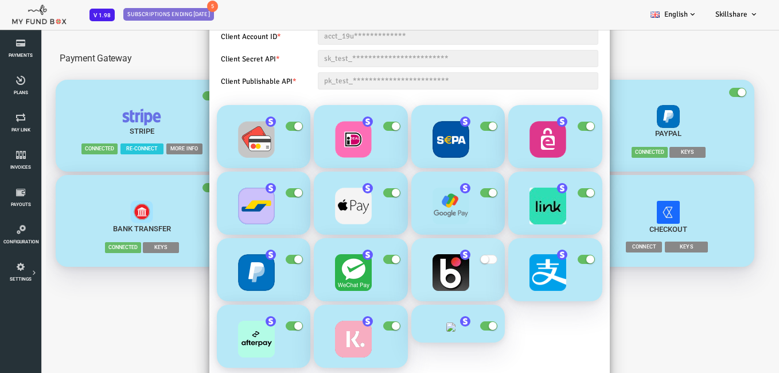
click at [0, 29] on input "checkbox" at bounding box center [0, 29] width 0 height 0
click at [462, 329] on label "button" at bounding box center [460, 325] width 23 height 11
click at [0, 29] on input "checkbox" at bounding box center [0, 29] width 0 height 0
click at [462, 329] on label "button" at bounding box center [460, 325] width 23 height 11
click at [0, 29] on input "checkbox" at bounding box center [0, 29] width 0 height 0
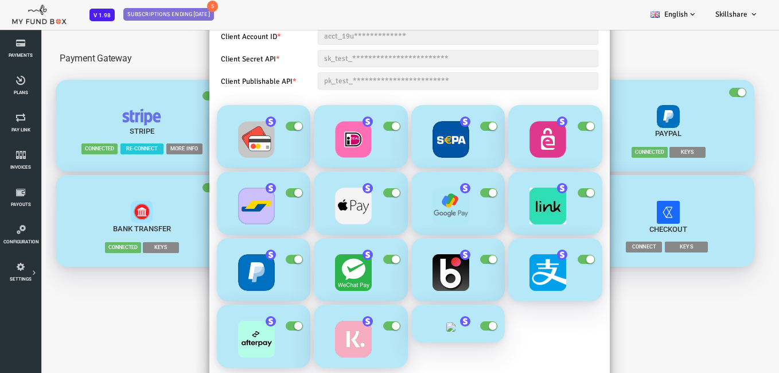
click at [585, 86] on div "**********" at bounding box center [374, 215] width 748 height 373
drag, startPoint x: 609, startPoint y: 204, endPoint x: 611, endPoint y: 213, distance: 9.3
click at [611, 213] on div "**********" at bounding box center [374, 215] width 748 height 373
click at [580, 331] on div "**********" at bounding box center [374, 215] width 748 height 373
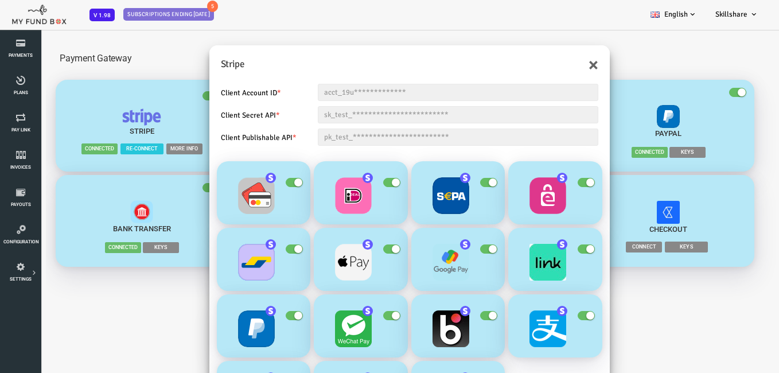
scroll to position [0, 0]
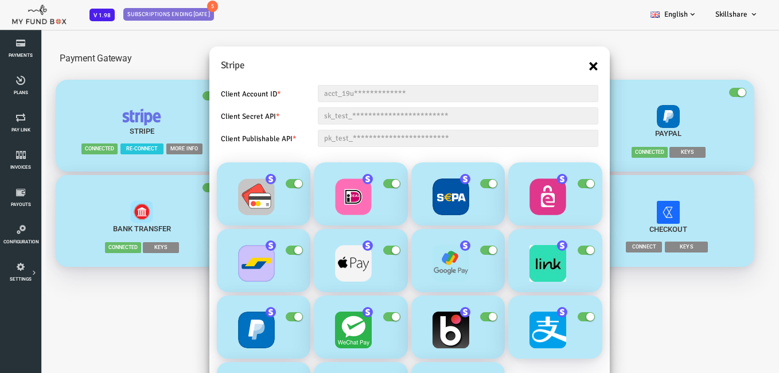
click at [558, 69] on button "×" at bounding box center [563, 66] width 10 height 18
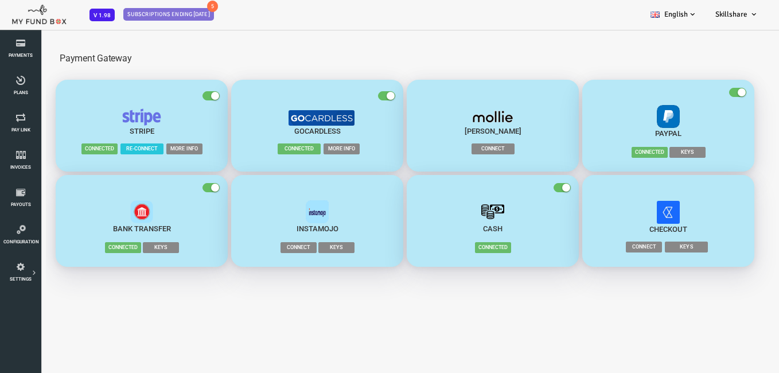
click at [304, 146] on span "More Info" at bounding box center [311, 148] width 36 height 11
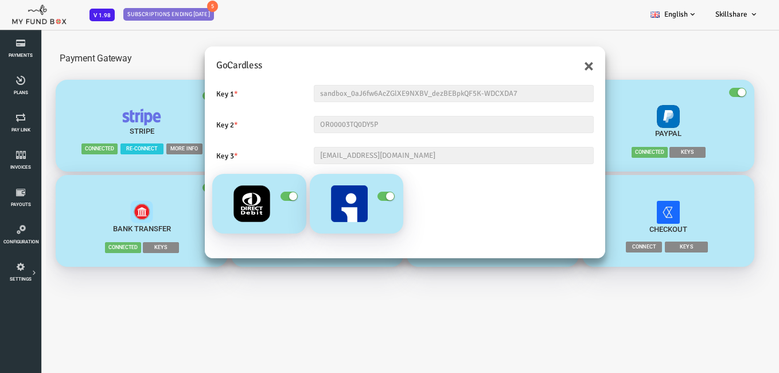
click at [266, 286] on div "× GoCardless Key 1 * sandbox_0aJ6fw6AcZGlXE9NXBV_dezBEBpkQF5K-WDCXDA7 Key 2 * O…" at bounding box center [374, 215] width 748 height 373
click at [549, 65] on h5 "GoCardless" at bounding box center [374, 65] width 378 height 15
click at [563, 72] on div "× GoCardless" at bounding box center [374, 59] width 401 height 27
click at [558, 68] on button "×" at bounding box center [558, 66] width 10 height 18
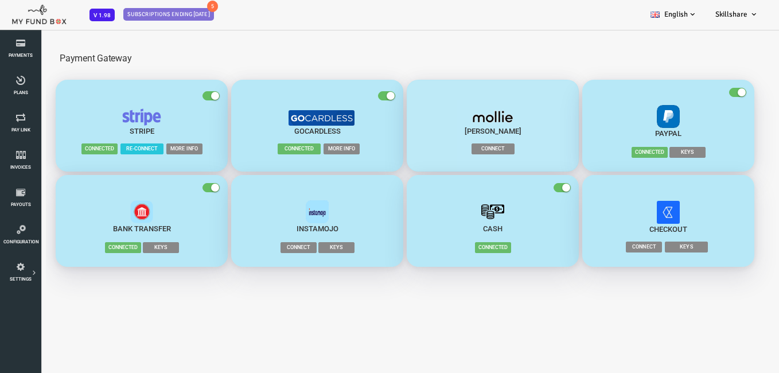
click at [474, 148] on span "Connect" at bounding box center [462, 148] width 43 height 11
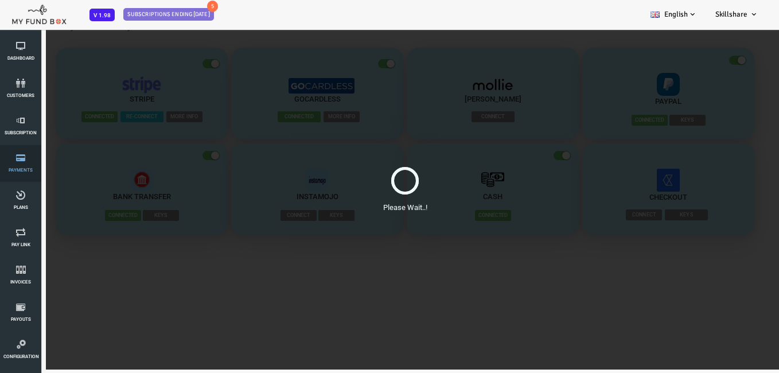
drag, startPoint x: 0, startPoint y: 177, endPoint x: 11, endPoint y: 176, distance: 10.9
click at [11, 176] on li "Payments" at bounding box center [20, 163] width 41 height 37
drag, startPoint x: 11, startPoint y: 176, endPoint x: 27, endPoint y: 195, distance: 24.8
click at [27, 195] on icon at bounding box center [20, 195] width 34 height 9
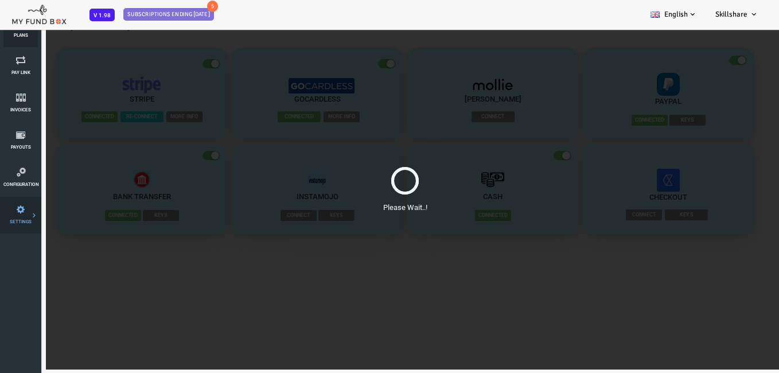
click at [0, 0] on li "Tax & Coupons" at bounding box center [0, 0] width 0 height 0
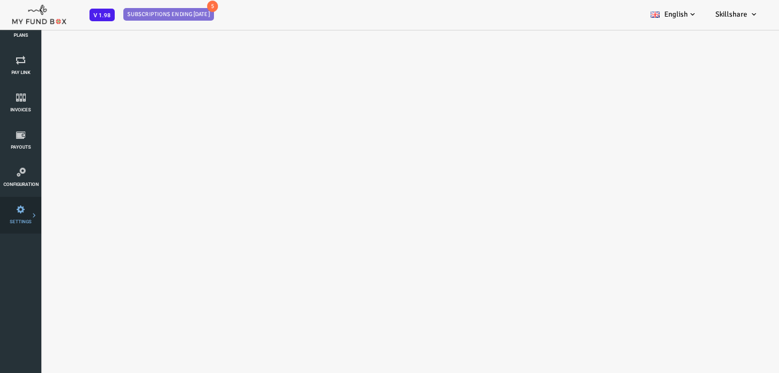
select select "100"
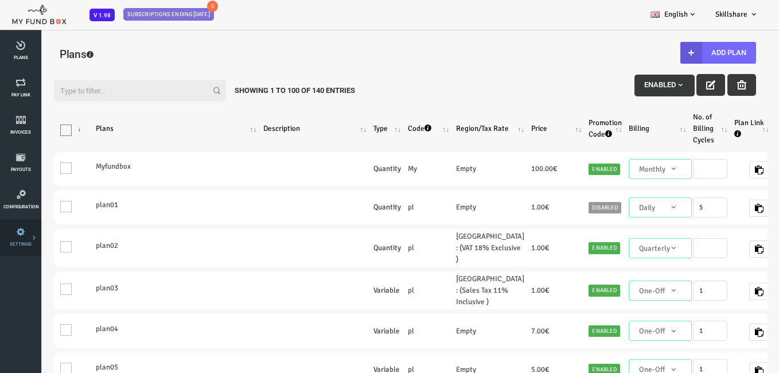
scroll to position [57, 0]
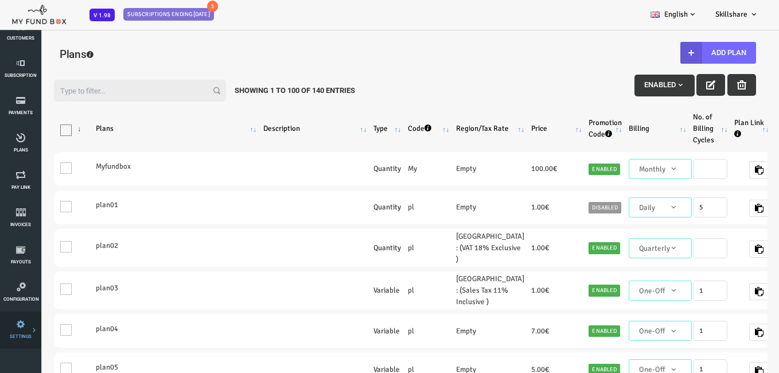
click at [0, 0] on icon at bounding box center [0, 0] width 0 height 0
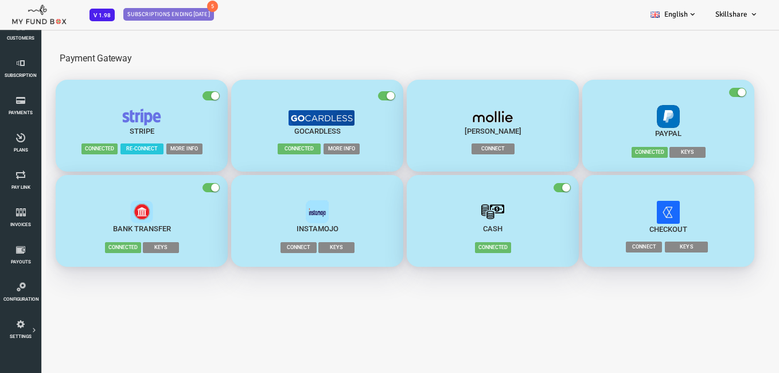
scroll to position [0, 0]
click at [653, 150] on span "Keys" at bounding box center [657, 152] width 36 height 11
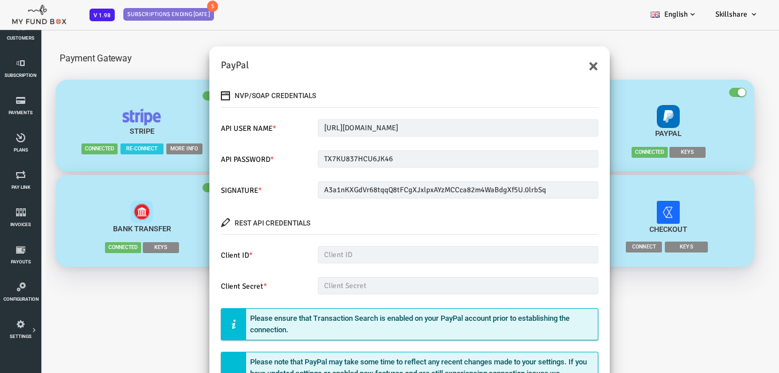
click at [634, 217] on div "× PayPal NVP/SOAP Credentials API USER NAME * sb-ywhfk27298534_api1.business.ex…" at bounding box center [374, 215] width 748 height 373
click at [623, 191] on div "× PayPal NVP/SOAP Credentials API USER NAME * sb-ywhfk27298534_api1.business.ex…" at bounding box center [374, 215] width 748 height 373
click at [563, 64] on div "× PayPal" at bounding box center [378, 59] width 401 height 27
click at [558, 69] on button "×" at bounding box center [563, 66] width 10 height 18
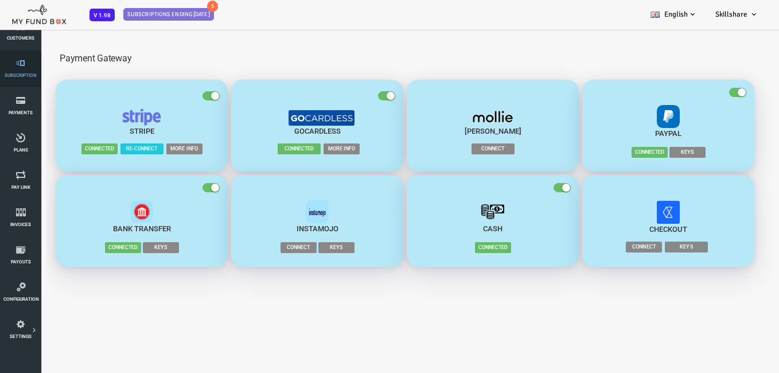
click at [28, 81] on link "Subscription" at bounding box center [20, 69] width 34 height 37
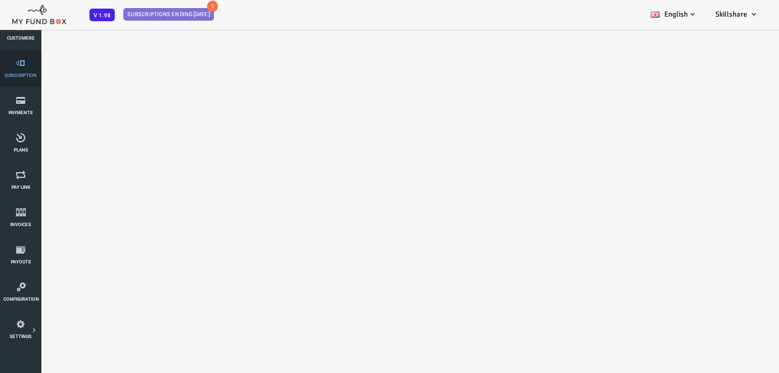
select select "100"
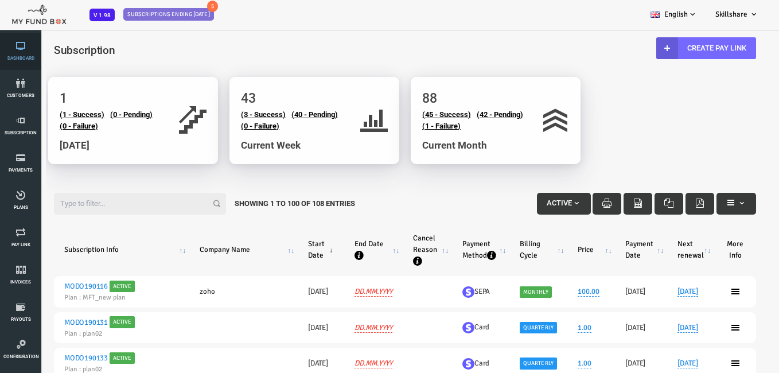
click at [24, 54] on link "Dashboard" at bounding box center [20, 51] width 34 height 37
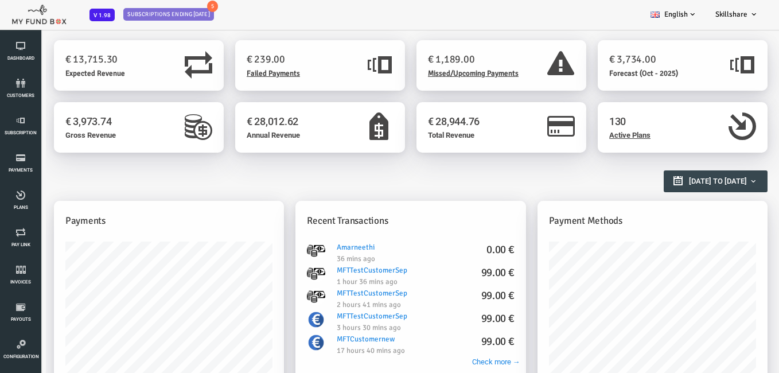
click at [123, 75] on div "€ 13,715.30 Expected Revenue" at bounding box center [88, 66] width 108 height 28
click at [182, 79] on div "€ 13,715.30 Expected Revenue" at bounding box center [108, 65] width 170 height 51
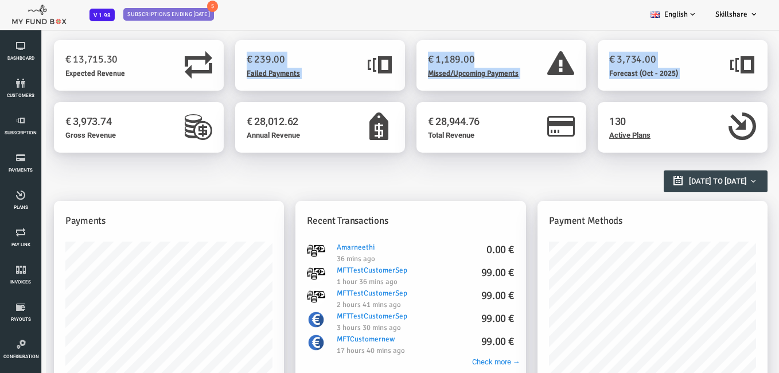
drag, startPoint x: 138, startPoint y: 71, endPoint x: 154, endPoint y: 130, distance: 60.6
drag, startPoint x: 154, startPoint y: 130, endPoint x: 147, endPoint y: 75, distance: 54.9
click at [147, 75] on div at bounding box center [161, 66] width 39 height 28
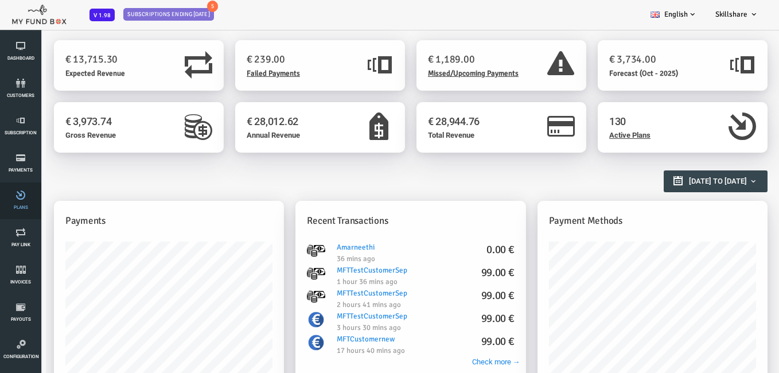
drag, startPoint x: 0, startPoint y: 198, endPoint x: 29, endPoint y: 184, distance: 32.1
click at [1, 196] on li "Plans" at bounding box center [20, 200] width 41 height 37
click at [28, 213] on link "Plans" at bounding box center [20, 200] width 34 height 37
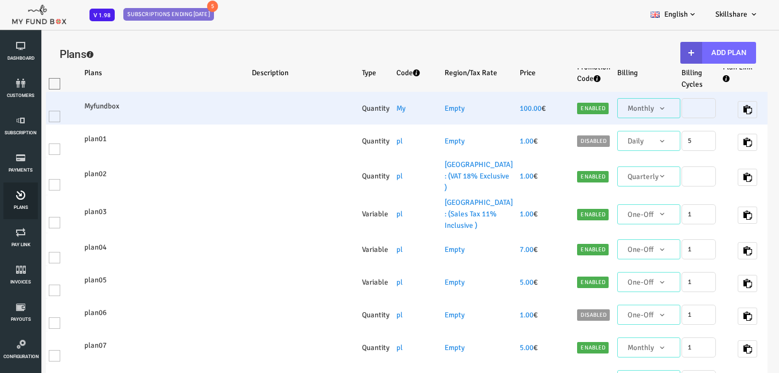
select select "100"
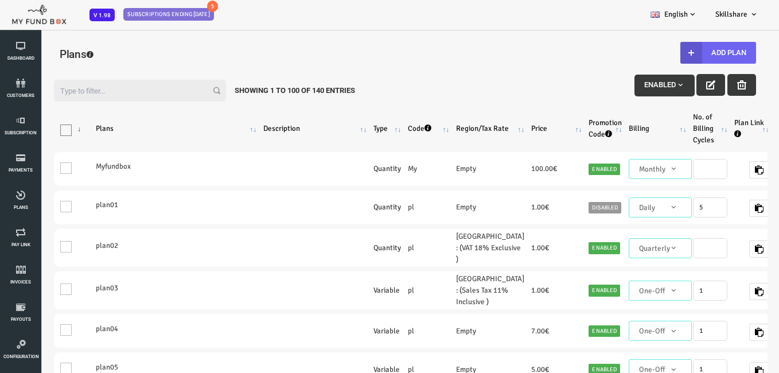
click at [687, 55] on button "Add Plan" at bounding box center [688, 53] width 76 height 22
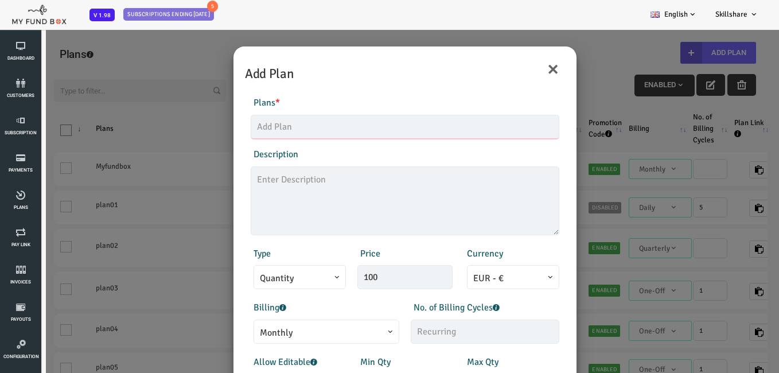
click at [375, 130] on input "text" at bounding box center [374, 127] width 309 height 24
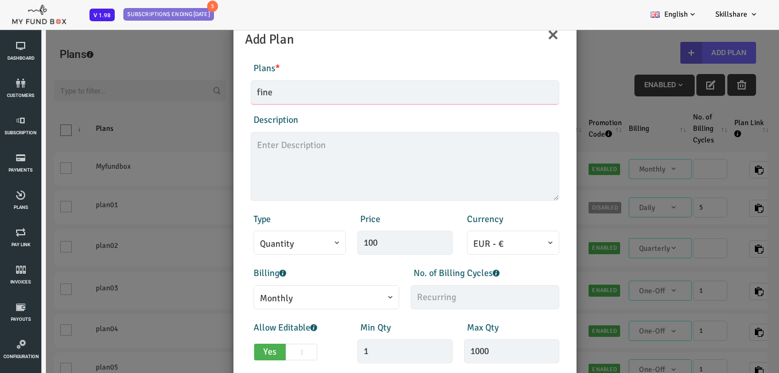
scroll to position [172, 0]
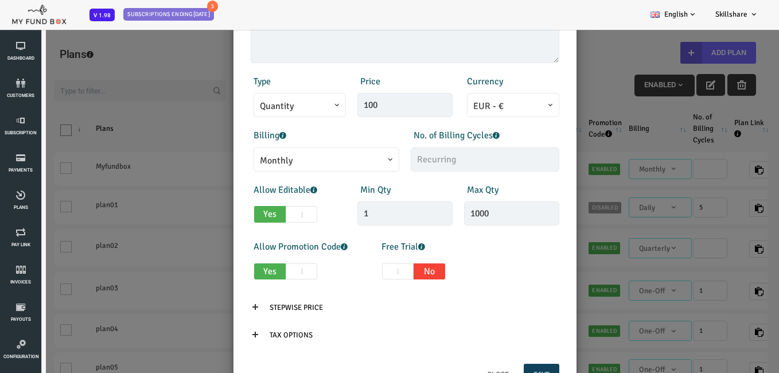
type input "fine"
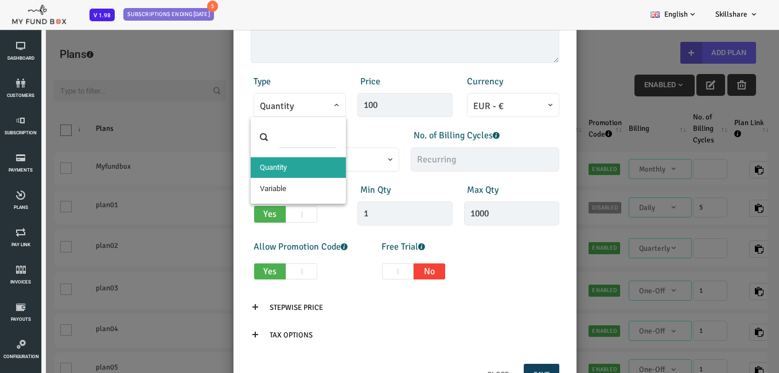
click at [296, 96] on span "Quantity" at bounding box center [269, 105] width 92 height 24
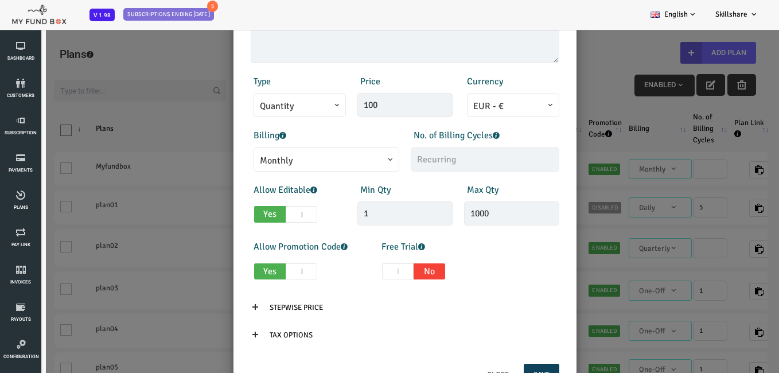
click at [296, 96] on span "Quantity" at bounding box center [269, 105] width 92 height 24
click at [358, 107] on input "100" at bounding box center [374, 105] width 95 height 24
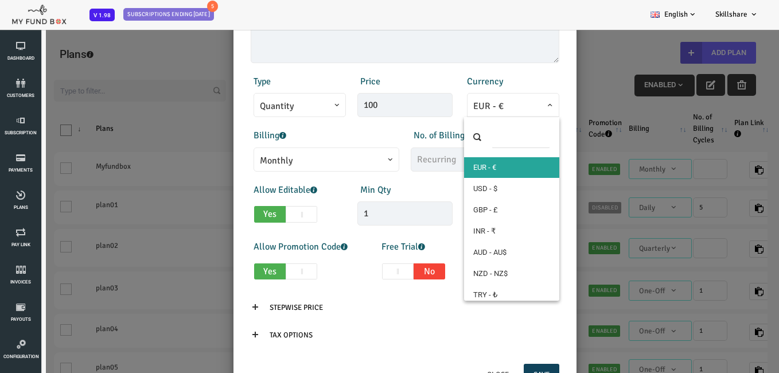
click at [500, 100] on span "EUR - €" at bounding box center [482, 106] width 80 height 14
select select "2"
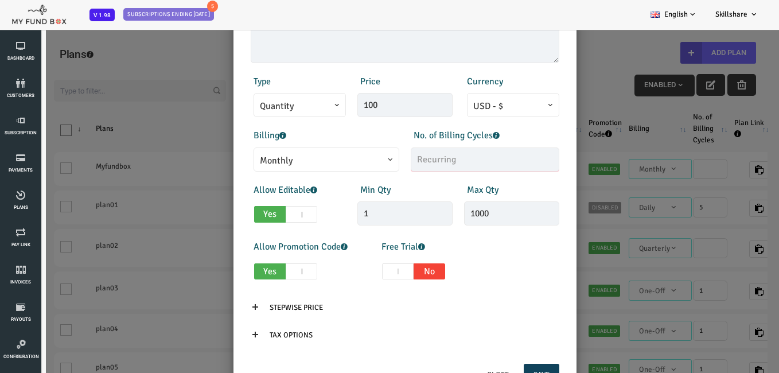
click at [446, 162] on input "text" at bounding box center [454, 159] width 149 height 24
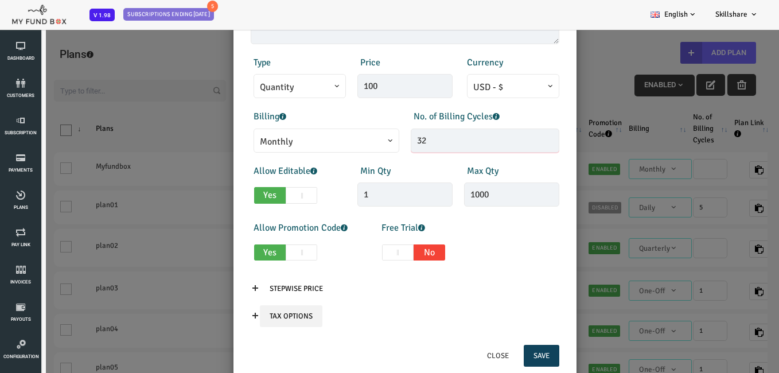
type input "32"
click at [275, 316] on input "Tax Options" at bounding box center [260, 316] width 63 height 22
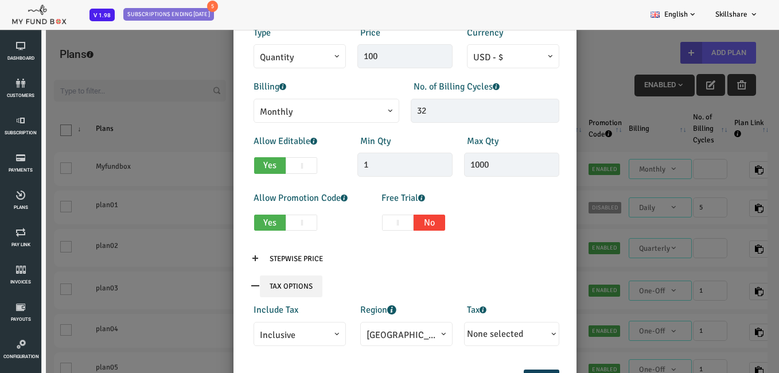
scroll to position [246, 0]
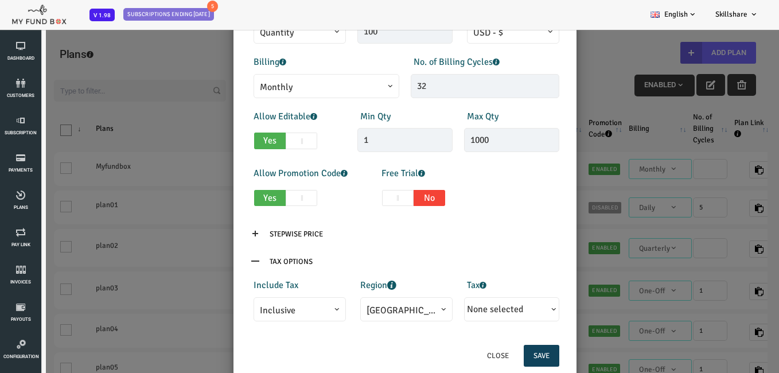
click at [510, 308] on button "None selected" at bounding box center [481, 309] width 90 height 19
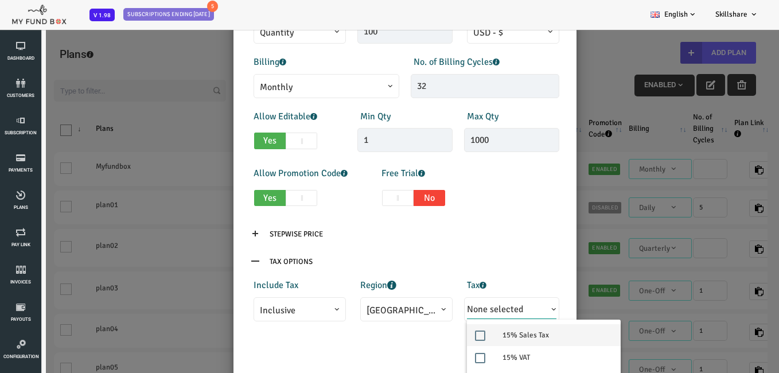
scroll to position [262, 0]
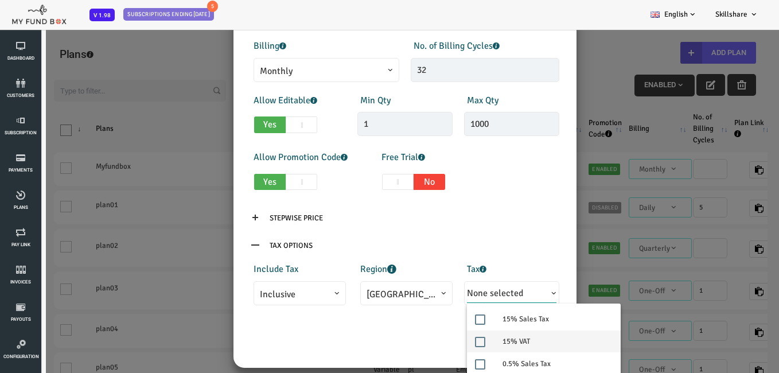
click at [502, 332] on label "15% VAT" at bounding box center [513, 342] width 154 height 22
click at [464, 337] on input "15% VAT" at bounding box center [459, 342] width 10 height 10
checkbox input "true"
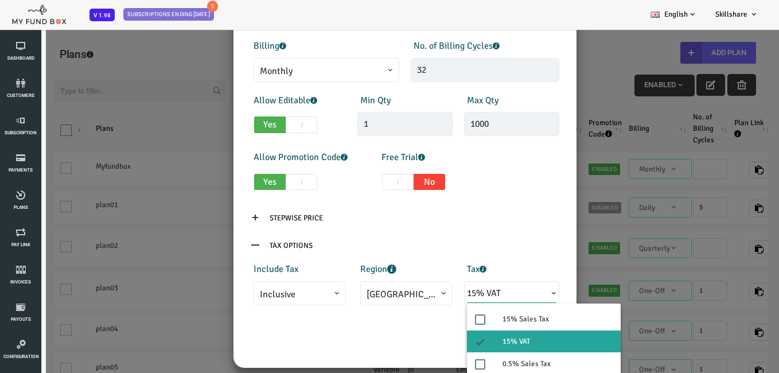
drag, startPoint x: 607, startPoint y: 268, endPoint x: 588, endPoint y: 289, distance: 28.0
click at [607, 270] on div "× Add Plan Products Invoice Product is empty Plans * fine This field is require…" at bounding box center [374, 215] width 748 height 373
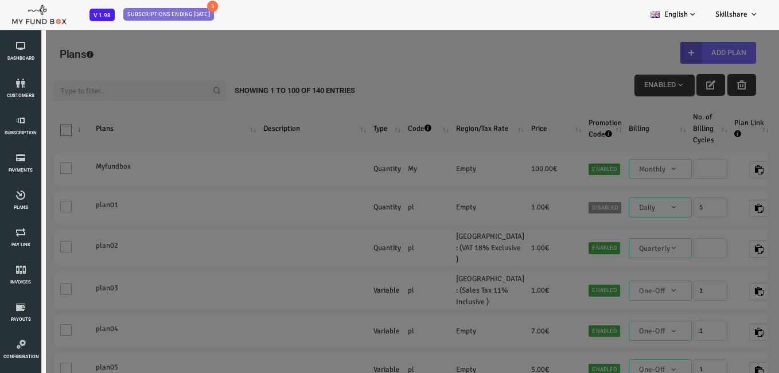
scroll to position [246, 0]
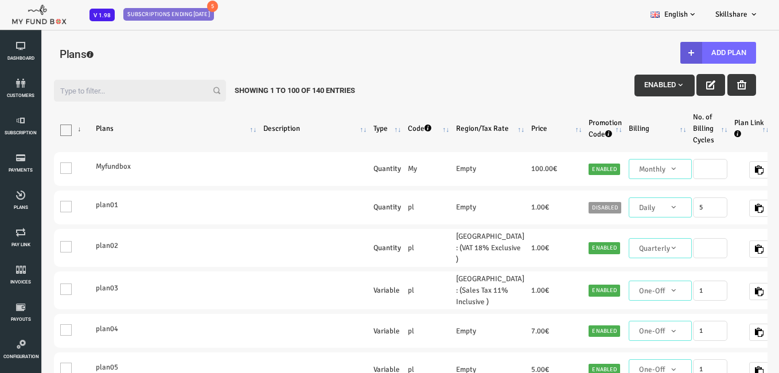
click at [723, 60] on div "Filter: Enabled Showing 1 to 100 of 140 Entries Products Plans Description Type…" at bounding box center [374, 228] width 748 height 336
click at [684, 51] on button "Add Plan" at bounding box center [688, 53] width 76 height 22
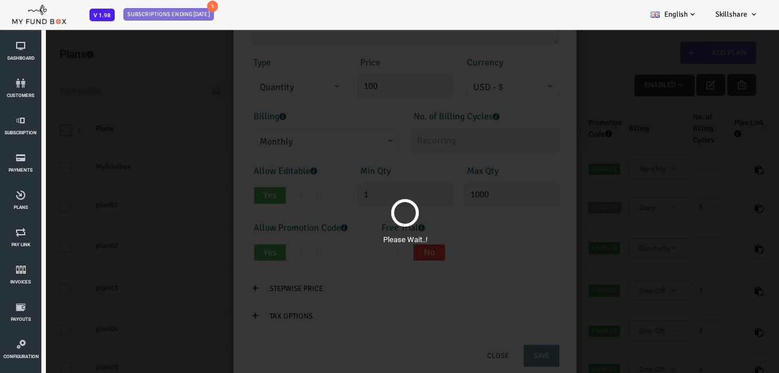
scroll to position [0, 0]
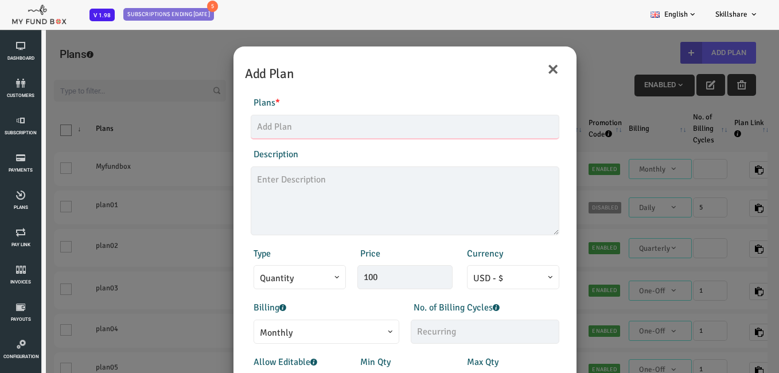
click at [431, 135] on input "text" at bounding box center [374, 127] width 309 height 24
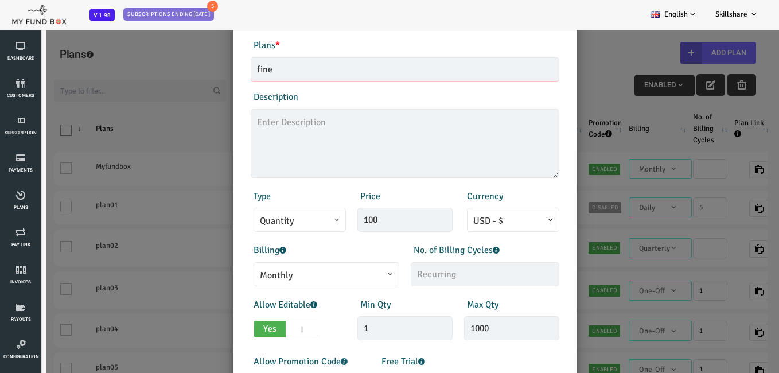
type input "fine"
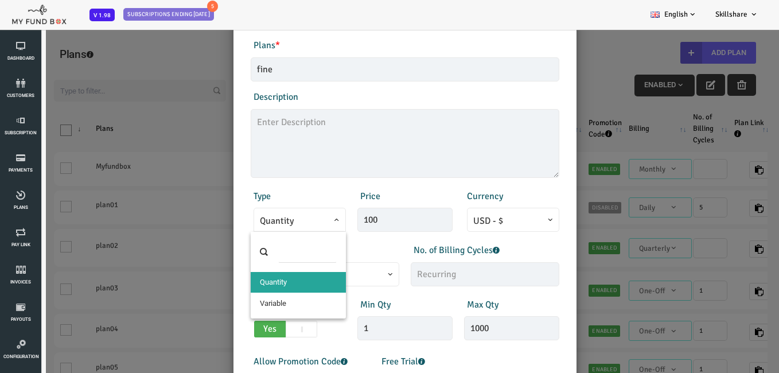
click at [229, 228] on span at bounding box center [229, 228] width 0 height 0
click at [308, 272] on span at bounding box center [267, 252] width 95 height 40
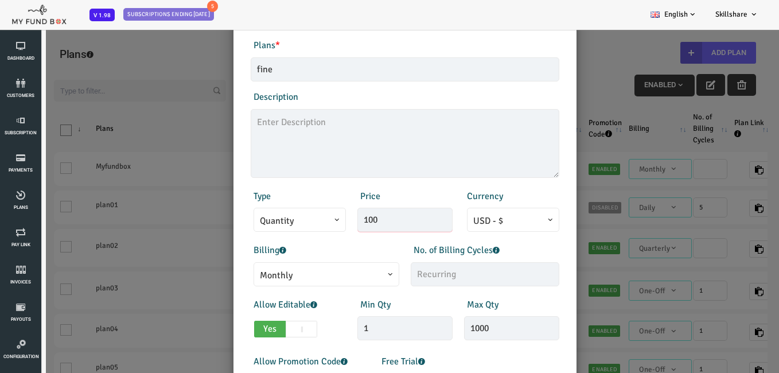
click at [353, 225] on input "100" at bounding box center [374, 220] width 95 height 24
click at [491, 216] on span "USD - $" at bounding box center [482, 221] width 80 height 14
click at [468, 224] on span "USD - $" at bounding box center [482, 221] width 80 height 14
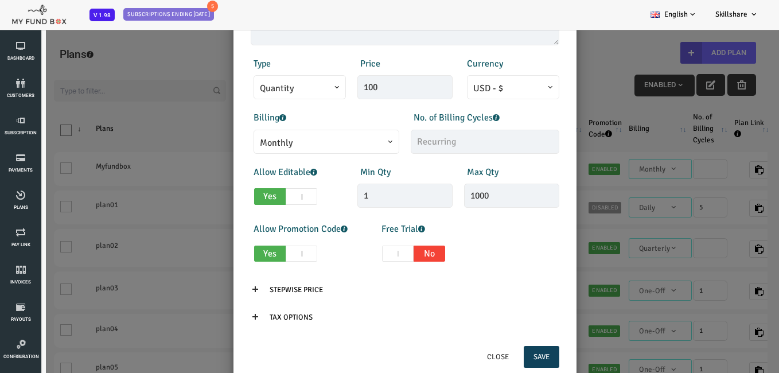
scroll to position [191, 0]
click at [298, 316] on p "Tax Options" at bounding box center [374, 316] width 309 height 22
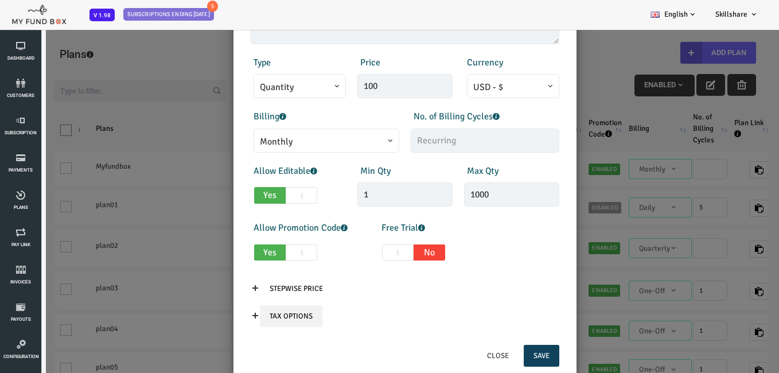
click at [252, 316] on input "Tax Options" at bounding box center [260, 316] width 63 height 22
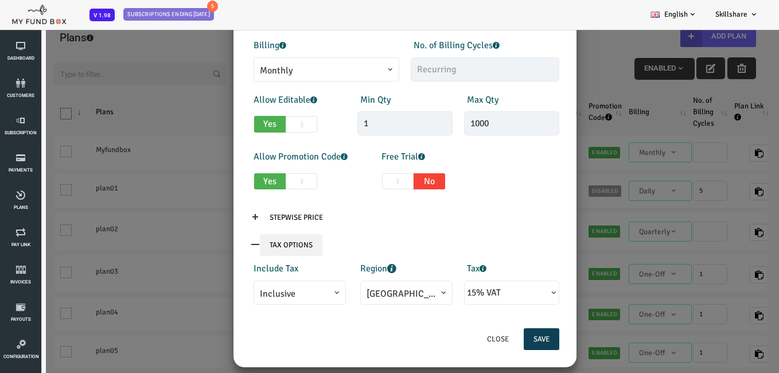
scroll to position [32, 0]
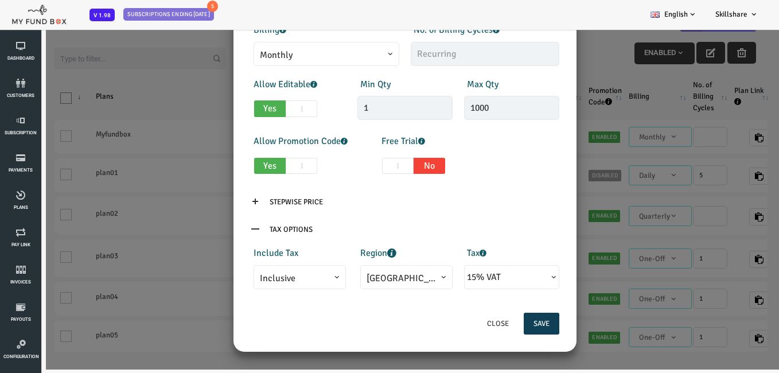
click at [497, 317] on button "Save" at bounding box center [511, 324] width 36 height 22
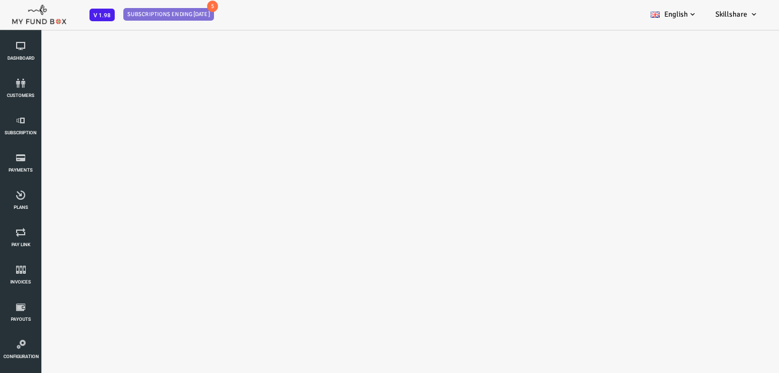
scroll to position [0, 0]
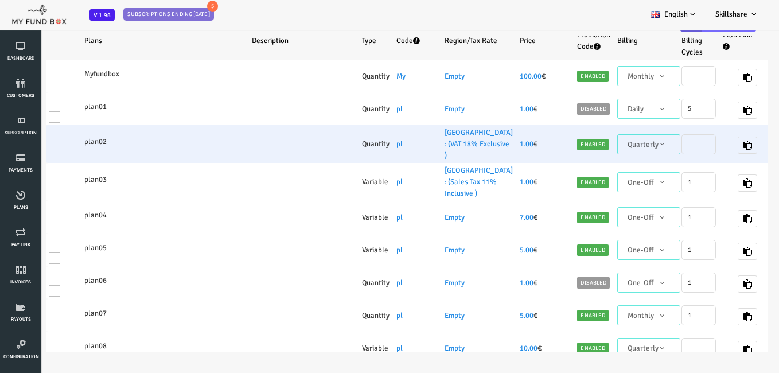
select select "100"
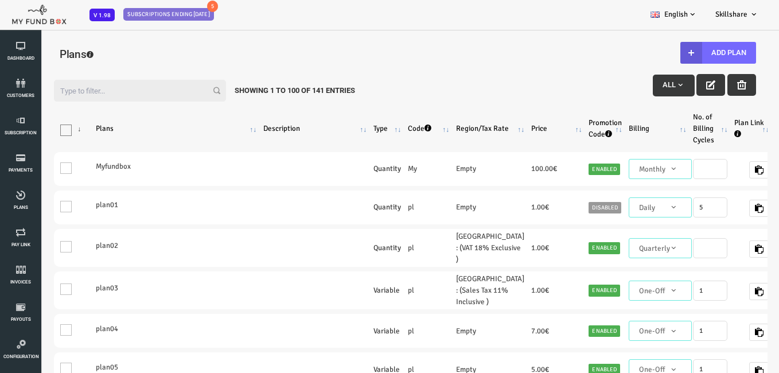
click at [128, 100] on input "Filter:" at bounding box center [109, 91] width 172 height 22
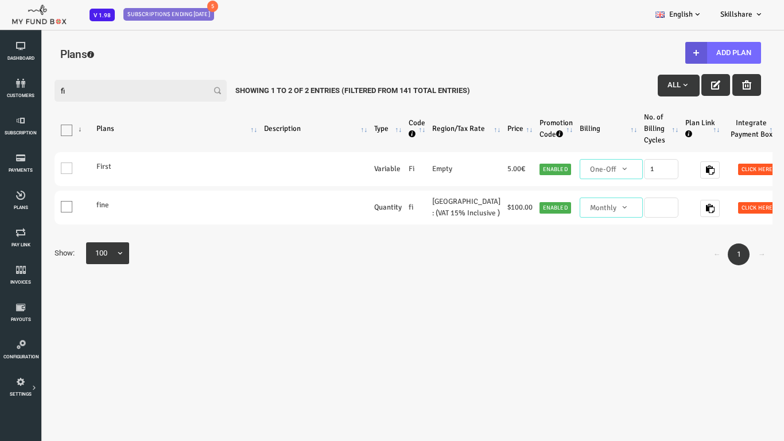
type input "fi"
click at [737, 265] on link "→" at bounding box center [730, 254] width 22 height 22
click at [729, 265] on link "→" at bounding box center [730, 254] width 22 height 22
click at [682, 265] on link "←" at bounding box center [685, 254] width 22 height 22
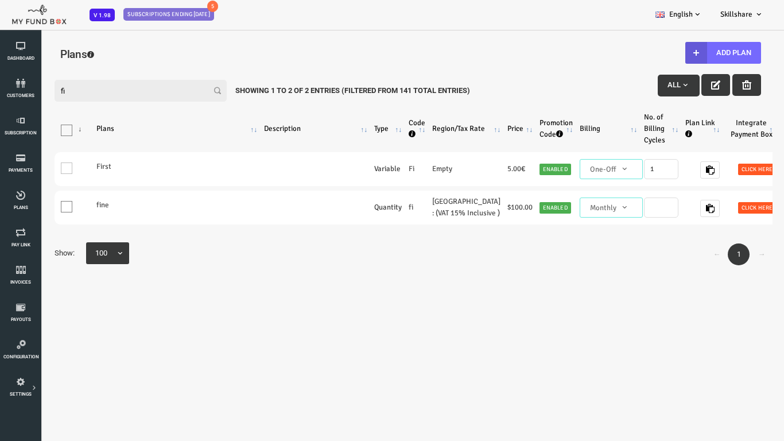
click at [682, 265] on link "←" at bounding box center [685, 254] width 22 height 22
click at [468, 332] on div "Filter: fi All Showing 1 to 2 of 2 Entries (Filtered From 141 Total Entries) Pr…" at bounding box center [375, 226] width 729 height 316
click at [370, 329] on div "Filter: fi All Showing 1 to 2 of 2 Entries (Filtered From 141 Total Entries) Pr…" at bounding box center [375, 226] width 729 height 316
click at [24, 274] on icon at bounding box center [20, 269] width 34 height 9
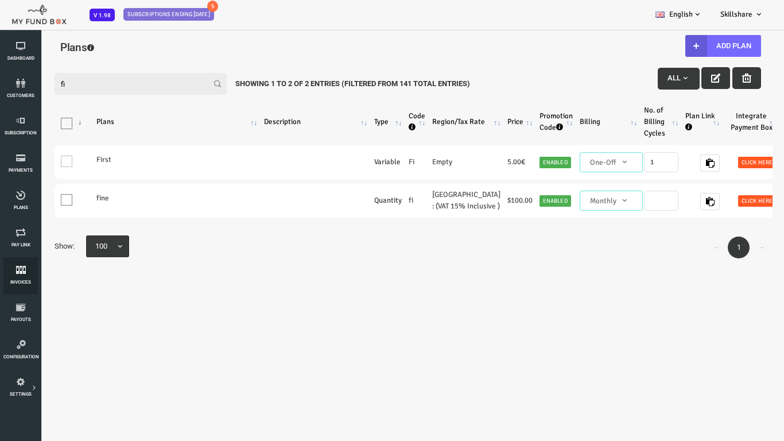
scroll to position [9, 0]
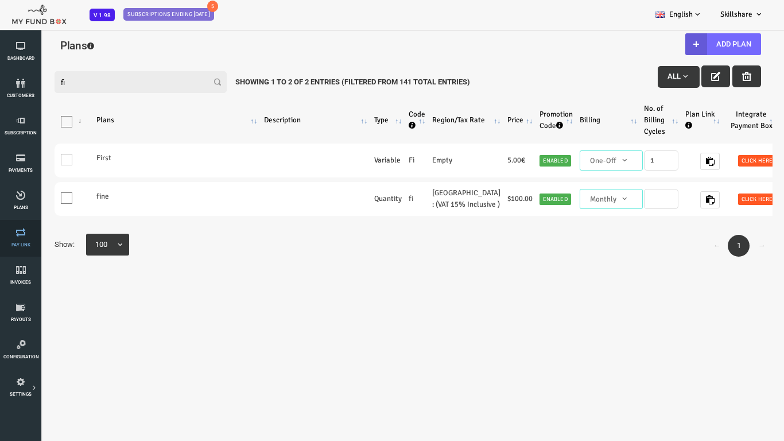
click at [0, 0] on span "Pay Link" at bounding box center [0, 0] width 0 height 0
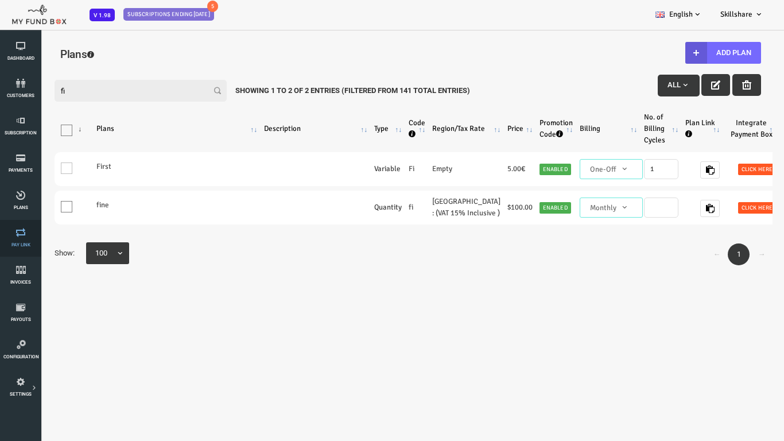
drag, startPoint x: 2, startPoint y: 256, endPoint x: 18, endPoint y: 265, distance: 17.7
click at [3, 255] on li "Pay Link" at bounding box center [20, 238] width 41 height 37
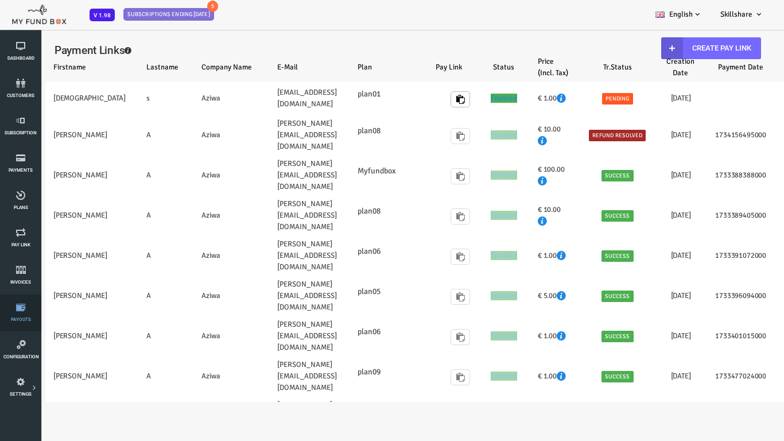
select select "100"
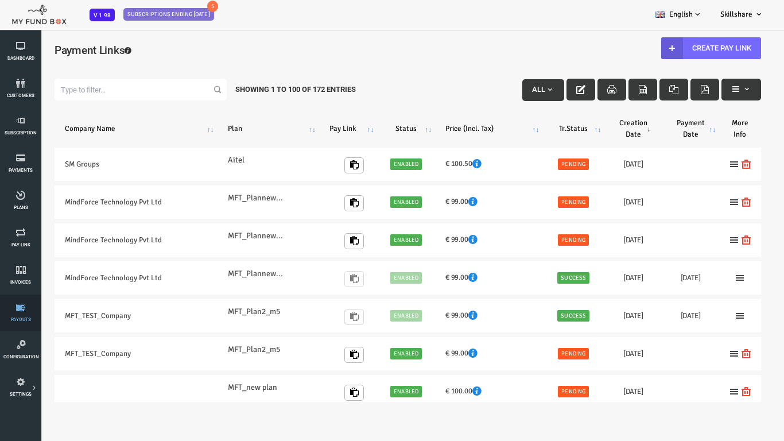
click at [12, 314] on link "Payouts" at bounding box center [20, 312] width 34 height 37
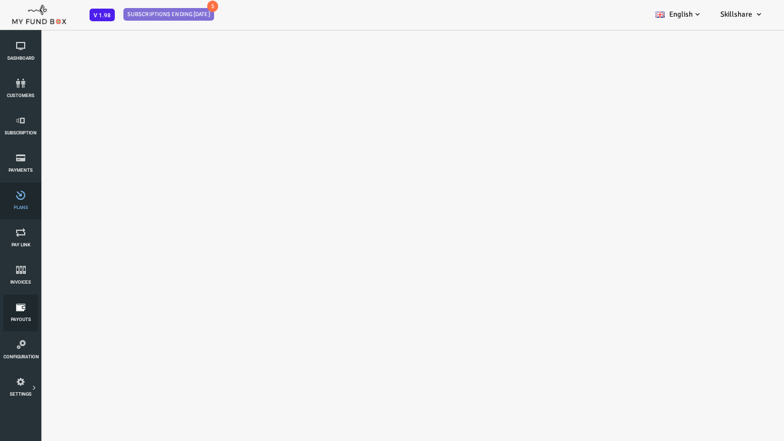
select select "100"
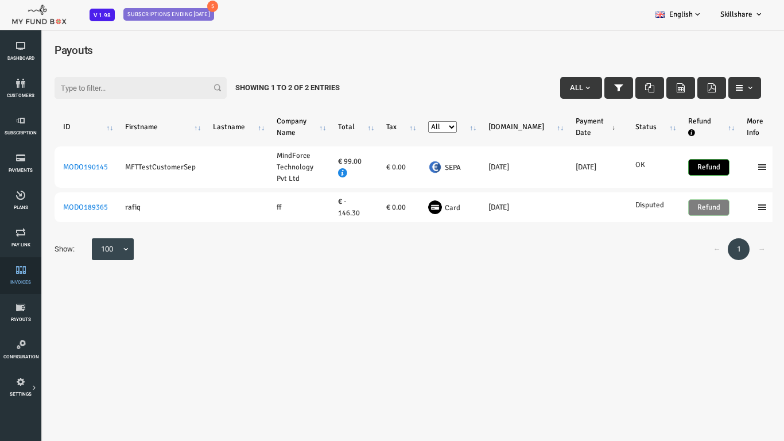
click at [40, 278] on li "Invoices" at bounding box center [20, 275] width 41 height 37
click at [0, 0] on span "Invoices" at bounding box center [0, 0] width 0 height 0
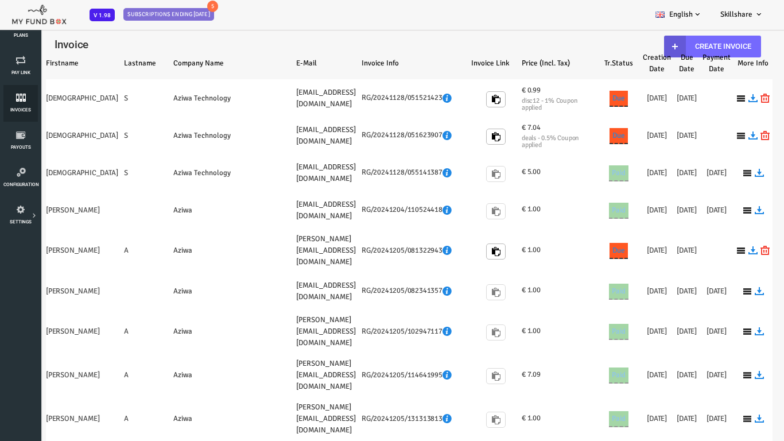
select select "100"
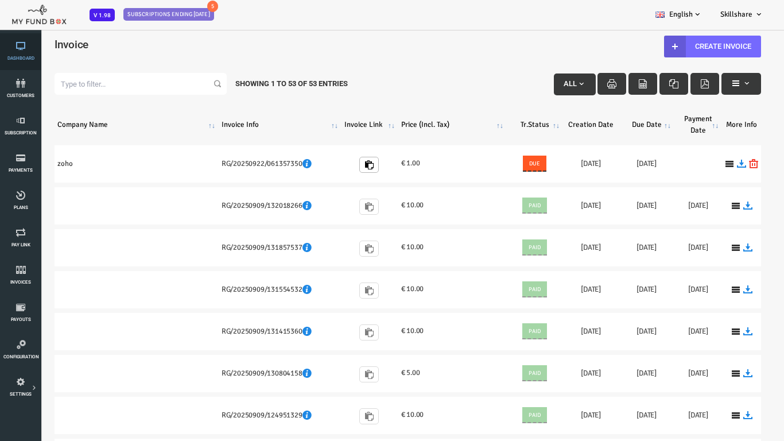
click at [0, 0] on span "Dashboard" at bounding box center [0, 0] width 0 height 0
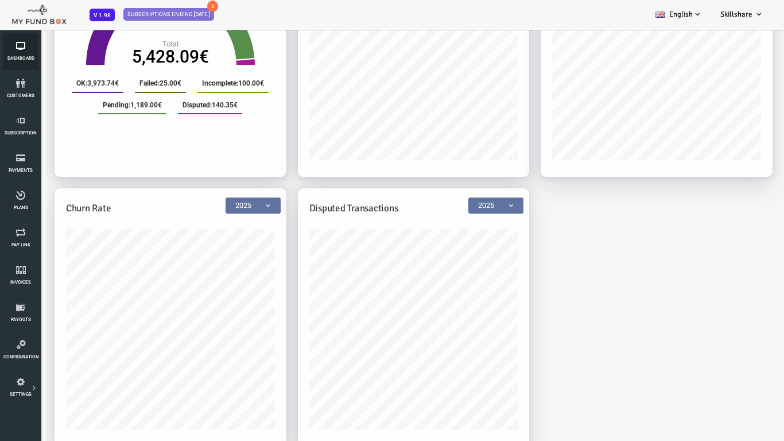
scroll to position [32, 0]
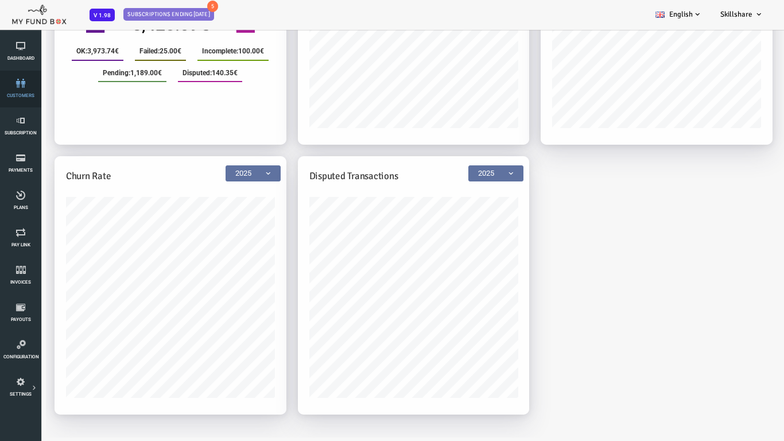
click at [26, 100] on link "customers" at bounding box center [20, 89] width 34 height 37
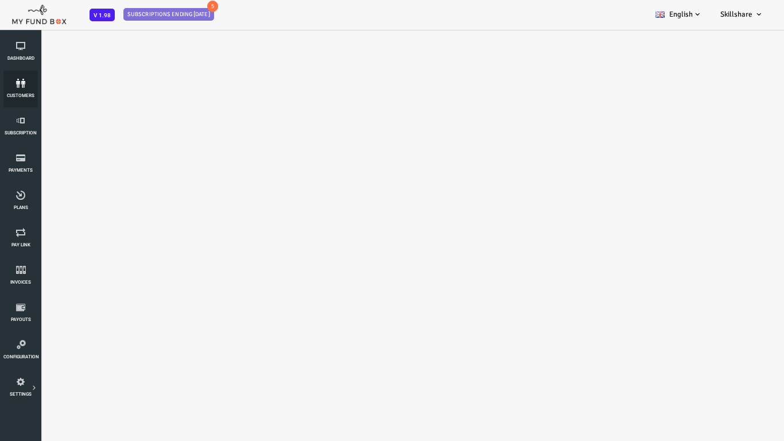
select select "100"
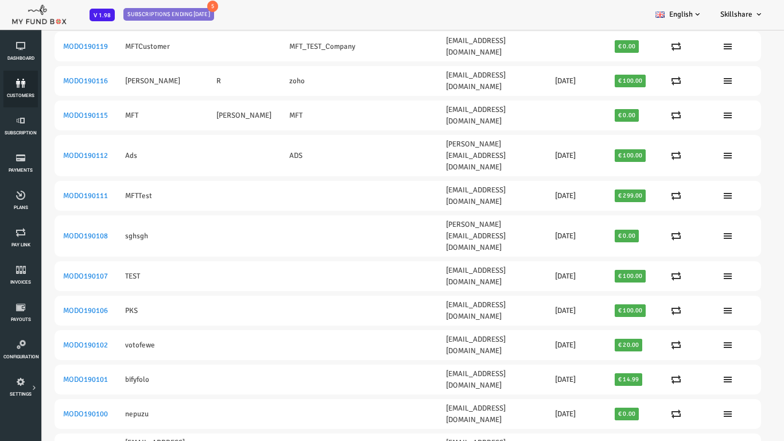
scroll to position [689, 0]
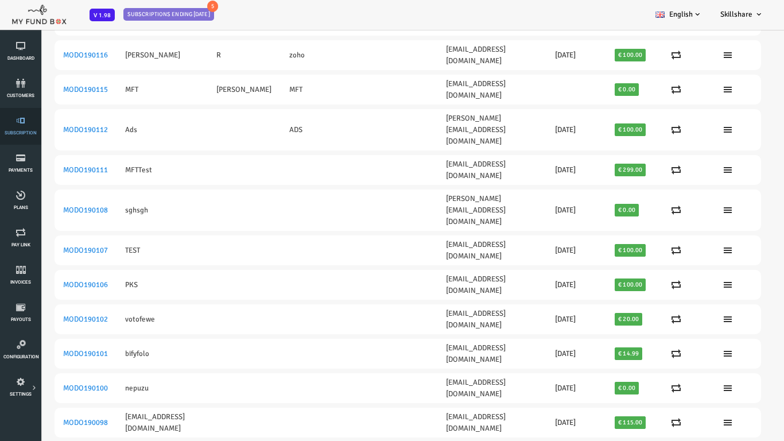
click at [19, 118] on icon at bounding box center [20, 120] width 34 height 9
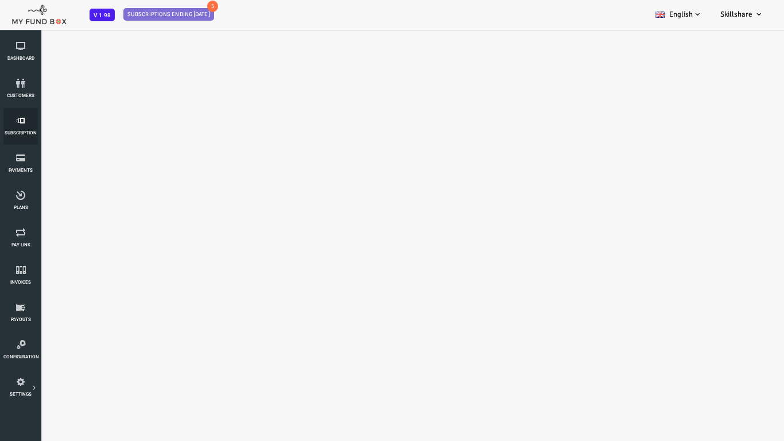
scroll to position [0, 0]
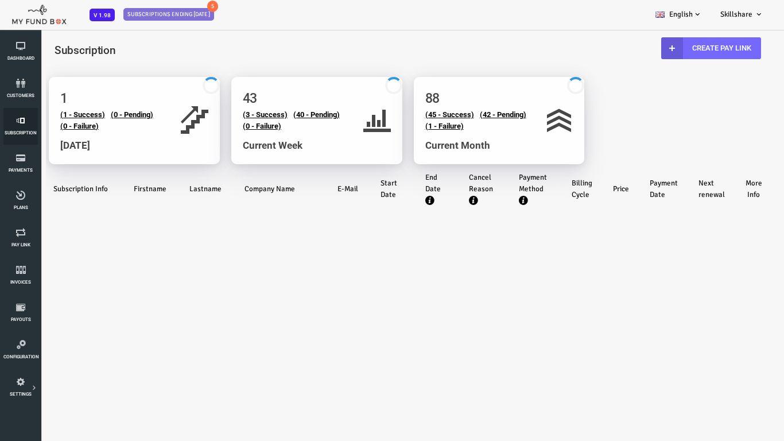
select select "100"
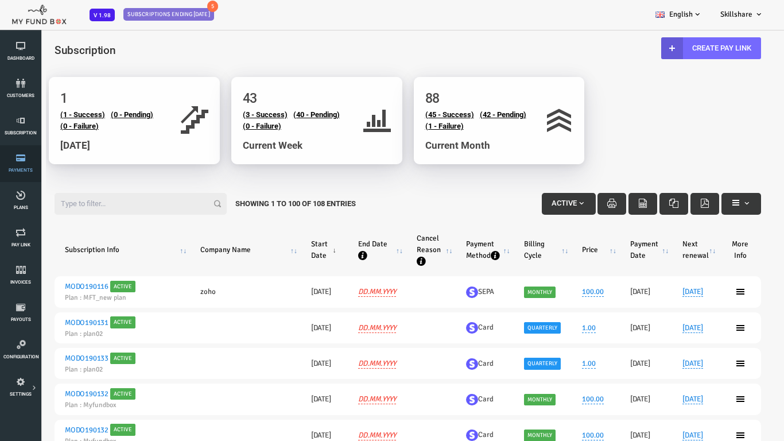
click at [25, 173] on link "Payments" at bounding box center [20, 163] width 34 height 37
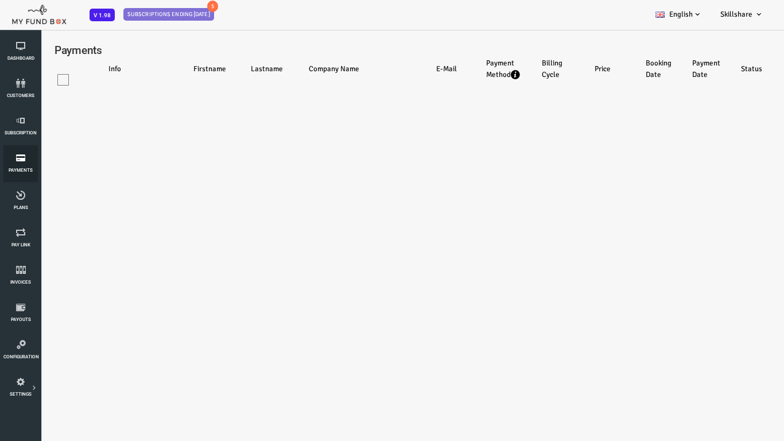
select select "100"
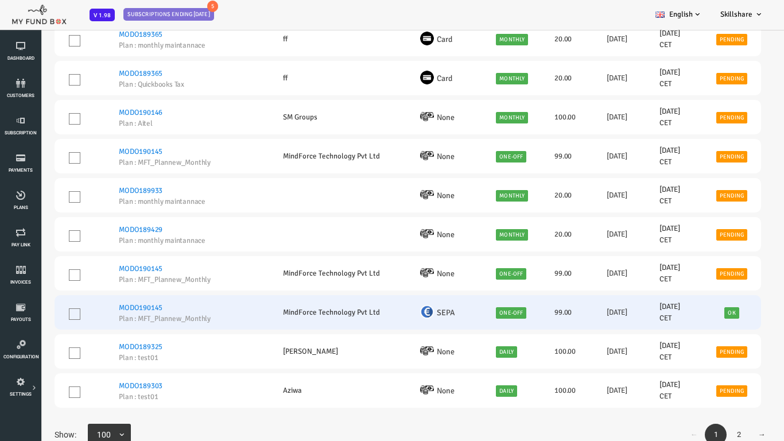
scroll to position [32, 0]
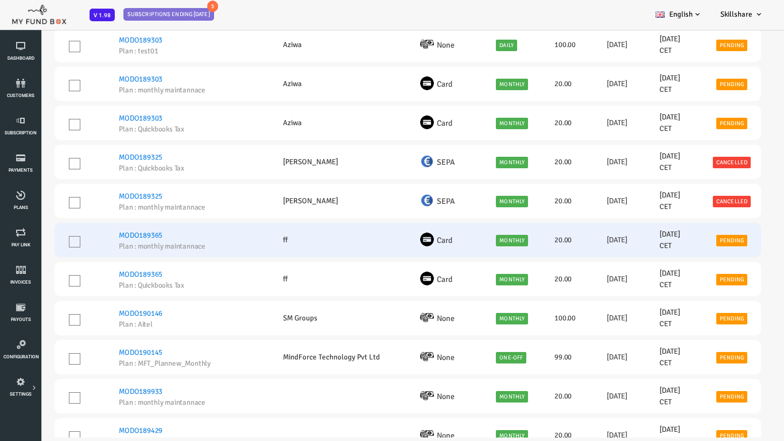
drag, startPoint x: 312, startPoint y: 215, endPoint x: 309, endPoint y: 240, distance: 26.1
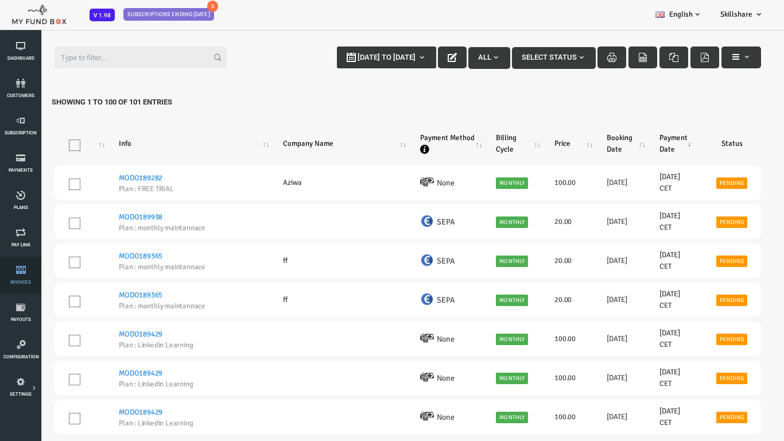
scroll to position [57, 0]
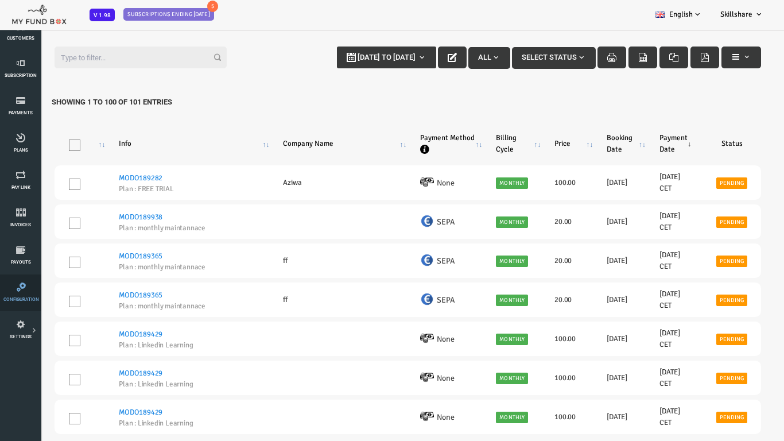
click at [17, 289] on icon at bounding box center [21, 286] width 36 height 9
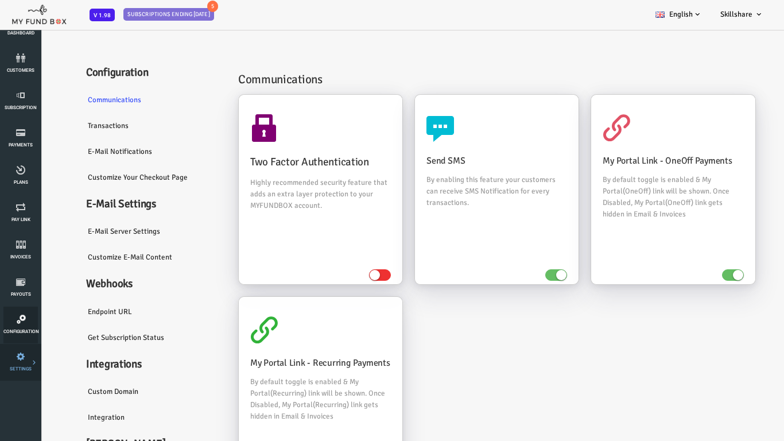
scroll to position [0, 0]
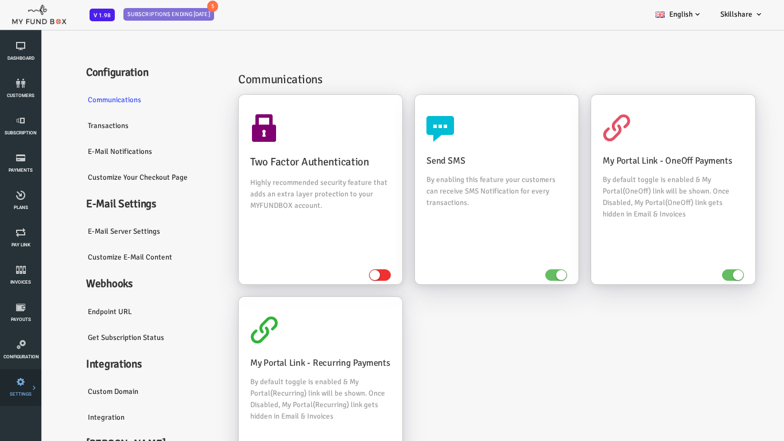
click at [0, 0] on icon at bounding box center [0, 0] width 0 height 0
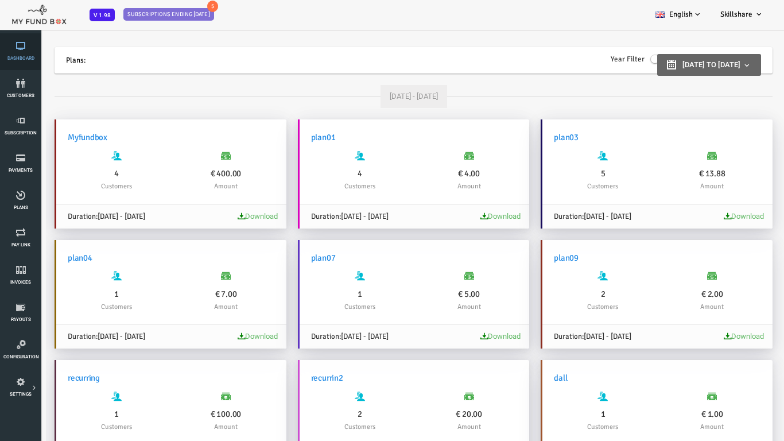
click at [30, 55] on link "Dashboard" at bounding box center [20, 51] width 34 height 37
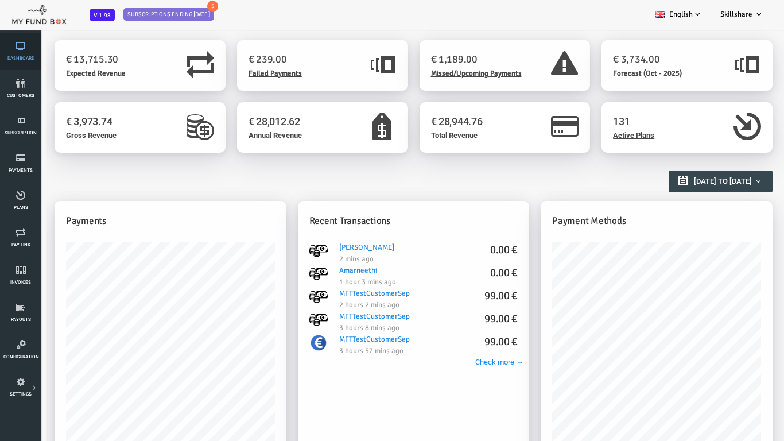
click at [22, 36] on link "Dashboard" at bounding box center [20, 51] width 34 height 37
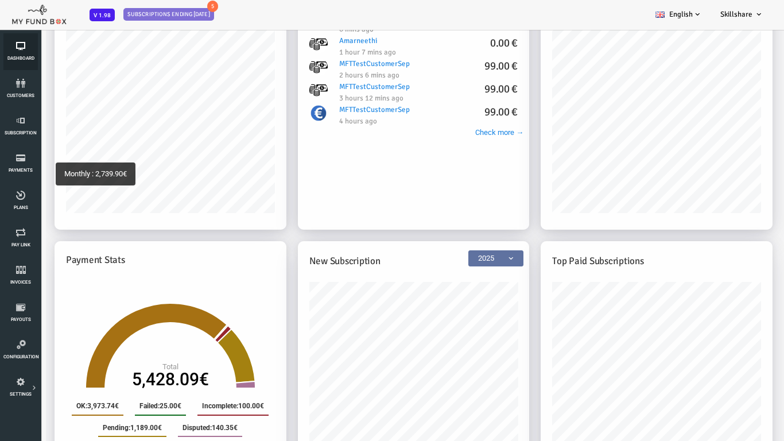
scroll to position [402, 0]
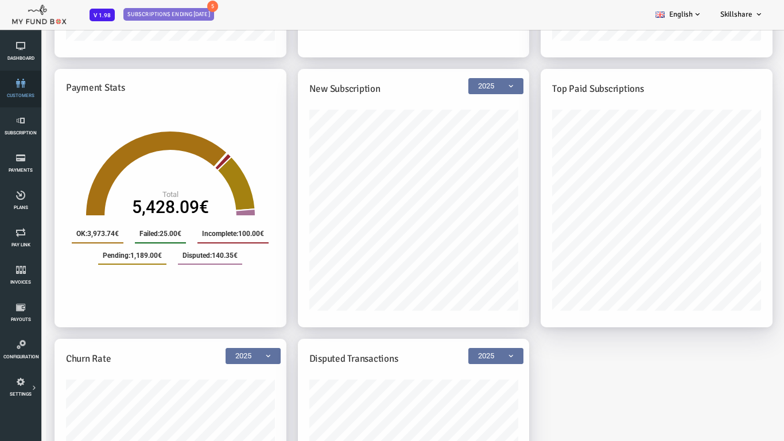
click at [29, 77] on link "customers" at bounding box center [20, 89] width 34 height 37
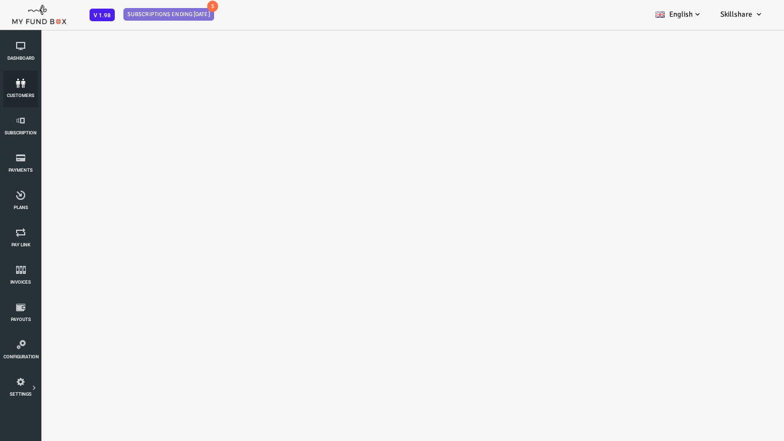
scroll to position [0, 0]
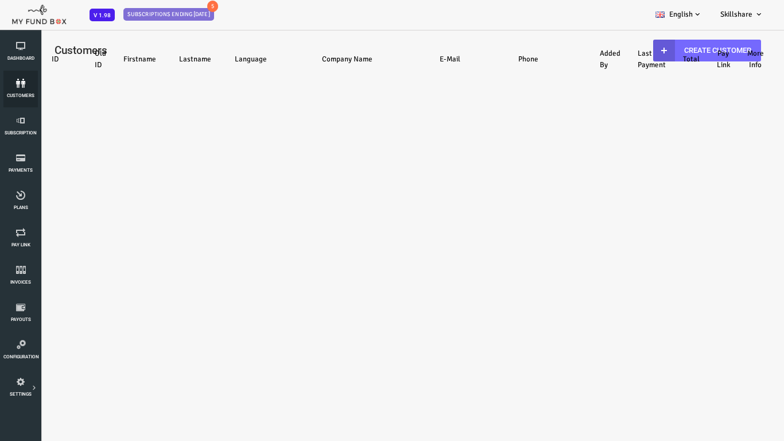
select select "100"
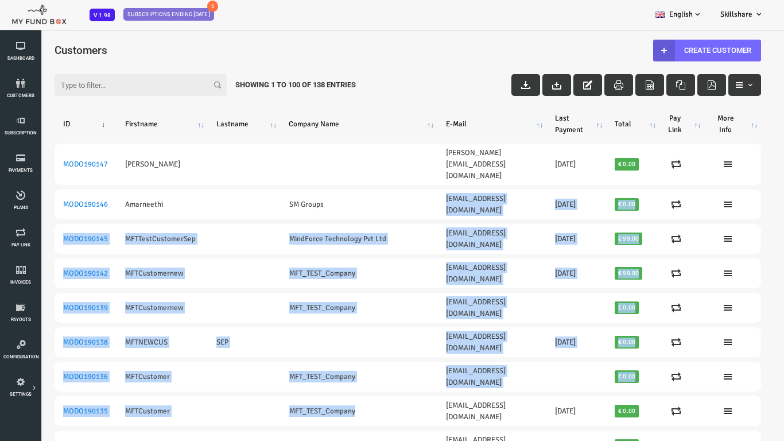
drag, startPoint x: 325, startPoint y: 175, endPoint x: 324, endPoint y: 311, distance: 136.0
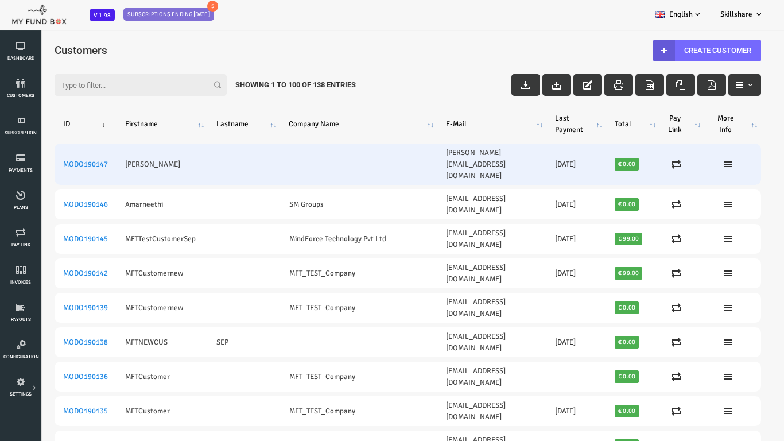
drag, startPoint x: 324, startPoint y: 311, endPoint x: 391, endPoint y: 155, distance: 170.1
click at [406, 155] on td "abdullah@myfundbox.de" at bounding box center [460, 163] width 109 height 41
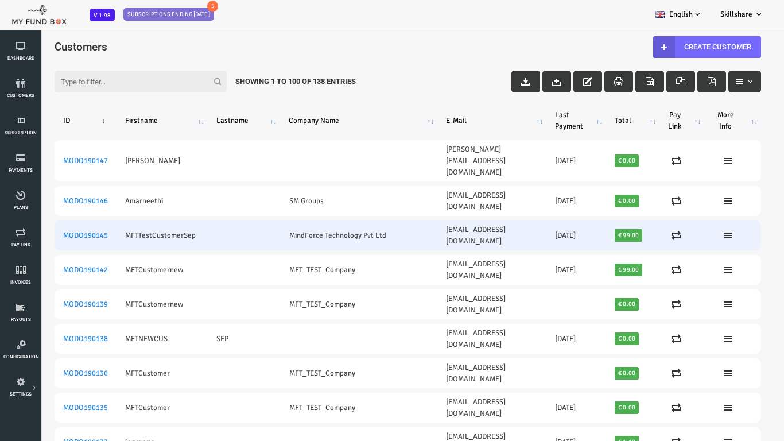
drag, startPoint x: 391, startPoint y: 155, endPoint x: 387, endPoint y: 187, distance: 31.9
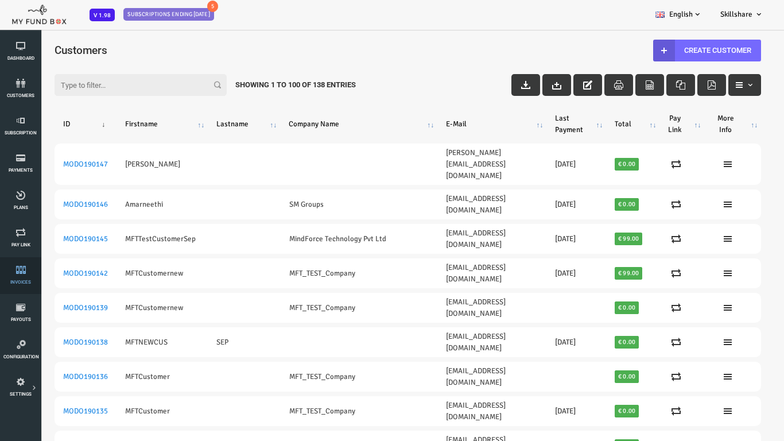
click at [17, 275] on link "Invoices" at bounding box center [20, 275] width 34 height 37
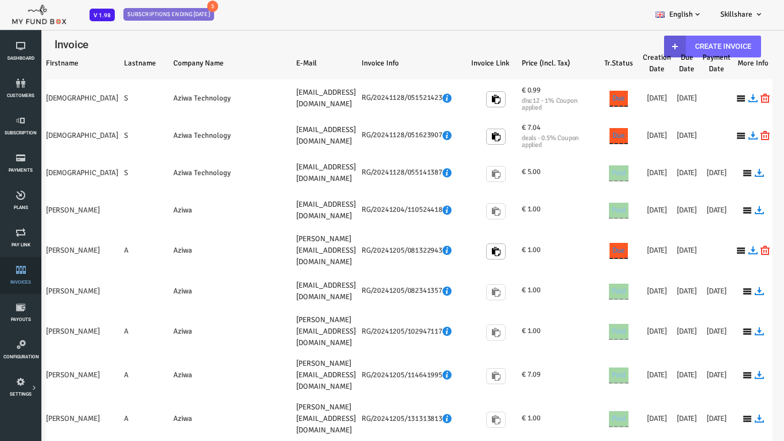
select select "100"
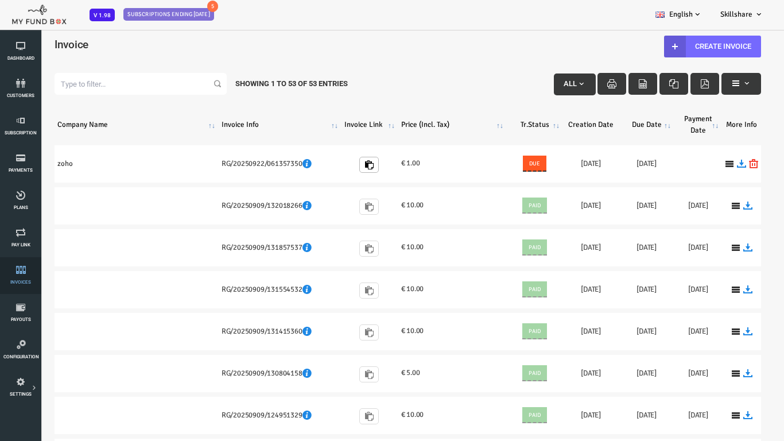
click at [27, 278] on link "Invoices" at bounding box center [20, 275] width 34 height 37
click at [696, 55] on link "Create Invoice" at bounding box center [680, 47] width 97 height 22
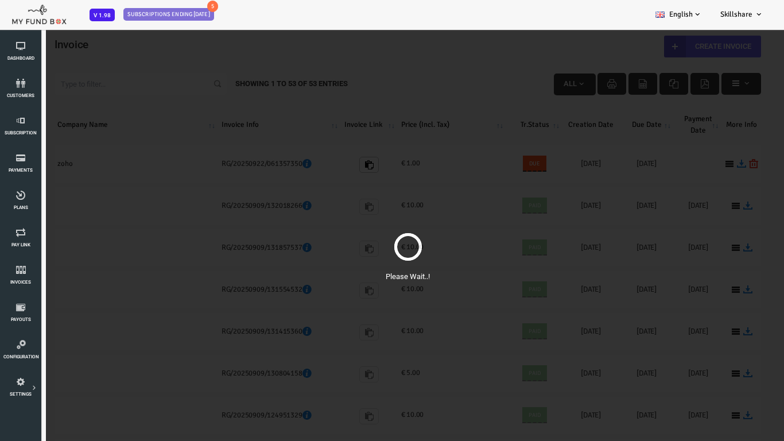
scroll to position [32, 0]
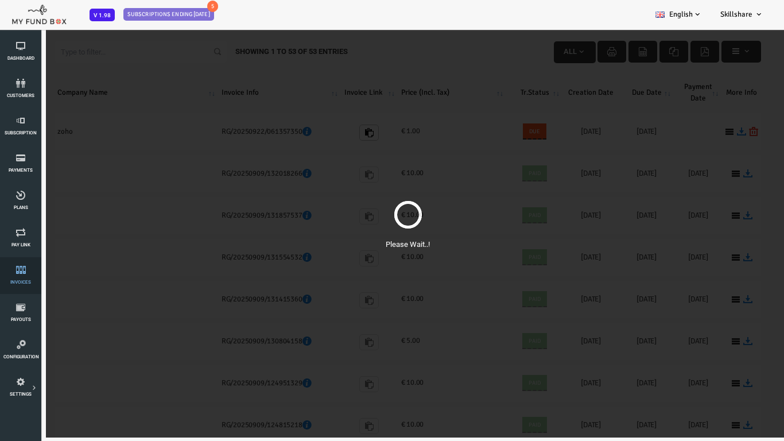
click at [23, 265] on link "Invoices" at bounding box center [20, 275] width 34 height 37
click at [14, 287] on link "Invoices" at bounding box center [20, 275] width 34 height 37
click at [22, 308] on icon at bounding box center [20, 306] width 34 height 9
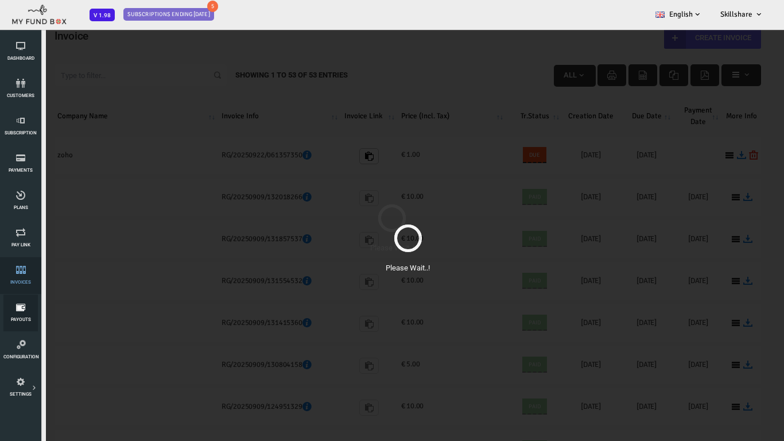
scroll to position [0, 0]
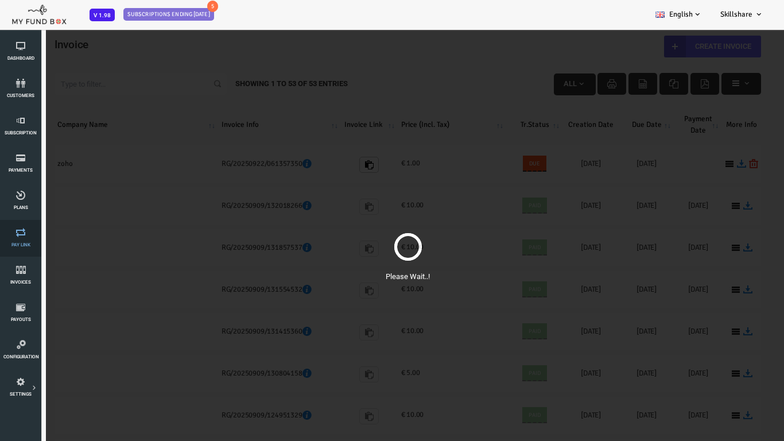
click at [29, 235] on icon at bounding box center [20, 232] width 34 height 9
click at [18, 199] on icon at bounding box center [20, 195] width 34 height 9
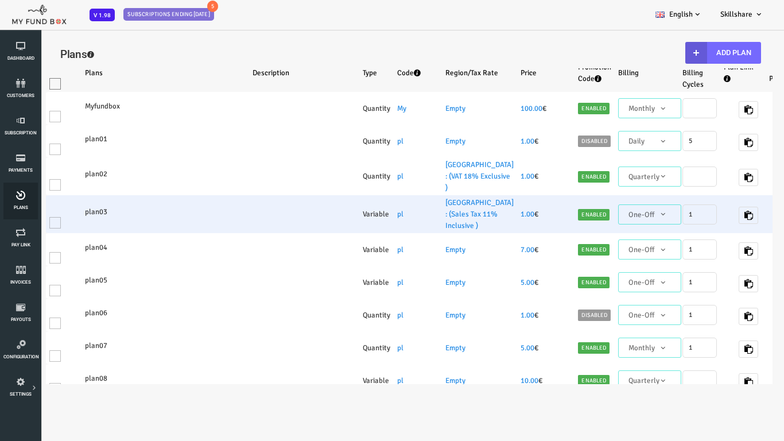
select select "100"
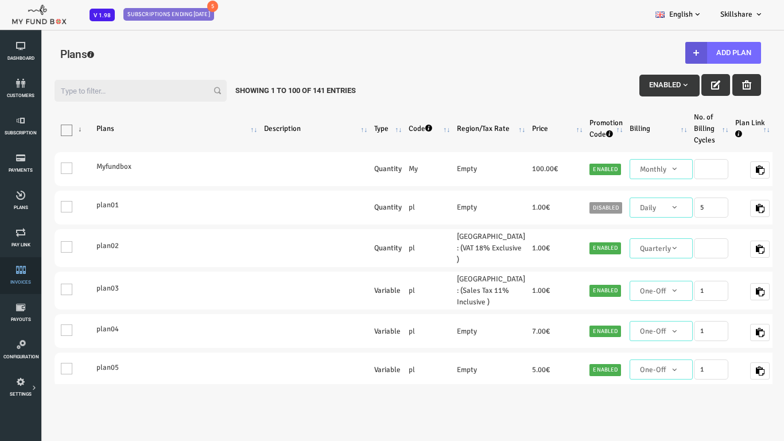
click at [13, 268] on icon at bounding box center [20, 269] width 34 height 9
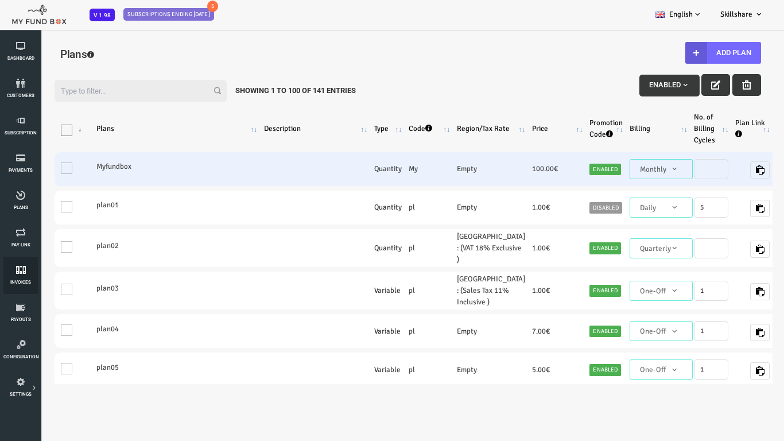
scroll to position [112, 0]
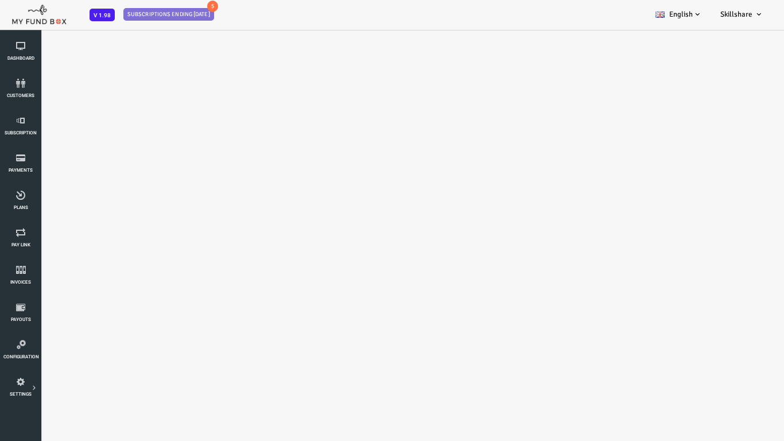
select select "100"
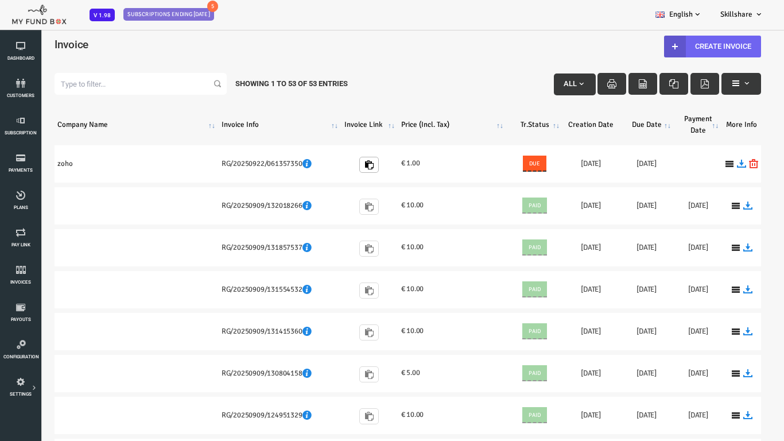
click at [690, 44] on link "Create Invoice" at bounding box center [680, 47] width 97 height 22
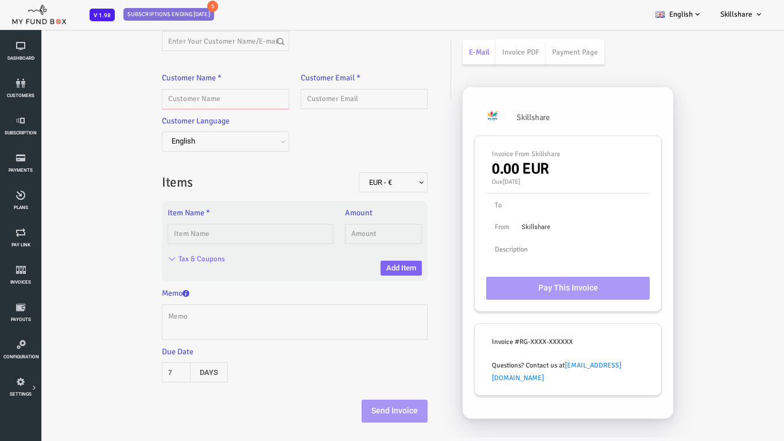
click at [166, 98] on input "text" at bounding box center [193, 99] width 127 height 20
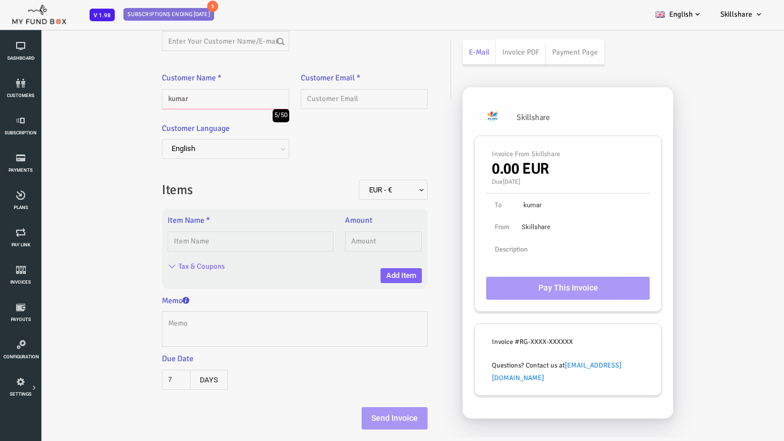
type input "kumar"
click at [339, 102] on input "text" at bounding box center [332, 99] width 127 height 20
type input "[EMAIL_ADDRESS][DOMAIN_NAME]"
click at [193, 242] on input "text" at bounding box center [219, 241] width 166 height 20
type input "1Pro"
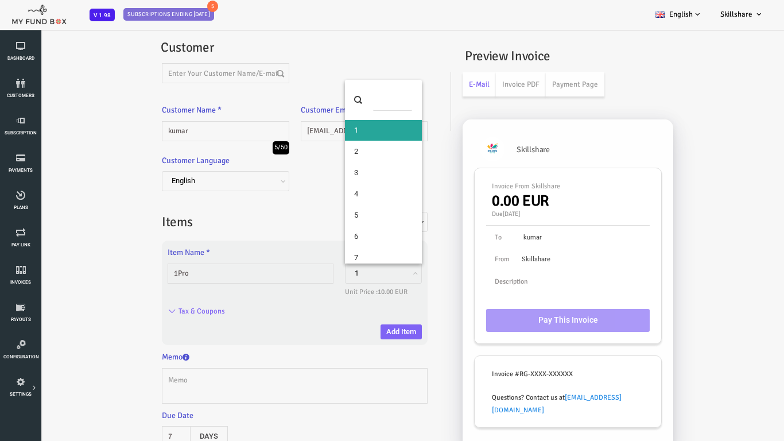
click at [372, 274] on span "1" at bounding box center [351, 272] width 69 height 11
select select "2"
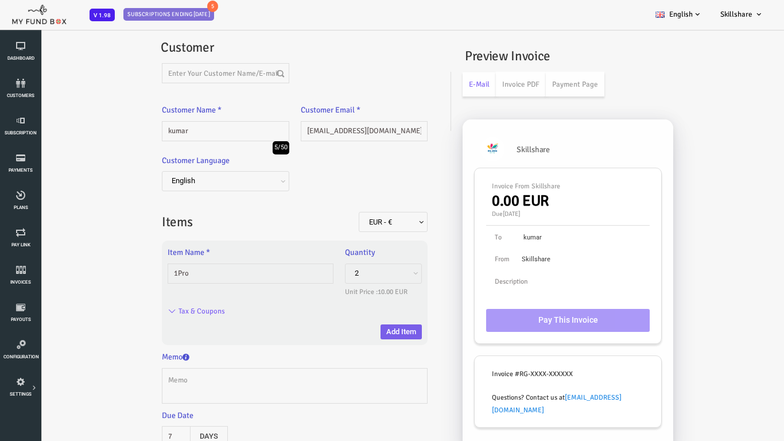
click at [366, 329] on button "Add Item" at bounding box center [369, 331] width 41 height 15
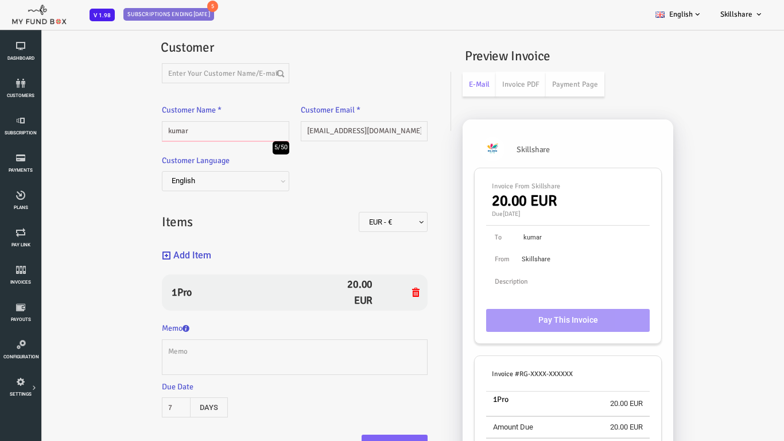
click at [190, 134] on input "kumar" at bounding box center [193, 131] width 127 height 20
type input "ramar"
click at [284, 132] on input "[EMAIL_ADDRESS][DOMAIN_NAME]" at bounding box center [332, 131] width 127 height 20
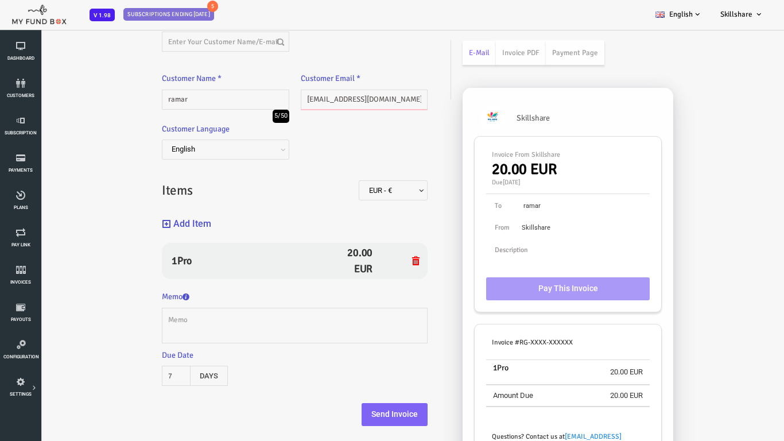
scroll to position [57, 0]
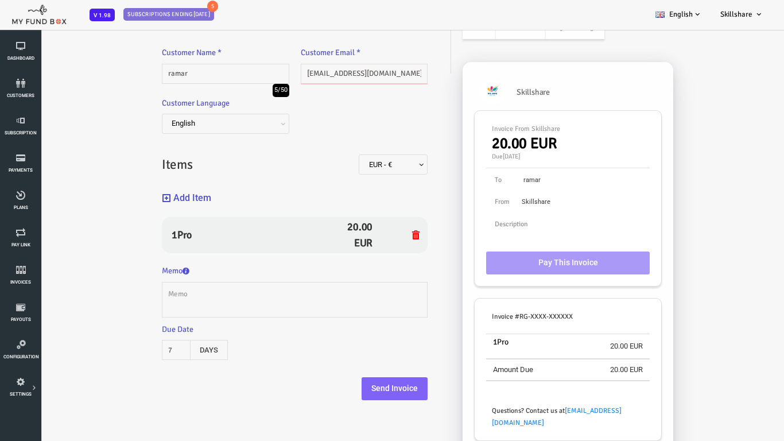
type input "[EMAIL_ADDRESS][DOMAIN_NAME]"
click at [150, 197] on button "Add Item" at bounding box center [154, 198] width 49 height 25
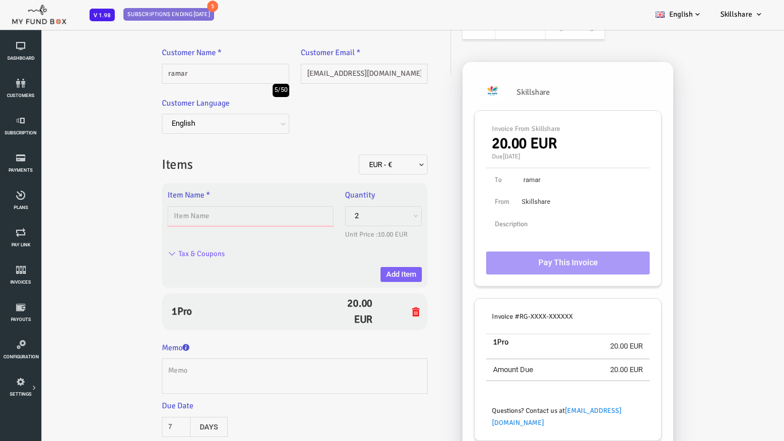
click at [249, 217] on input "text" at bounding box center [219, 216] width 166 height 20
type input "plan04"
type input "7.00"
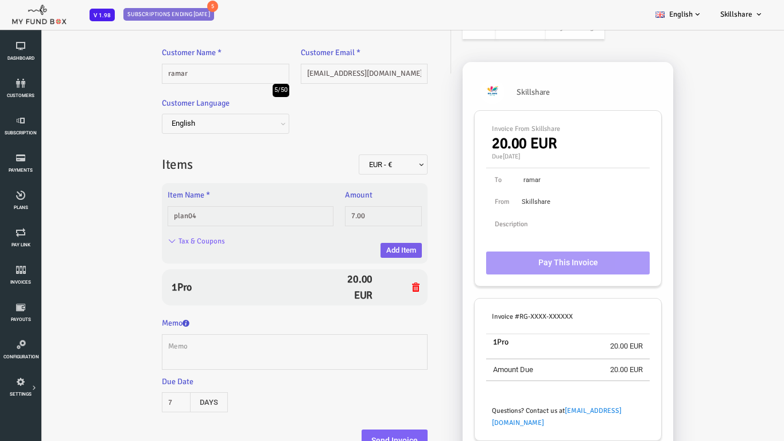
click at [376, 251] on button "Add Item" at bounding box center [369, 250] width 41 height 15
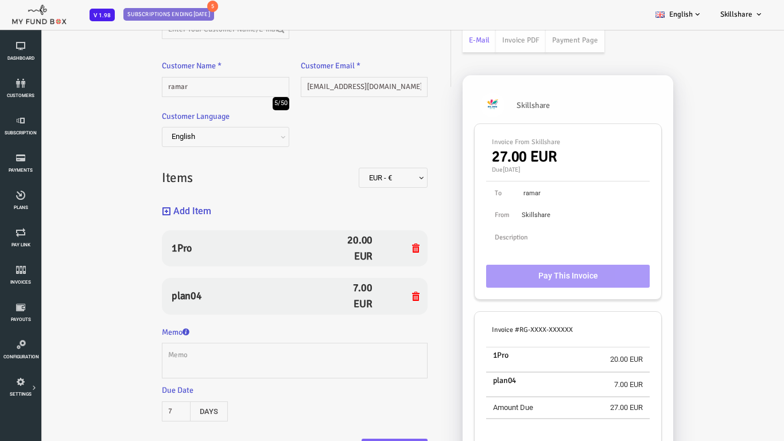
scroll to position [95, 0]
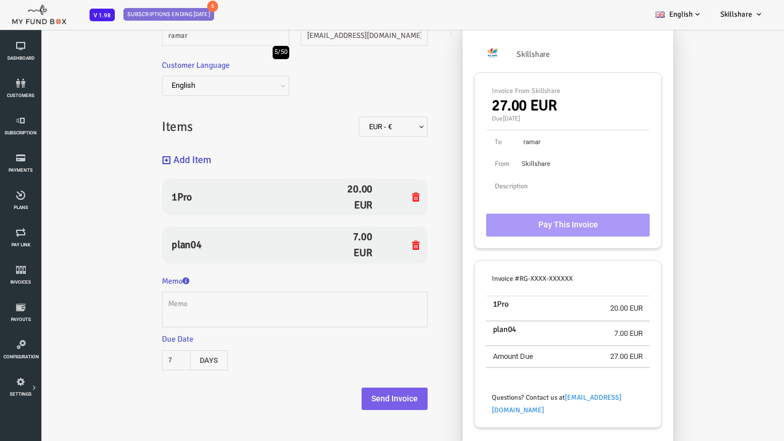
click at [369, 395] on button "Send Invoice" at bounding box center [363, 398] width 66 height 23
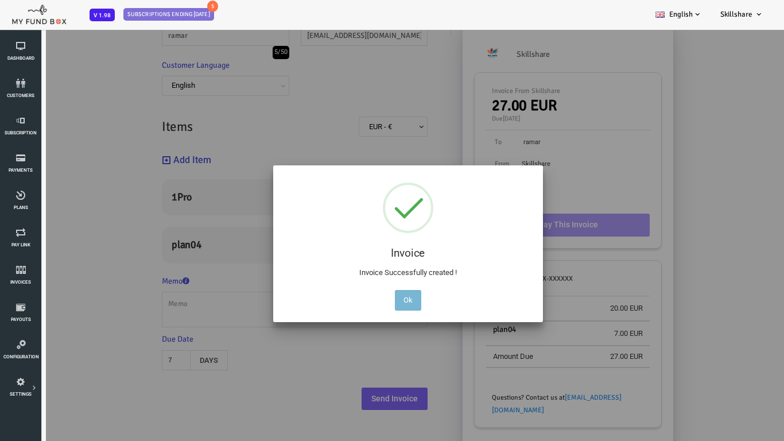
click at [379, 305] on button "Ok" at bounding box center [376, 300] width 26 height 21
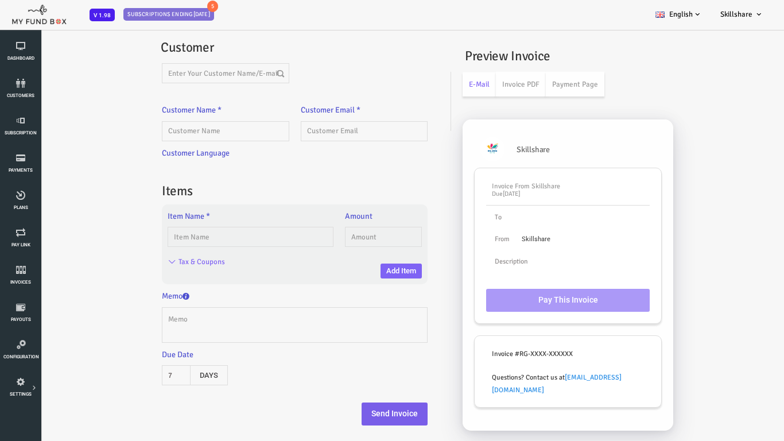
scroll to position [0, 0]
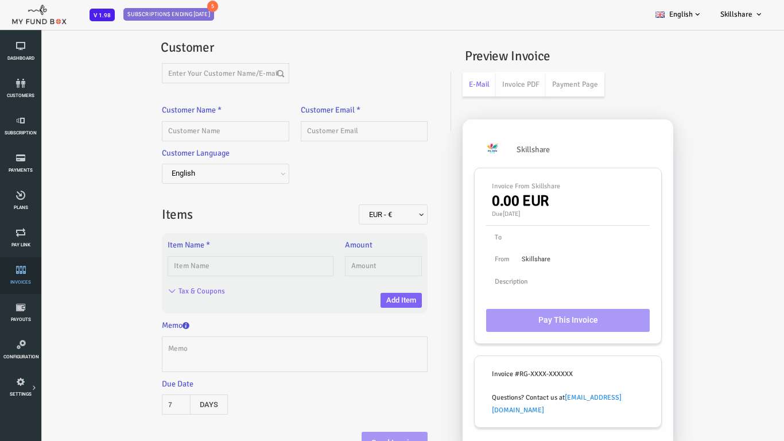
click at [11, 263] on link "Invoices" at bounding box center [20, 275] width 34 height 37
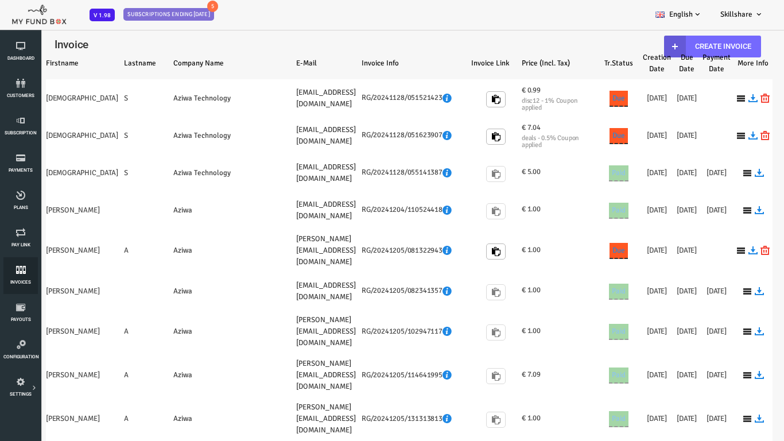
select select "100"
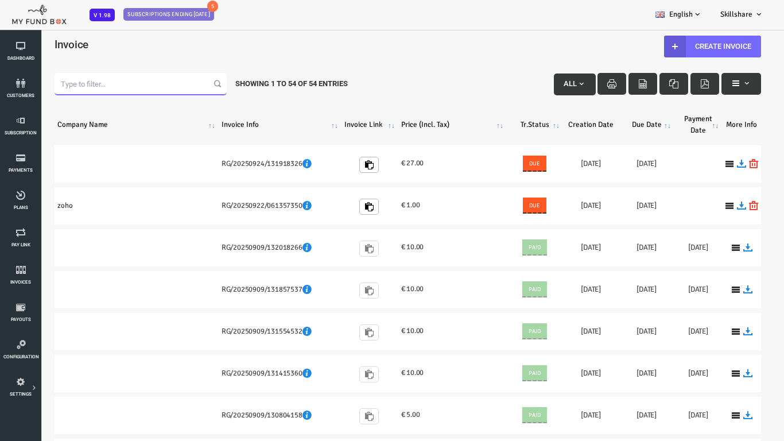
click at [68, 84] on input "Filter:" at bounding box center [109, 84] width 172 height 22
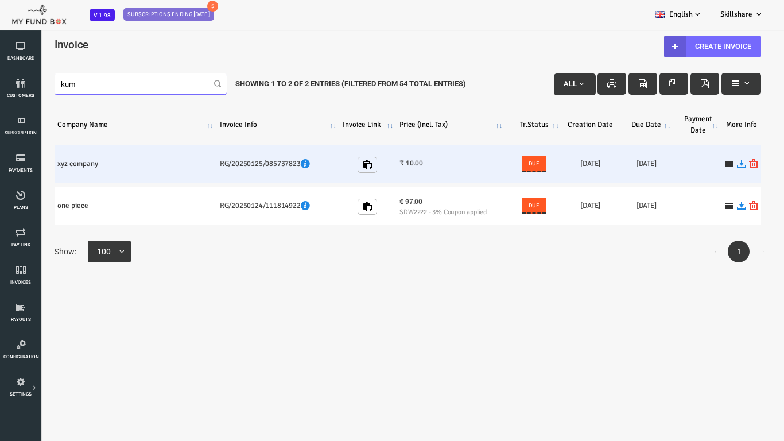
type input "kum"
click at [495, 159] on span "Due" at bounding box center [503, 163] width 18 height 11
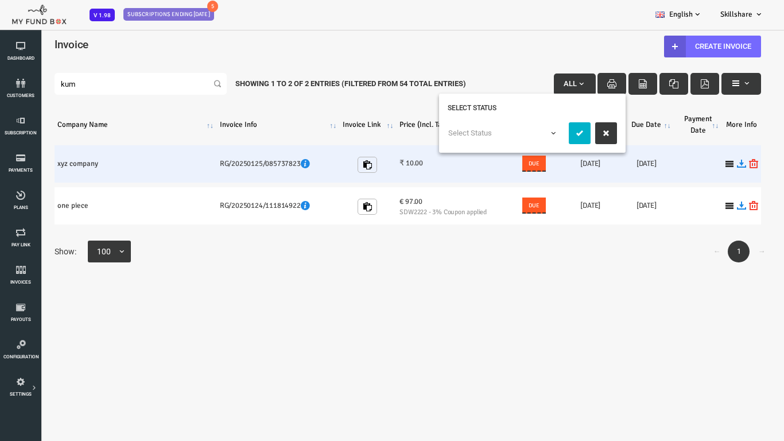
click at [545, 132] on icon "submit" at bounding box center [547, 133] width 9 height 9
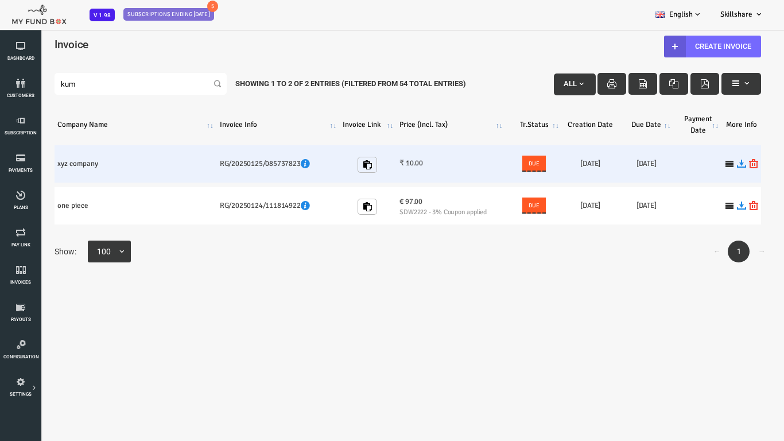
click at [497, 165] on span "Due" at bounding box center [503, 163] width 18 height 11
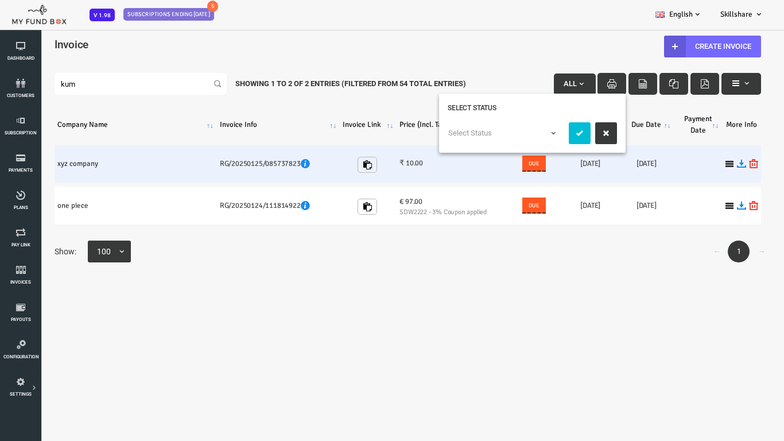
click at [477, 132] on span "Select Status" at bounding box center [474, 132] width 114 height 11
click at [550, 134] on icon "submit" at bounding box center [547, 133] width 9 height 9
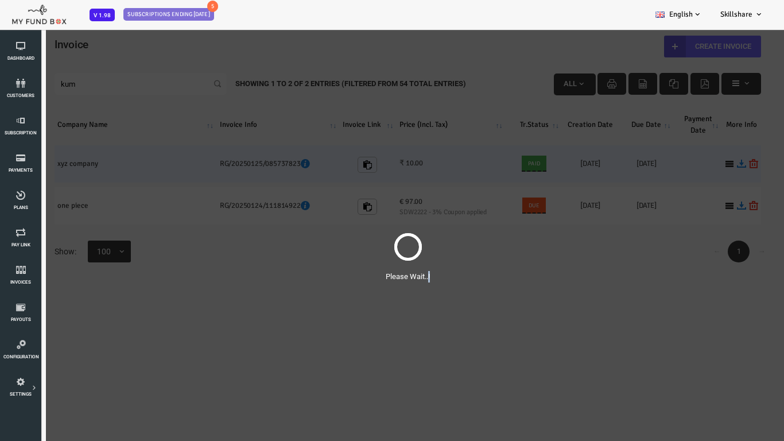
click at [545, 134] on div "Please Wait..!" at bounding box center [376, 249] width 752 height 441
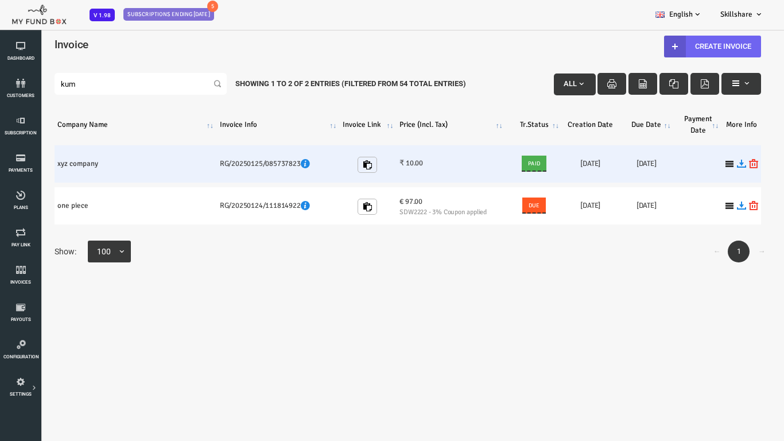
click at [706, 43] on link "Create Invoice" at bounding box center [680, 47] width 97 height 22
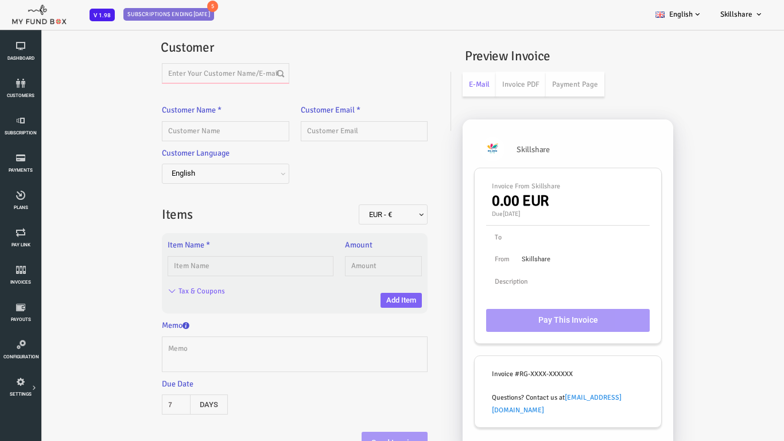
click at [173, 83] on input "text" at bounding box center [193, 73] width 127 height 20
type input "s"
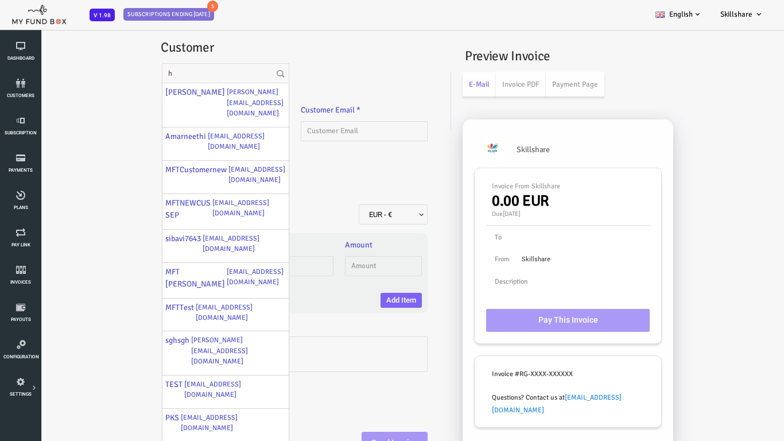
type input "ideal check"
type input "[EMAIL_ADDRESS][DOMAIN_NAME]"
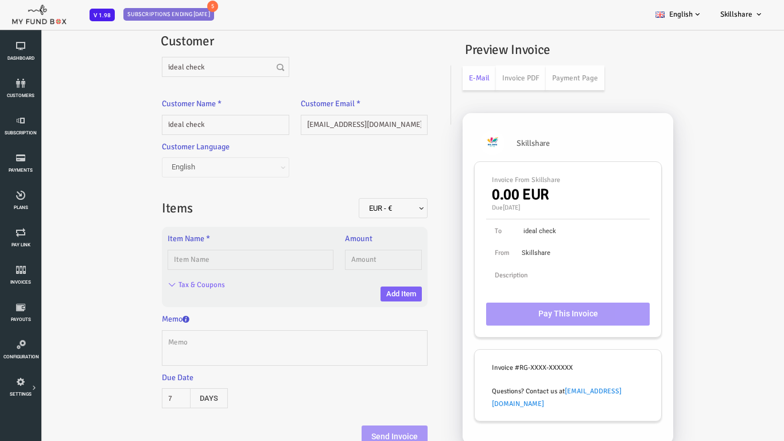
scroll to position [8, 0]
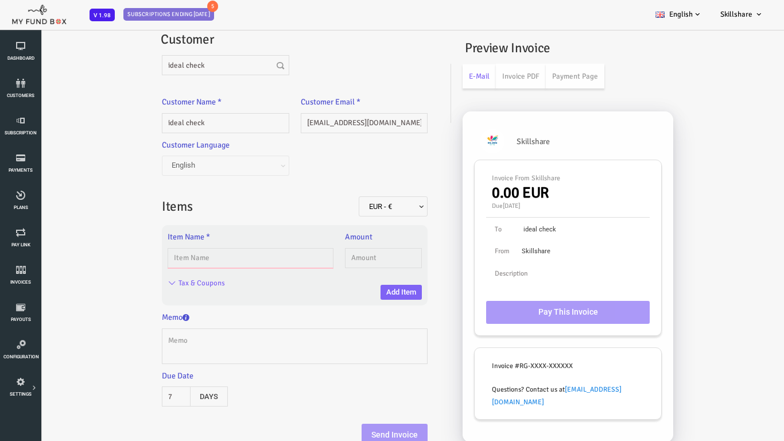
click at [213, 259] on input "text" at bounding box center [219, 258] width 166 height 20
type input "plan05"
type input "5.00"
click at [304, 123] on input "[EMAIL_ADDRESS][DOMAIN_NAME]" at bounding box center [332, 123] width 127 height 20
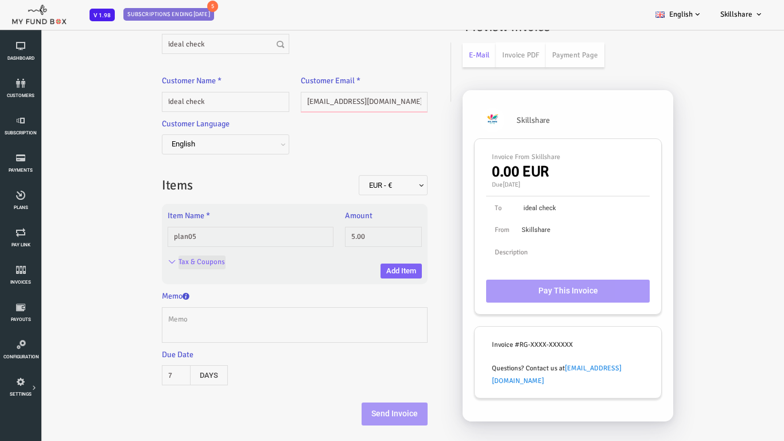
scroll to position [32, 0]
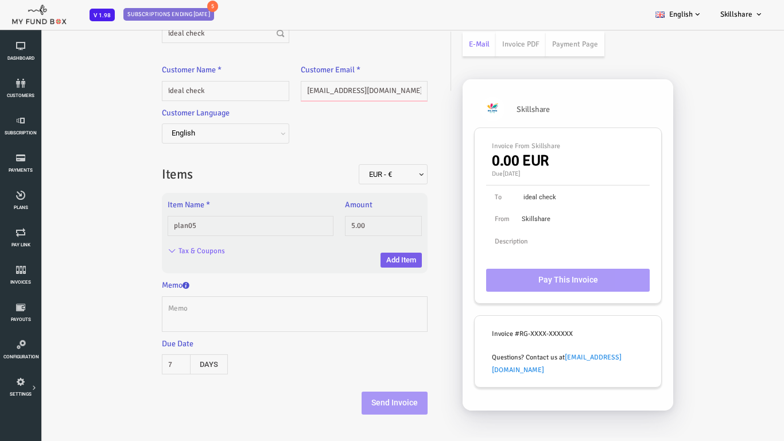
type input "[EMAIL_ADDRESS][DOMAIN_NAME]"
click at [372, 262] on button "Add Item" at bounding box center [369, 260] width 41 height 15
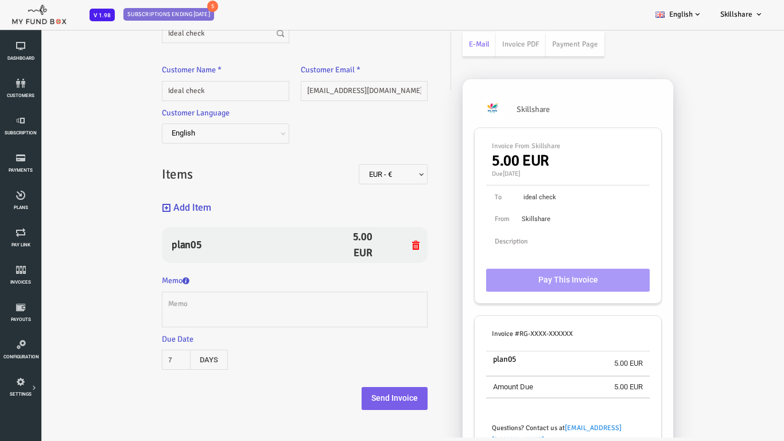
click at [354, 393] on button "Send Invoice" at bounding box center [363, 398] width 66 height 23
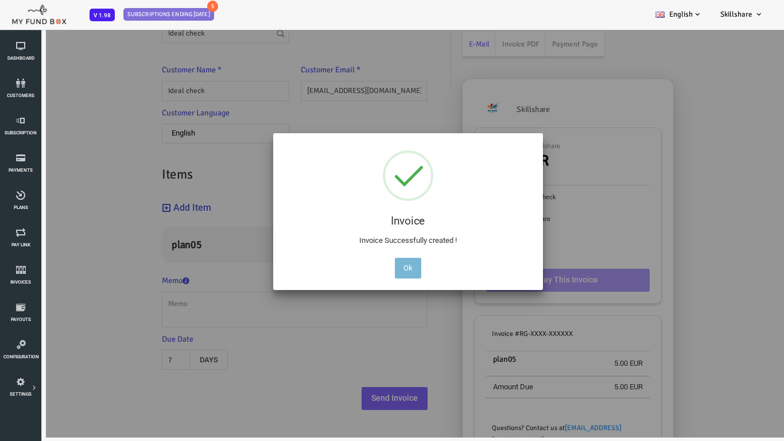
drag, startPoint x: 378, startPoint y: 272, endPoint x: 384, endPoint y: 274, distance: 6.5
click at [384, 274] on button "Ok" at bounding box center [376, 268] width 26 height 21
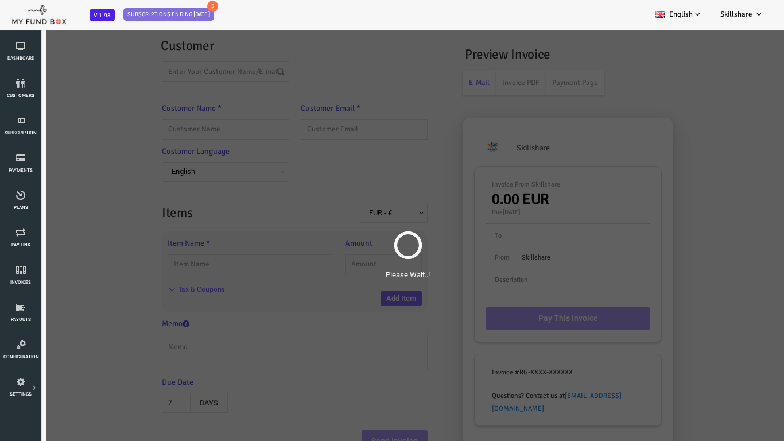
scroll to position [0, 0]
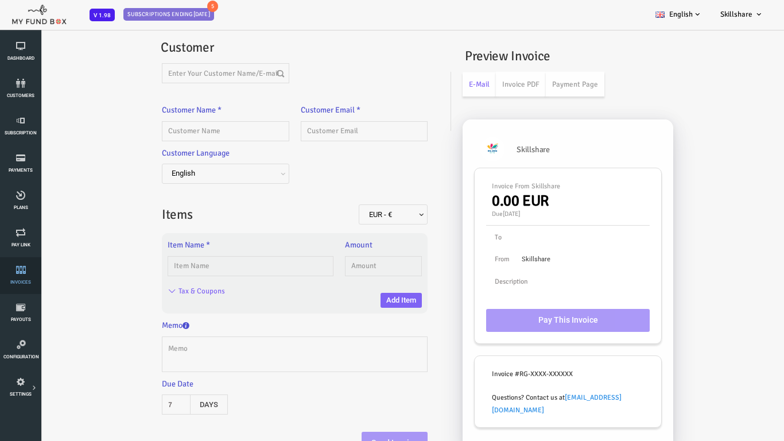
click at [21, 286] on link "Invoices" at bounding box center [20, 275] width 34 height 37
click at [29, 277] on link "Invoices" at bounding box center [20, 275] width 34 height 37
click at [32, 271] on icon at bounding box center [20, 269] width 34 height 9
click at [26, 275] on link "Invoices" at bounding box center [20, 275] width 34 height 37
click at [30, 259] on link "Invoices" at bounding box center [20, 275] width 34 height 37
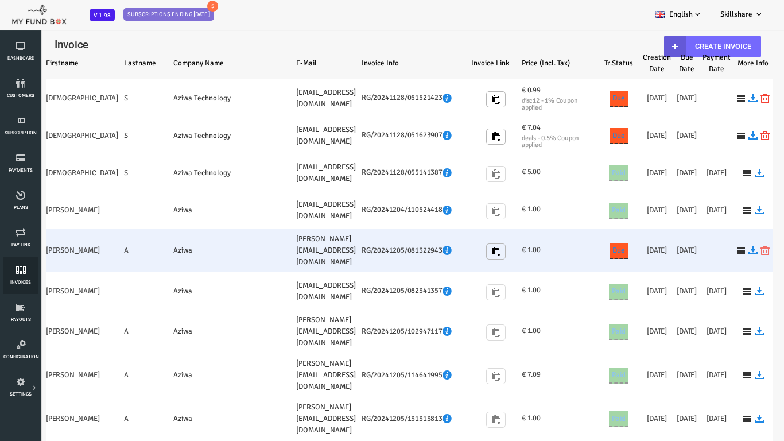
select select "100"
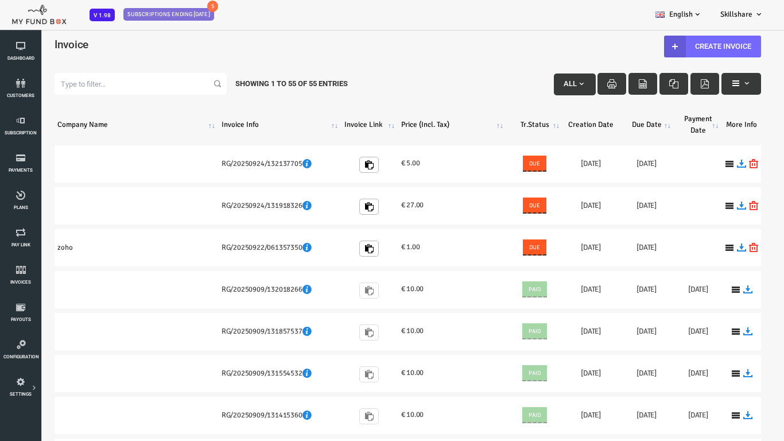
click at [639, 49] on icon at bounding box center [643, 46] width 9 height 9
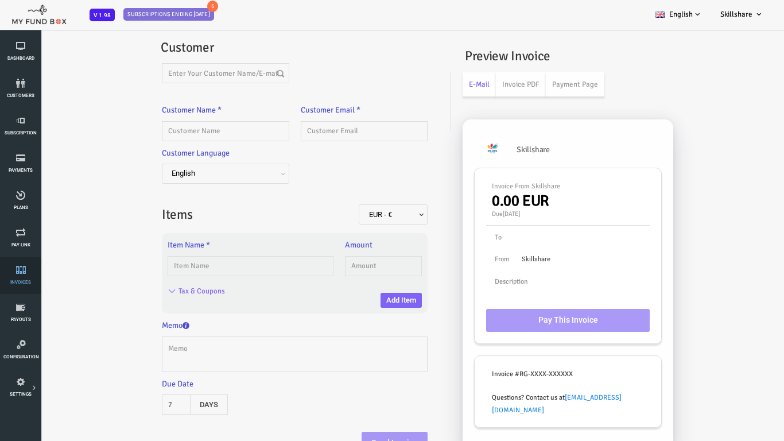
click at [14, 261] on link "Invoices" at bounding box center [20, 275] width 34 height 37
click at [495, 81] on link "Invoice PDF" at bounding box center [489, 84] width 50 height 25
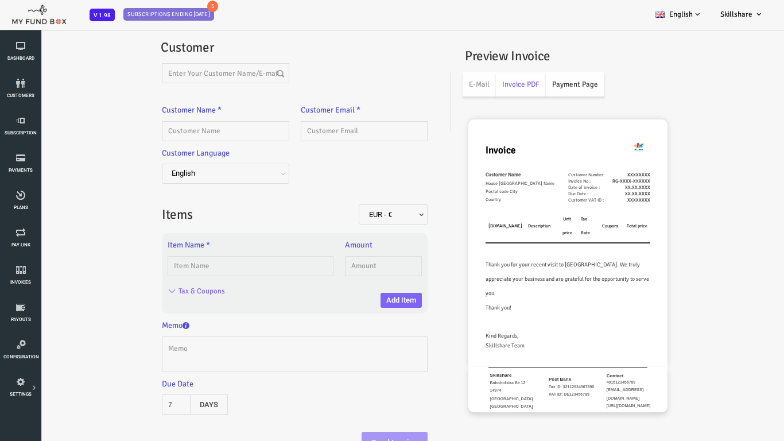
click at [558, 84] on link "Payment Page" at bounding box center [543, 84] width 59 height 25
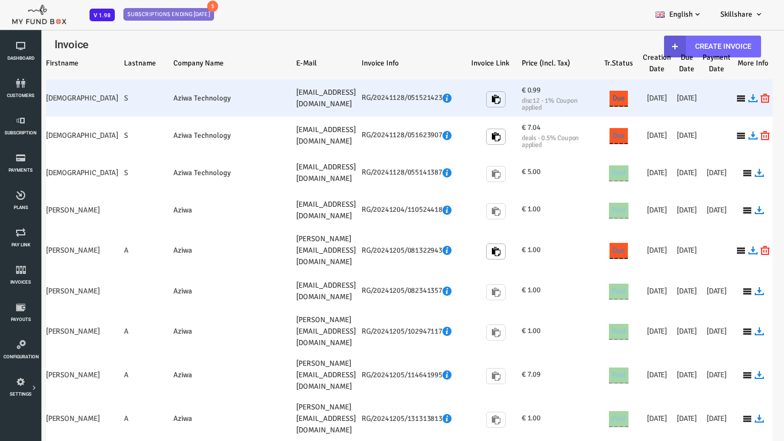
select select "100"
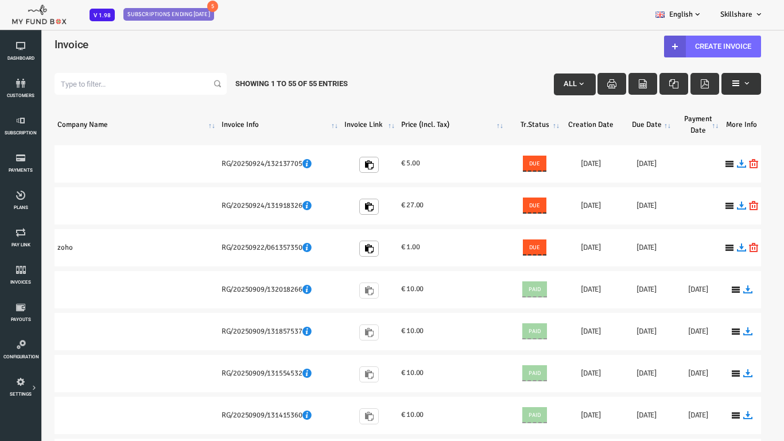
click at [715, 92] on button "button" at bounding box center [710, 84] width 40 height 22
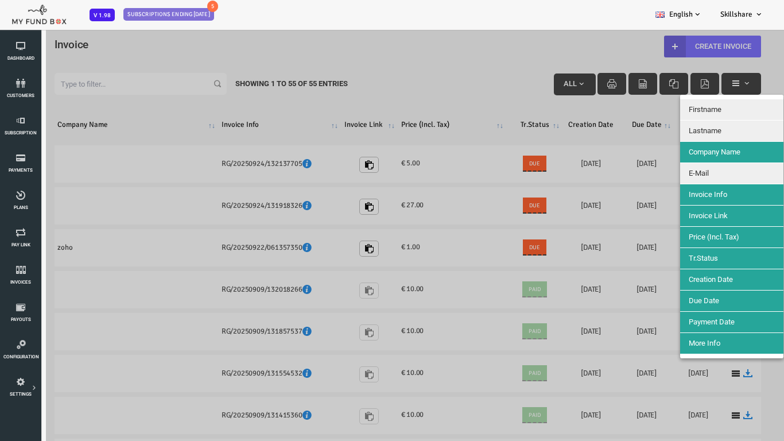
click at [698, 111] on button "Firstname" at bounding box center [699, 109] width 103 height 21
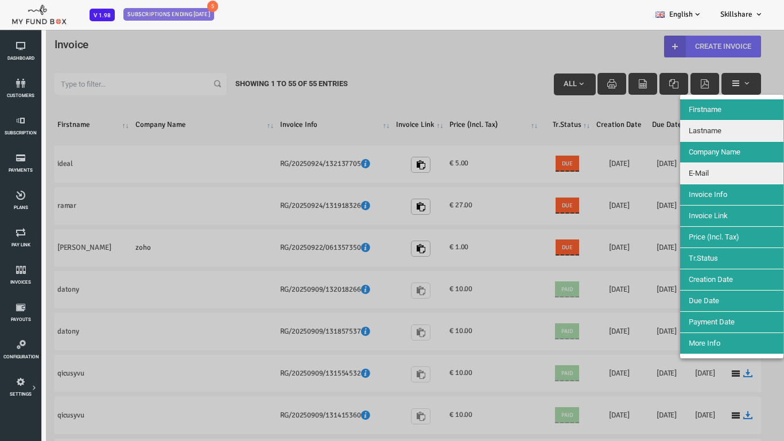
click at [696, 115] on button "Firstname" at bounding box center [699, 109] width 103 height 21
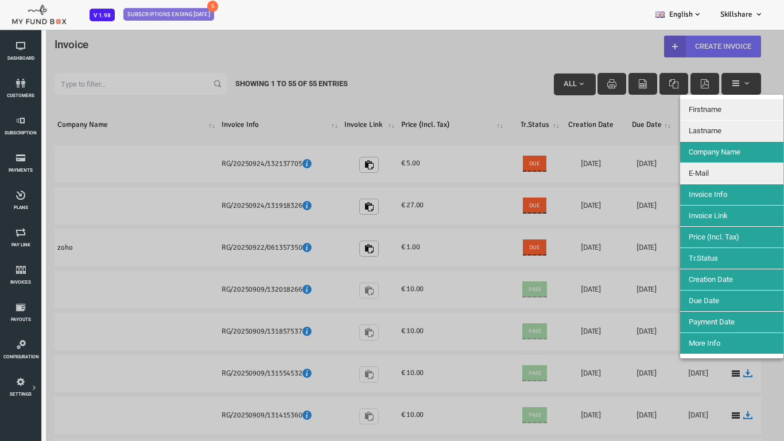
click at [695, 114] on button "Firstname" at bounding box center [699, 109] width 103 height 21
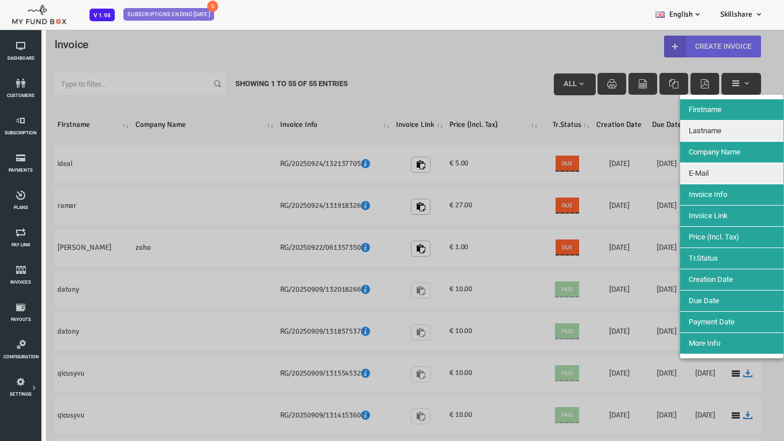
click at [687, 131] on span "Lastname" at bounding box center [673, 130] width 33 height 9
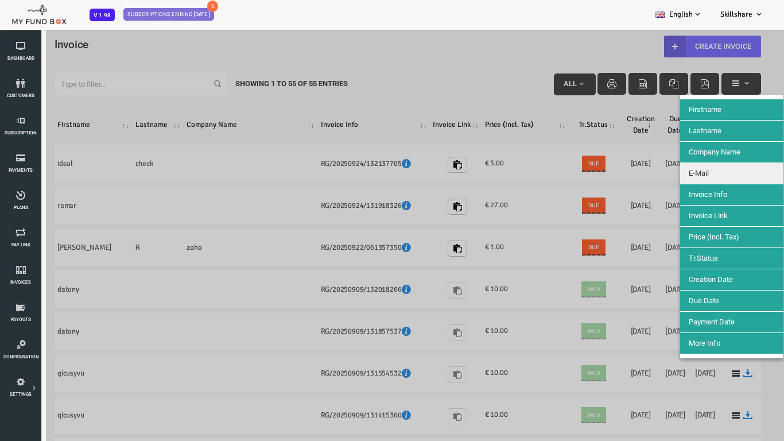
click at [687, 178] on button "E-Mail" at bounding box center [699, 173] width 103 height 21
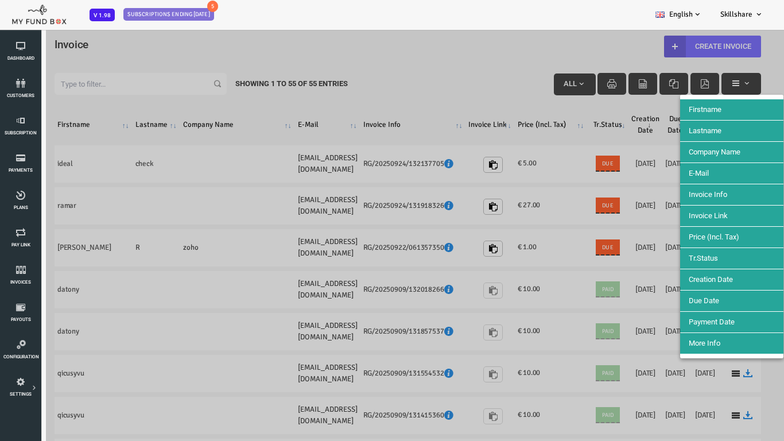
click at [457, 95] on div at bounding box center [376, 249] width 752 height 441
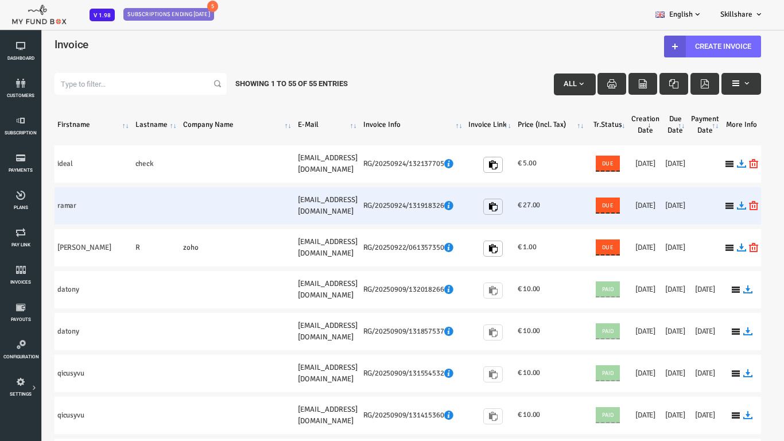
click at [567, 209] on span "Due" at bounding box center [576, 205] width 18 height 11
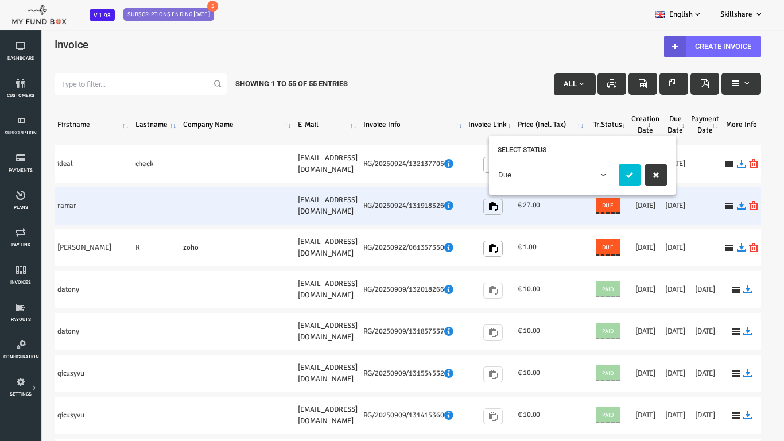
click at [565, 171] on span "Due" at bounding box center [524, 174] width 114 height 11
click at [606, 182] on button "submit" at bounding box center [598, 175] width 22 height 22
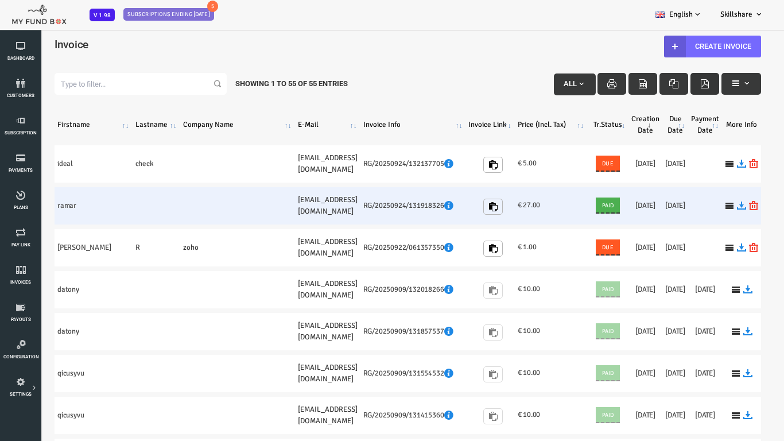
click at [672, 85] on icon "button" at bounding box center [673, 83] width 9 height 9
click at [638, 82] on icon "button" at bounding box center [642, 83] width 9 height 9
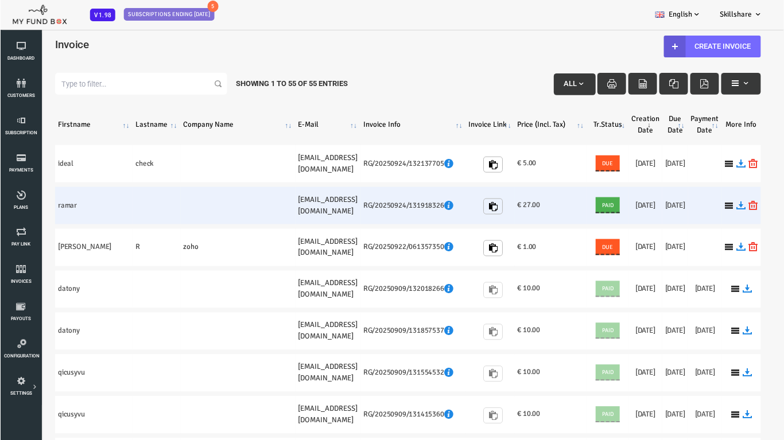
click at [727, 102] on div "Filter: All Showing 1 to 55 of 55 Entries" at bounding box center [375, 83] width 729 height 45
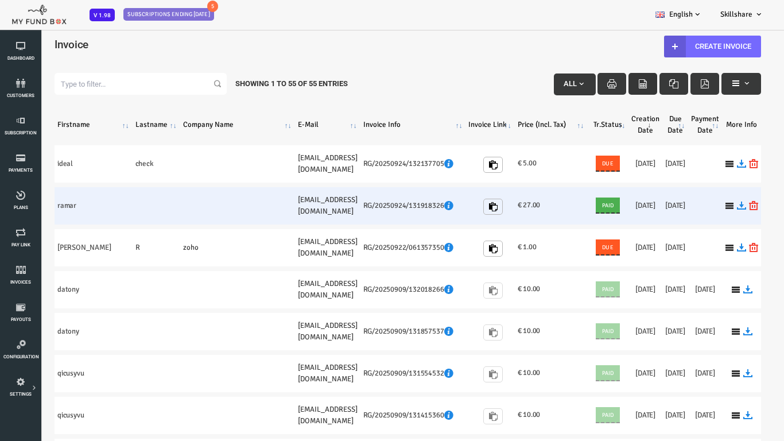
click at [618, 81] on button "button" at bounding box center [611, 84] width 29 height 22
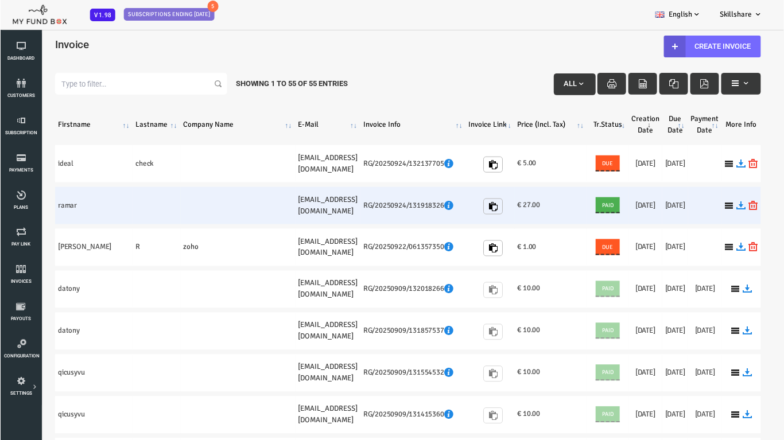
click at [355, 61] on div "Filter: All Showing 1 to 55 of 55 Entries" at bounding box center [375, 83] width 729 height 45
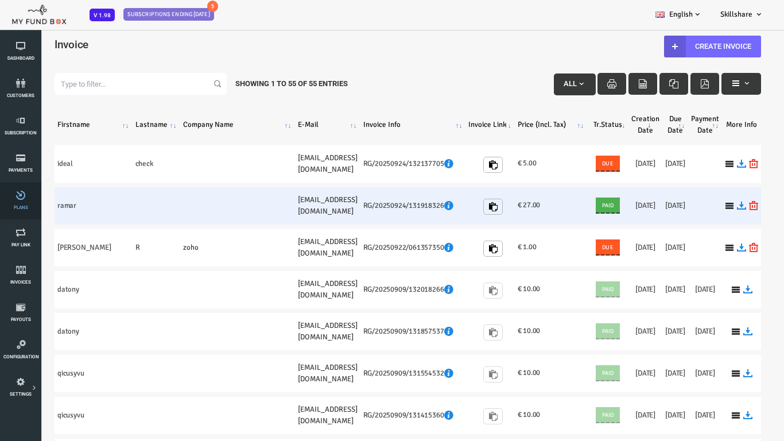
click at [26, 200] on link "Plans" at bounding box center [20, 200] width 34 height 37
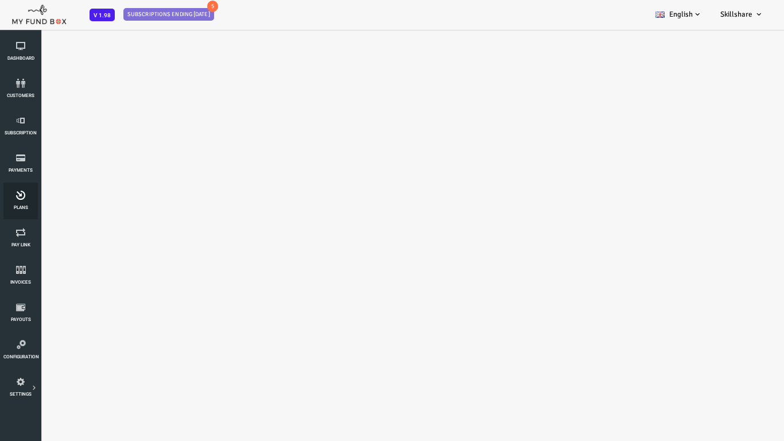
select select "100"
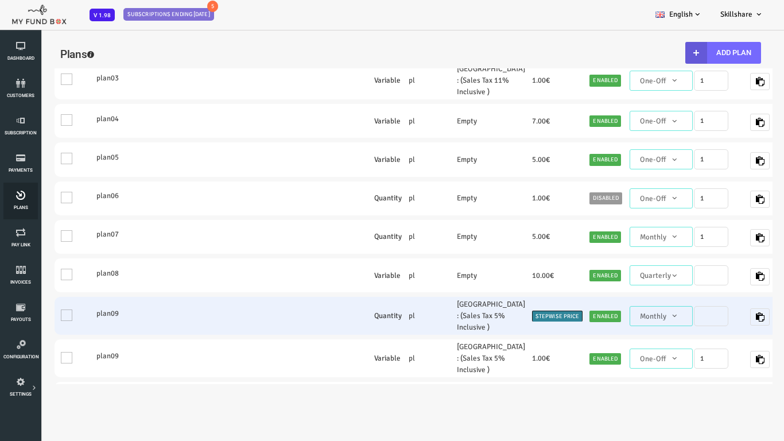
scroll to position [230, 0]
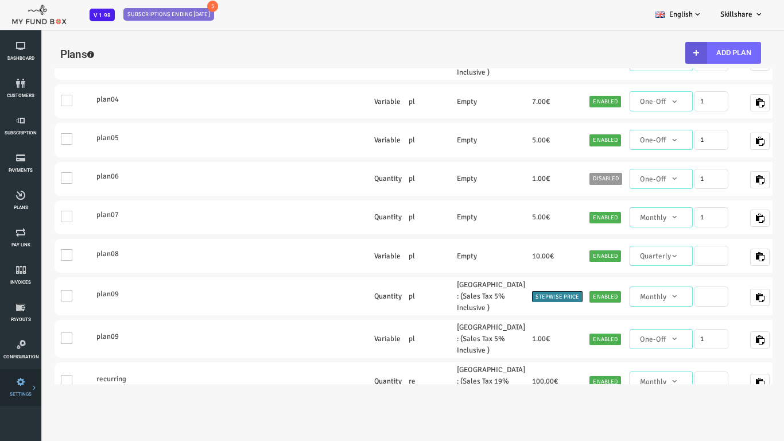
click at [0, 0] on link "Tax & Coupons" at bounding box center [0, 0] width 0 height 0
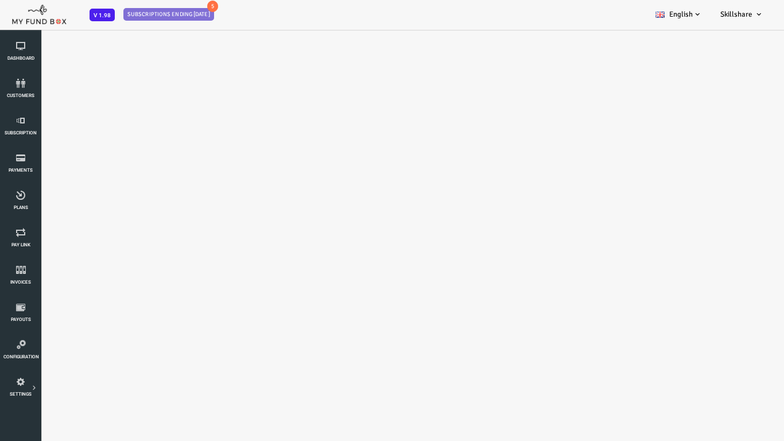
scroll to position [0, 0]
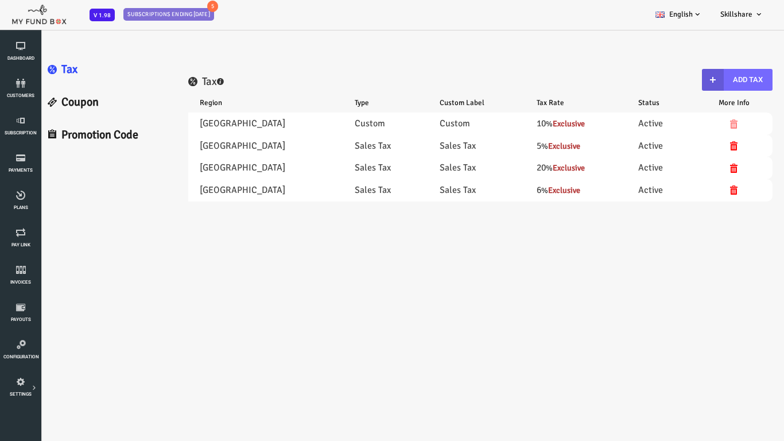
select select "100"
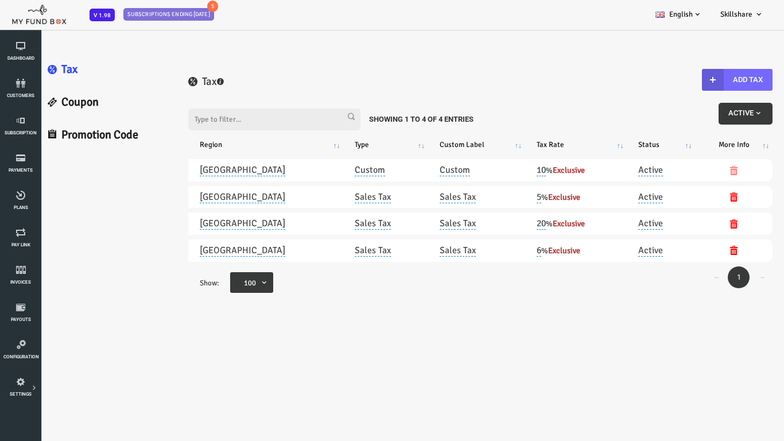
click at [48, 108] on link "Coupon" at bounding box center [75, 102] width 139 height 33
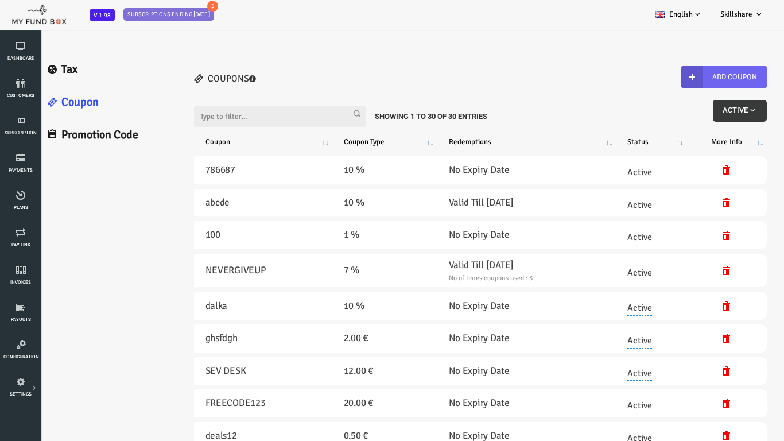
click at [694, 76] on button "Add Coupon" at bounding box center [693, 77] width 86 height 22
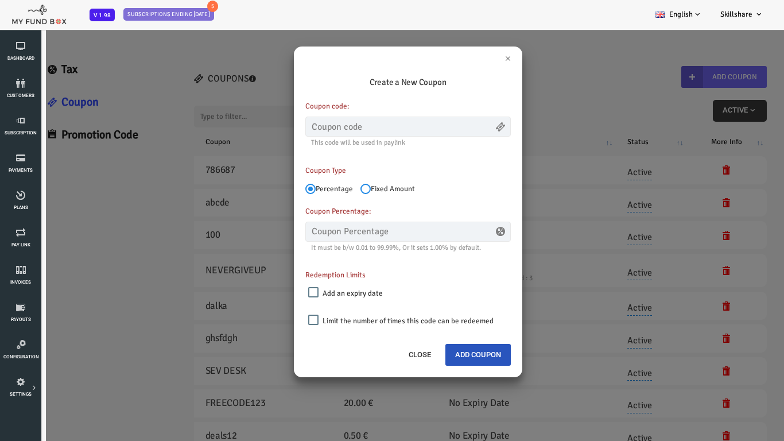
scroll to position [32, 0]
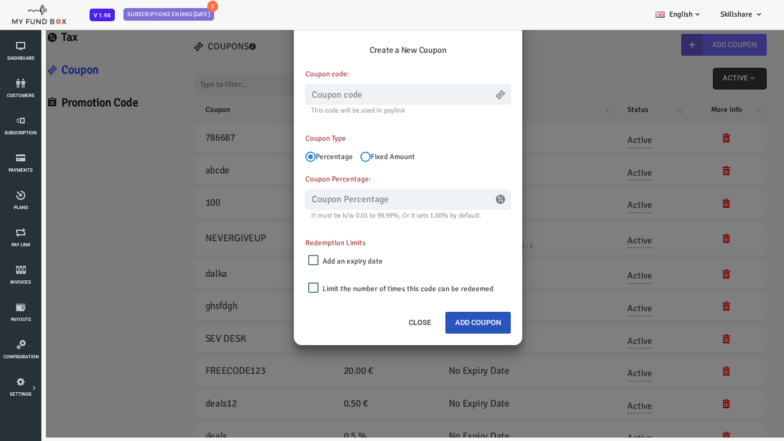
click at [550, 209] on div "× Create a New Coupon Coupon code: This code will be used in paylink Please Fil…" at bounding box center [376, 217] width 752 height 441
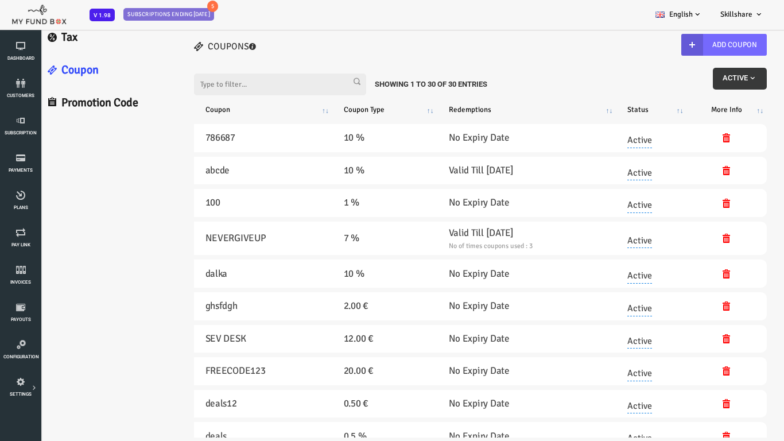
click at [42, 41] on link "Tax" at bounding box center [75, 37] width 139 height 33
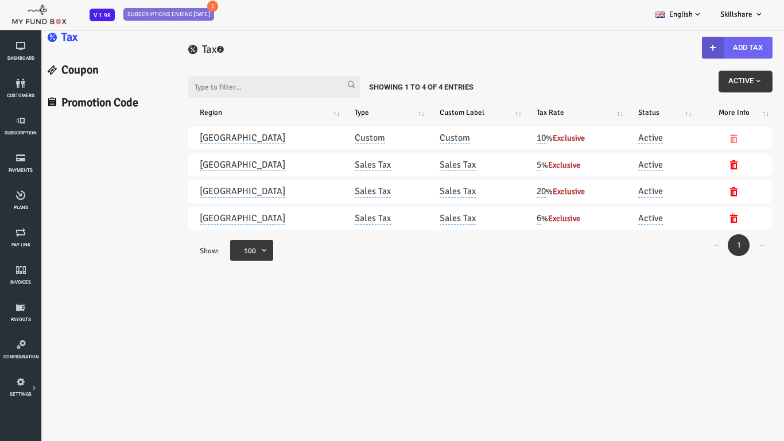
click at [706, 48] on button "Add Tax" at bounding box center [705, 48] width 71 height 22
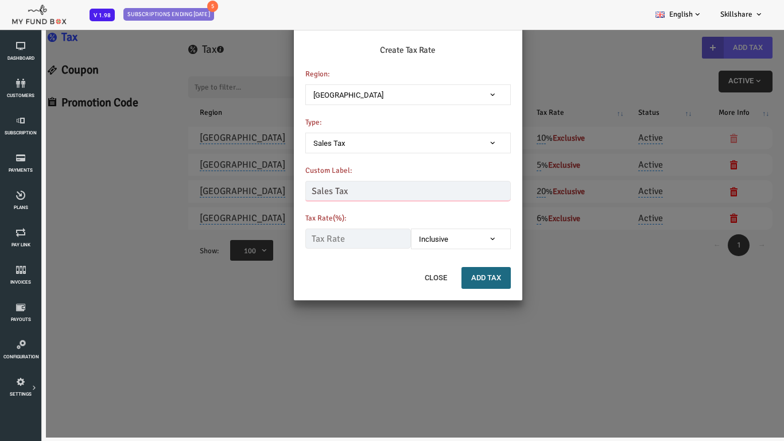
click at [436, 196] on input "Sales Tax" at bounding box center [376, 191] width 205 height 20
click at [441, 250] on div "Create Tax Rate Region: [GEOGRAPHIC_DATA] [GEOGRAPHIC_DATA] [GEOGRAPHIC_DATA] […" at bounding box center [376, 146] width 228 height 240
click at [534, 239] on div "× Create Tax Rate Region: [GEOGRAPHIC_DATA] [GEOGRAPHIC_DATA] [GEOGRAPHIC_DATA]…" at bounding box center [376, 217] width 752 height 441
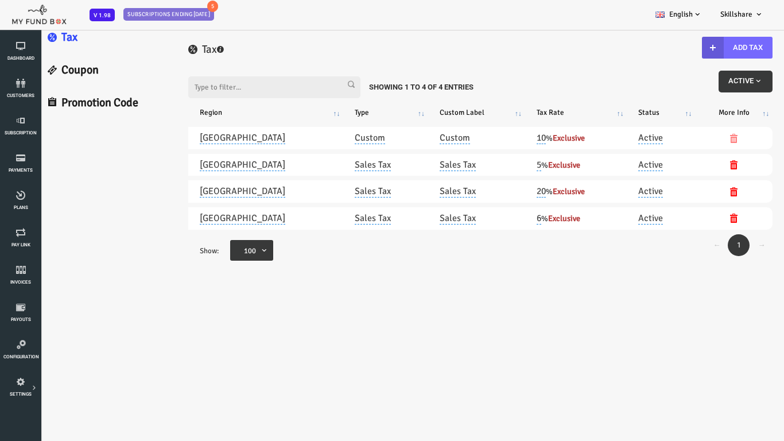
click at [731, 81] on span "button" at bounding box center [726, 80] width 9 height 9
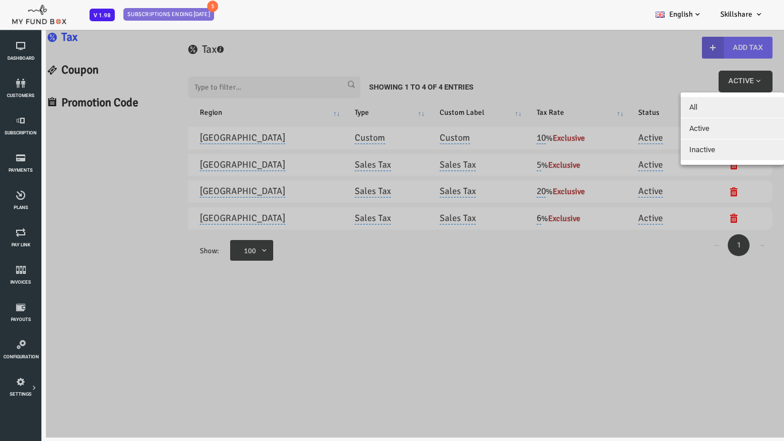
click at [687, 106] on button "All" at bounding box center [700, 107] width 103 height 21
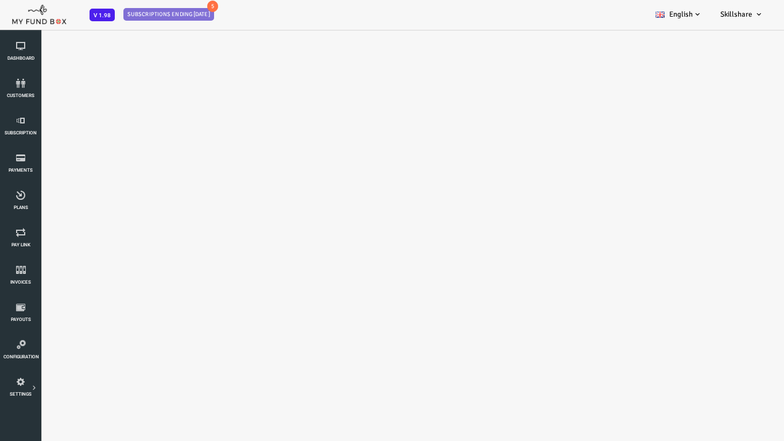
scroll to position [0, 0]
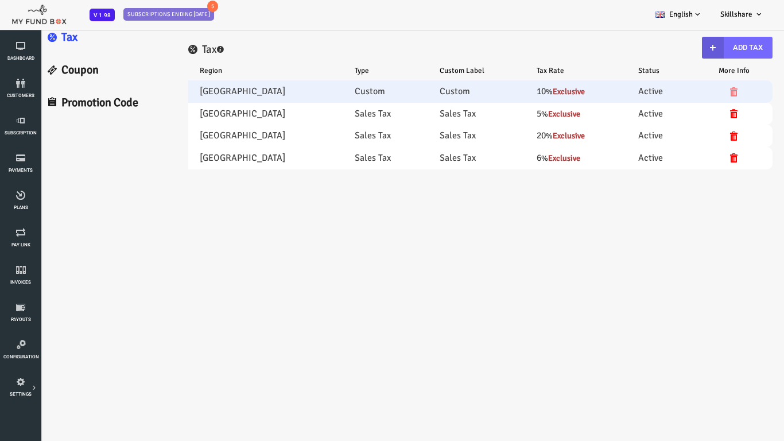
select select "100"
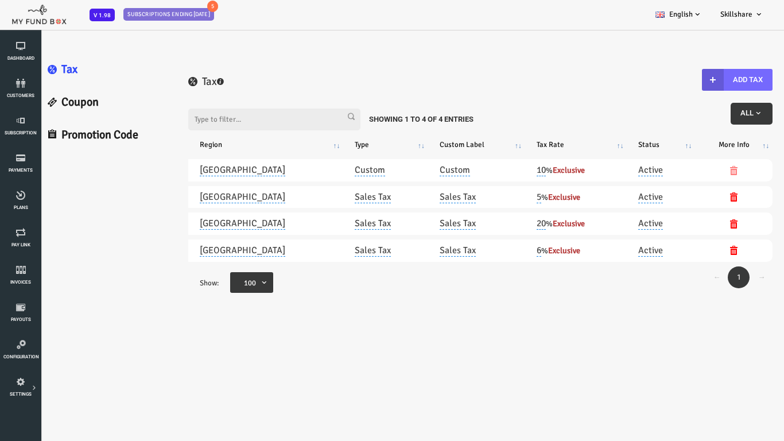
click at [717, 126] on div "Filter: All Showing 1 to 4 of 4 Entries" at bounding box center [449, 116] width 585 height 51
click at [710, 123] on button "All" at bounding box center [720, 114] width 42 height 22
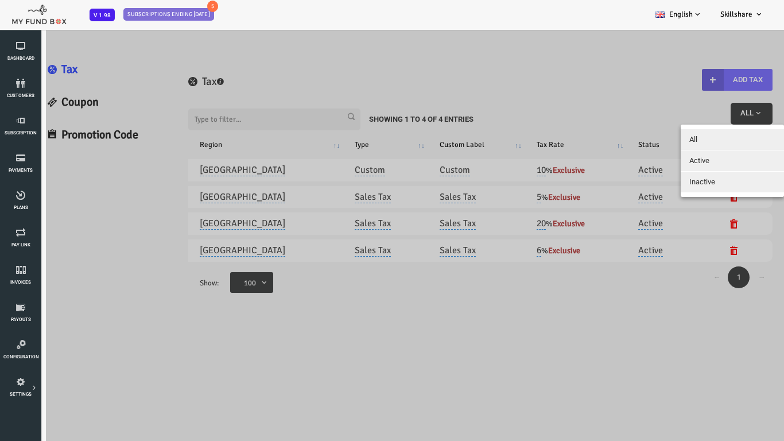
click at [692, 182] on button "Inactive" at bounding box center [700, 182] width 103 height 21
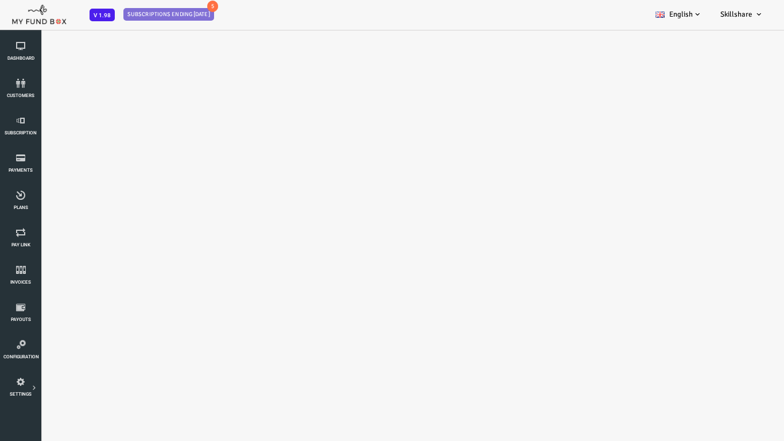
select select "100"
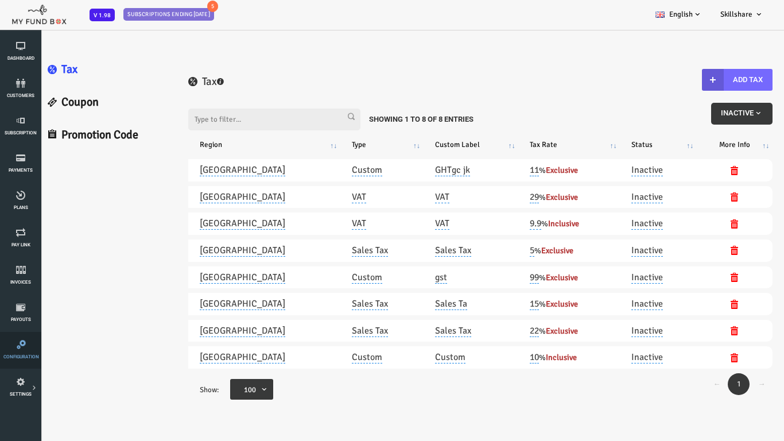
click at [6, 332] on link "Configuration" at bounding box center [20, 350] width 34 height 37
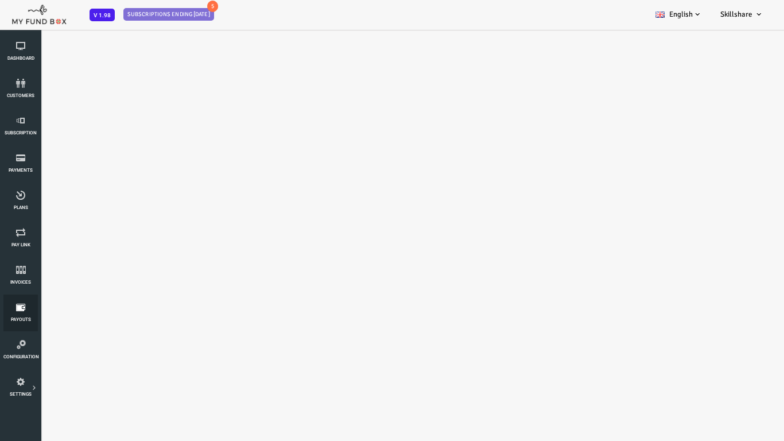
click at [22, 308] on icon at bounding box center [20, 306] width 34 height 9
select select "100"
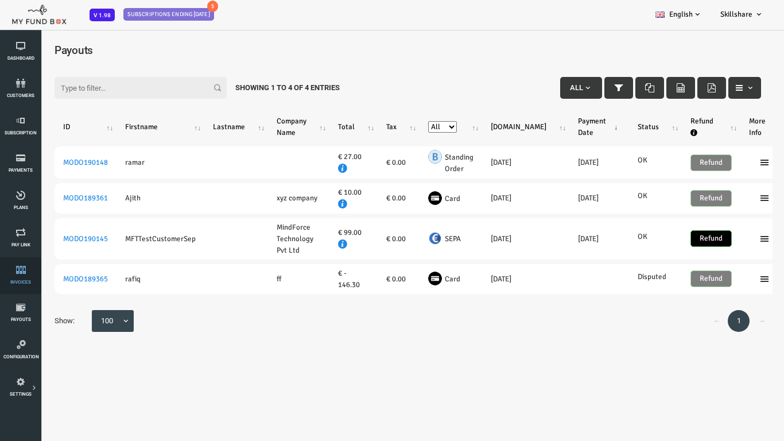
click at [16, 275] on link "Invoices" at bounding box center [20, 275] width 34 height 37
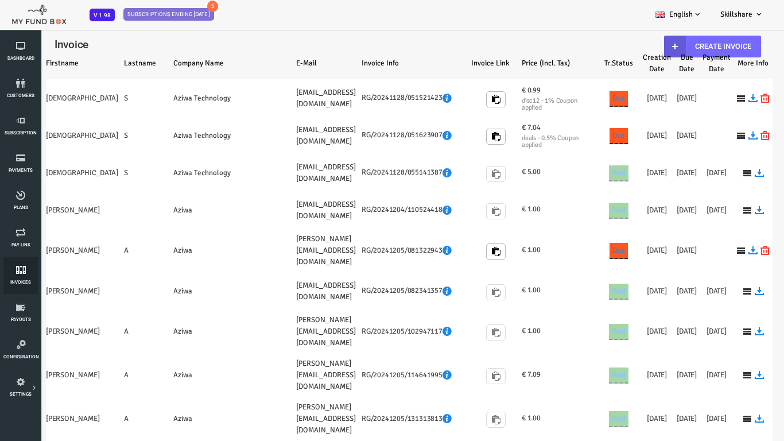
select select "100"
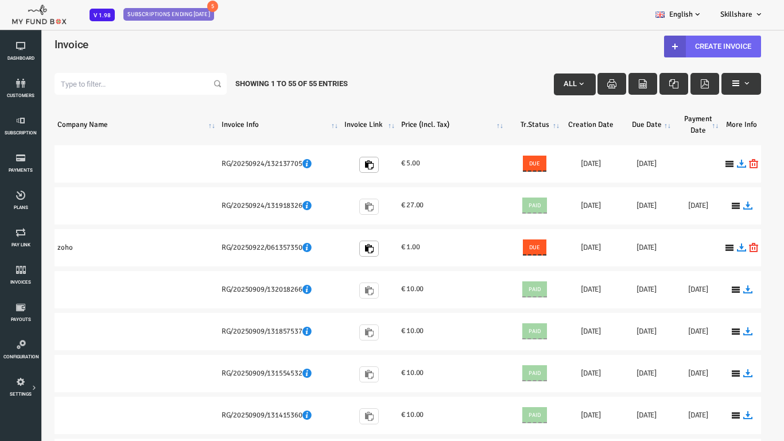
click at [696, 44] on link "Create Invoice" at bounding box center [680, 47] width 97 height 22
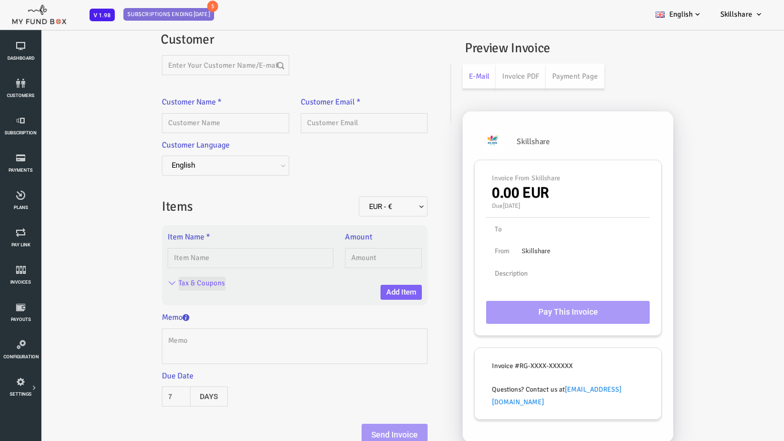
click at [148, 284] on input "Tax & Coupons" at bounding box center [170, 284] width 47 height 14
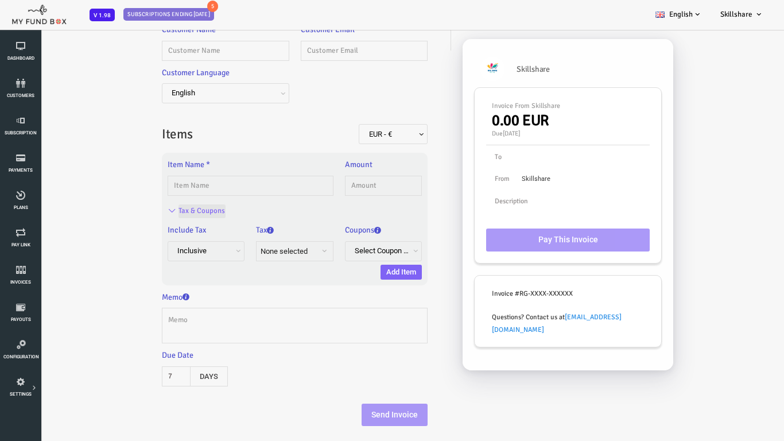
scroll to position [32, 0]
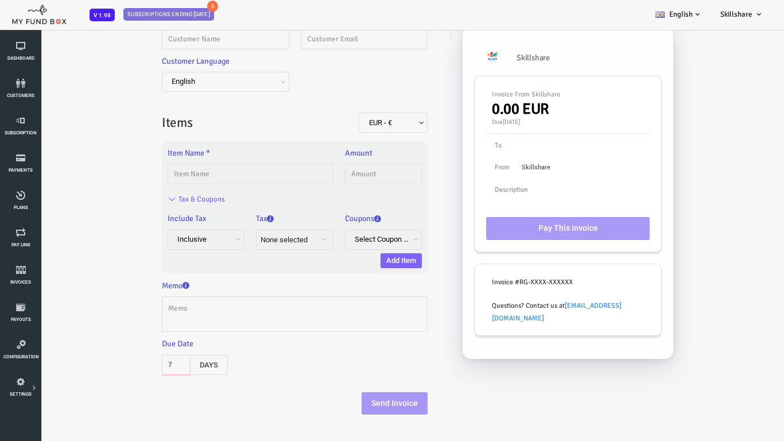
click at [139, 368] on input "7" at bounding box center [144, 365] width 29 height 20
click at [187, 360] on button "Days" at bounding box center [177, 365] width 38 height 20
click at [275, 364] on div "Due Date 7 Days" at bounding box center [263, 355] width 277 height 37
drag, startPoint x: 374, startPoint y: 266, endPoint x: 352, endPoint y: 293, distance: 35.1
click at [352, 293] on fieldset "Customer Customer Name * Description allows upto maximum of 255 characters. Ple…" at bounding box center [263, 179] width 266 height 469
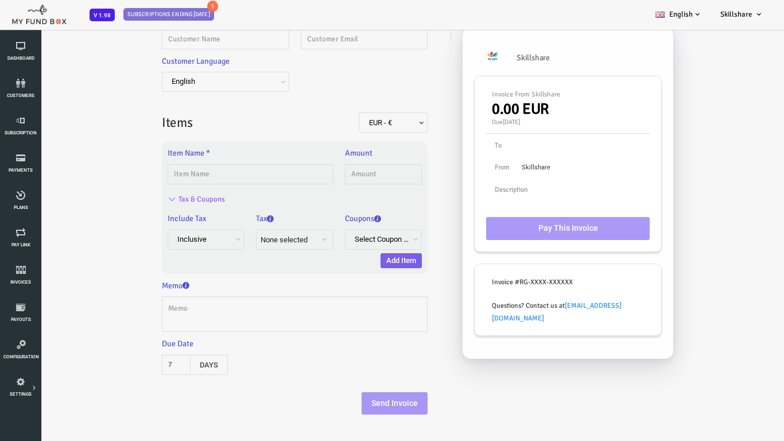
click at [364, 264] on button "Add Item" at bounding box center [369, 260] width 41 height 15
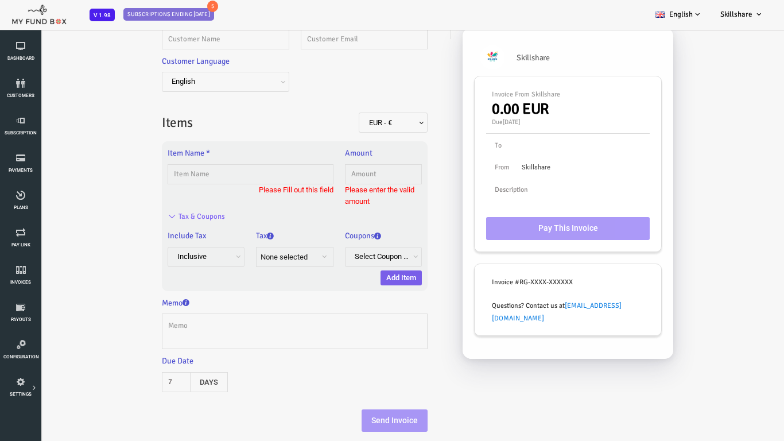
click at [359, 279] on button "Add Item" at bounding box center [369, 277] width 41 height 15
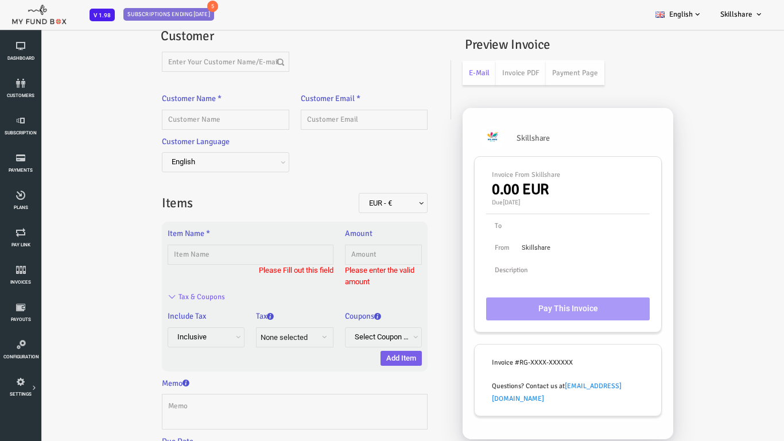
scroll to position [0, 0]
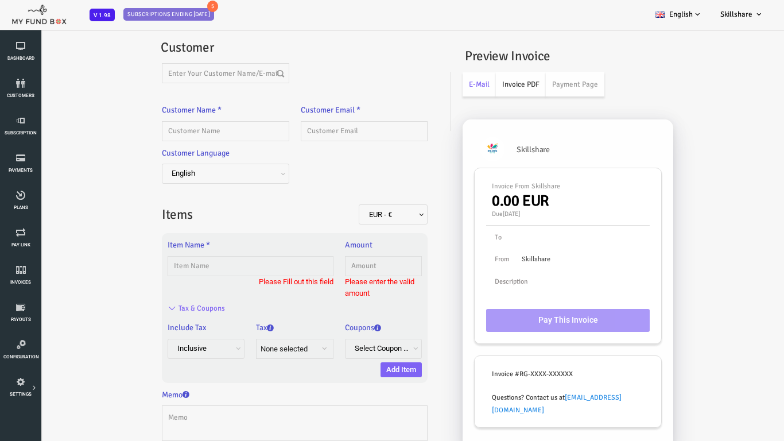
click at [497, 86] on link "Invoice PDF" at bounding box center [489, 84] width 50 height 25
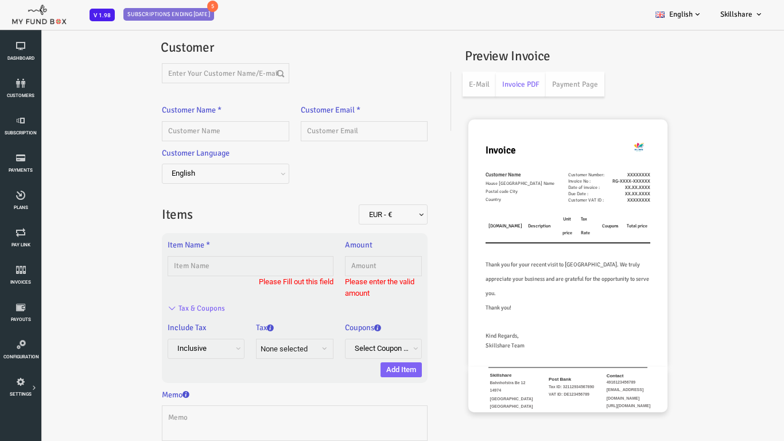
click at [522, 261] on span "Thank you for your recent visit to [GEOGRAPHIC_DATA]. We truly appreciate your …" at bounding box center [536, 279] width 164 height 36
drag, startPoint x: 522, startPoint y: 251, endPoint x: 520, endPoint y: 272, distance: 21.3
click at [520, 272] on td "Thank you for your recent visit to [GEOGRAPHIC_DATA]. We truly appreciate your …" at bounding box center [536, 278] width 165 height 43
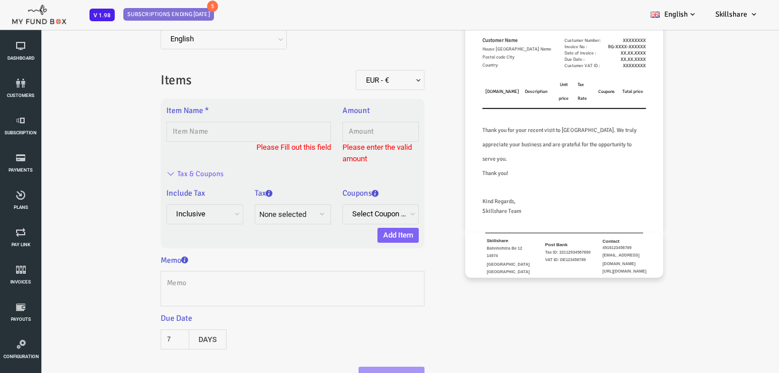
scroll to position [100, 0]
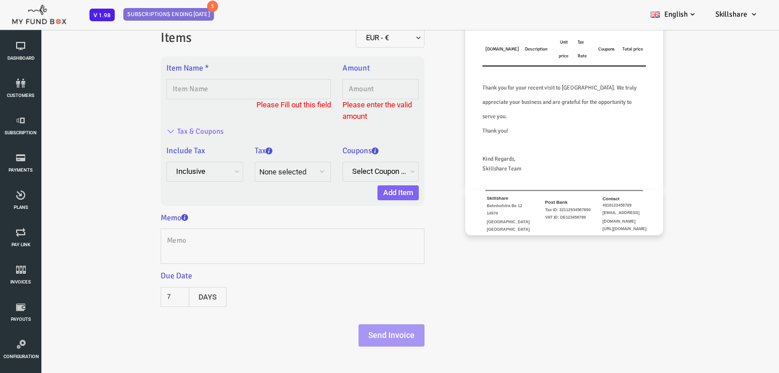
click at [710, 138] on div "Preview Invoice E-Mail Invoice PDF Payment Page [GEOGRAPHIC_DATA] Invoice From …" at bounding box center [564, 49] width 307 height 372
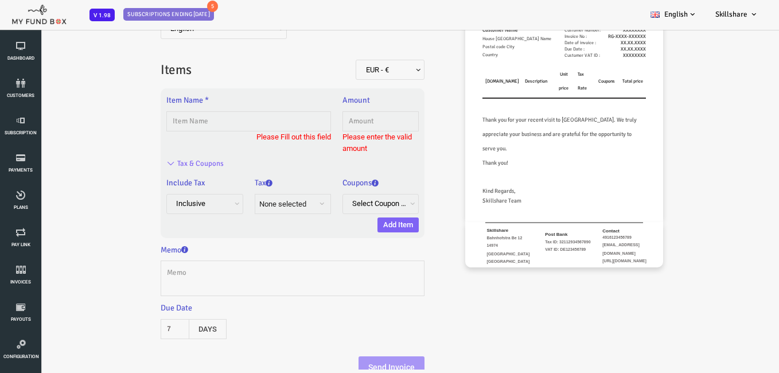
scroll to position [20, 0]
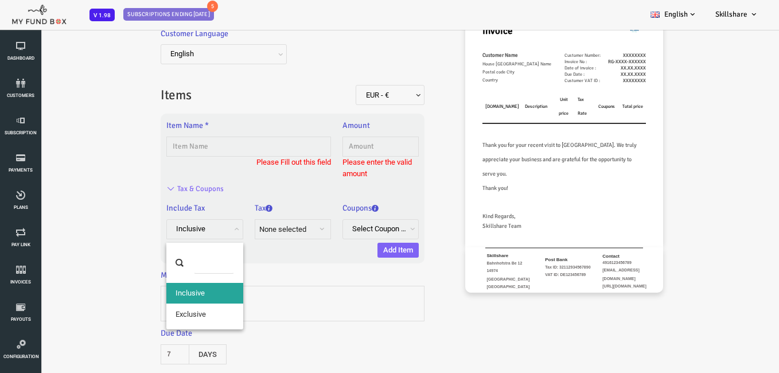
click at [176, 222] on span "Inclusive" at bounding box center [173, 229] width 76 height 20
select select "true"
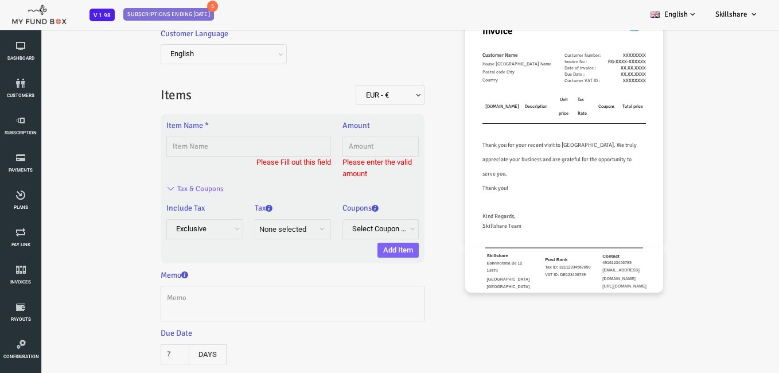
click at [254, 228] on span "None selected" at bounding box center [251, 229] width 47 height 9
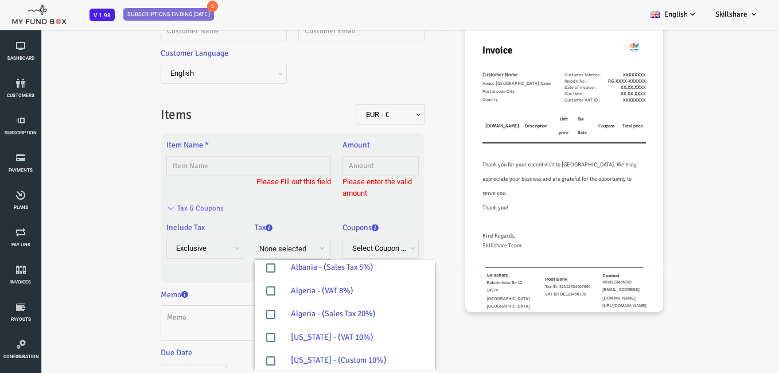
scroll to position [172, 0]
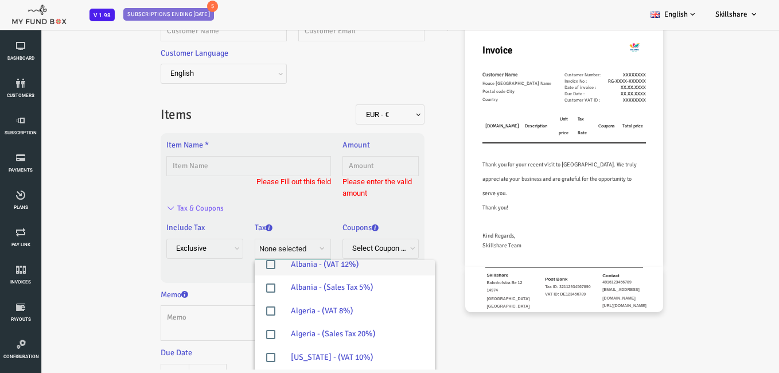
click at [309, 266] on label "Albania - (VAT 12%)" at bounding box center [314, 264] width 180 height 23
click at [257, 266] on input "Albania - (VAT 12%)" at bounding box center [252, 264] width 10 height 10
checkbox input "true"
select select "Albania - 540367"
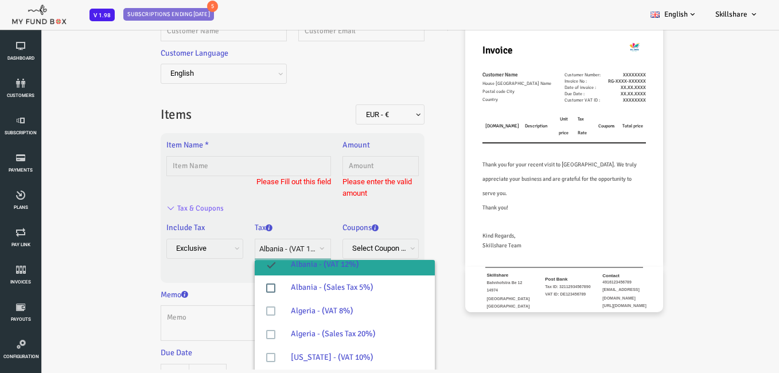
scroll to position [110, 0]
click at [328, 263] on label "Albania - (VAT 12%)" at bounding box center [314, 264] width 180 height 23
click at [257, 263] on input "Albania - (VAT 12%)" at bounding box center [252, 264] width 10 height 10
checkbox input "false"
select select
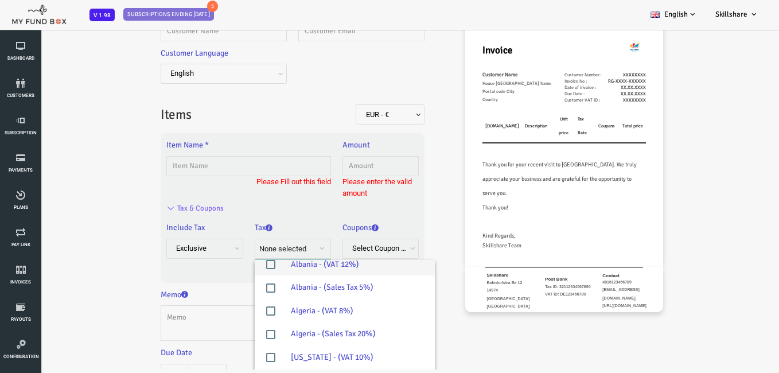
click at [342, 266] on label "Albania - (VAT 12%)" at bounding box center [314, 264] width 180 height 23
click at [257, 266] on input "Albania - (VAT 12%)" at bounding box center [252, 264] width 10 height 10
checkbox input "true"
select select "Albania - 540367"
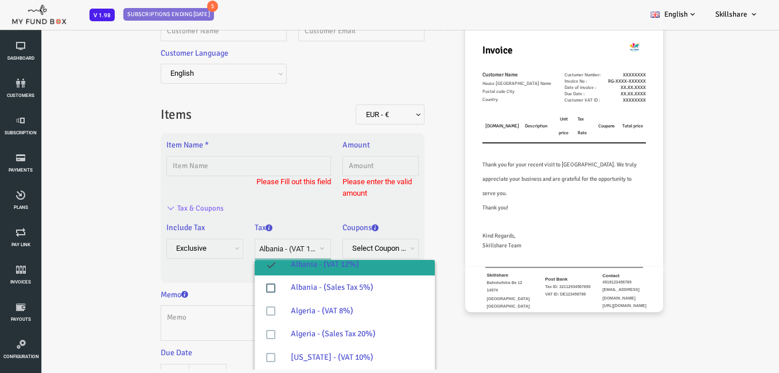
click at [342, 262] on label "Albania - (VAT 12%)" at bounding box center [314, 264] width 180 height 23
click at [257, 262] on input "Albania - (VAT 12%)" at bounding box center [252, 264] width 10 height 10
checkbox input "false"
select select
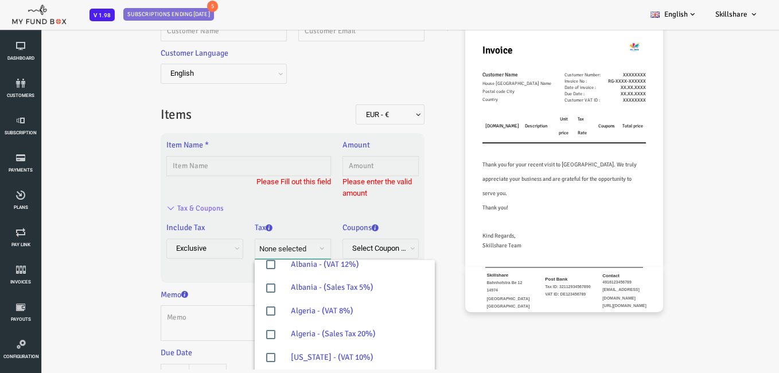
click at [365, 228] on div "Coupons MFB100 - 90% fit20 - 20% deals - 10% disc11 - 10% disc12 - 1% ggggg - 3…" at bounding box center [350, 242] width 76 height 41
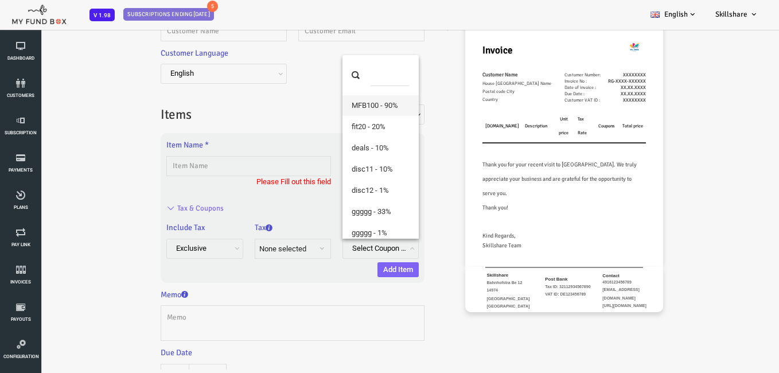
click at [349, 250] on span "Select Coupon code" at bounding box center [353, 248] width 65 height 9
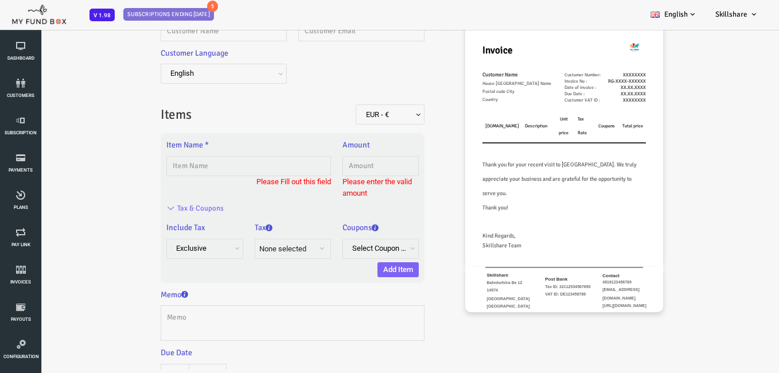
drag, startPoint x: 302, startPoint y: 279, endPoint x: 300, endPoint y: 260, distance: 19.6
click at [301, 279] on div "Item Name * 1" at bounding box center [262, 207] width 264 height 149
click at [295, 241] on button "None selected" at bounding box center [262, 249] width 76 height 20
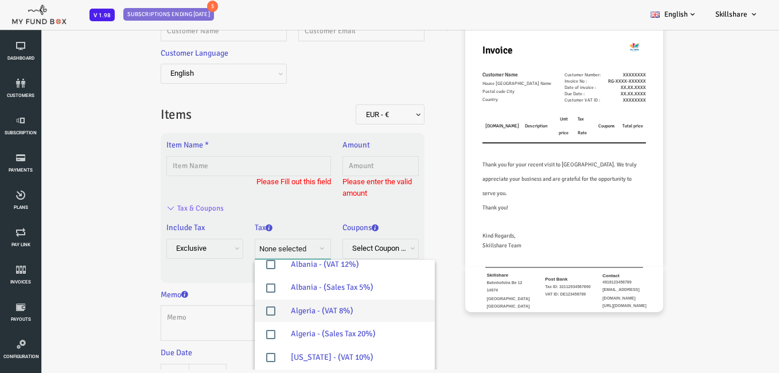
click at [308, 310] on label "Algeria - (VAT 8%)" at bounding box center [314, 311] width 180 height 23
click at [257, 310] on input "Algeria - (VAT 8%)" at bounding box center [252, 311] width 10 height 10
checkbox input "true"
select select "[GEOGRAPHIC_DATA] - 540364"
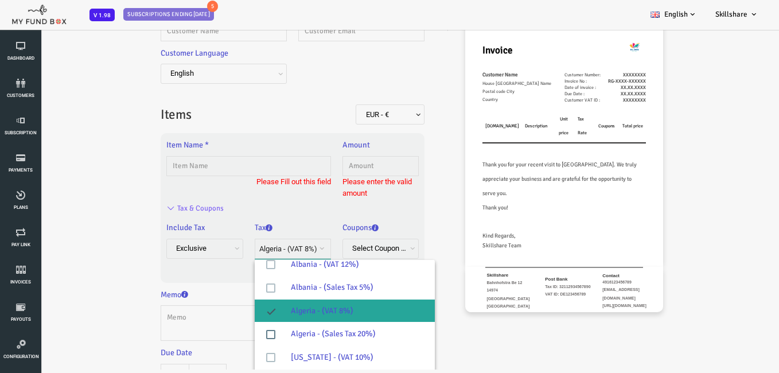
click at [211, 287] on fieldset "Customer Customer Name * Description allows upto maximum of 255 characters. Ple…" at bounding box center [262, 180] width 264 height 486
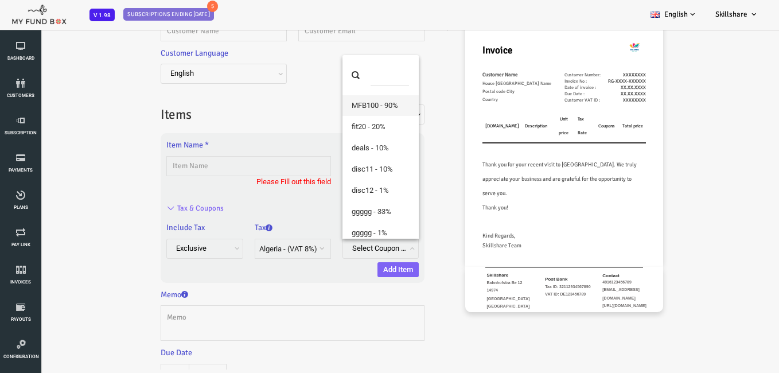
click at [345, 251] on span "Select Coupon code" at bounding box center [353, 248] width 65 height 9
select select "486 !&@ disc12 !&@ 1% !&@ 1.0 % + 0.0"
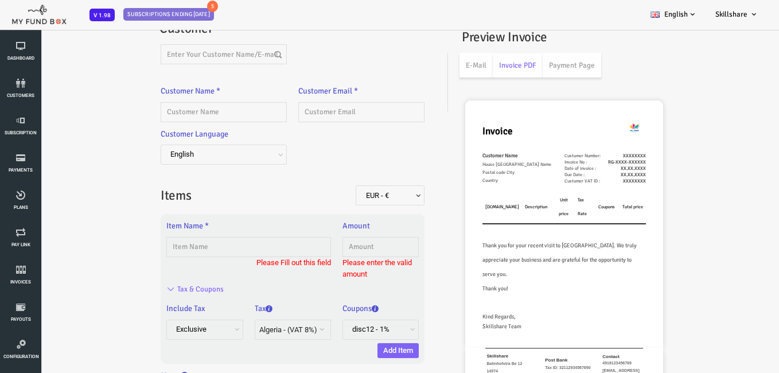
scroll to position [0, 0]
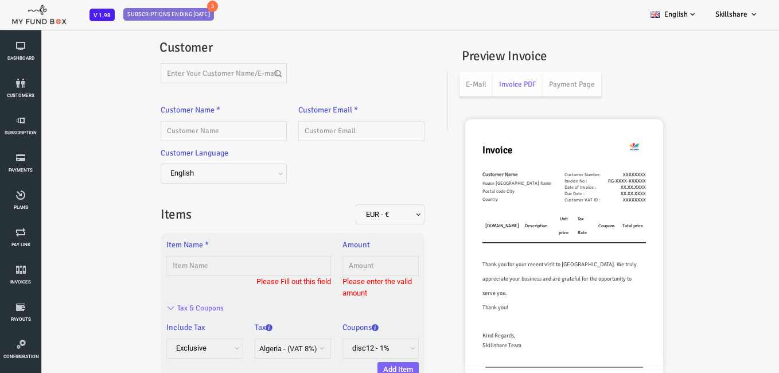
click at [247, 254] on div "Item Name *" at bounding box center [217, 257] width 165 height 37
click at [247, 261] on input "text" at bounding box center [217, 266] width 165 height 20
type input "dall"
type input "1.00"
select select "false"
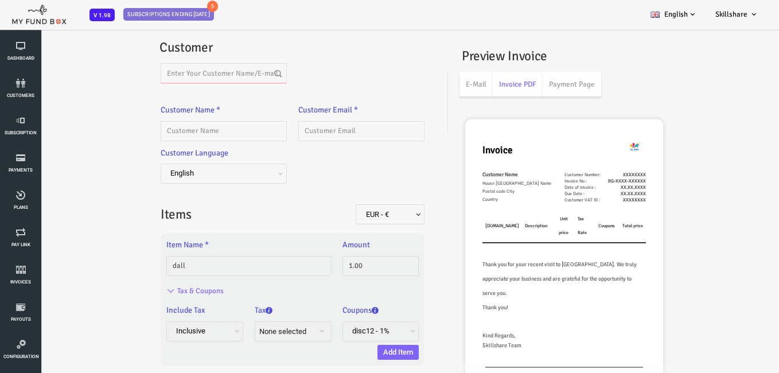
click at [213, 69] on input "text" at bounding box center [193, 73] width 126 height 20
click at [213, 75] on input "text" at bounding box center [193, 73] width 126 height 20
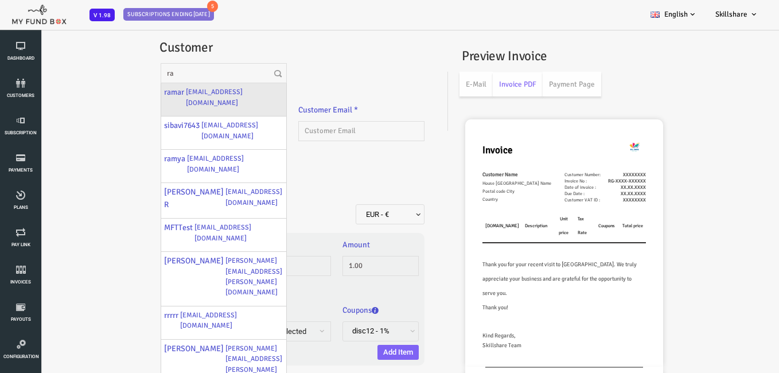
click at [220, 92] on div "ramar ramar9@gmail.com" at bounding box center [192, 99] width 125 height 33
type input "ramar"
type input "[EMAIL_ADDRESS][DOMAIN_NAME]"
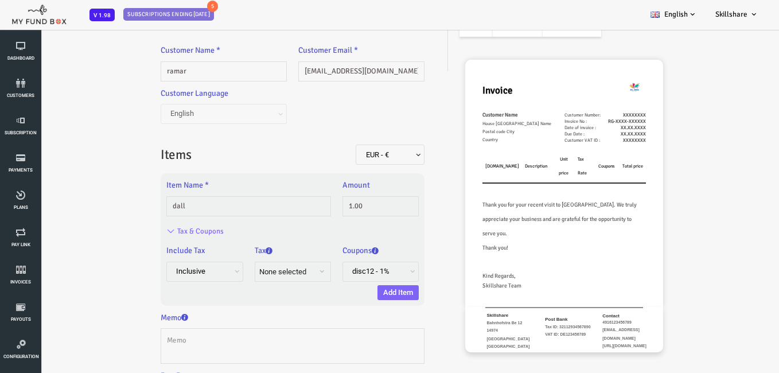
scroll to position [57, 0]
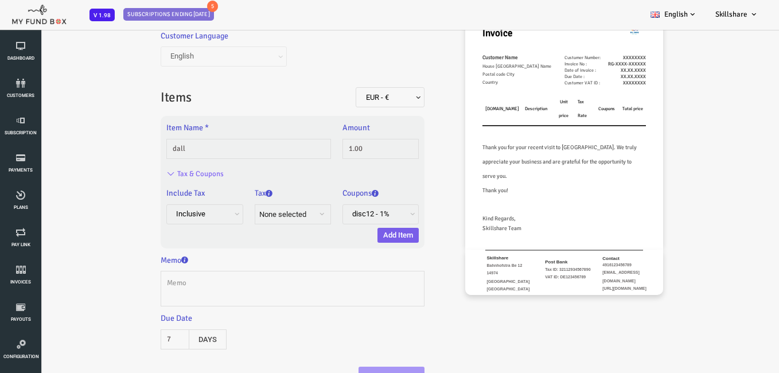
click at [361, 233] on button "Add Item" at bounding box center [367, 235] width 41 height 15
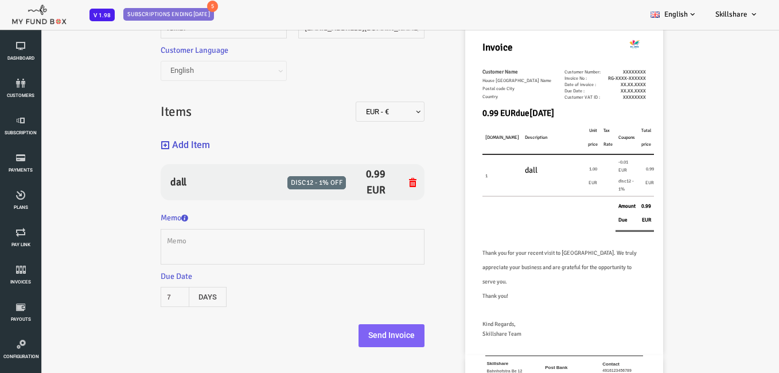
scroll to position [16, 0]
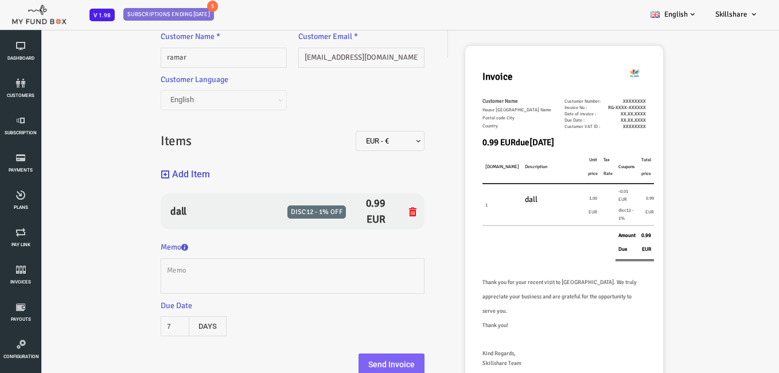
click at [150, 169] on button "Add Item" at bounding box center [154, 174] width 49 height 25
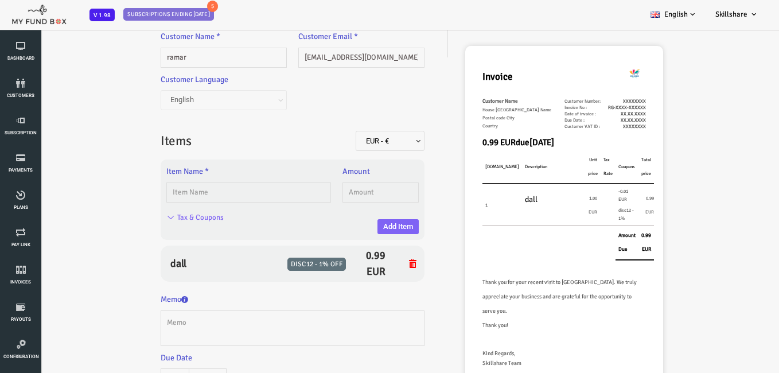
click at [177, 204] on div "Item Name *" at bounding box center [218, 186] width 176 height 43
click at [182, 196] on input "text" at bounding box center [217, 192] width 165 height 20
type input "plan03"
type input "1.00"
click at [357, 232] on button "Add Item" at bounding box center [367, 226] width 41 height 15
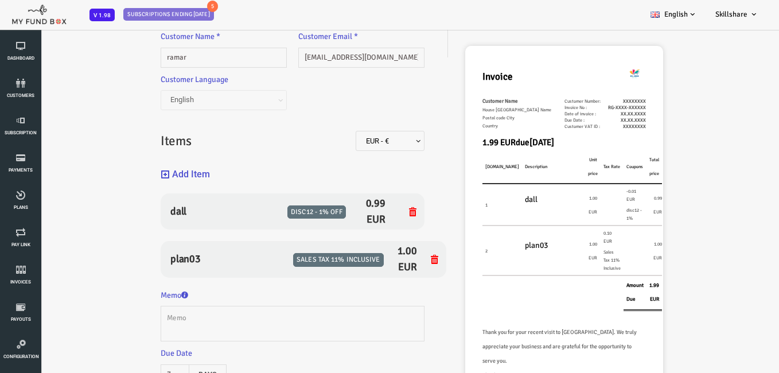
click at [165, 167] on button "Add Item" at bounding box center [154, 174] width 49 height 25
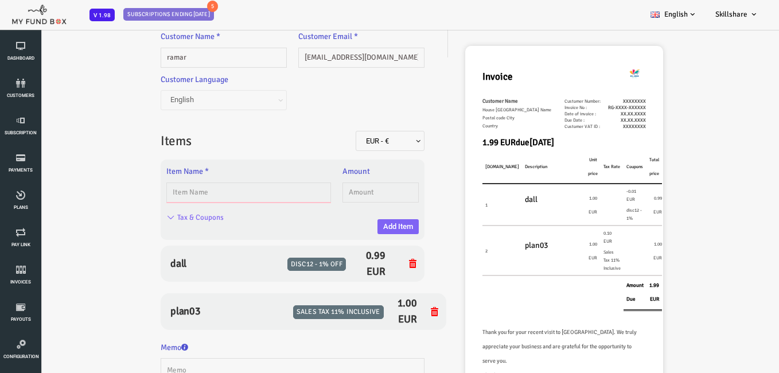
click at [227, 192] on input "text" at bounding box center [217, 192] width 165 height 20
type input "plan04"
type input "7.00"
click at [371, 229] on button "Add Item" at bounding box center [367, 226] width 41 height 15
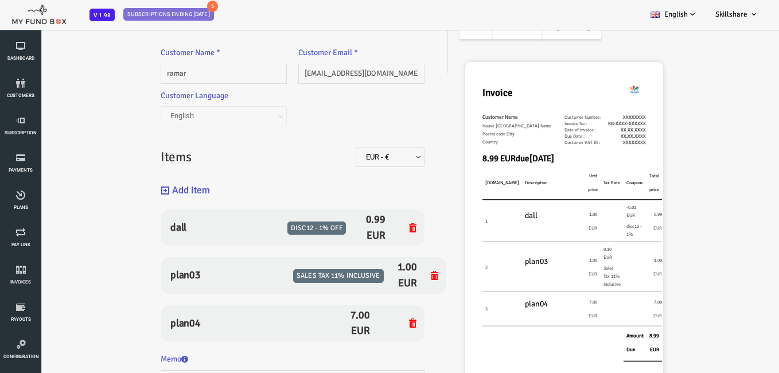
scroll to position [0, 0]
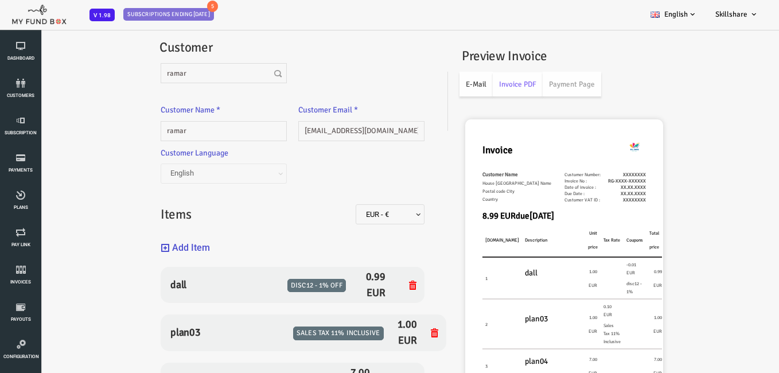
click at [454, 94] on link "E-Mail" at bounding box center [445, 84] width 33 height 25
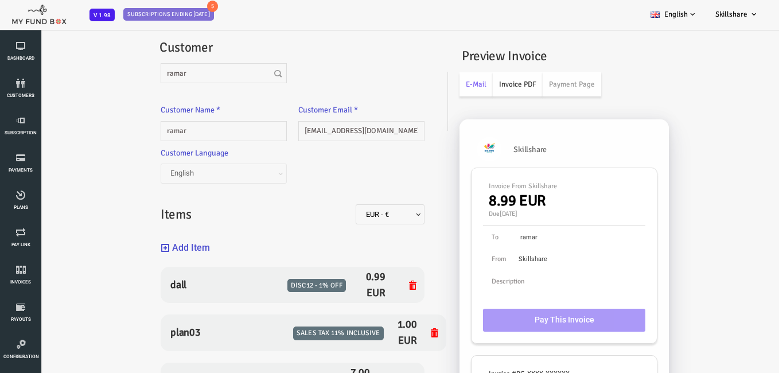
click at [498, 92] on link "Invoice PDF" at bounding box center [487, 84] width 50 height 25
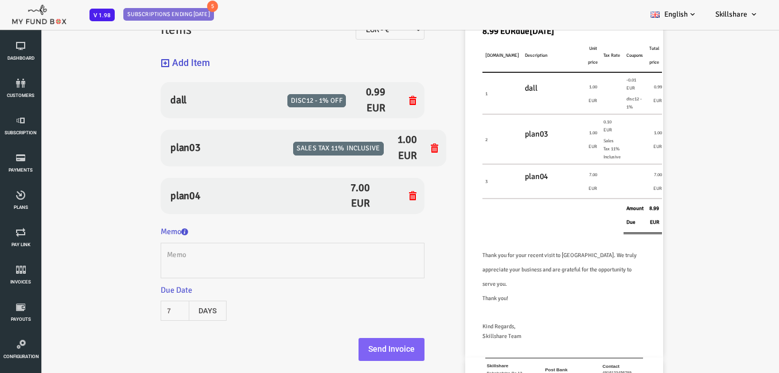
scroll to position [100, 0]
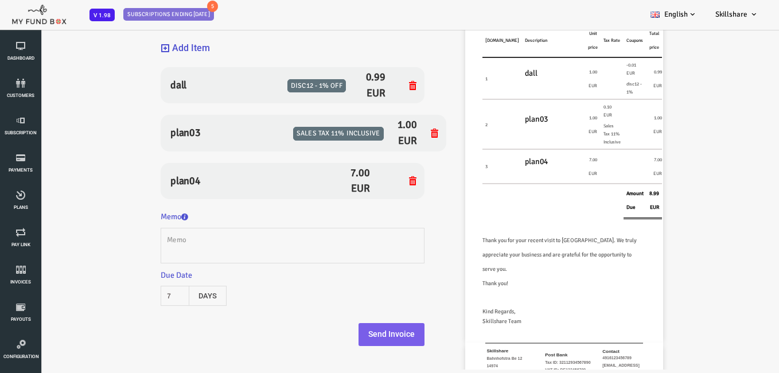
click at [360, 331] on button "Send Invoice" at bounding box center [361, 334] width 66 height 23
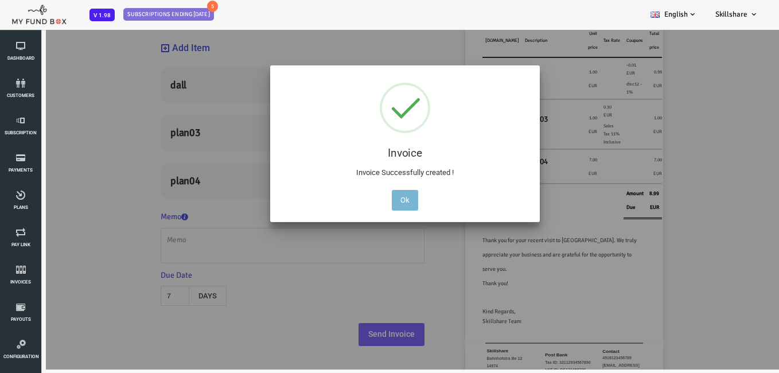
click at [374, 198] on button "Ok" at bounding box center [374, 200] width 26 height 21
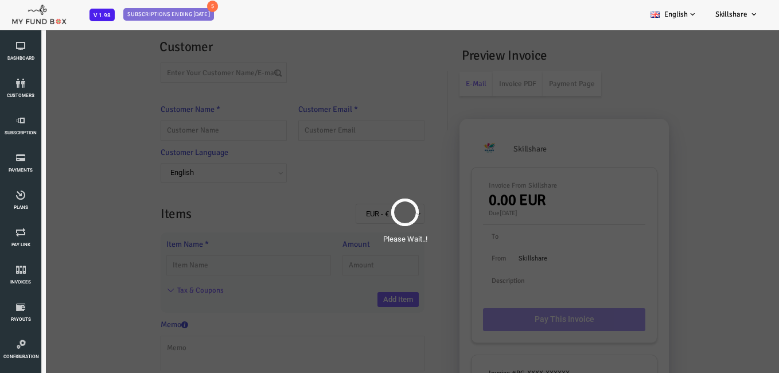
scroll to position [0, 0]
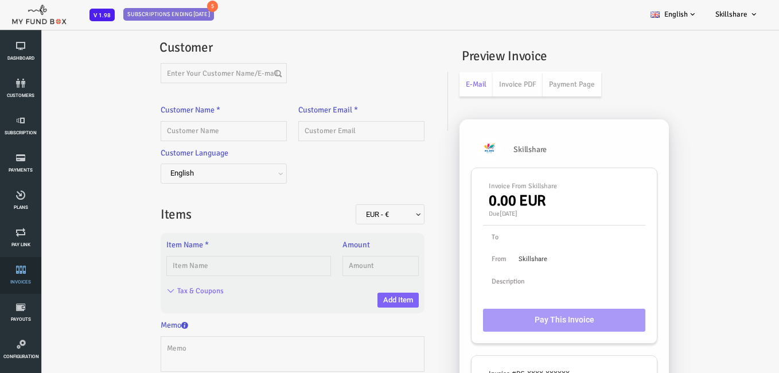
click at [0, 0] on span "Invoices" at bounding box center [0, 0] width 0 height 0
click at [15, 230] on icon at bounding box center [20, 232] width 34 height 9
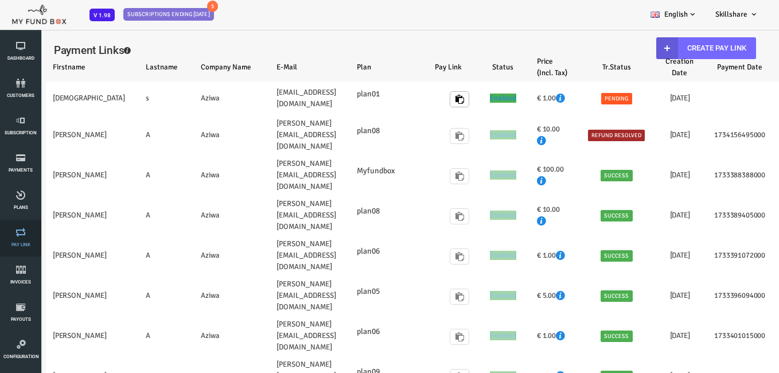
select select "100"
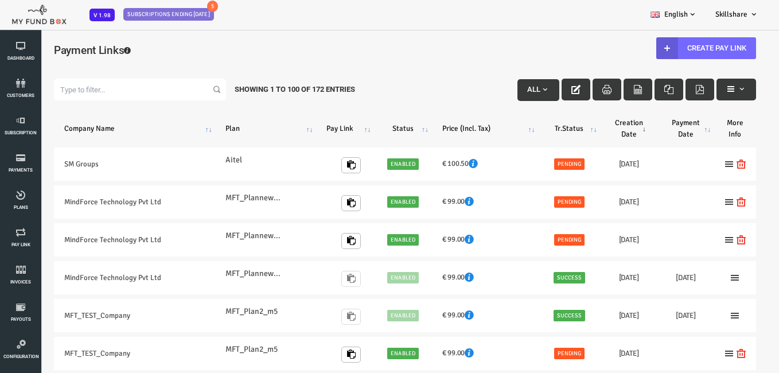
click at [701, 36] on div "Payment Links Create Pay Link" at bounding box center [373, 55] width 725 height 42
click at [700, 42] on link "Create Pay Link" at bounding box center [676, 48] width 100 height 22
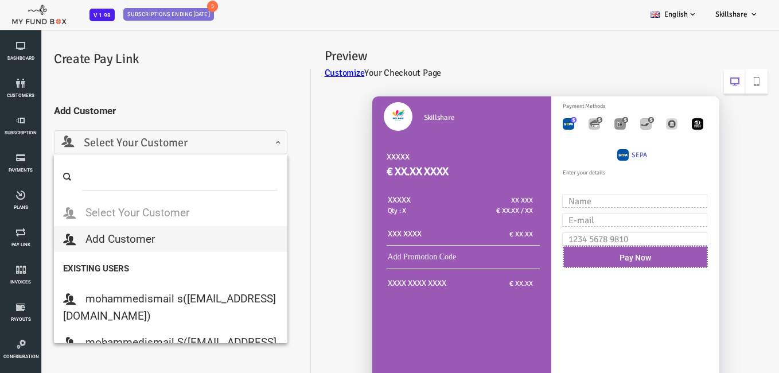
click at [179, 132] on span "Select Your Customer" at bounding box center [140, 142] width 234 height 24
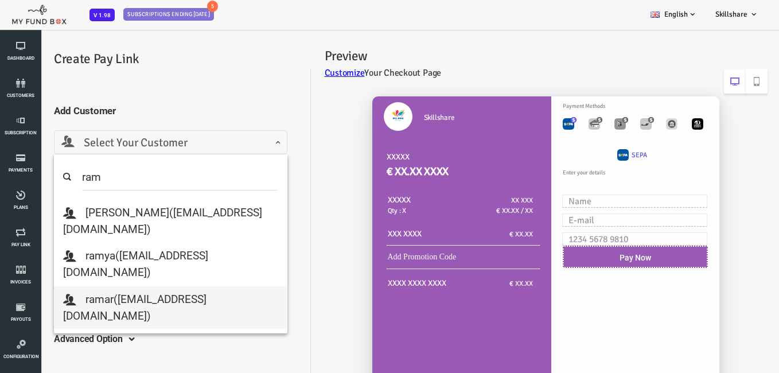
type input "ram"
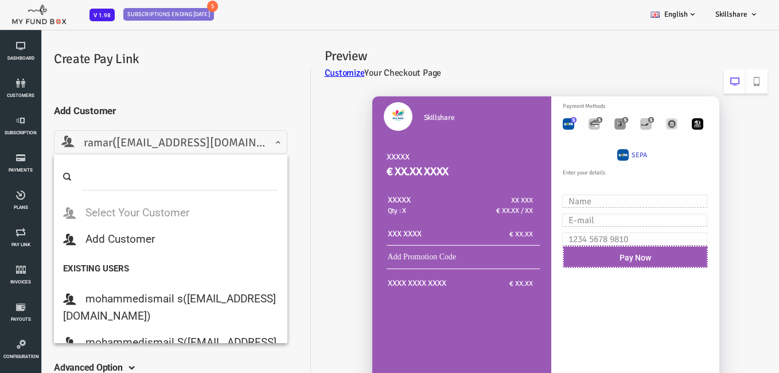
click at [243, 147] on span "ramar([EMAIL_ADDRESS][DOMAIN_NAME])" at bounding box center [139, 143] width 219 height 18
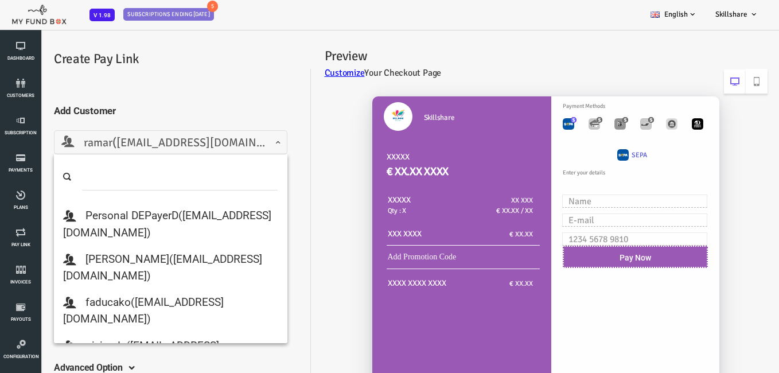
select select "[EMAIL_ADDRESS][DOMAIN_NAME]"
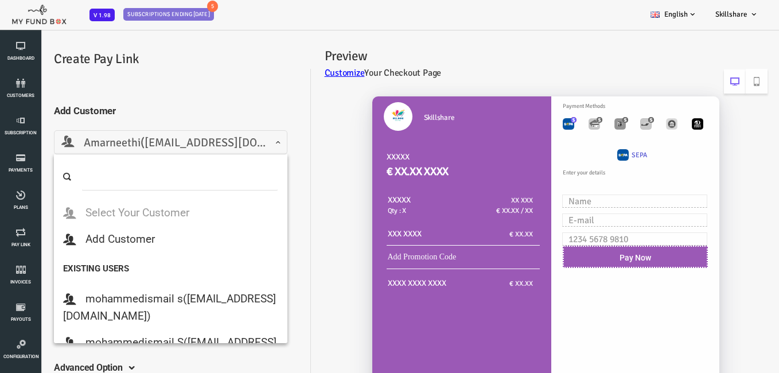
click at [239, 144] on span "Amarneethi([EMAIL_ADDRESS][DOMAIN_NAME])" at bounding box center [139, 143] width 219 height 18
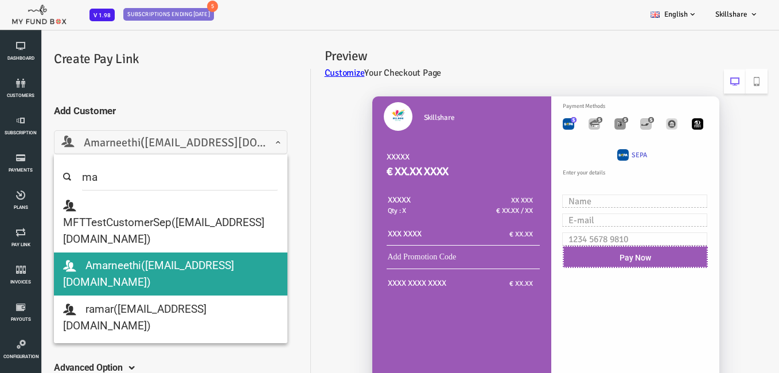
scroll to position [2130, 0]
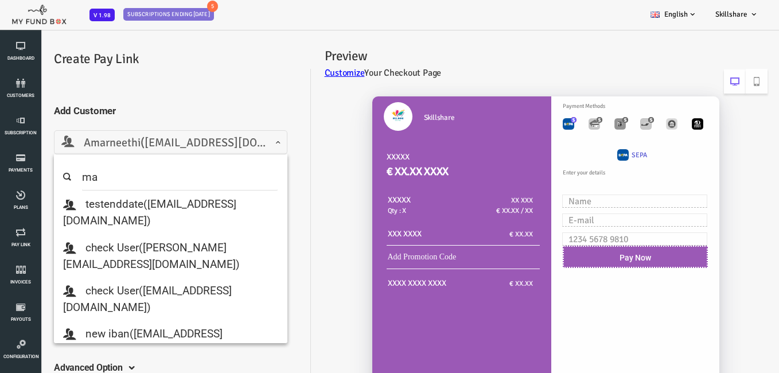
type input "m"
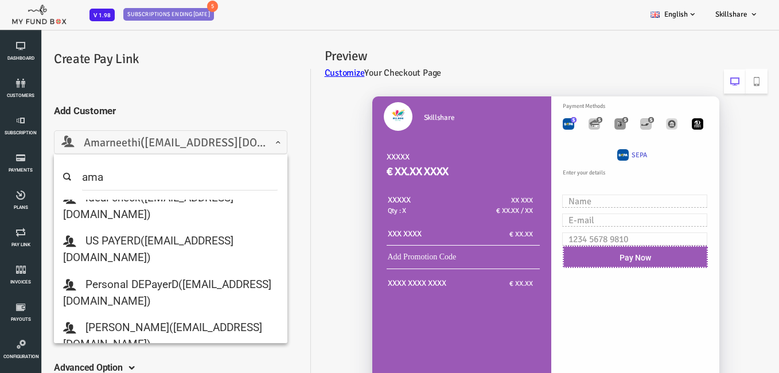
scroll to position [0, 0]
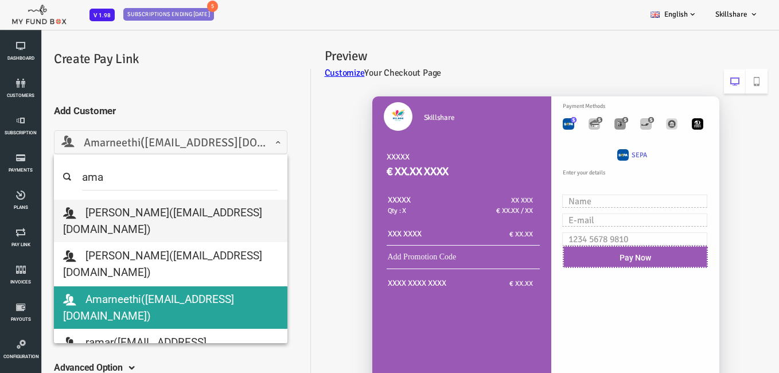
type input "amar"
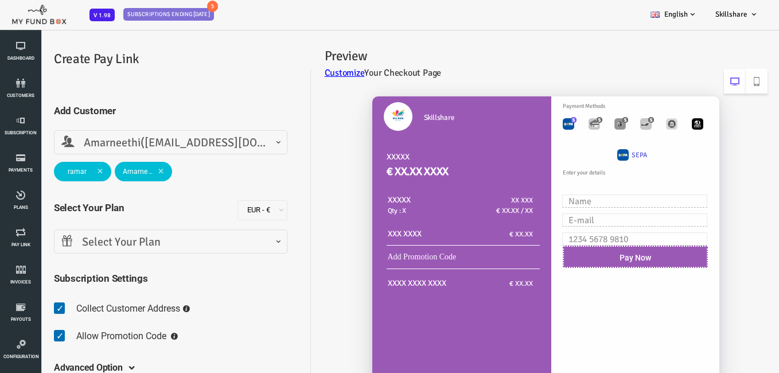
click at [275, 204] on div "Preview Customize Your Checkout Page Skillshare XXXXX € XX.XX XXXX XXXXX Qty : …" at bounding box center [508, 265] width 469 height 450
click at [53, 107] on h5 "Add Customer" at bounding box center [140, 110] width 234 height 15
click at [30, 152] on span at bounding box center [30, 152] width 0 height 0
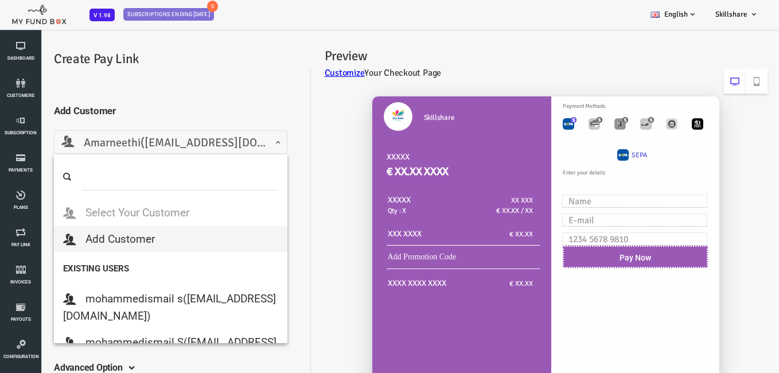
select select
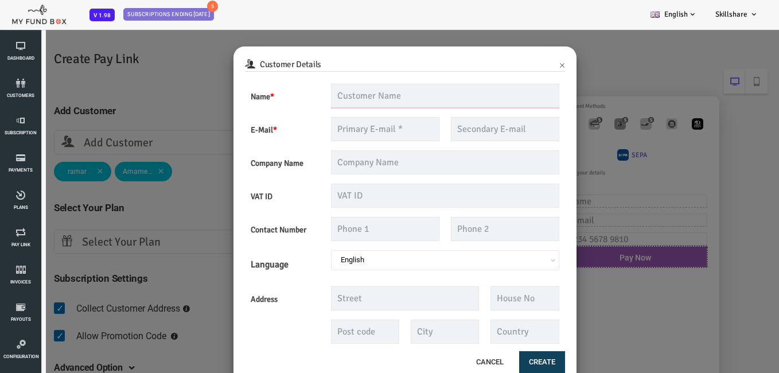
click at [480, 98] on input "text" at bounding box center [414, 96] width 229 height 24
type input "amar"
click at [359, 126] on input "text" at bounding box center [354, 129] width 108 height 24
type input "[EMAIL_ADDRESS][DOMAIN_NAME]"
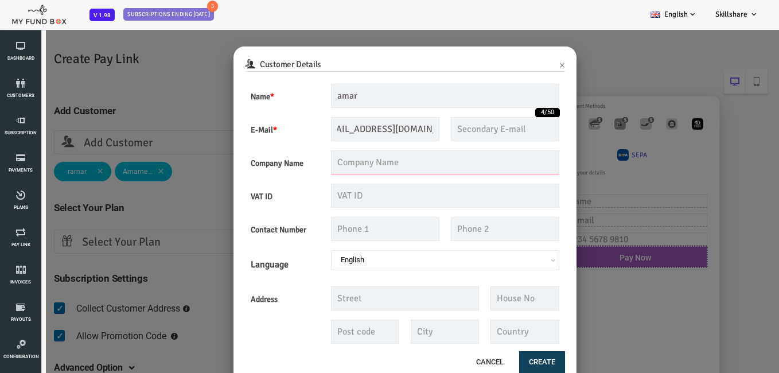
click at [363, 158] on input "text" at bounding box center [414, 162] width 229 height 24
type input "[DOMAIN_NAME]"
click at [401, 191] on input "text" at bounding box center [414, 196] width 229 height 24
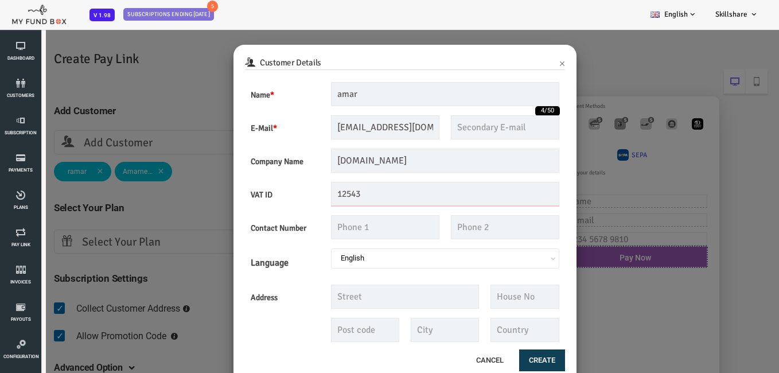
type input "12543"
click at [519, 359] on button "Create" at bounding box center [511, 360] width 46 height 22
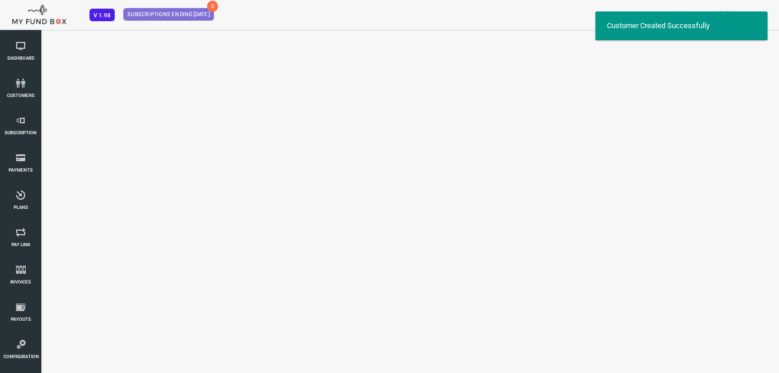
scroll to position [0, 0]
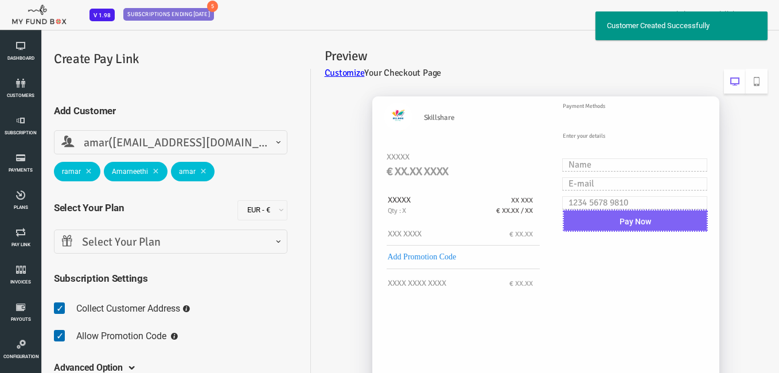
select select "[EMAIL_ADDRESS][DOMAIN_NAME]"
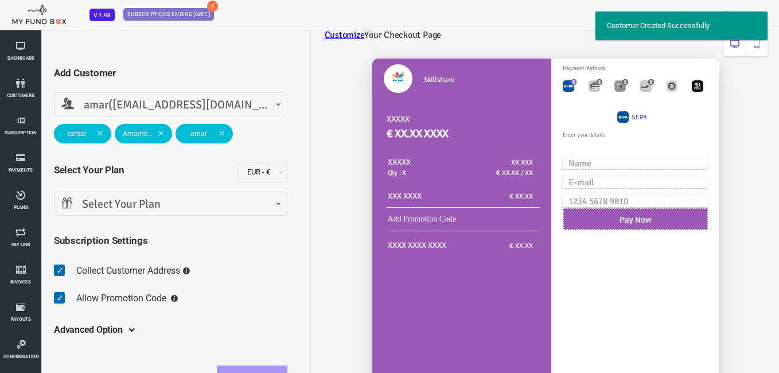
scroll to position [57, 0]
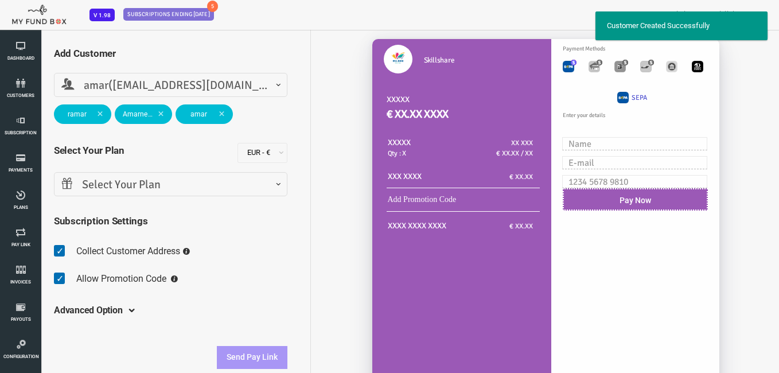
click at [210, 189] on span "Select Your Plan" at bounding box center [139, 185] width 219 height 18
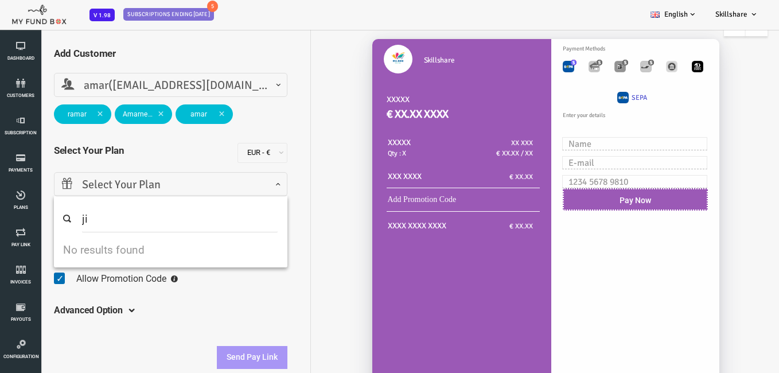
type input "j"
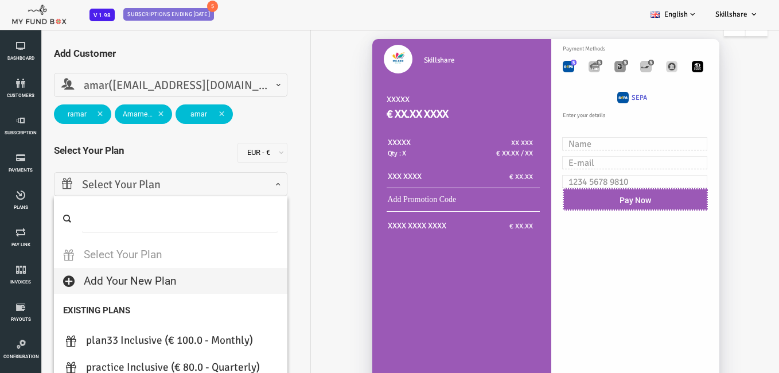
select select
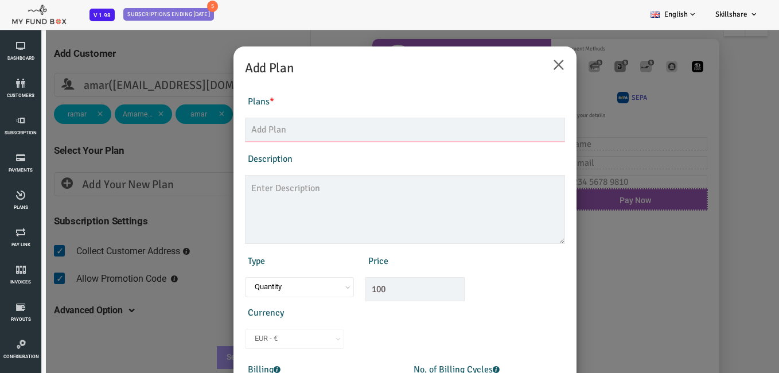
click at [410, 121] on input "text" at bounding box center [374, 130] width 320 height 24
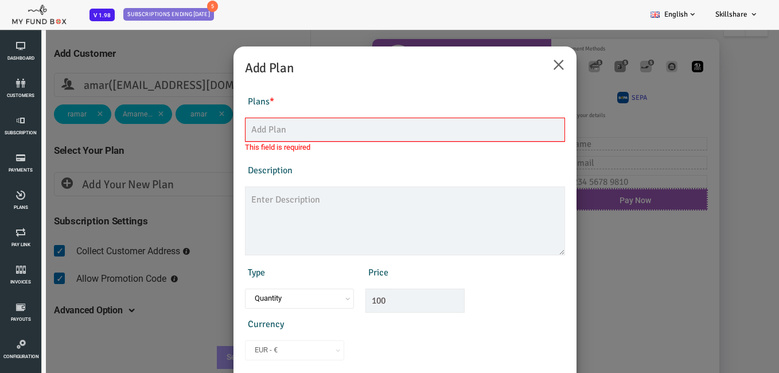
type input "\"
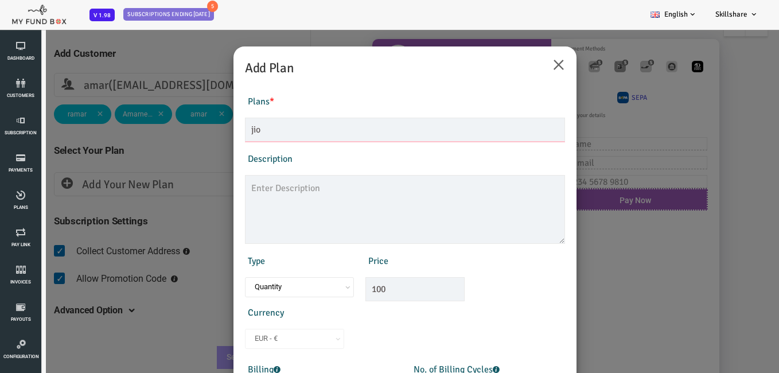
type input "jio"
click at [361, 188] on textarea at bounding box center [374, 209] width 320 height 69
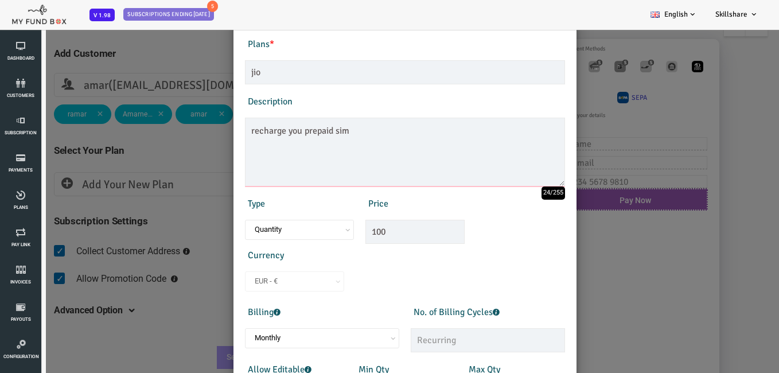
scroll to position [115, 0]
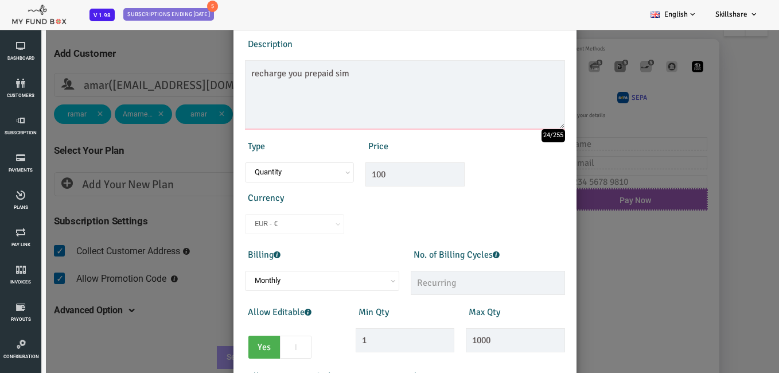
type textarea "recharge you prepaid sim"
click at [387, 176] on input "100" at bounding box center [384, 174] width 99 height 24
type input "1"
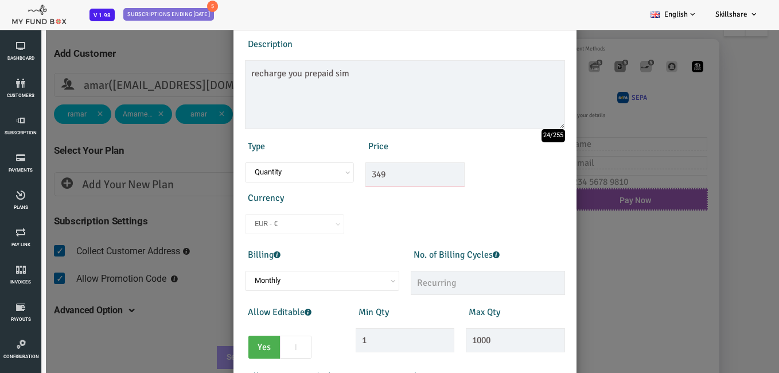
scroll to position [172, 0]
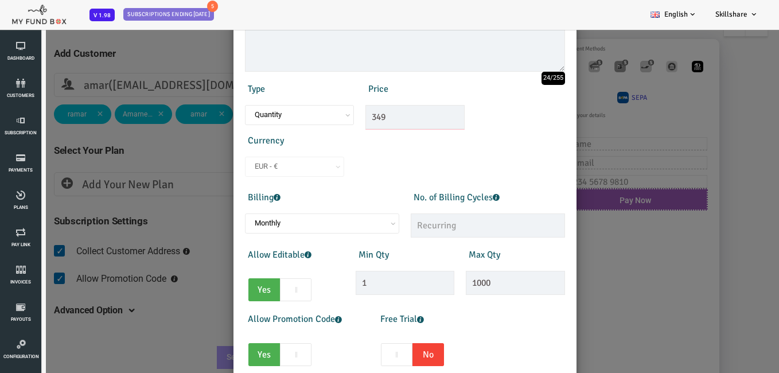
type input "349"
click at [438, 226] on input "text" at bounding box center [457, 225] width 154 height 24
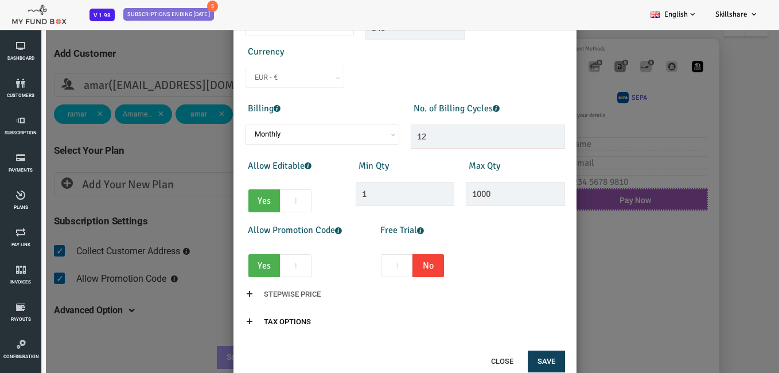
scroll to position [32, 0]
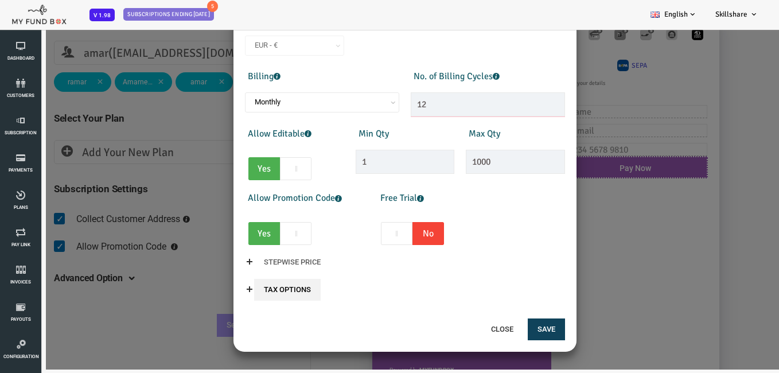
type input "12"
click at [243, 288] on input "Tax Options" at bounding box center [256, 290] width 67 height 22
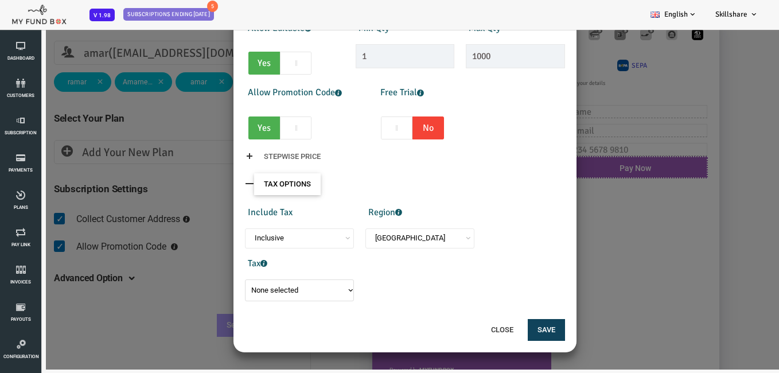
scroll to position [367, 0]
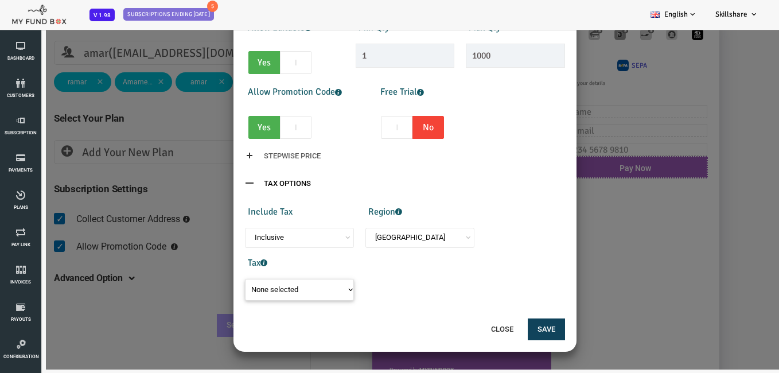
click at [270, 290] on button "None selected" at bounding box center [268, 290] width 109 height 22
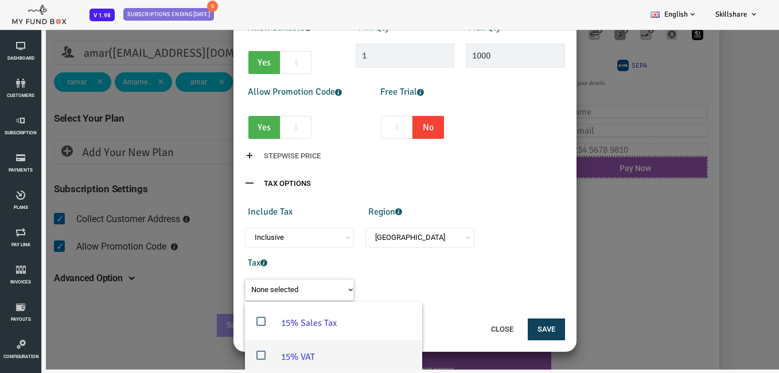
scroll to position [1, 0]
click at [283, 361] on label "15% VAT" at bounding box center [302, 356] width 177 height 33
click at [239, 361] on input "15% VAT" at bounding box center [233, 362] width 10 height 10
checkbox input "true"
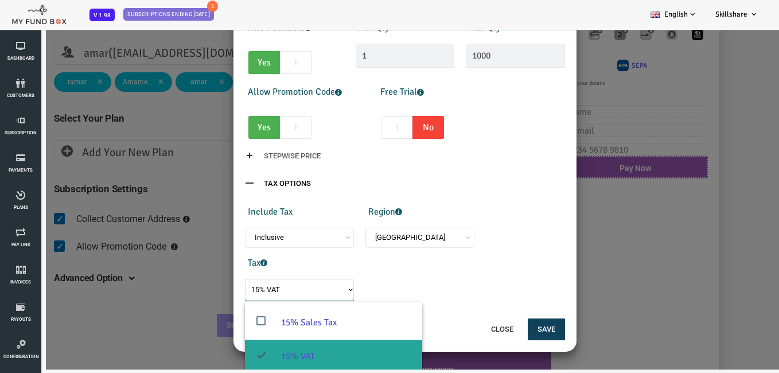
scroll to position [18, 0]
click at [516, 326] on button "Save" at bounding box center [515, 329] width 37 height 22
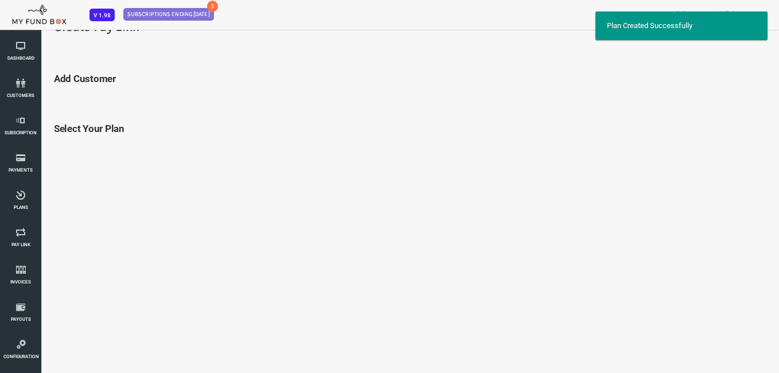
scroll to position [57, 0]
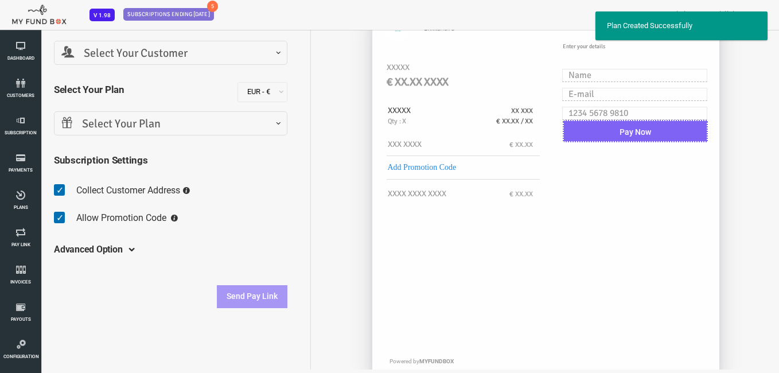
select select "jio"
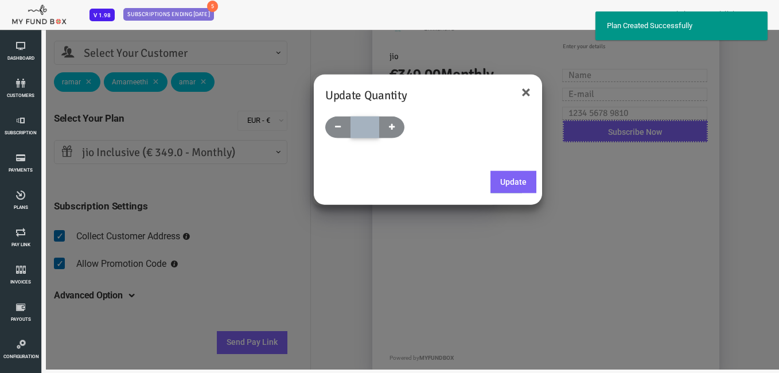
type input "1"
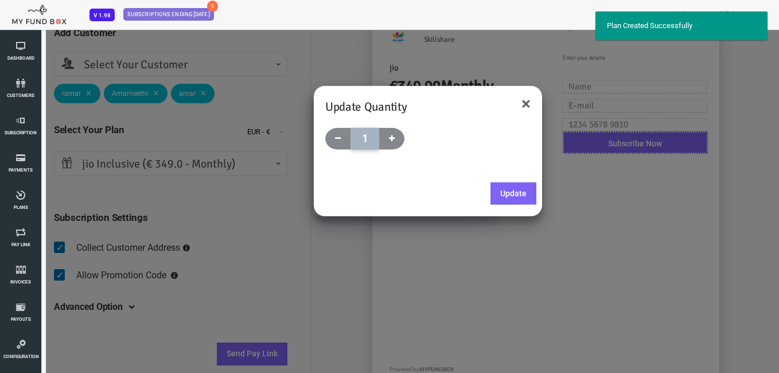
select select "textPlanName"
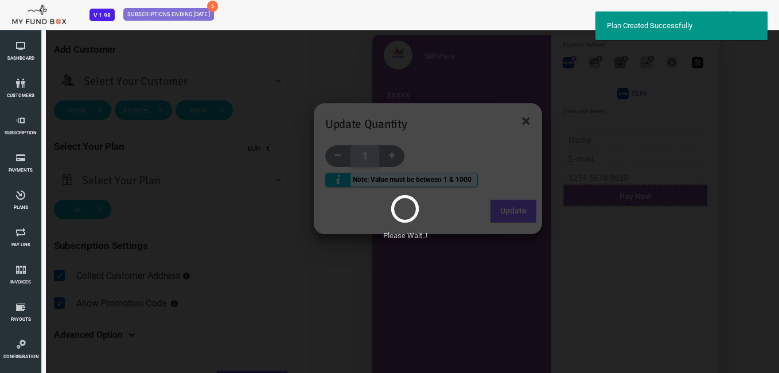
scroll to position [0, 0]
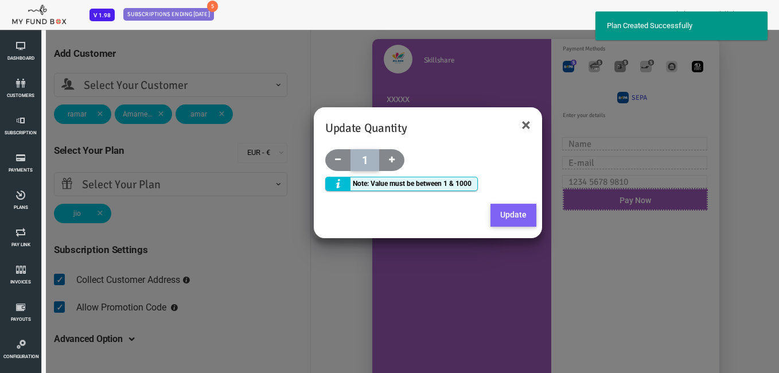
click at [483, 210] on button "Update" at bounding box center [483, 215] width 46 height 23
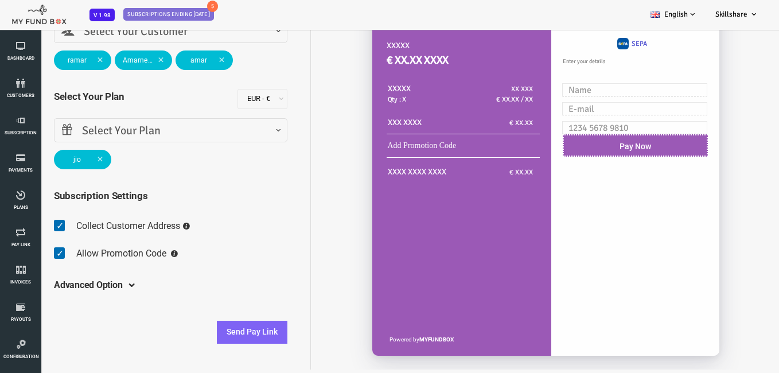
scroll to position [100, 0]
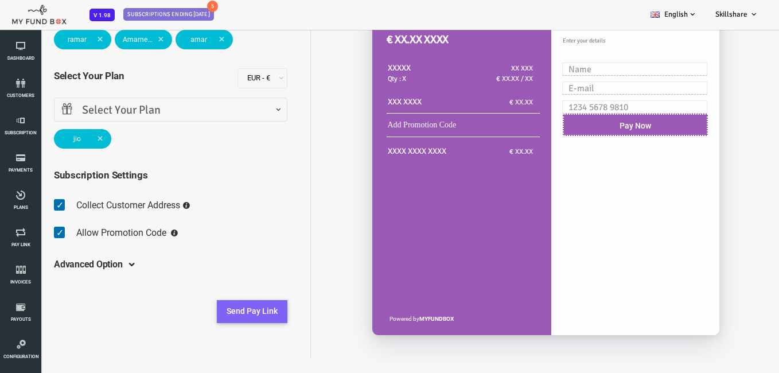
click at [230, 310] on button "Send Pay Link" at bounding box center [221, 311] width 71 height 23
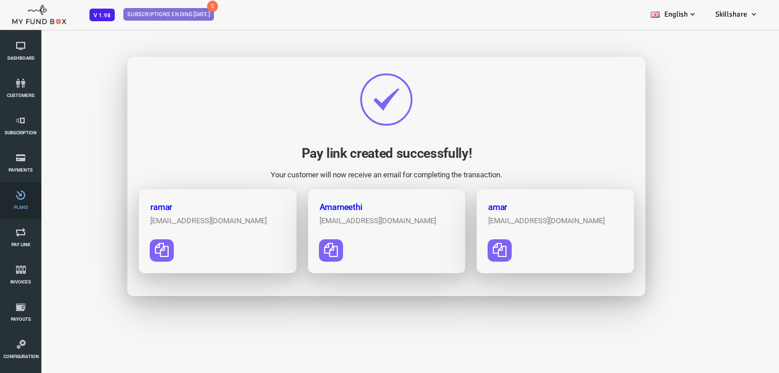
scroll to position [0, 0]
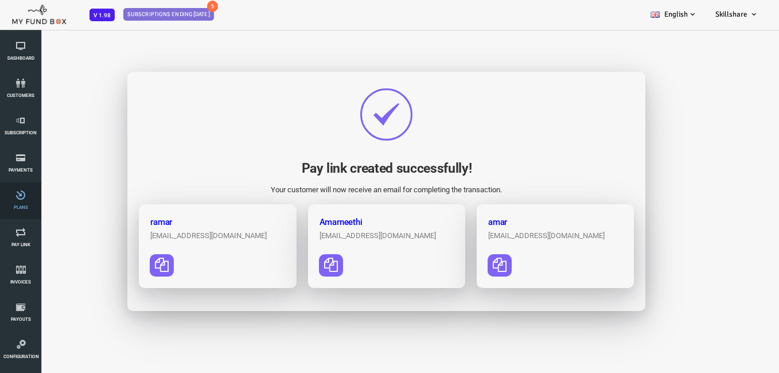
click at [22, 200] on link "Plans" at bounding box center [20, 200] width 34 height 37
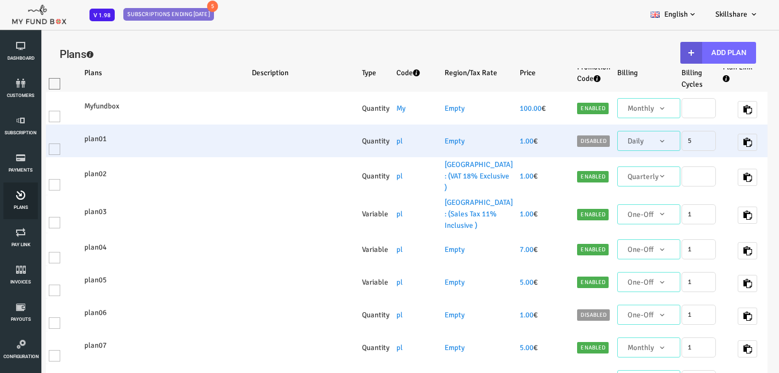
select select "100"
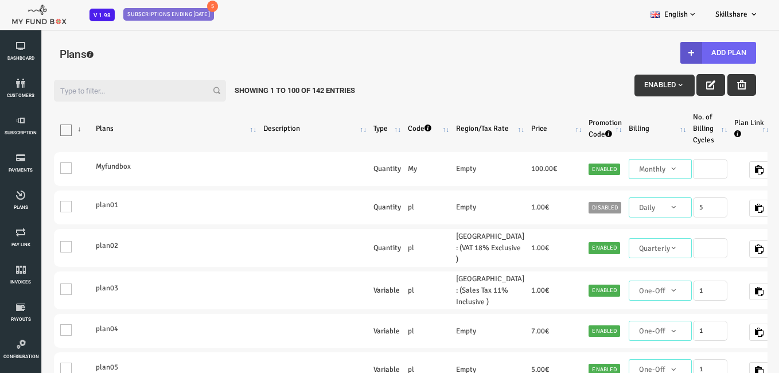
click at [712, 53] on button "Add Plan" at bounding box center [688, 53] width 76 height 22
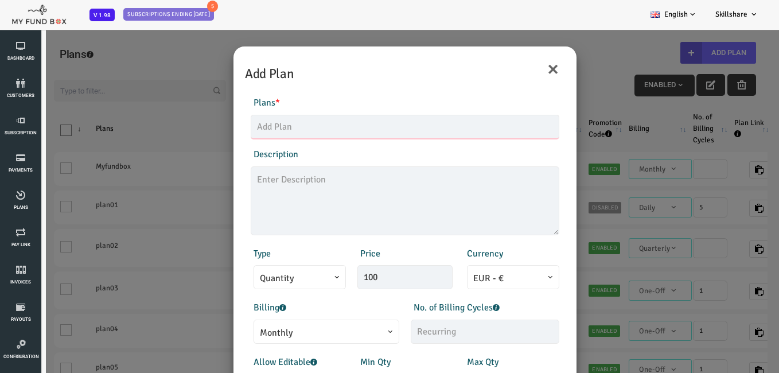
drag, startPoint x: 360, startPoint y: 115, endPoint x: 354, endPoint y: 133, distance: 18.9
click at [359, 116] on input "text" at bounding box center [374, 127] width 309 height 24
type input "vi-[GEOGRAPHIC_DATA]"
click at [419, 182] on textarea at bounding box center [374, 200] width 309 height 69
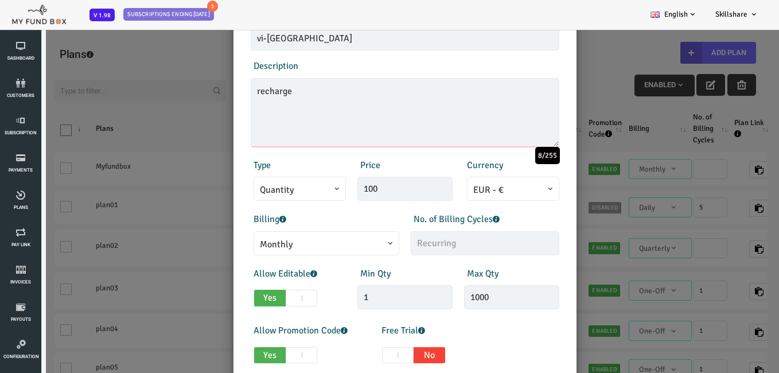
scroll to position [115, 0]
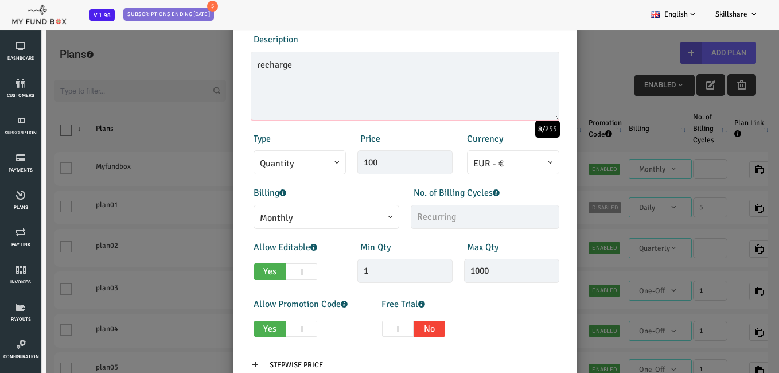
type textarea "recharge"
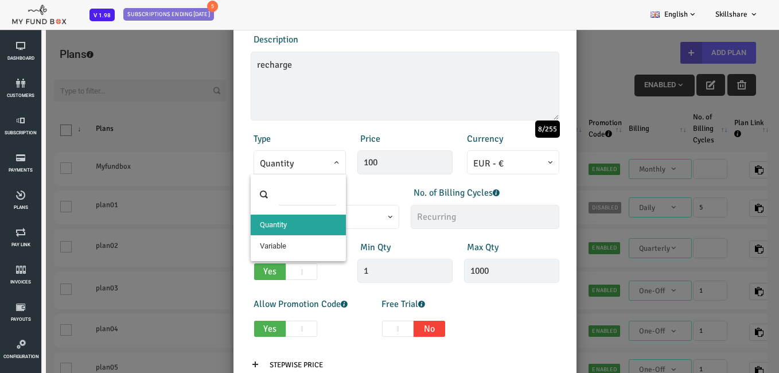
click at [278, 160] on span "Quantity" at bounding box center [269, 164] width 80 height 14
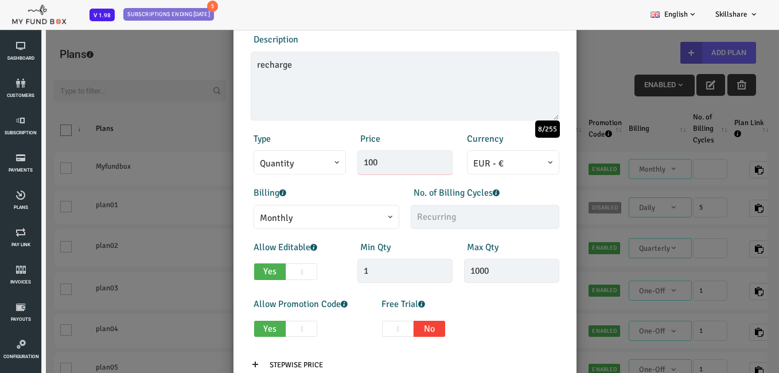
click at [351, 164] on input "100" at bounding box center [374, 162] width 95 height 24
type input "1"
type input "209.00"
click at [504, 158] on span "EUR - €" at bounding box center [482, 164] width 80 height 14
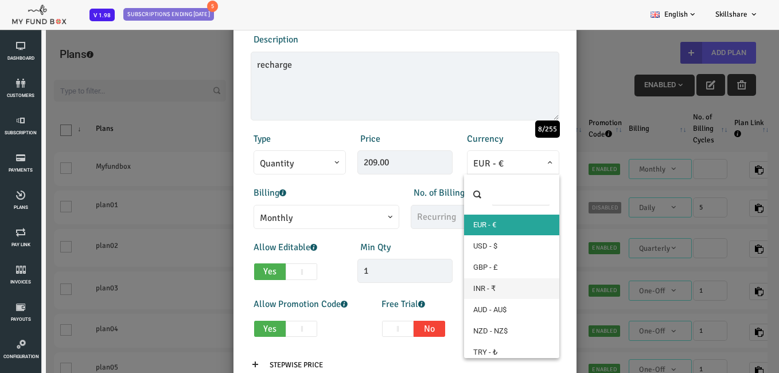
select select "1"
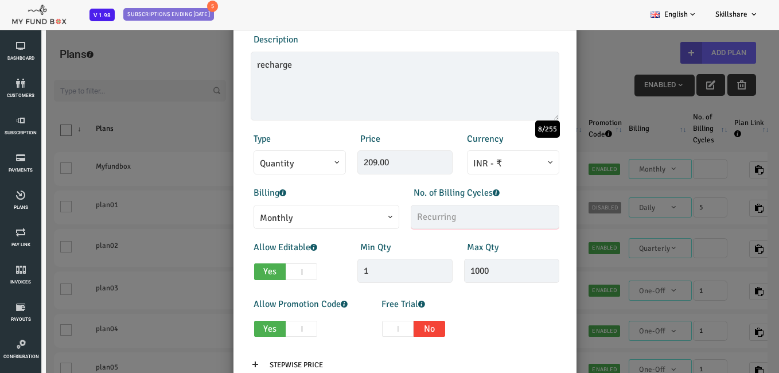
click at [478, 223] on input "text" at bounding box center [454, 217] width 149 height 24
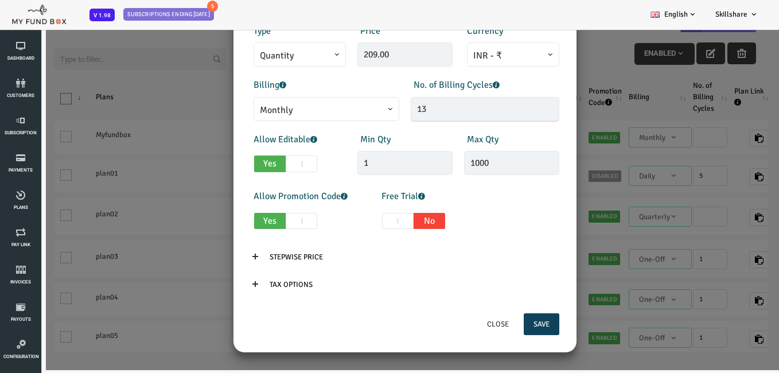
scroll to position [32, 0]
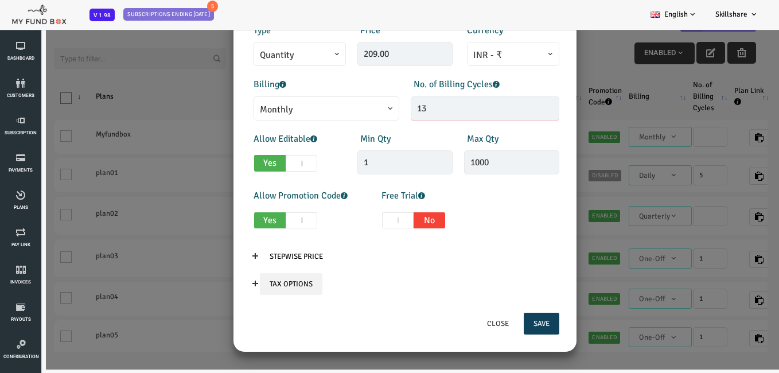
type input "13"
click at [263, 289] on input "Tax Options" at bounding box center [260, 284] width 63 height 22
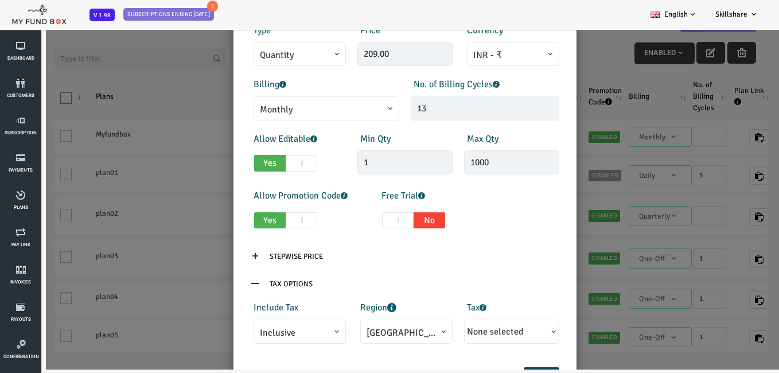
click at [263, 341] on span "Inclusive" at bounding box center [269, 332] width 92 height 24
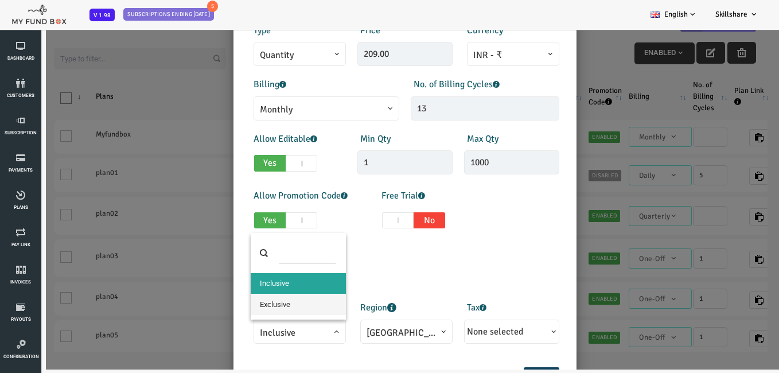
select select "true"
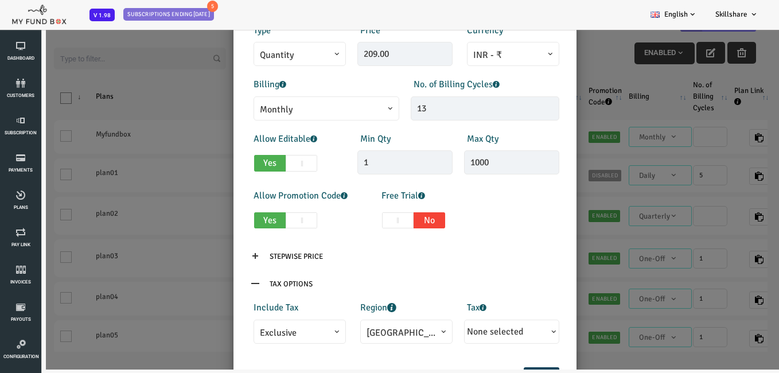
click at [354, 339] on span "[GEOGRAPHIC_DATA]" at bounding box center [376, 333] width 80 height 14
select select "99"
click at [473, 335] on span "None selected" at bounding box center [464, 331] width 56 height 11
click at [482, 354] on label "10% Sales Tax" at bounding box center [487, 358] width 103 height 22
click at [455, 354] on input "10% Sales Tax" at bounding box center [450, 357] width 10 height 10
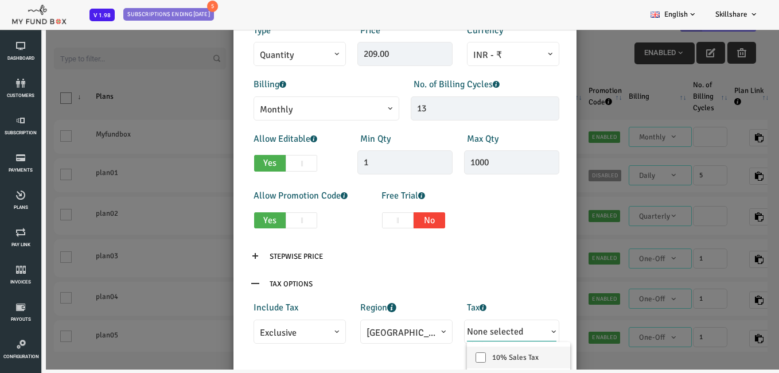
checkbox input "true"
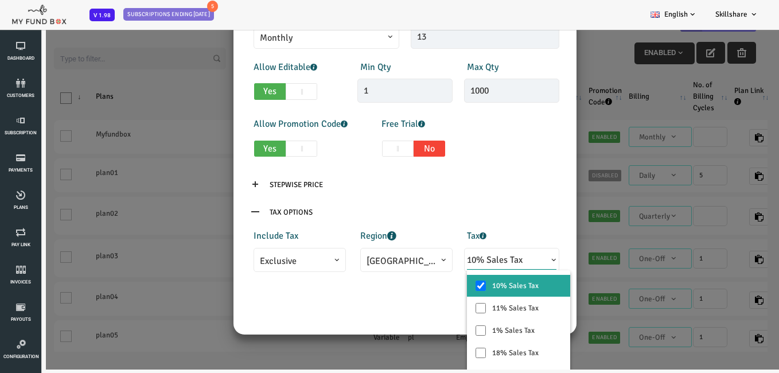
scroll to position [284, 0]
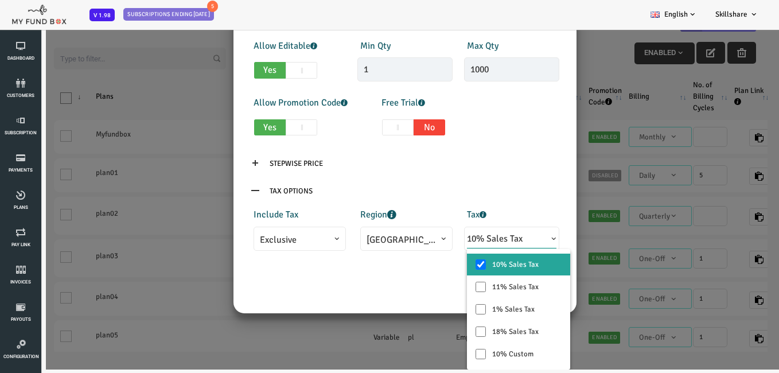
click at [378, 290] on div "Close Save" at bounding box center [374, 291] width 332 height 34
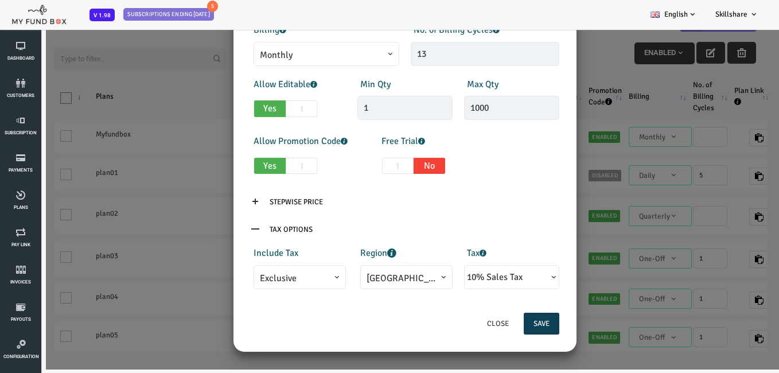
click at [504, 328] on button "Save" at bounding box center [511, 324] width 36 height 22
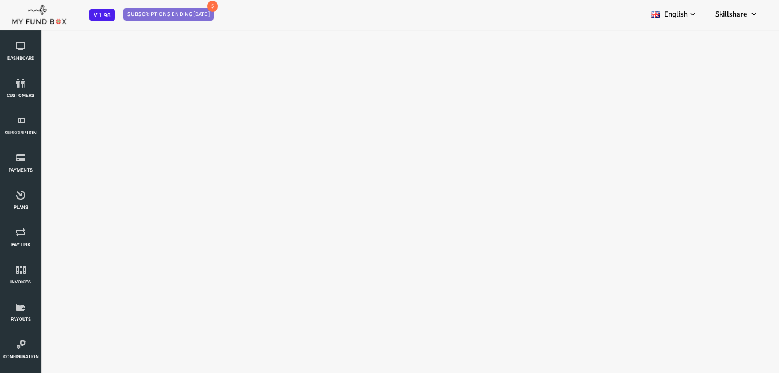
select select "100"
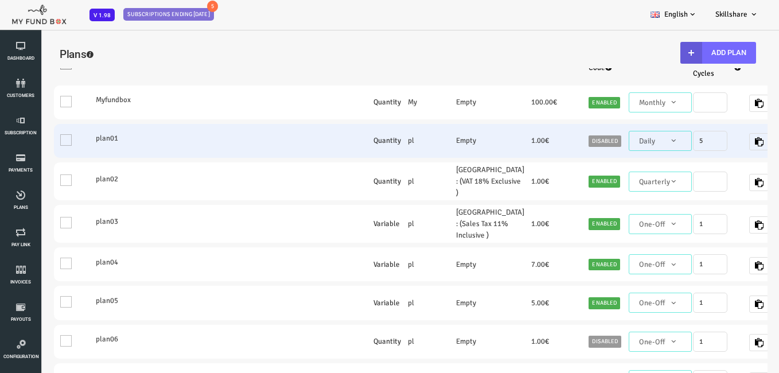
scroll to position [0, 0]
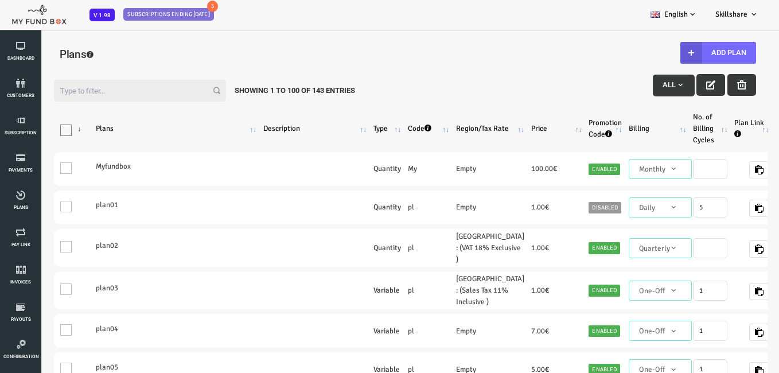
click at [100, 89] on input "Filter:" at bounding box center [109, 91] width 172 height 22
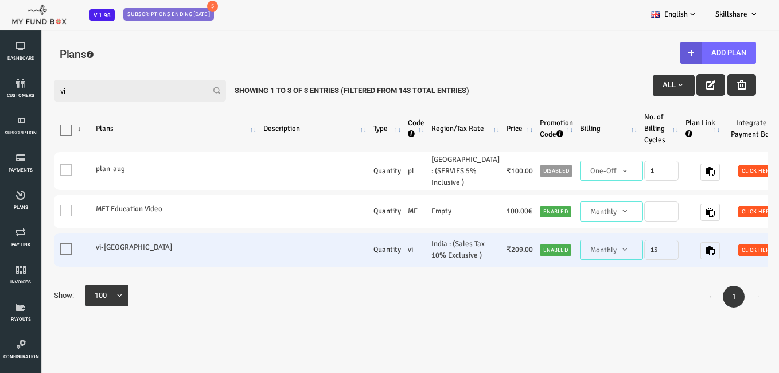
type input "vi"
click at [708, 256] on span "Click here" at bounding box center [727, 249] width 38 height 11
type textarea "<iframe height="700px" width="100%" allowfullscreen="" frameborder="0" mozallow…"
type textarea "[URL][DOMAIN_NAME]"
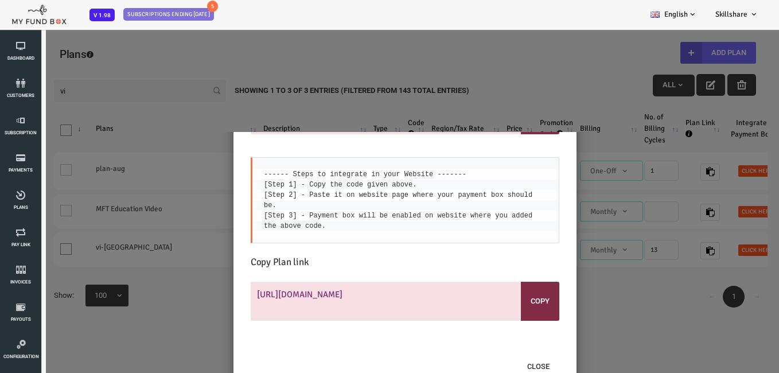
scroll to position [32, 0]
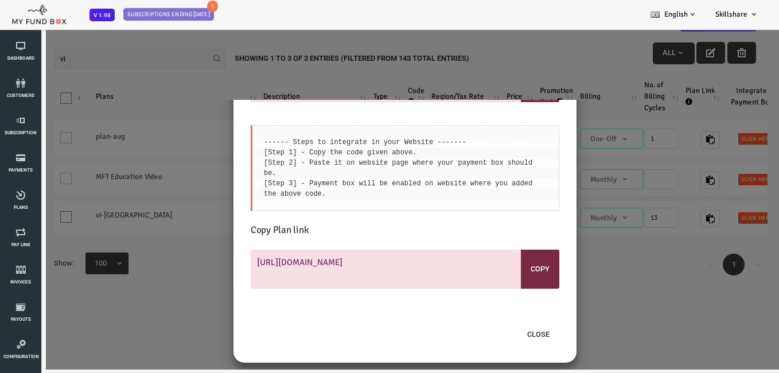
click at [512, 261] on button "Copy" at bounding box center [509, 269] width 38 height 39
click at [511, 260] on button "Copy" at bounding box center [509, 269] width 38 height 39
click at [615, 144] on div "Integrate Payment Box in Website <iframe height="700px" width="100%" allowfulls…" at bounding box center [374, 235] width 748 height 270
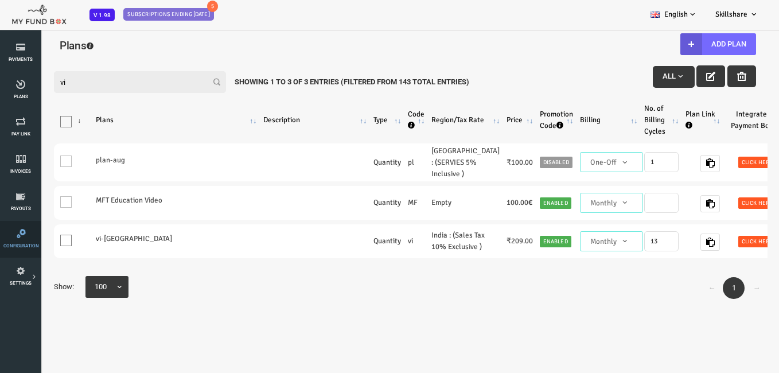
scroll to position [115, 0]
click at [0, 0] on span "SETTINGS" at bounding box center [0, 0] width 0 height 0
click at [0, 0] on link "Tax & Coupons" at bounding box center [0, 0] width 0 height 0
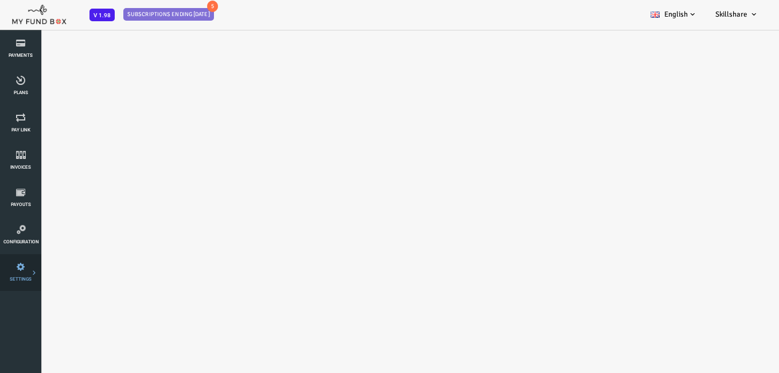
scroll to position [0, 0]
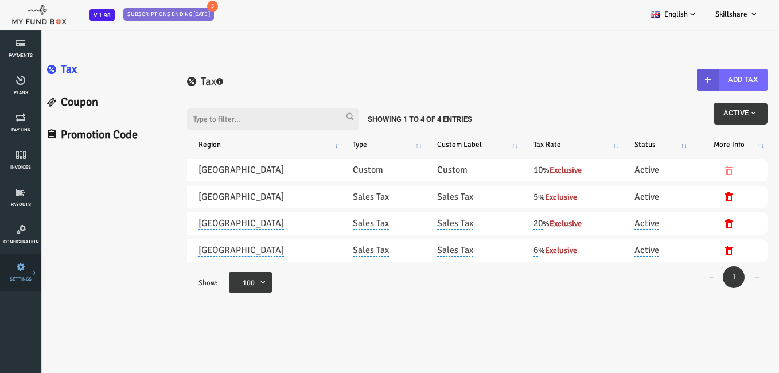
click at [0, 0] on link "Tax & Coupons" at bounding box center [0, 0] width 0 height 0
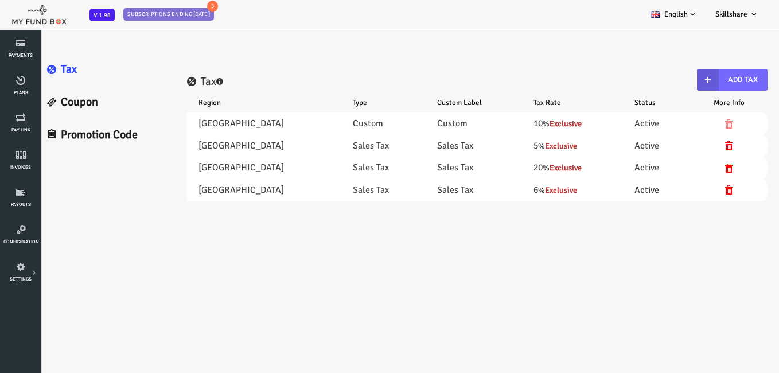
select select "100"
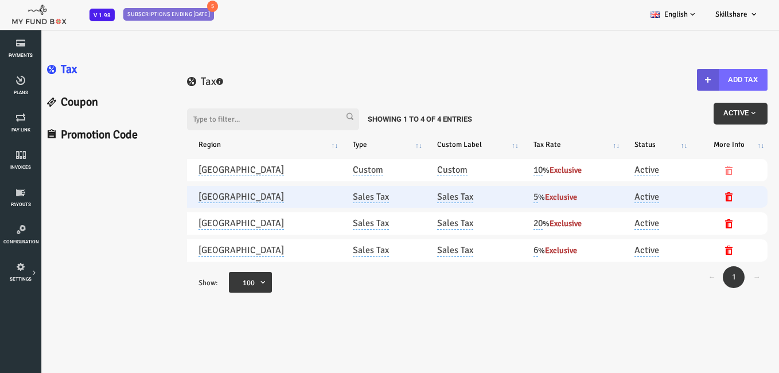
click at [696, 204] on td at bounding box center [698, 197] width 77 height 22
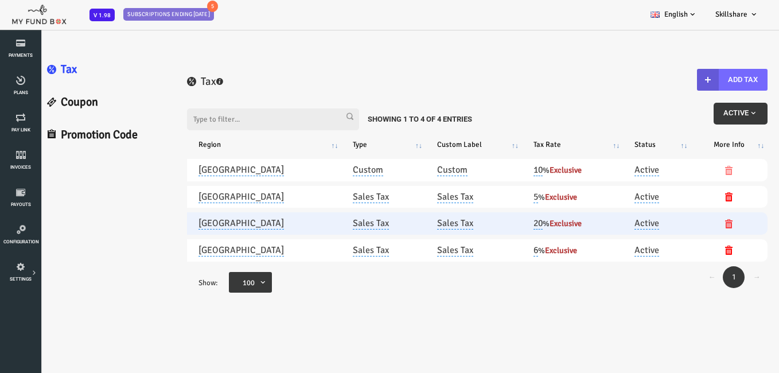
click at [698, 223] on icon at bounding box center [698, 223] width 9 height 9
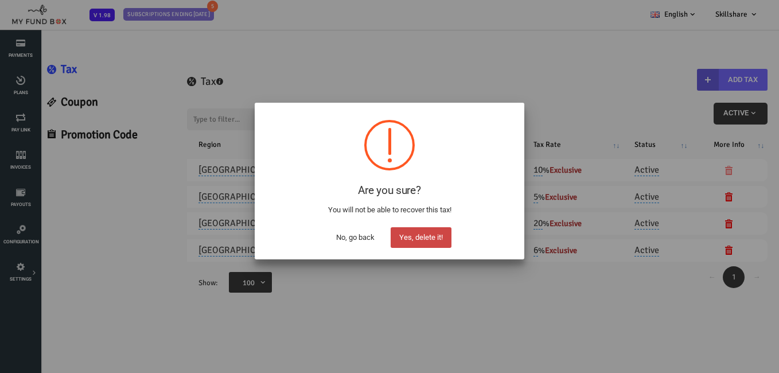
click at [425, 238] on button "Yes, delete it!" at bounding box center [421, 237] width 61 height 21
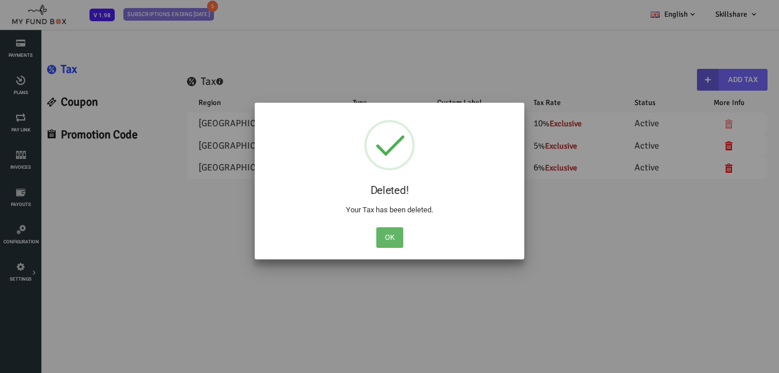
click at [389, 230] on button "OK" at bounding box center [389, 237] width 27 height 21
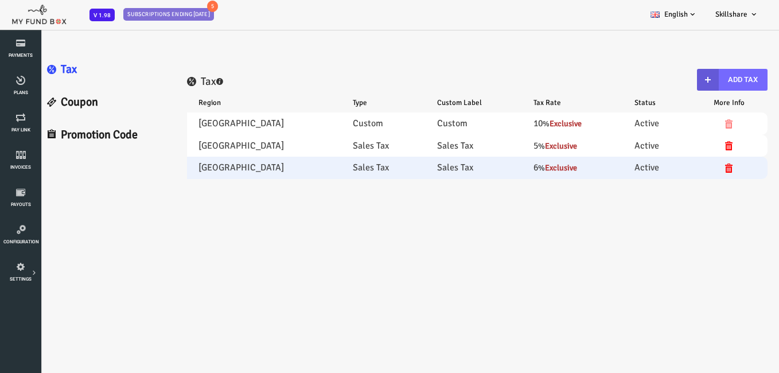
select select "100"
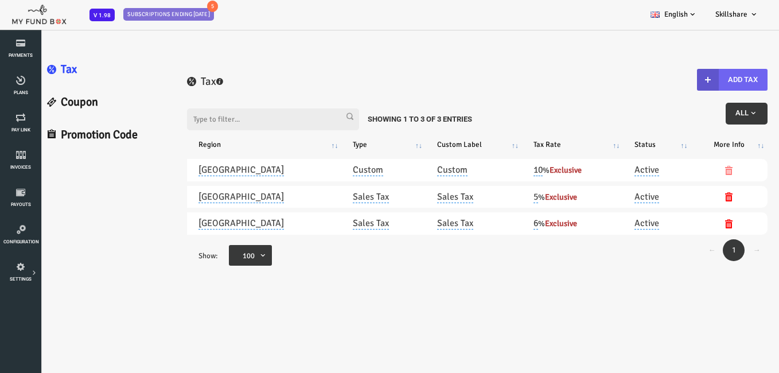
click at [704, 71] on button "Add Tax" at bounding box center [701, 80] width 71 height 22
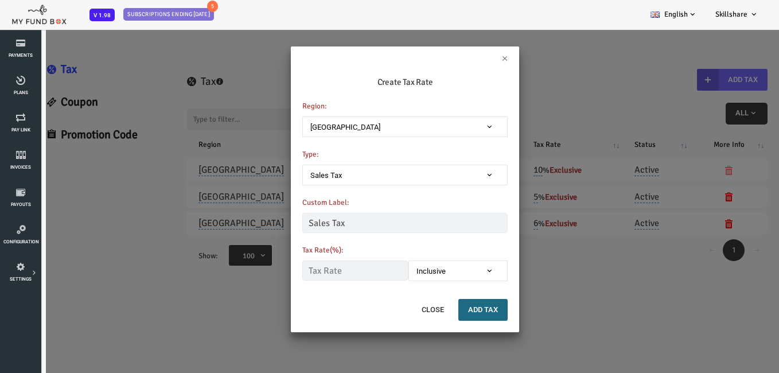
click at [387, 118] on span "[GEOGRAPHIC_DATA]" at bounding box center [373, 126] width 205 height 21
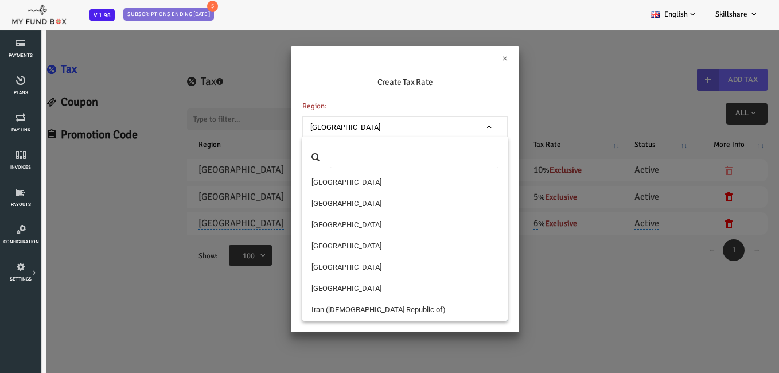
scroll to position [2009, 0]
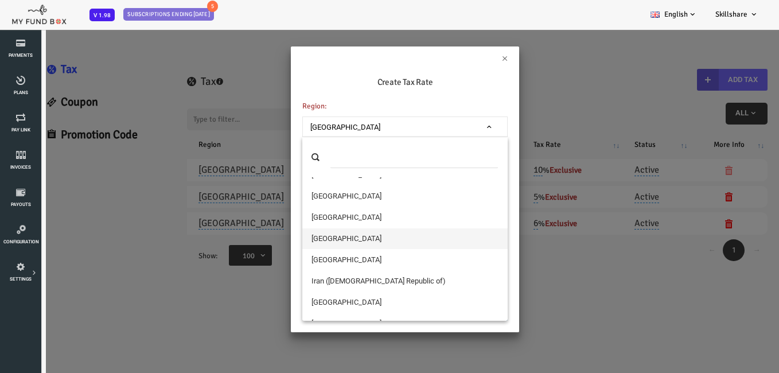
select select "99"
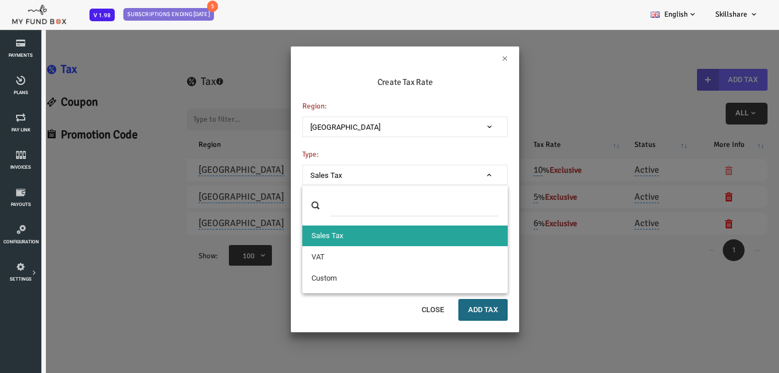
click at [366, 168] on span "Sales Tax" at bounding box center [373, 175] width 205 height 21
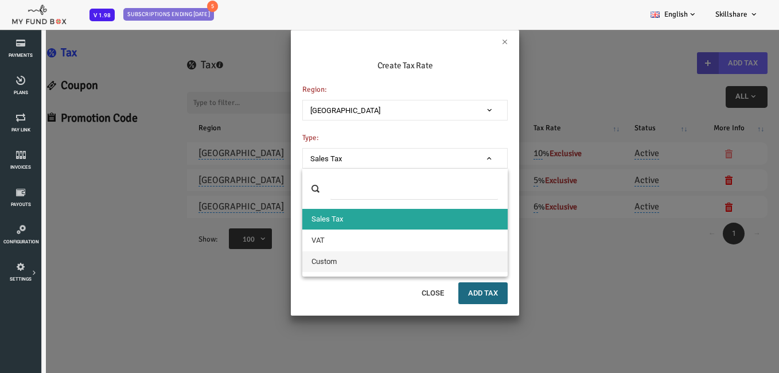
scroll to position [32, 0]
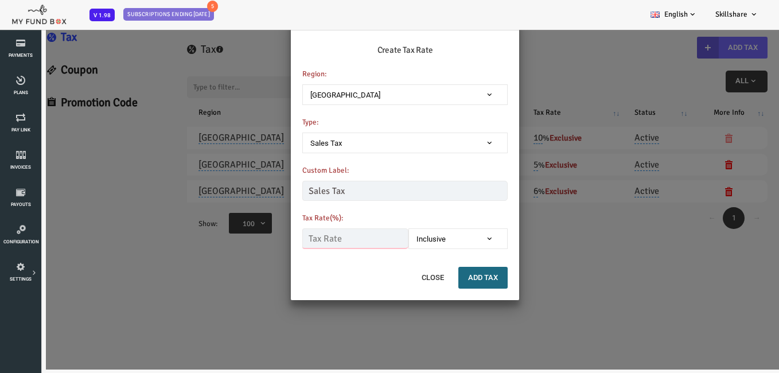
click at [343, 232] on input "text" at bounding box center [324, 238] width 106 height 20
type input "18.00"
click at [403, 236] on span "Inclusive" at bounding box center [427, 239] width 89 height 11
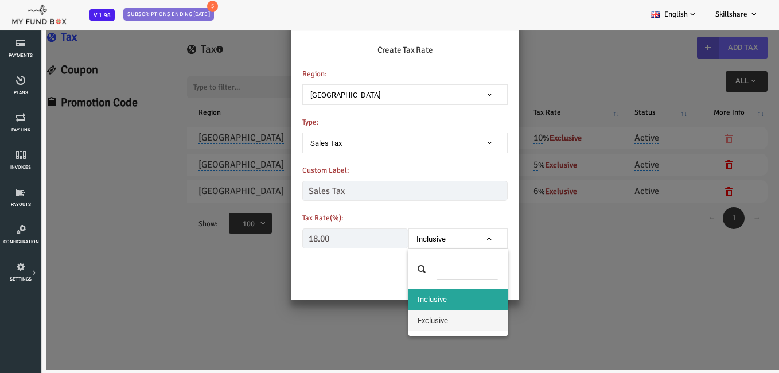
select select "true"
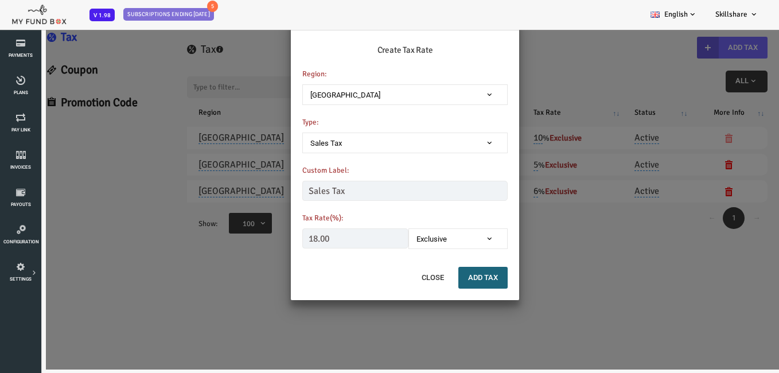
click at [449, 278] on button "Add Tax" at bounding box center [452, 278] width 49 height 22
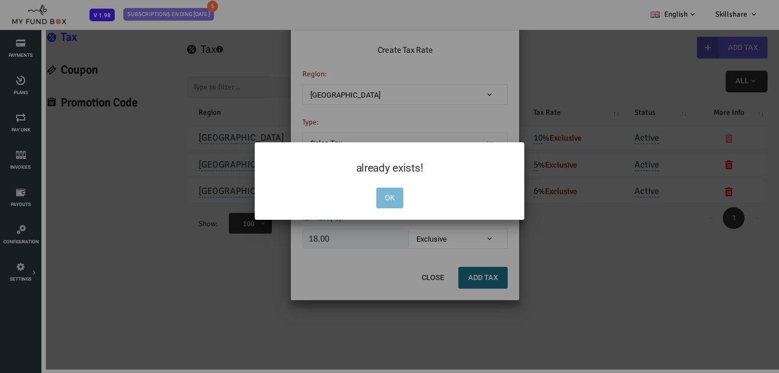
click at [397, 193] on button "OK" at bounding box center [389, 198] width 27 height 21
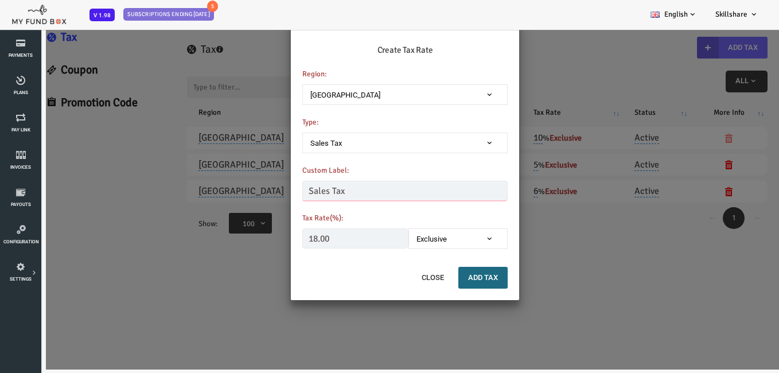
click at [343, 186] on input "Sales Tax" at bounding box center [373, 191] width 205 height 20
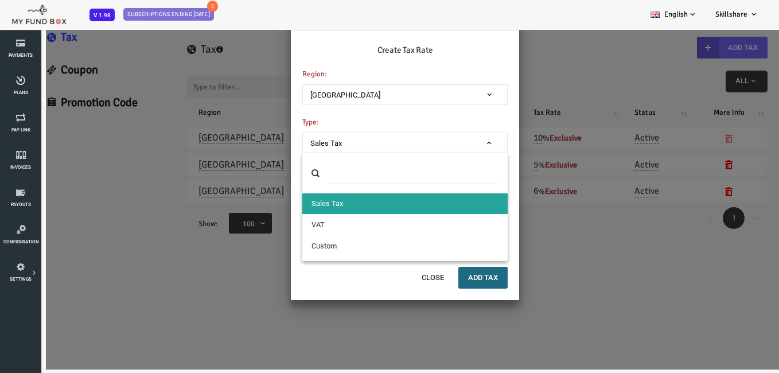
click at [370, 136] on span "Sales Tax" at bounding box center [373, 143] width 205 height 21
select select "VAT"
type input "VAT"
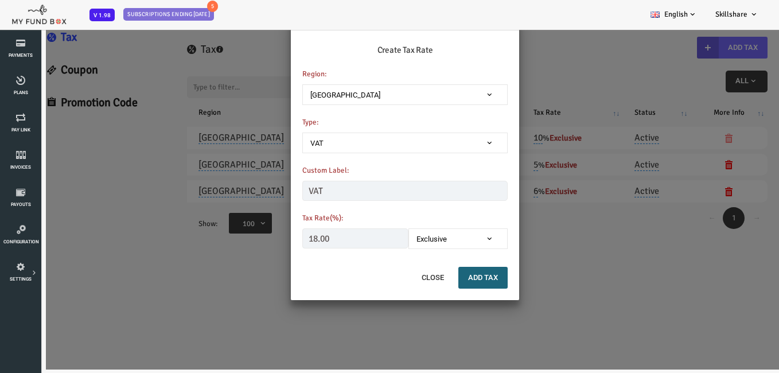
click at [439, 272] on button "Add Tax" at bounding box center [452, 278] width 49 height 22
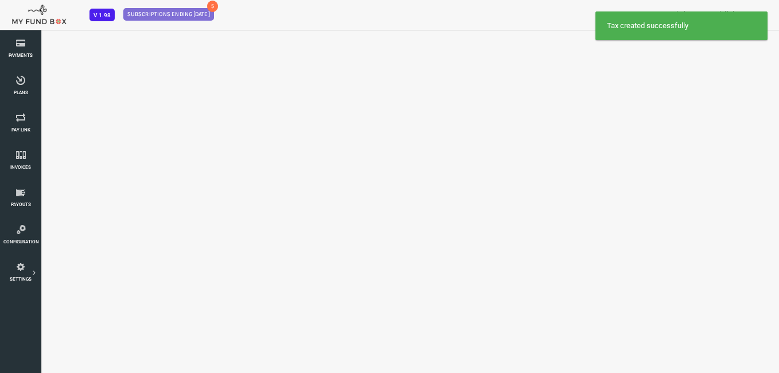
scroll to position [0, 0]
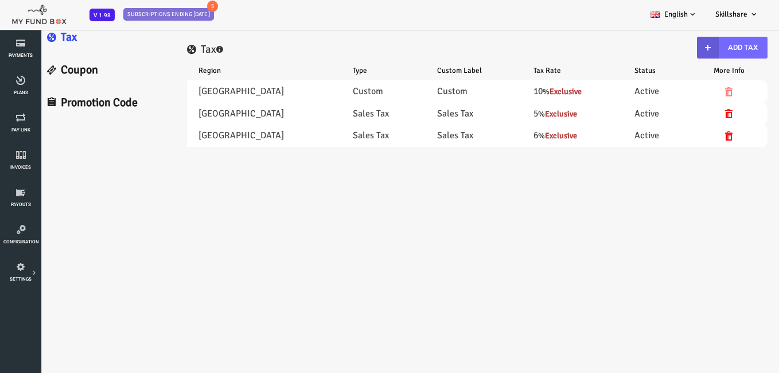
select select "100"
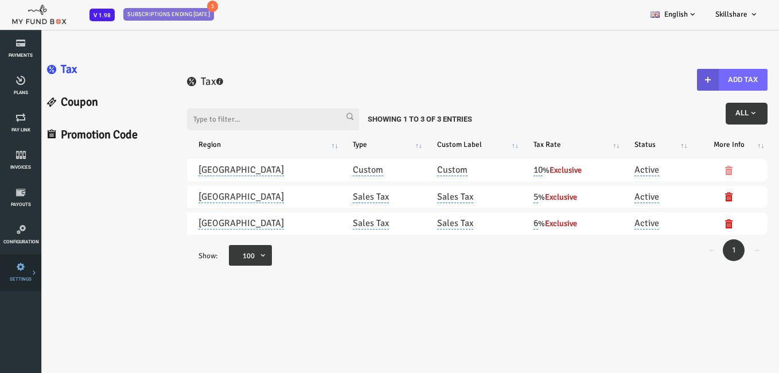
click at [0, 0] on link "Tax & Coupons" at bounding box center [0, 0] width 0 height 0
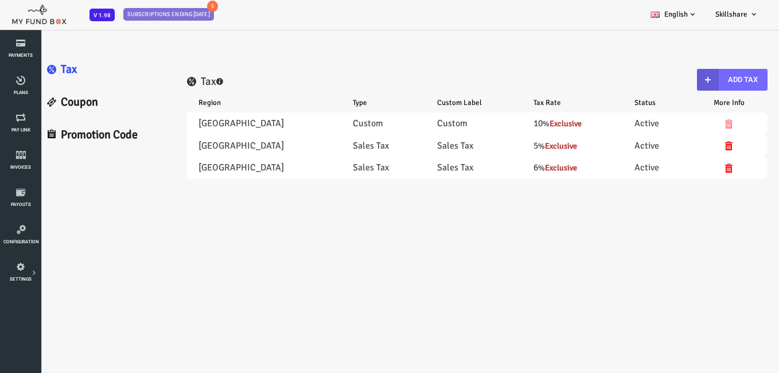
select select "100"
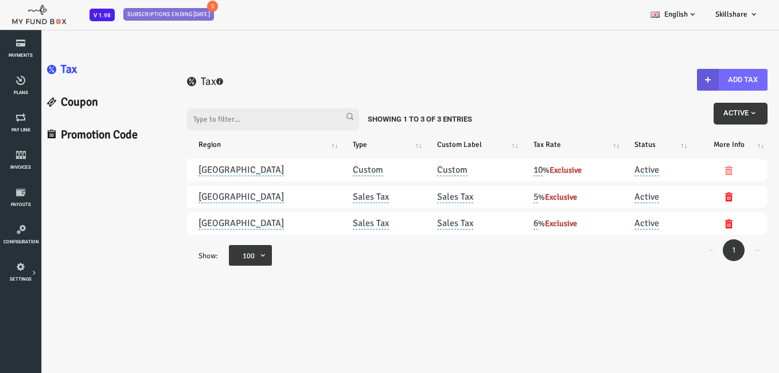
click at [702, 110] on span "Active" at bounding box center [710, 112] width 34 height 9
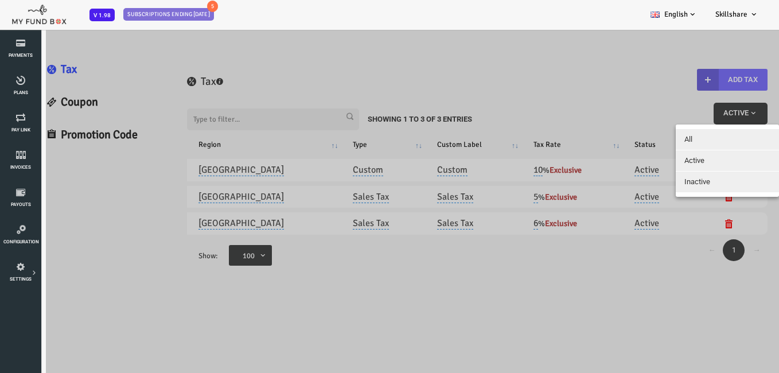
click at [686, 141] on button "All" at bounding box center [696, 139] width 103 height 21
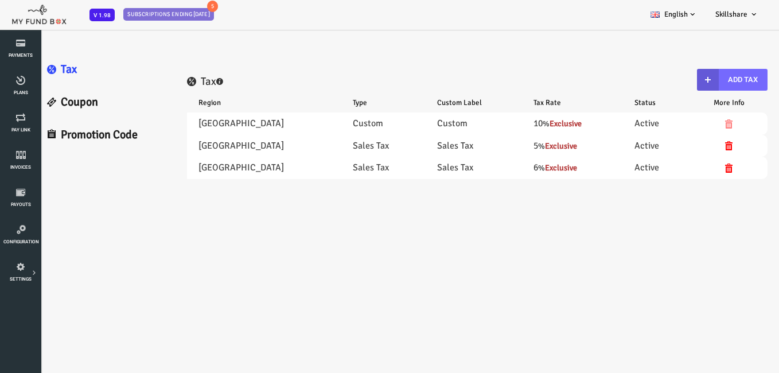
select select "100"
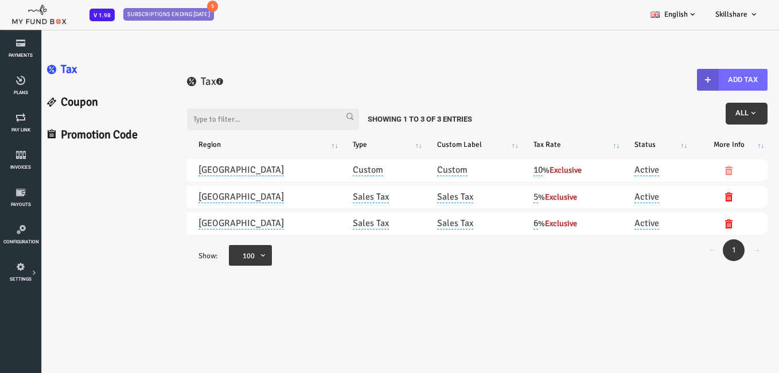
click at [256, 120] on input "Filter:" at bounding box center [242, 119] width 172 height 22
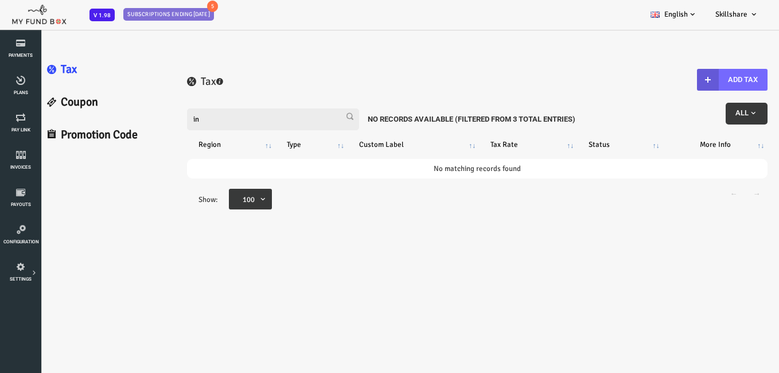
type input "i"
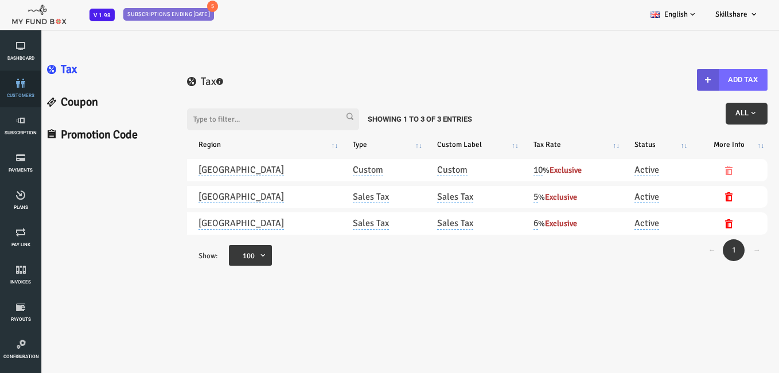
click at [20, 72] on link "customers" at bounding box center [20, 89] width 34 height 37
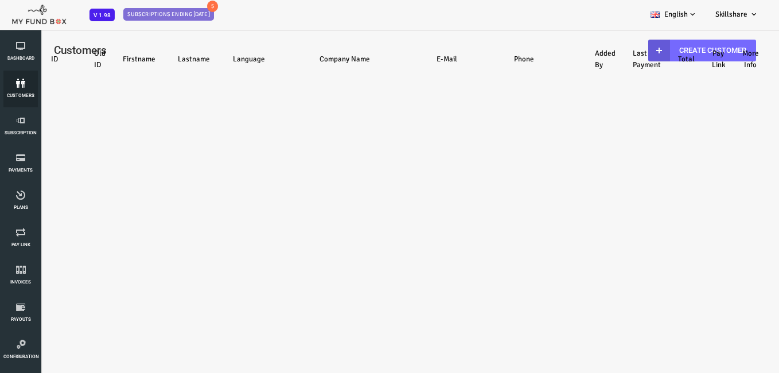
select select "100"
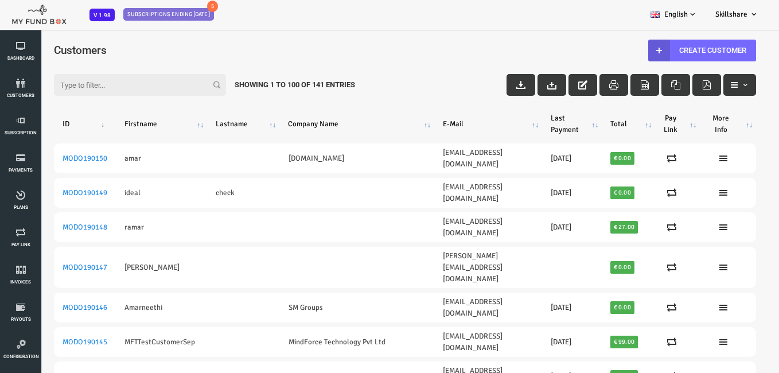
click at [97, 14] on span "V 1.98" at bounding box center [102, 15] width 25 height 13
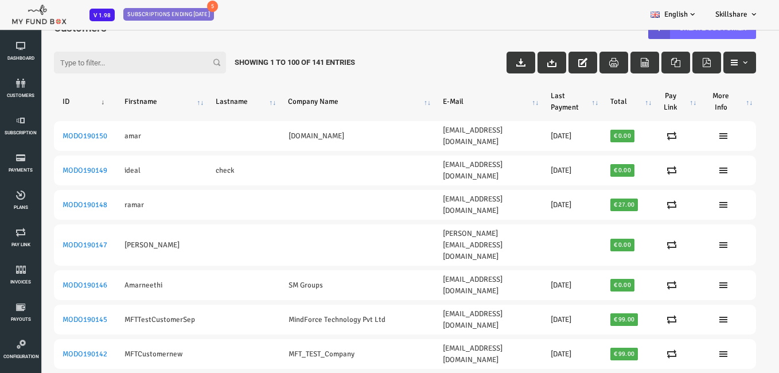
scroll to position [32, 0]
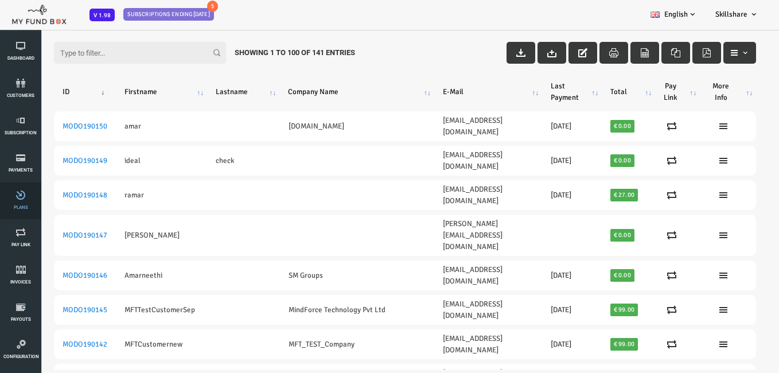
click at [24, 202] on link "Plans" at bounding box center [20, 200] width 34 height 37
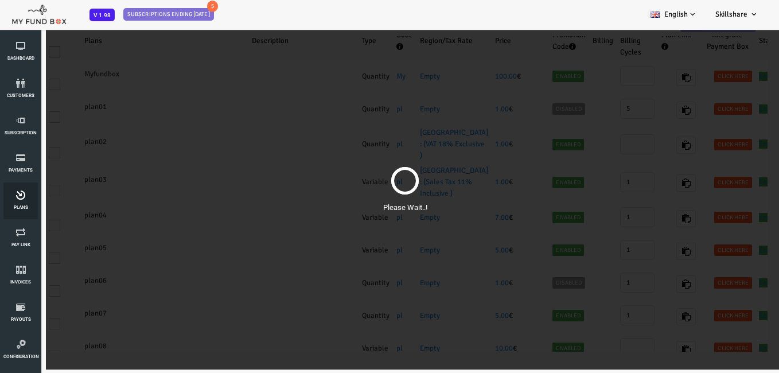
scroll to position [0, 0]
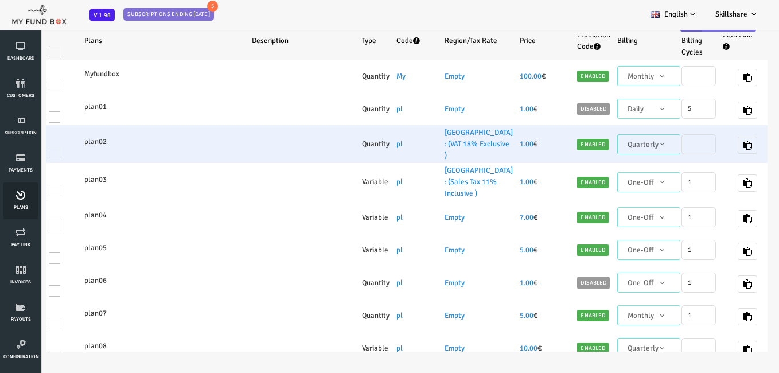
select select "100"
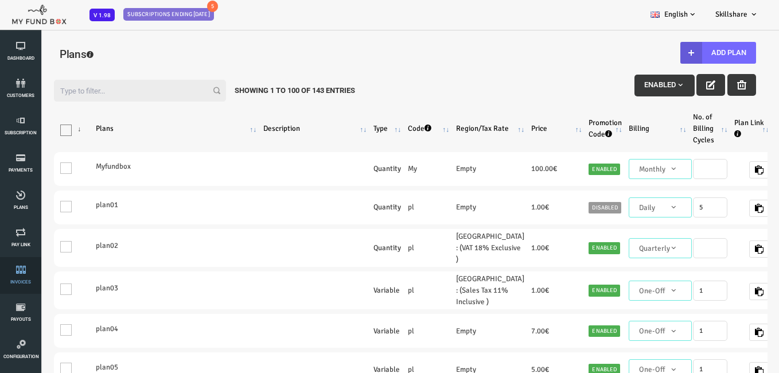
click at [5, 276] on link "Invoices" at bounding box center [20, 275] width 34 height 37
click at [15, 277] on link "Invoices" at bounding box center [20, 275] width 34 height 37
click at [25, 274] on link "Invoices" at bounding box center [20, 275] width 34 height 37
click at [20, 278] on link "Invoices" at bounding box center [20, 275] width 34 height 37
click at [29, 241] on link "Pay Link" at bounding box center [20, 238] width 34 height 37
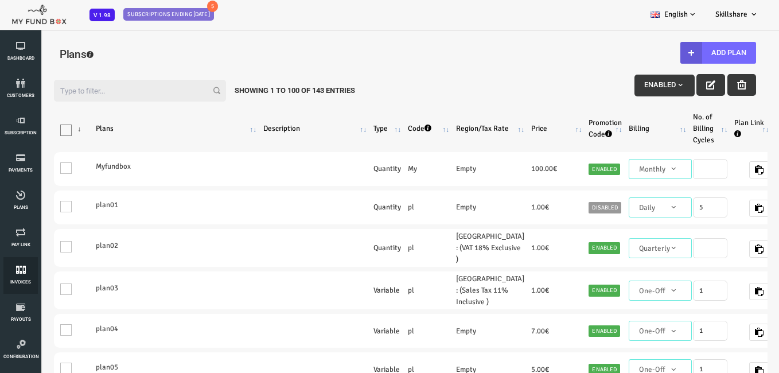
click at [21, 278] on link "Invoices" at bounding box center [20, 275] width 34 height 37
click at [26, 204] on link "Plans" at bounding box center [20, 200] width 34 height 37
click at [0, 0] on span "Invoices" at bounding box center [0, 0] width 0 height 0
click at [31, 198] on icon at bounding box center [20, 195] width 34 height 9
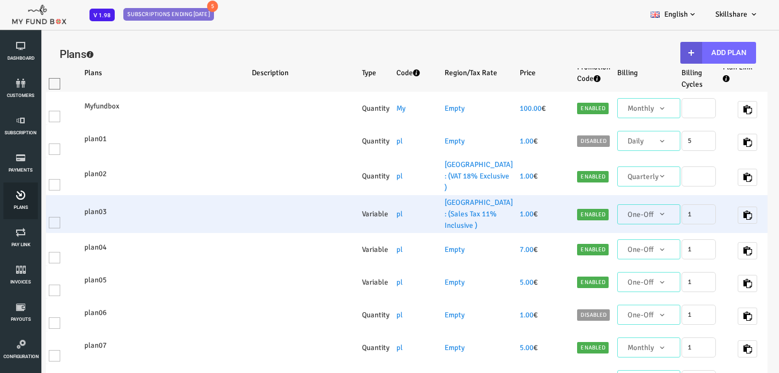
select select "100"
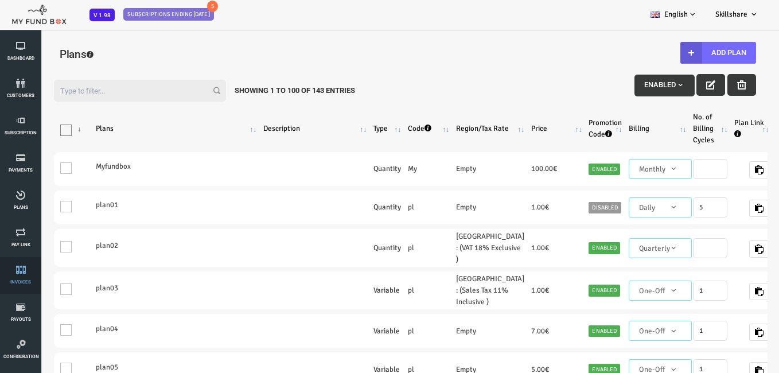
click at [0, 0] on span "Invoices" at bounding box center [0, 0] width 0 height 0
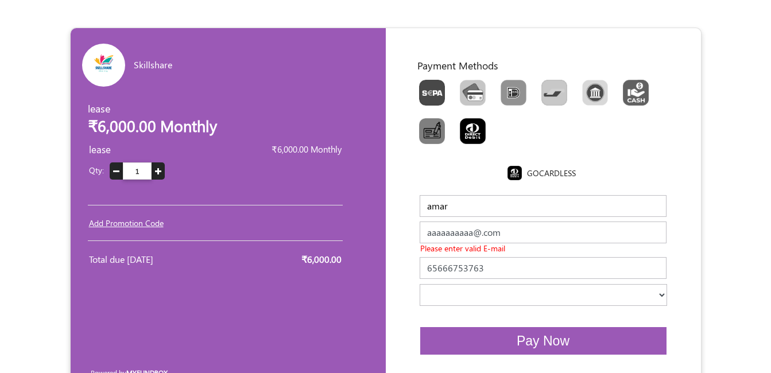
select select
click at [519, 214] on input "amar" at bounding box center [542, 206] width 247 height 22
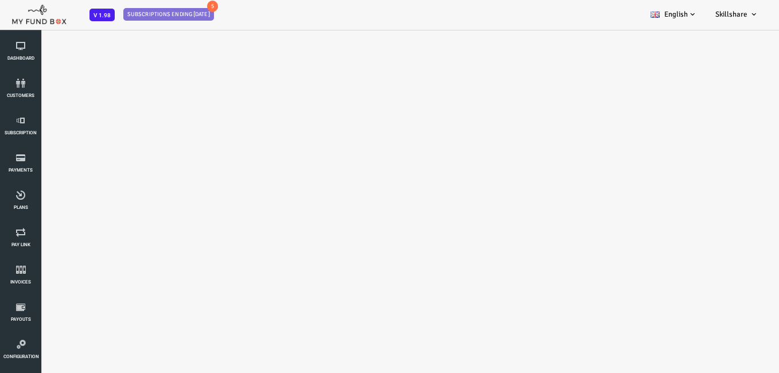
select select "100"
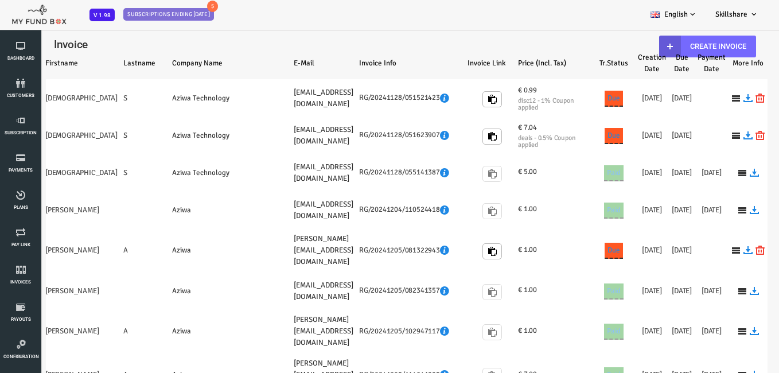
select select "100"
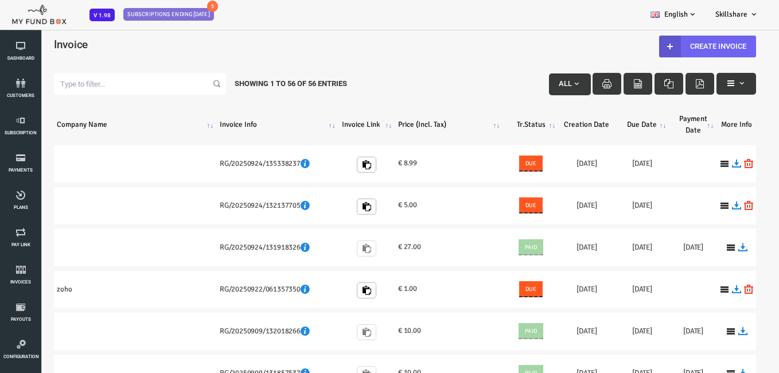
click at [689, 45] on link "Create Invoice" at bounding box center [676, 47] width 97 height 22
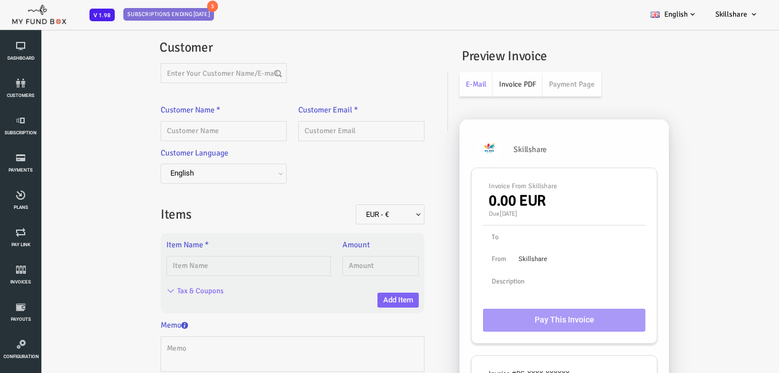
click at [484, 84] on link "Invoice PDF" at bounding box center [487, 84] width 50 height 25
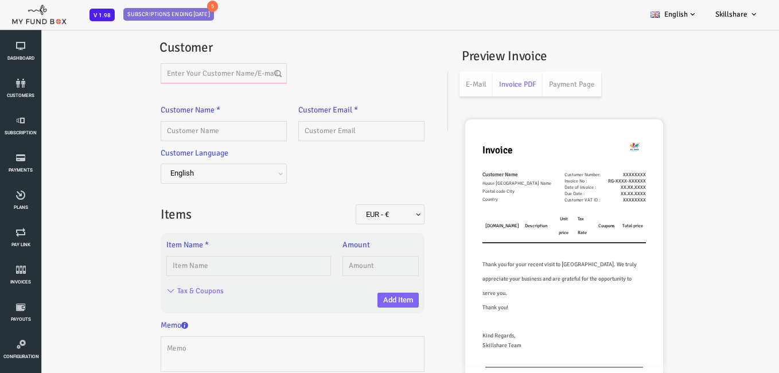
click at [179, 72] on input "text" at bounding box center [193, 73] width 126 height 20
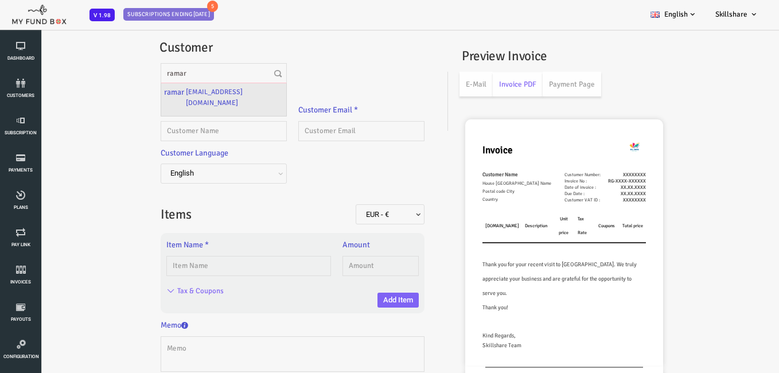
type input "ramar"
click at [205, 94] on label "[EMAIL_ADDRESS][DOMAIN_NAME]" at bounding box center [204, 97] width 98 height 22
type input "ramar"
type input "[EMAIL_ADDRESS][DOMAIN_NAME]"
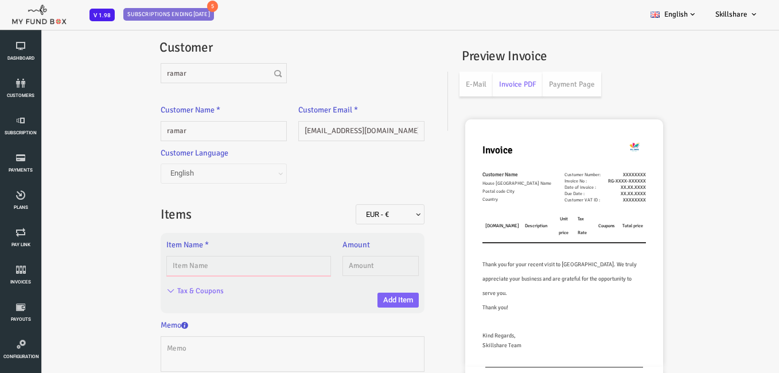
click at [191, 265] on input "text" at bounding box center [217, 266] width 165 height 20
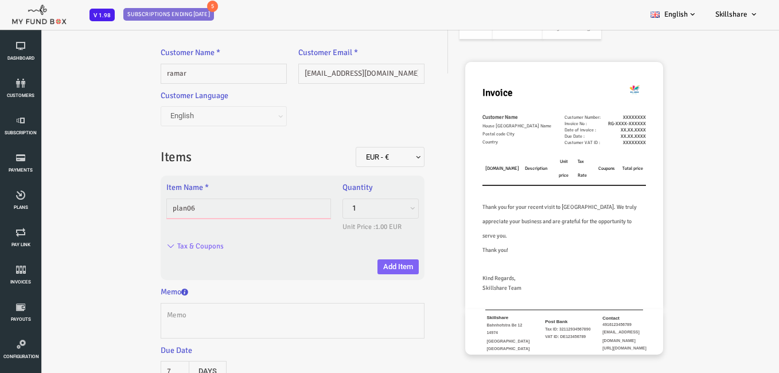
scroll to position [100, 0]
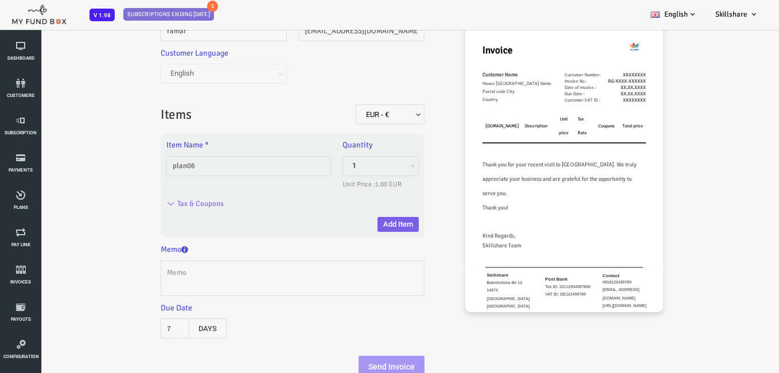
click at [371, 222] on button "Add Item" at bounding box center [367, 224] width 41 height 15
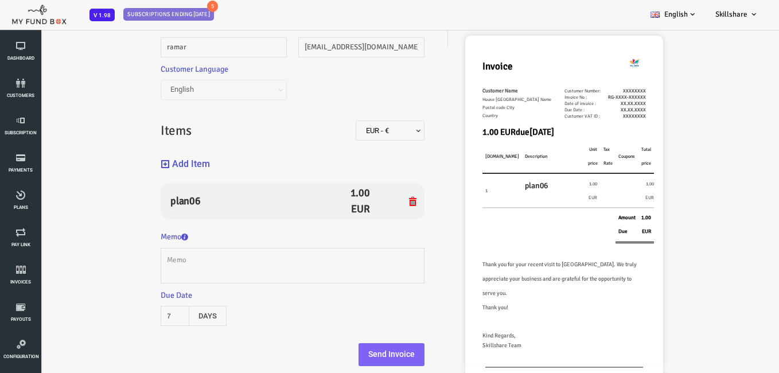
scroll to position [26, 0]
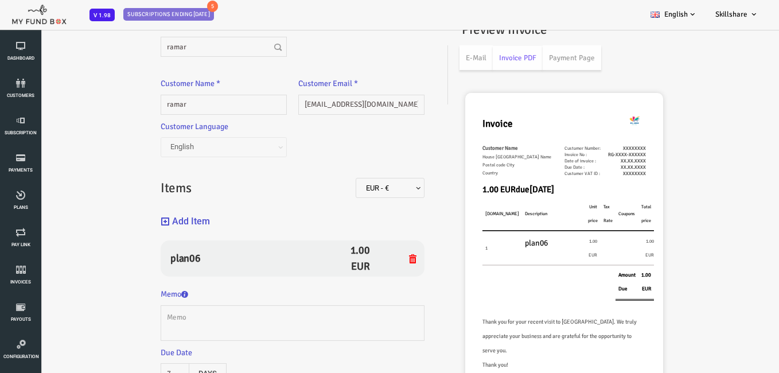
click at [143, 218] on button "Add Item" at bounding box center [154, 221] width 49 height 25
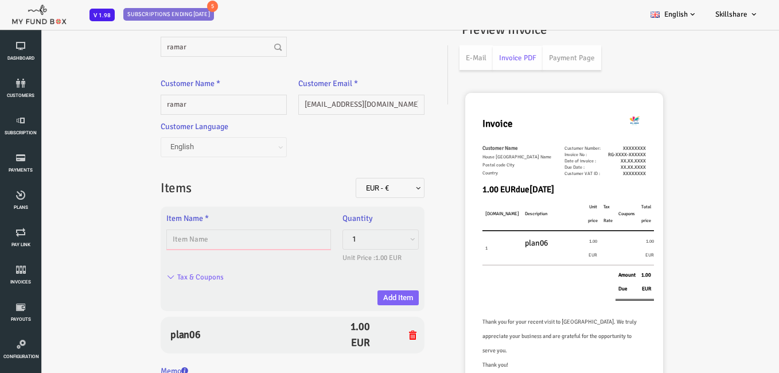
click at [249, 244] on input "text" at bounding box center [217, 240] width 165 height 20
type input "java"
type input "1.00"
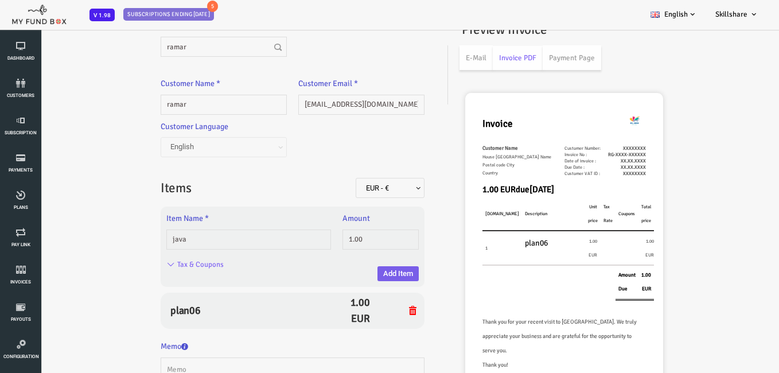
click at [359, 273] on button "Add Item" at bounding box center [367, 273] width 41 height 15
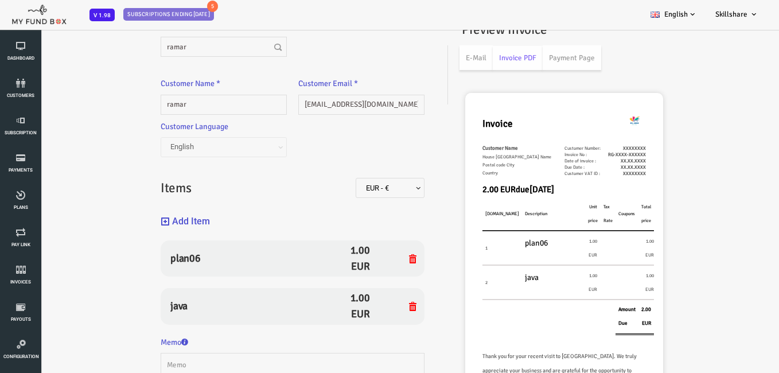
click at [141, 213] on button "Add Item" at bounding box center [154, 221] width 49 height 25
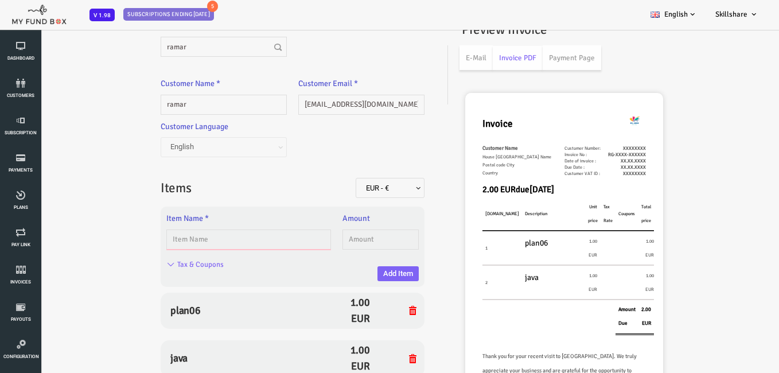
click at [261, 247] on input "text" at bounding box center [217, 240] width 165 height 20
type input "test deploy"
type input "10.00"
click at [351, 271] on button "Add Item" at bounding box center [367, 273] width 41 height 15
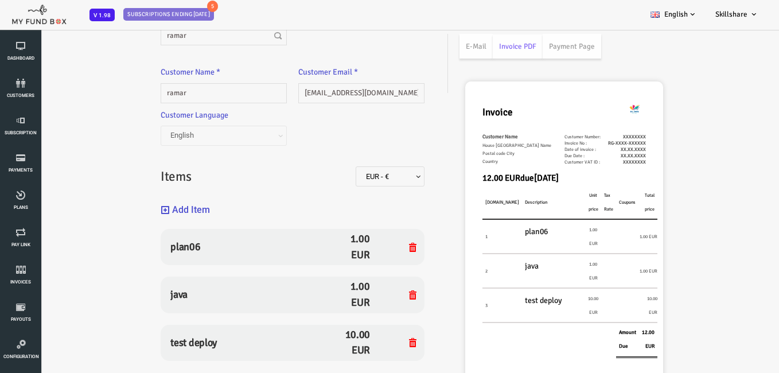
scroll to position [0, 0]
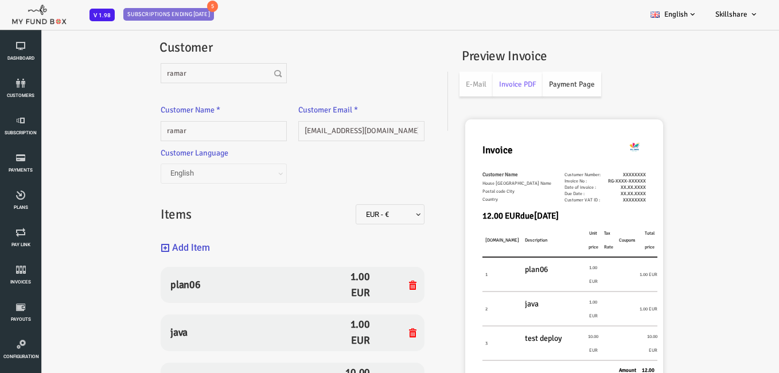
click at [520, 86] on link "Payment Page" at bounding box center [541, 84] width 59 height 25
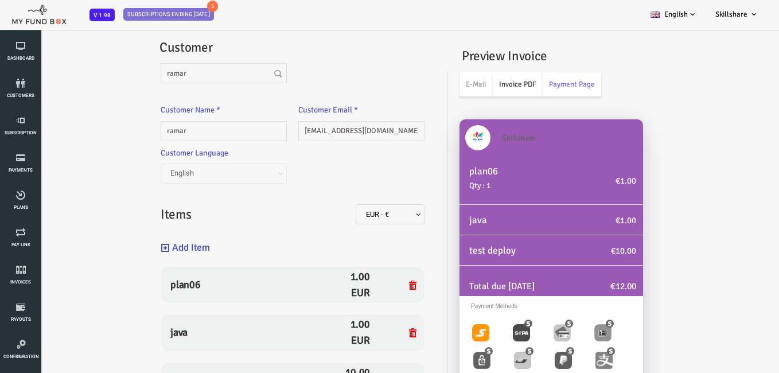
click at [495, 92] on link "Invoice PDF" at bounding box center [487, 84] width 50 height 25
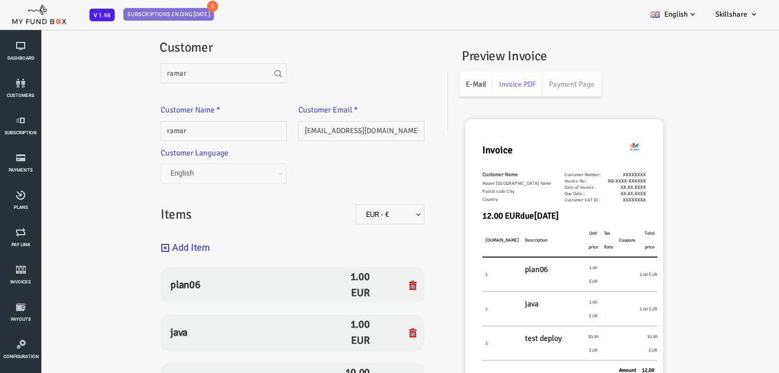
click at [458, 92] on link "E-Mail" at bounding box center [445, 84] width 33 height 25
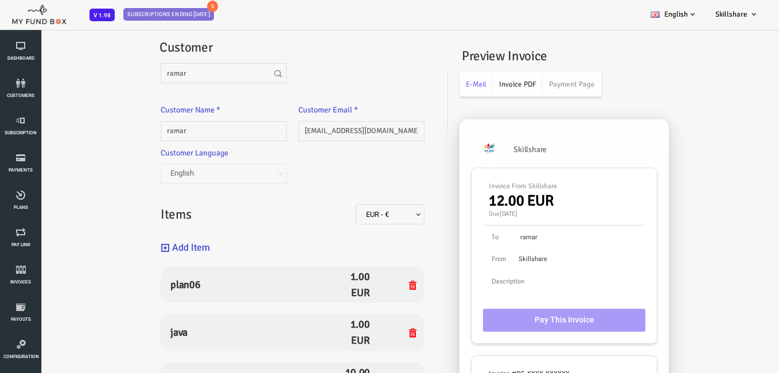
click at [479, 90] on link "Invoice PDF" at bounding box center [487, 84] width 50 height 25
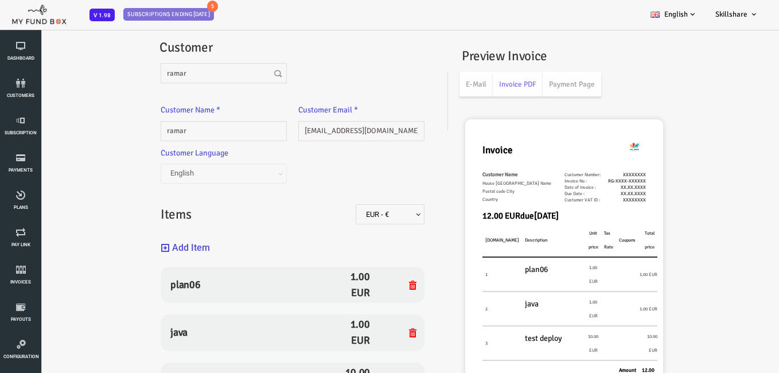
click at [502, 245] on td "Description" at bounding box center [522, 240] width 63 height 34
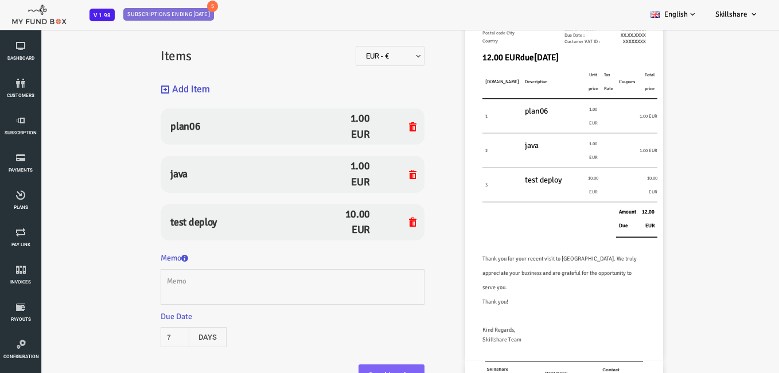
scroll to position [167, 0]
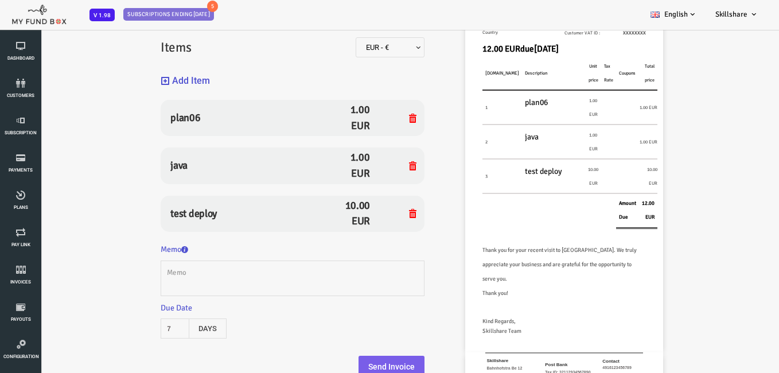
click at [354, 363] on button "Send Invoice" at bounding box center [361, 367] width 66 height 23
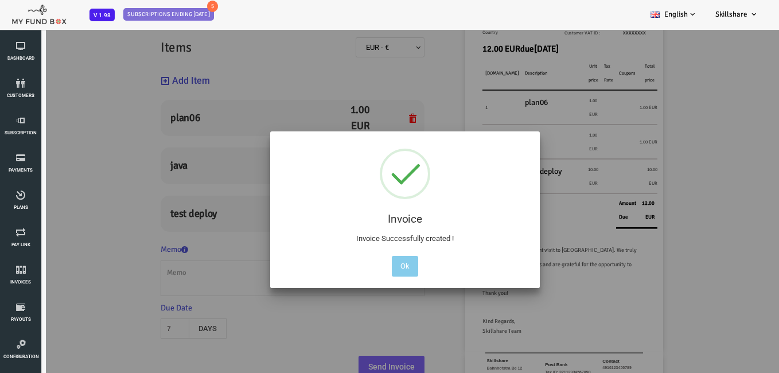
click at [384, 261] on button "Ok" at bounding box center [374, 266] width 26 height 21
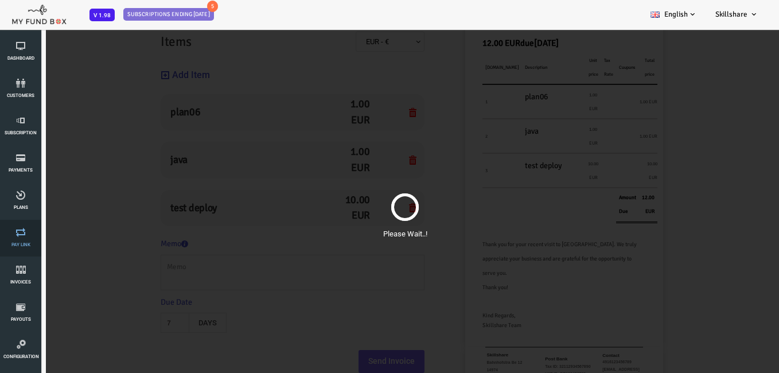
click at [20, 232] on icon at bounding box center [20, 232] width 34 height 9
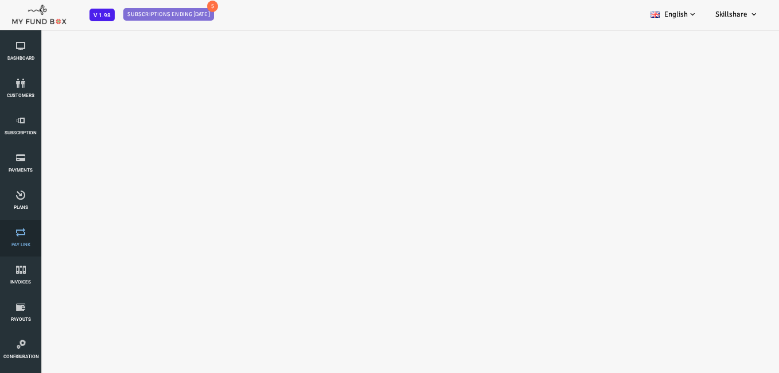
scroll to position [0, 0]
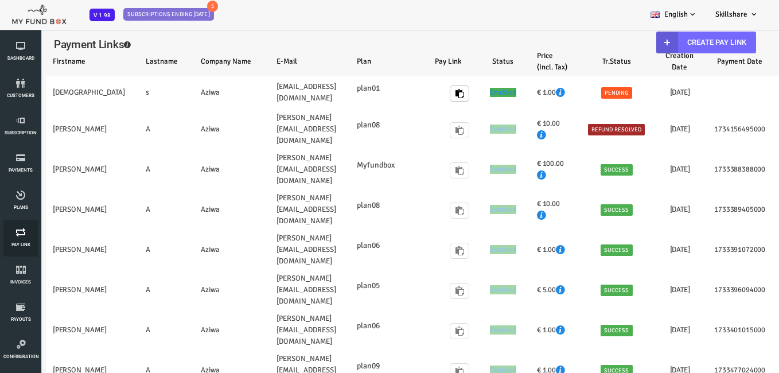
select select "100"
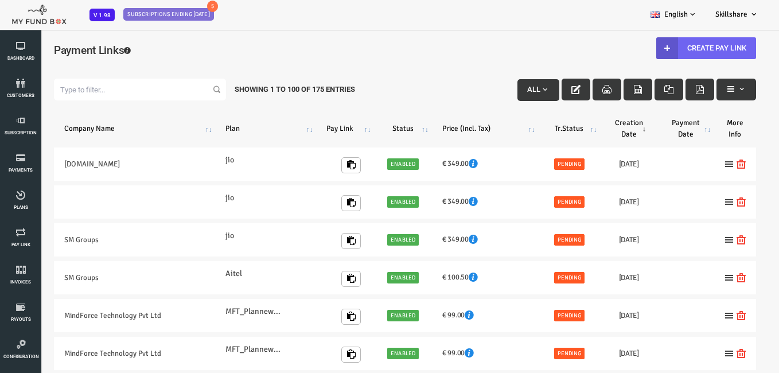
click at [667, 42] on link "Create Pay Link" at bounding box center [676, 48] width 100 height 22
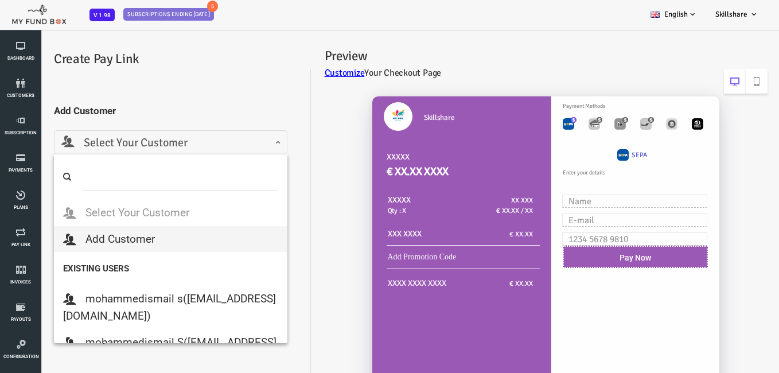
click at [158, 148] on span "Select Your Customer" at bounding box center [139, 143] width 219 height 18
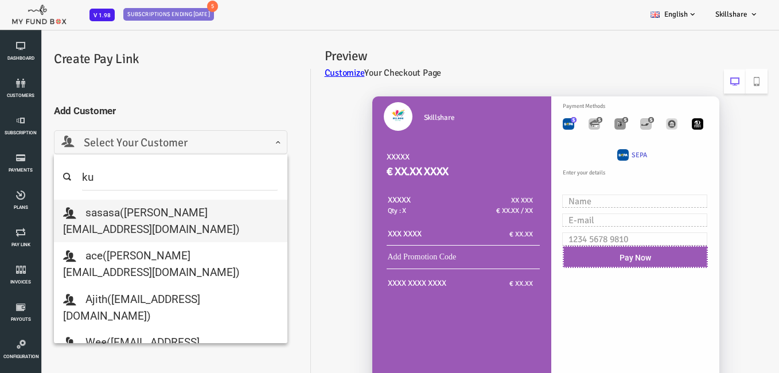
type input "k"
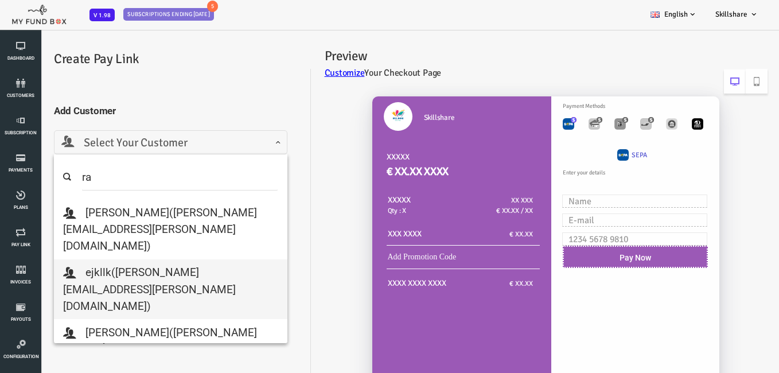
type input "r"
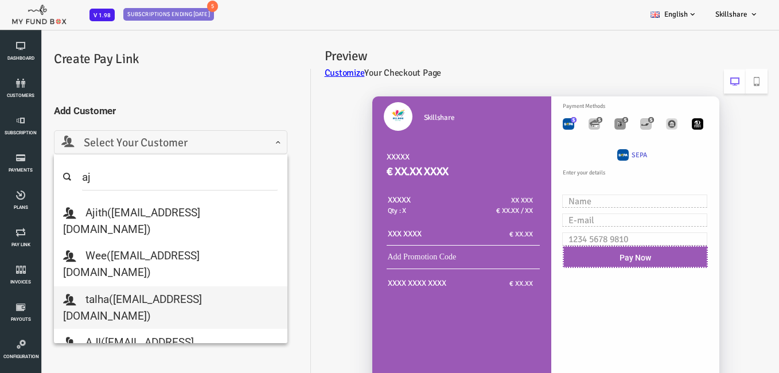
type input "a"
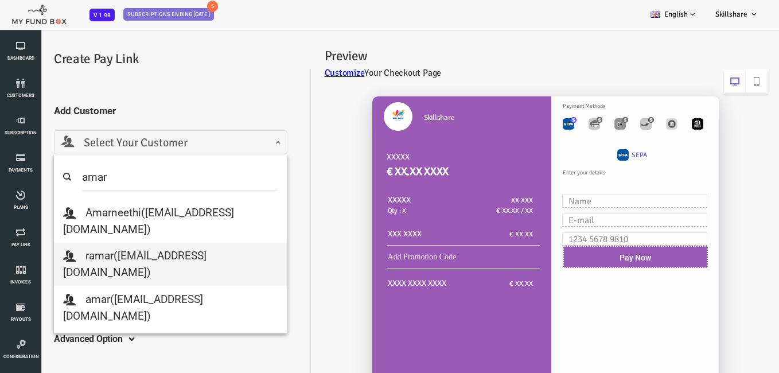
type input "amar"
select select "[EMAIL_ADDRESS][DOMAIN_NAME]"
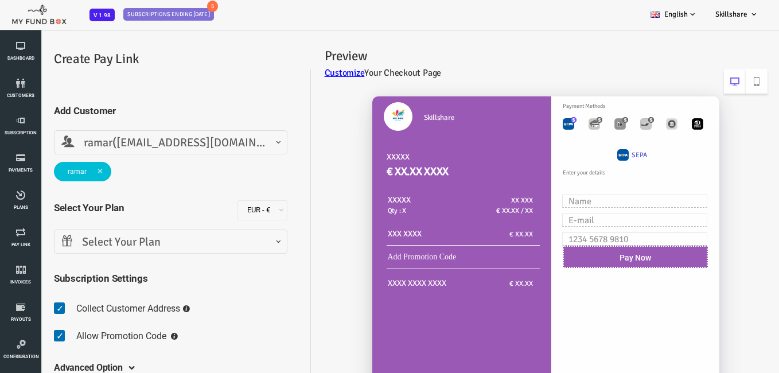
click at [114, 246] on span "Select Your Plan" at bounding box center [139, 243] width 219 height 18
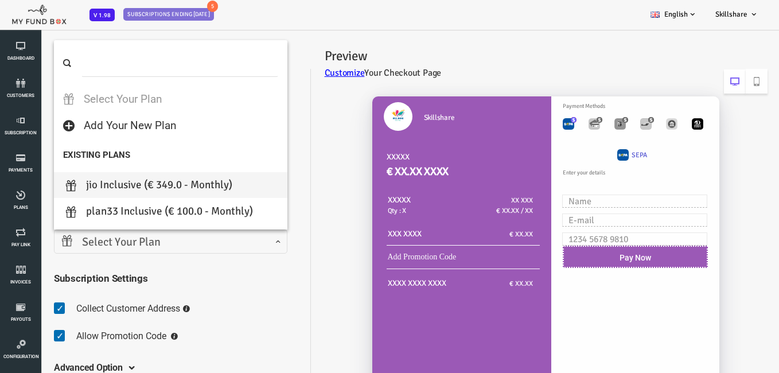
select select "jio"
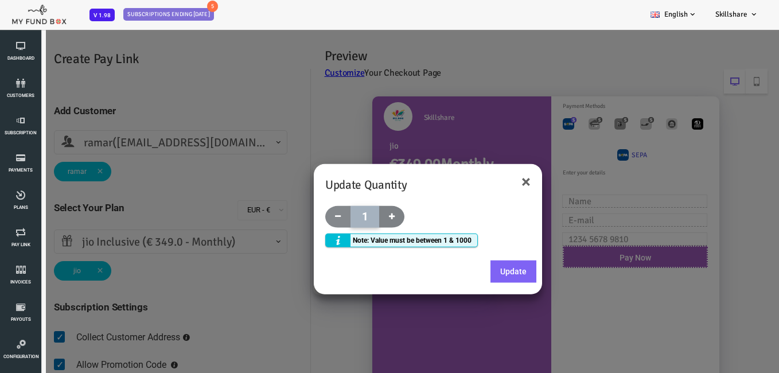
click at [363, 210] on span at bounding box center [360, 217] width 25 height 22
type input "2"
click at [492, 271] on button "Update" at bounding box center [483, 272] width 46 height 23
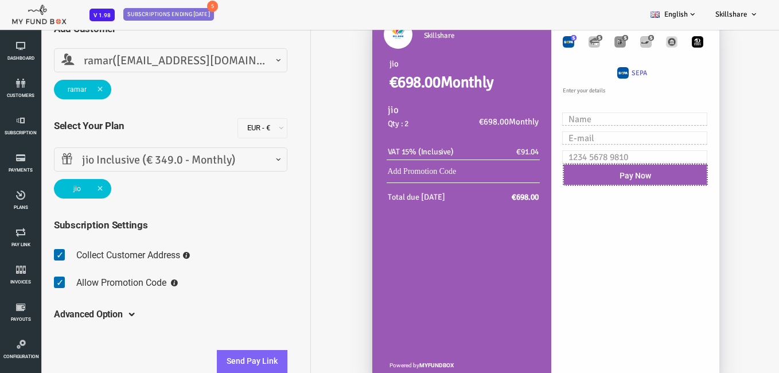
scroll to position [96, 0]
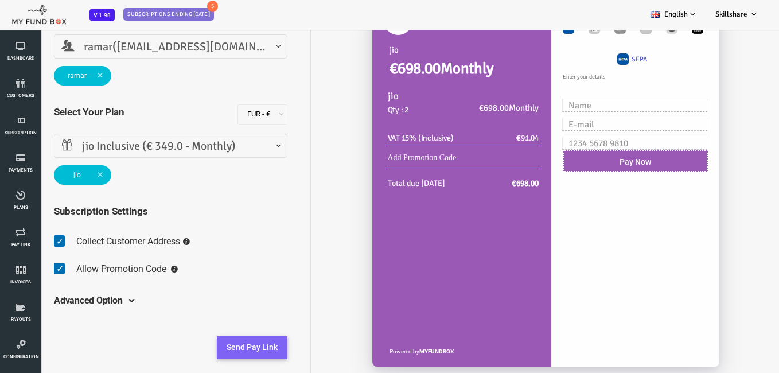
click at [209, 347] on button "Send Pay Link" at bounding box center [221, 347] width 71 height 23
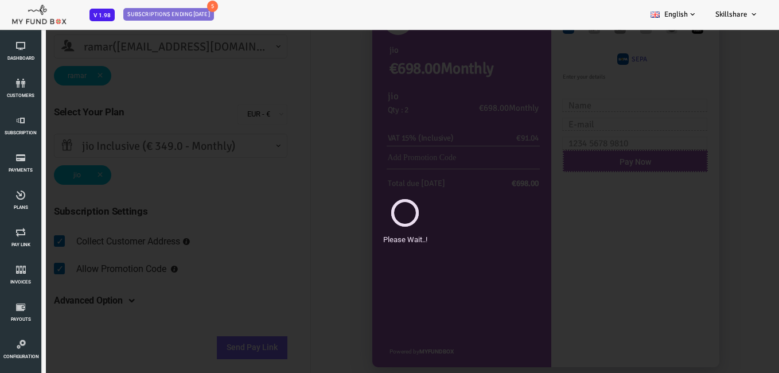
scroll to position [0, 0]
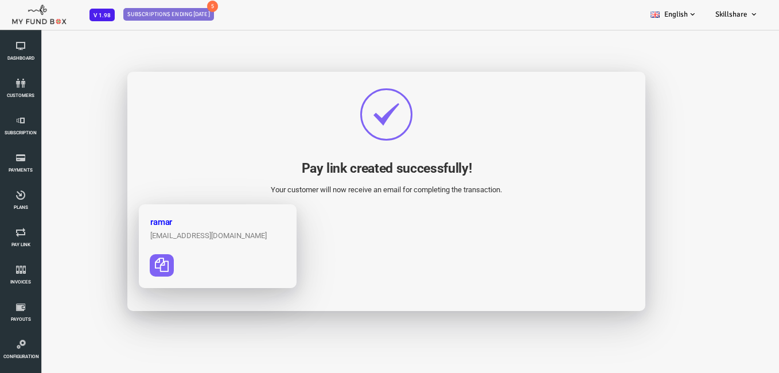
click at [226, 267] on div "ramar [EMAIL_ADDRESS][DOMAIN_NAME] [URL][DOMAIN_NAME]" at bounding box center [183, 246] width 128 height 61
click at [27, 269] on icon at bounding box center [20, 269] width 34 height 9
click at [155, 255] on span at bounding box center [177, 265] width 116 height 22
click at [0, 0] on span "Pay Link" at bounding box center [0, 0] width 0 height 0
click at [0, 0] on span "Plans" at bounding box center [0, 0] width 0 height 0
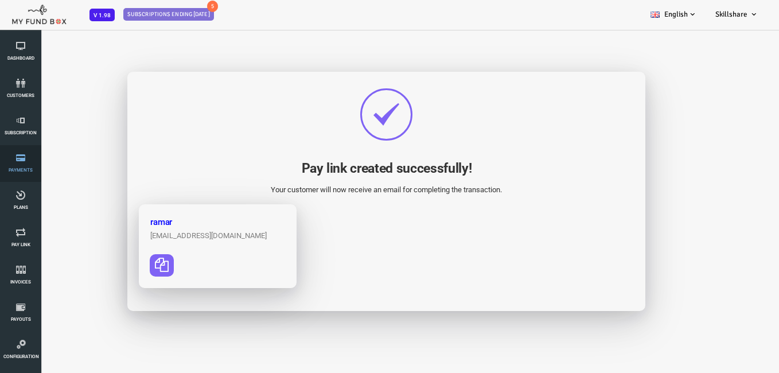
click at [22, 159] on icon at bounding box center [20, 157] width 34 height 9
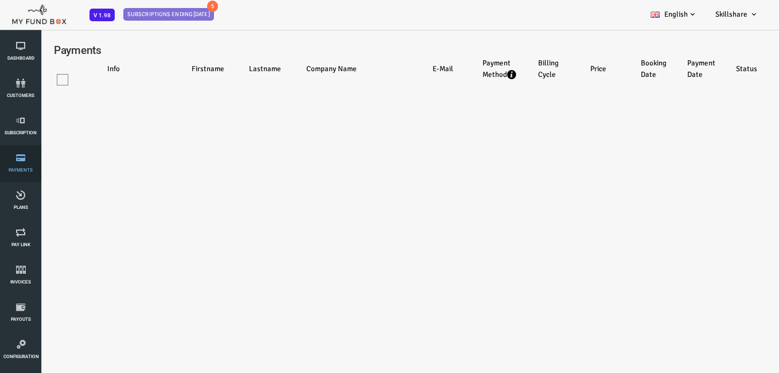
select select "100"
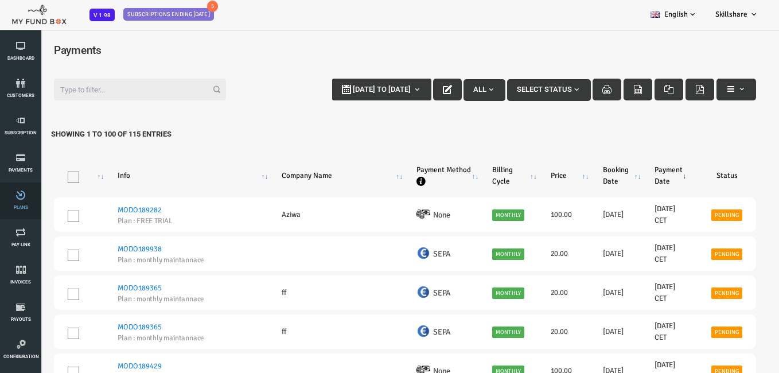
click at [0, 210] on html "Subscriber not found Beneficiary Not Found Partner Not Found!!!! Please Fill ou…" at bounding box center [389, 186] width 779 height 373
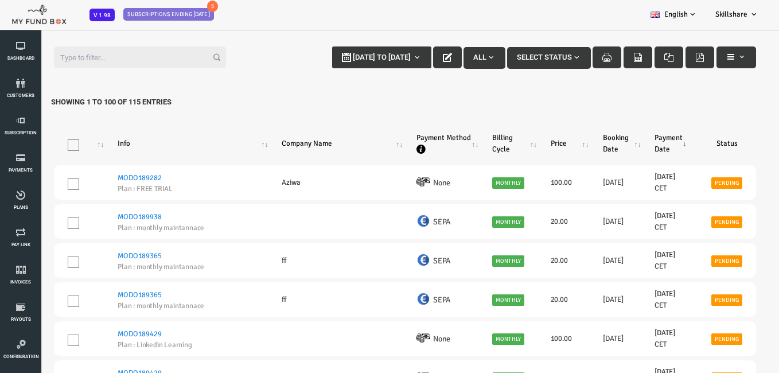
scroll to position [57, 0]
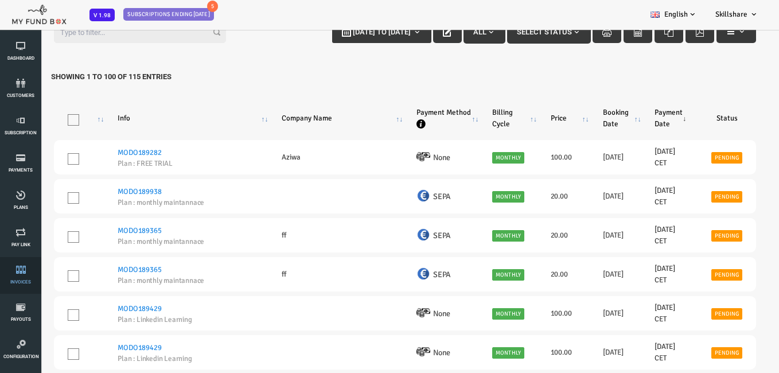
click at [28, 263] on link "Invoices" at bounding box center [20, 275] width 34 height 37
click at [29, 261] on link "Invoices" at bounding box center [20, 275] width 34 height 37
click at [6, 277] on link "Invoices" at bounding box center [20, 275] width 34 height 37
click at [0, 0] on span "Invoices" at bounding box center [0, 0] width 0 height 0
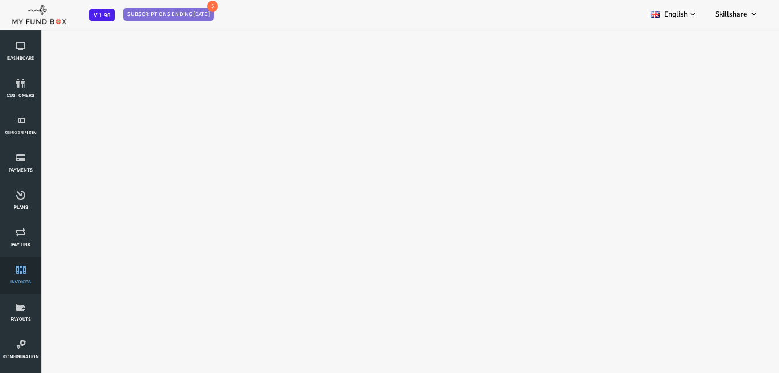
scroll to position [0, 0]
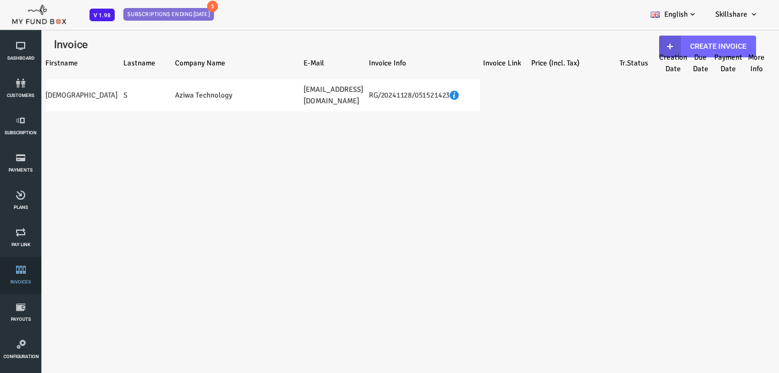
click at [0, 0] on span "Invoices" at bounding box center [0, 0] width 0 height 0
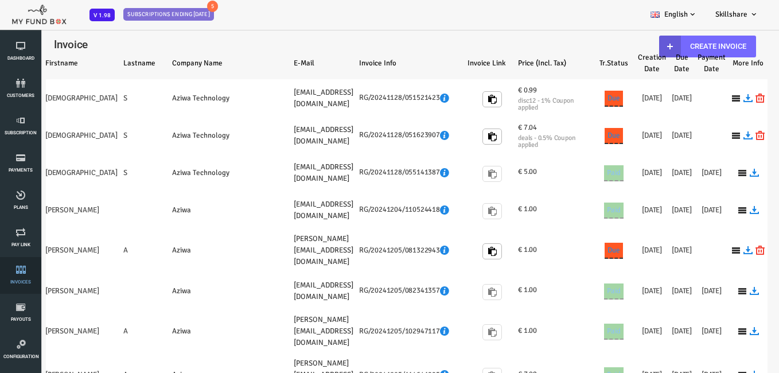
select select "100"
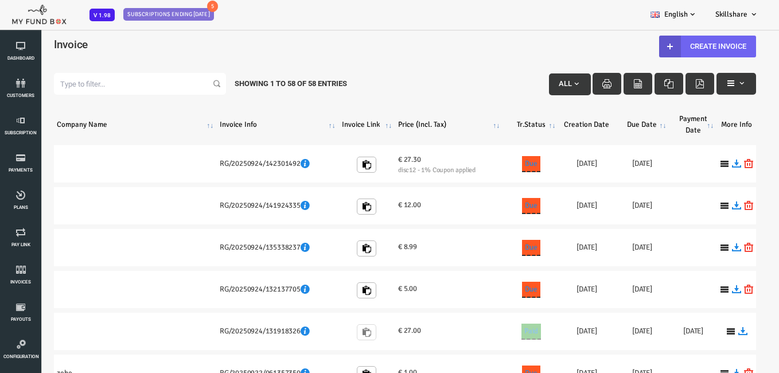
click at [645, 48] on b at bounding box center [639, 47] width 22 height 22
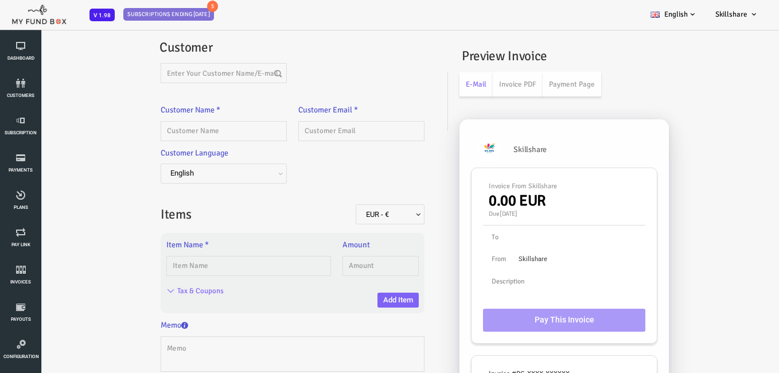
drag, startPoint x: 241, startPoint y: 63, endPoint x: 227, endPoint y: 72, distance: 16.9
click at [235, 68] on fieldset "Customer Customer Name * Description allows upto maximum of 255 characters. Ple…" at bounding box center [262, 245] width 264 height 417
click at [222, 76] on input "text" at bounding box center [193, 73] width 126 height 20
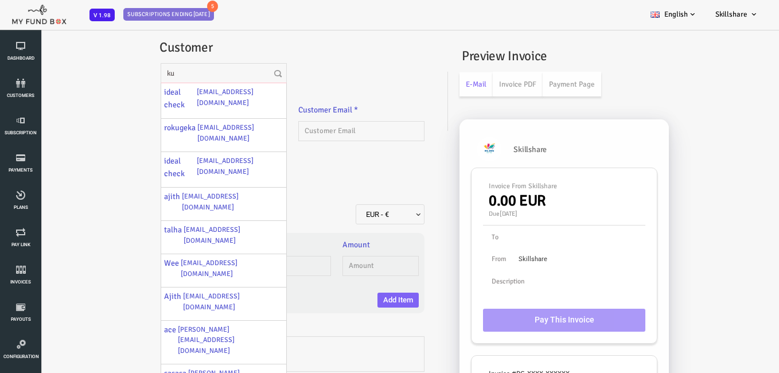
type input "k"
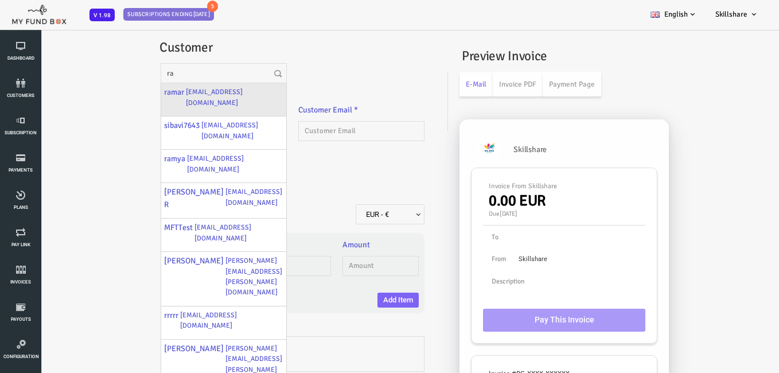
click at [201, 94] on label "[EMAIL_ADDRESS][DOMAIN_NAME]" at bounding box center [204, 97] width 98 height 22
type input "ramar"
type input "[EMAIL_ADDRESS][DOMAIN_NAME]"
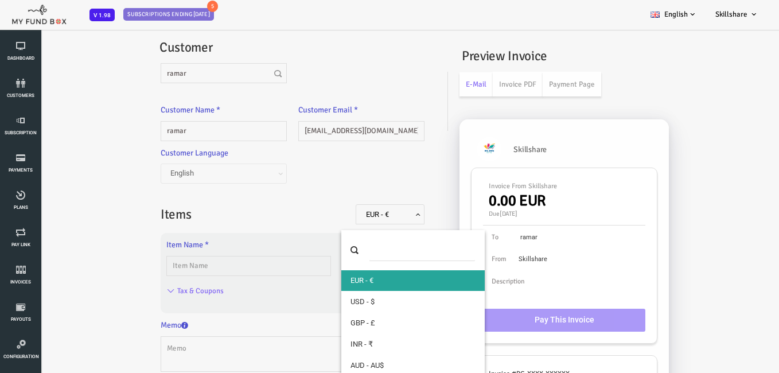
click at [362, 211] on span "EUR - €" at bounding box center [359, 214] width 60 height 11
select select "1 !&@ INR"
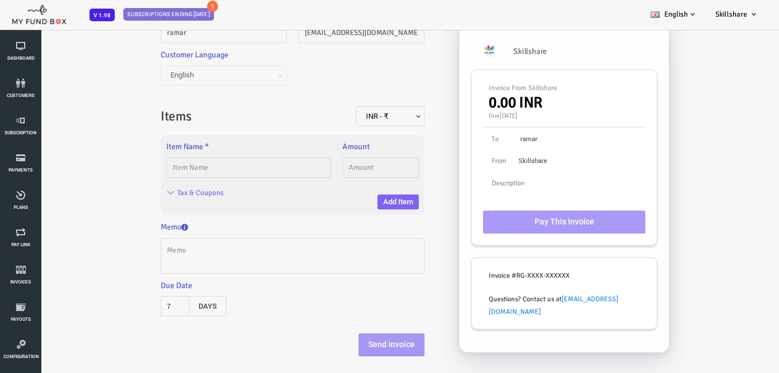
scroll to position [32, 0]
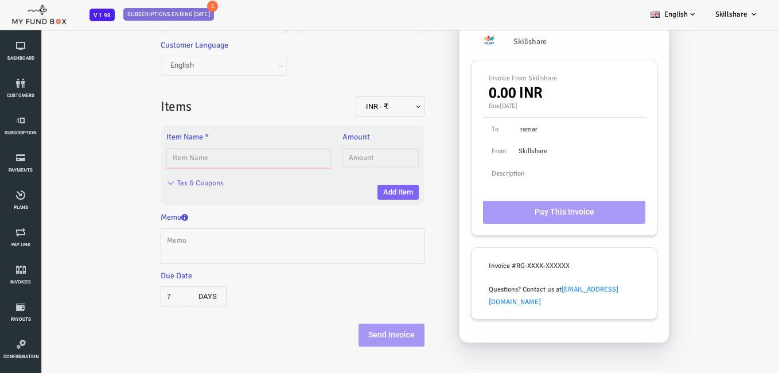
click at [214, 158] on input "text" at bounding box center [217, 158] width 165 height 20
type input "j"
type input "p"
type input "jio-prepaid"
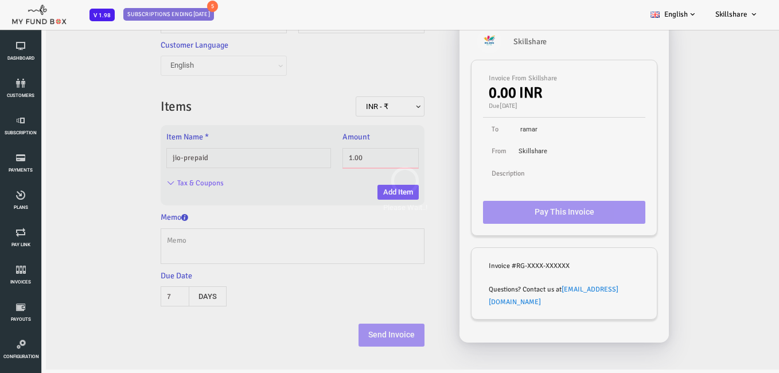
click at [334, 158] on body "Subscriber not found Beneficiary Not Found Partner Not Found!!!! Please Fill ou…" at bounding box center [374, 145] width 748 height 449
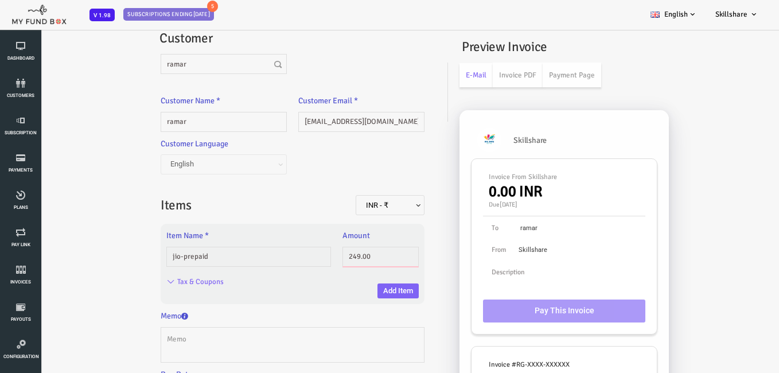
scroll to position [0, 0]
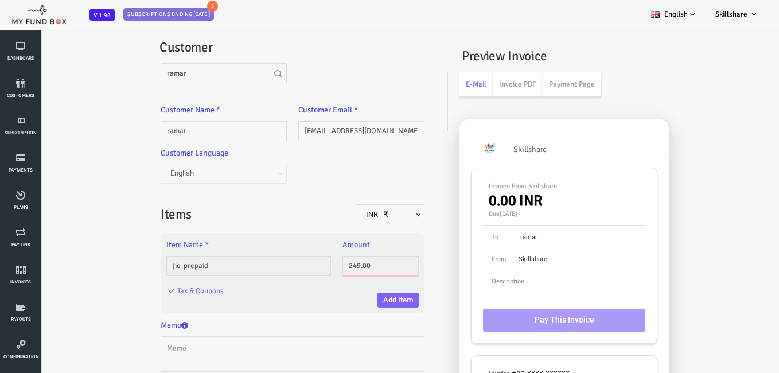
type input "249.00"
click at [167, 71] on input "ramar" at bounding box center [193, 73] width 126 height 20
click at [144, 73] on input "ramar" at bounding box center [193, 73] width 126 height 20
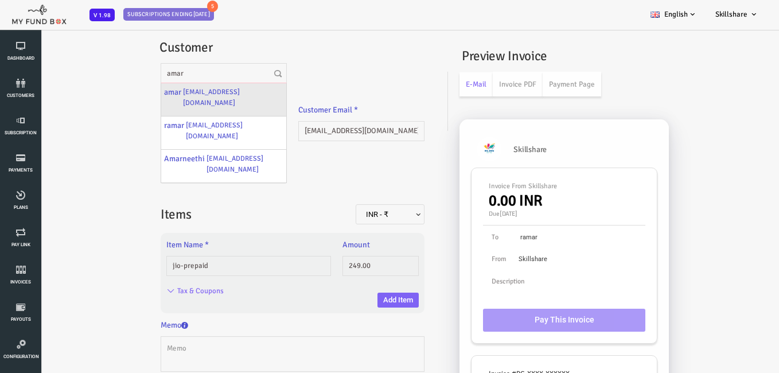
type input "amar"
click at [175, 89] on label "[EMAIL_ADDRESS][DOMAIN_NAME]" at bounding box center [202, 97] width 100 height 22
type input "amar"
type input "[EMAIL_ADDRESS][DOMAIN_NAME]"
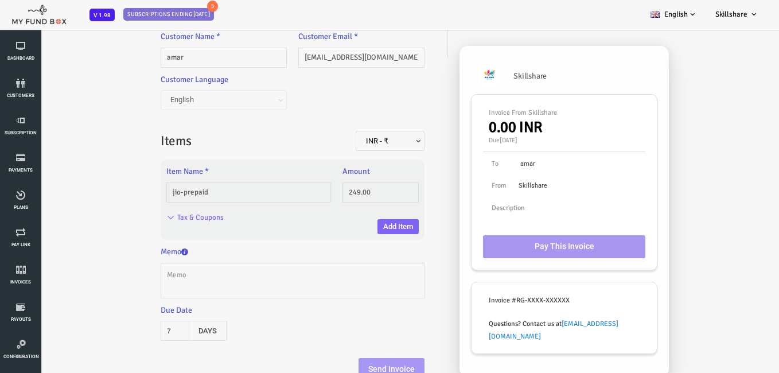
scroll to position [76, 0]
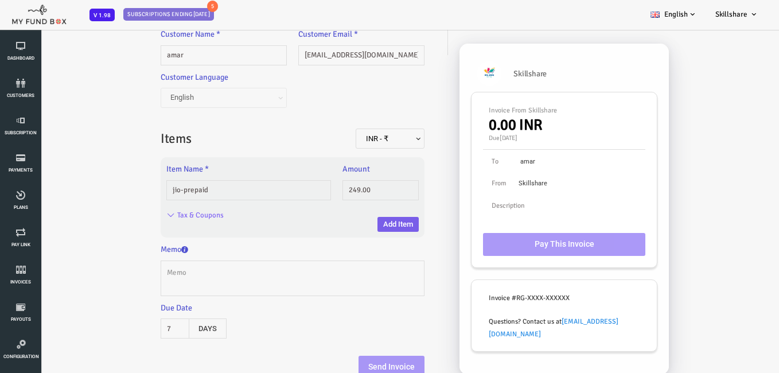
click at [356, 222] on button "Add Item" at bounding box center [367, 224] width 41 height 15
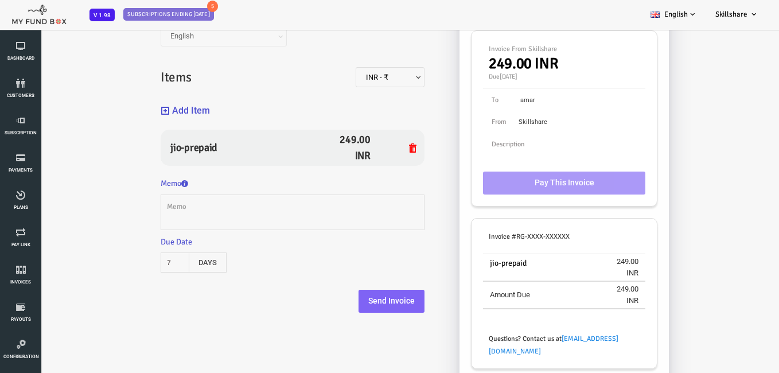
scroll to position [138, 0]
click at [401, 302] on div "Customer amar Customer Name * amar Description allows upto maximum of 255 chara…" at bounding box center [261, 106] width 287 height 436
click at [380, 318] on div "Customer amar Customer Name * amar Description allows upto maximum of 255 chara…" at bounding box center [261, 106] width 287 height 436
click at [376, 305] on button "Send Invoice" at bounding box center [361, 300] width 66 height 23
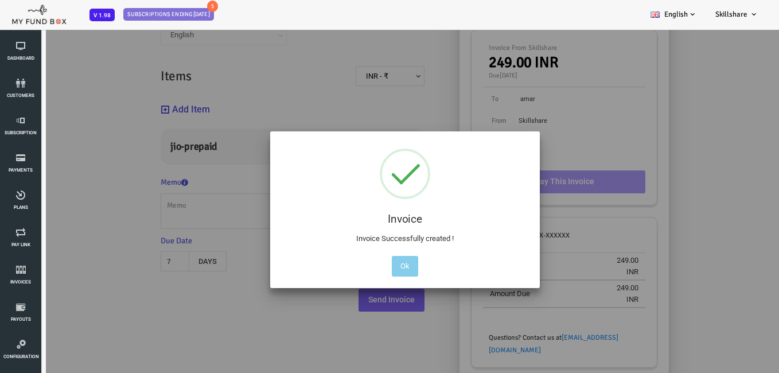
click at [372, 266] on button "Ok" at bounding box center [374, 266] width 26 height 21
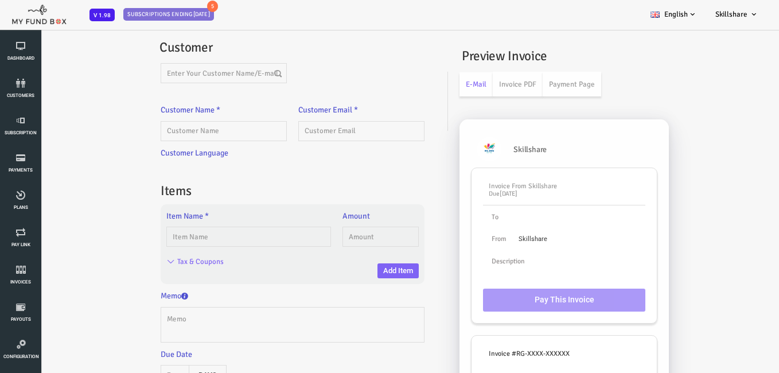
scroll to position [0, 0]
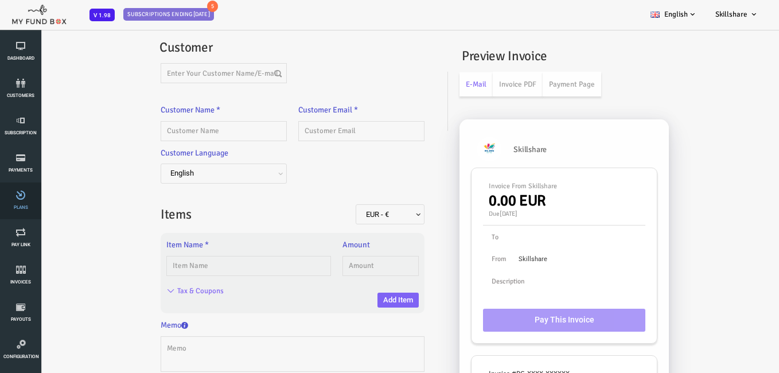
click at [27, 199] on icon at bounding box center [20, 195] width 34 height 9
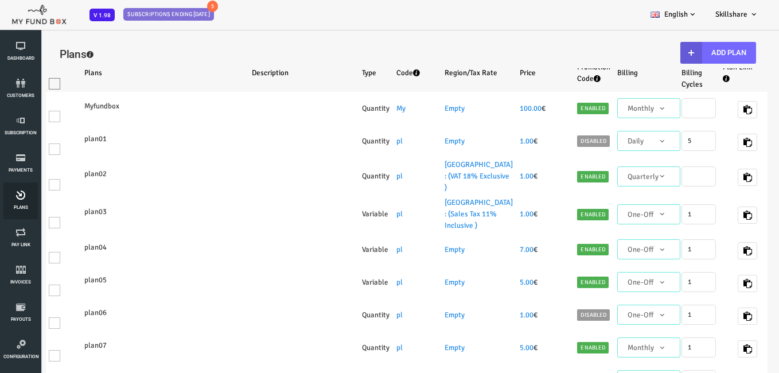
select select "100"
